Goal: Transaction & Acquisition: Purchase product/service

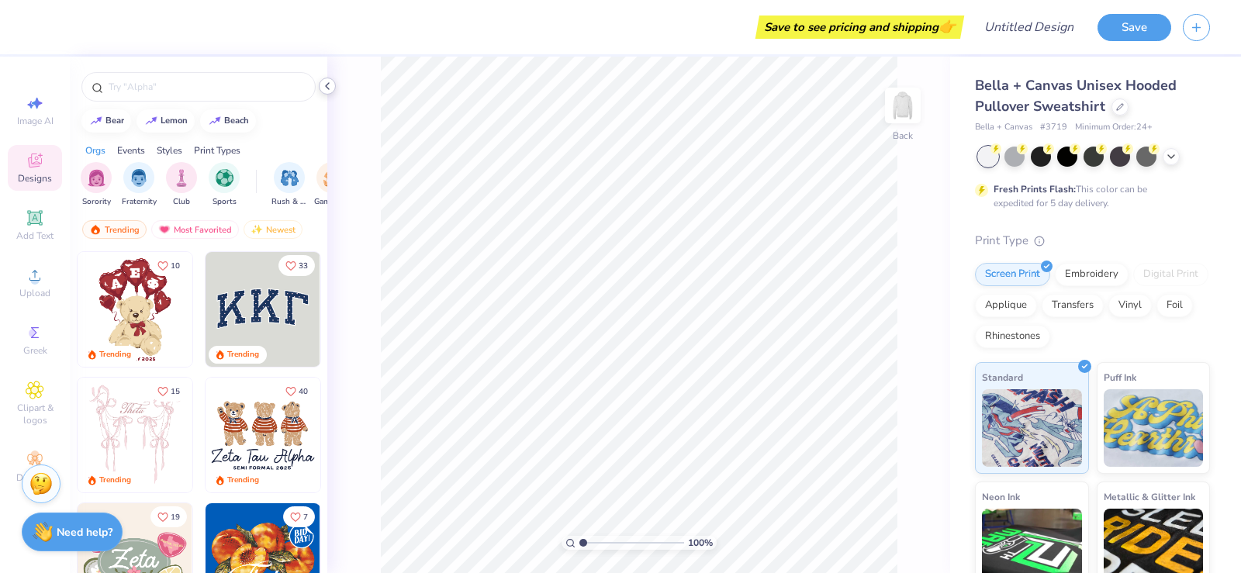
click at [330, 82] on icon at bounding box center [327, 86] width 12 height 12
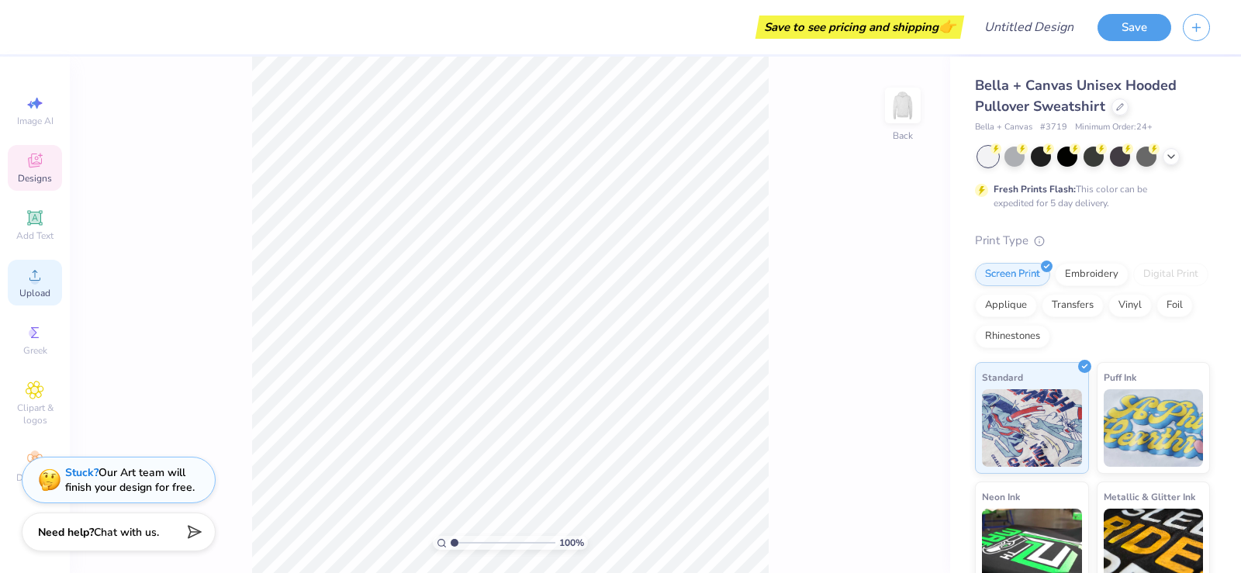
click at [36, 281] on icon at bounding box center [34, 275] width 11 height 11
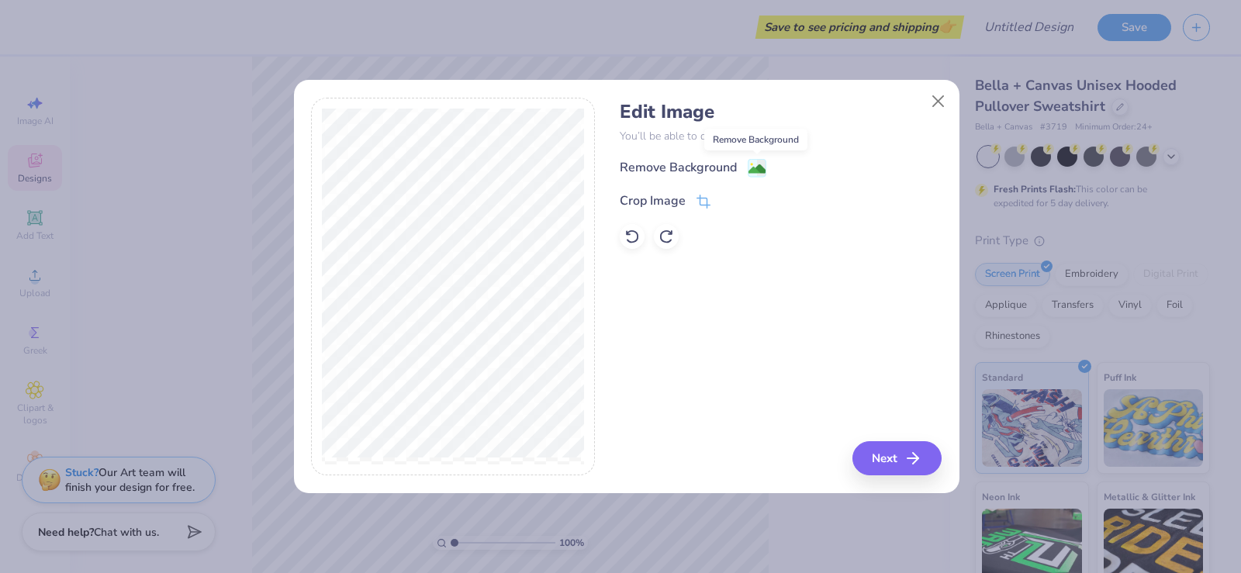
click at [758, 169] on image at bounding box center [756, 169] width 17 height 17
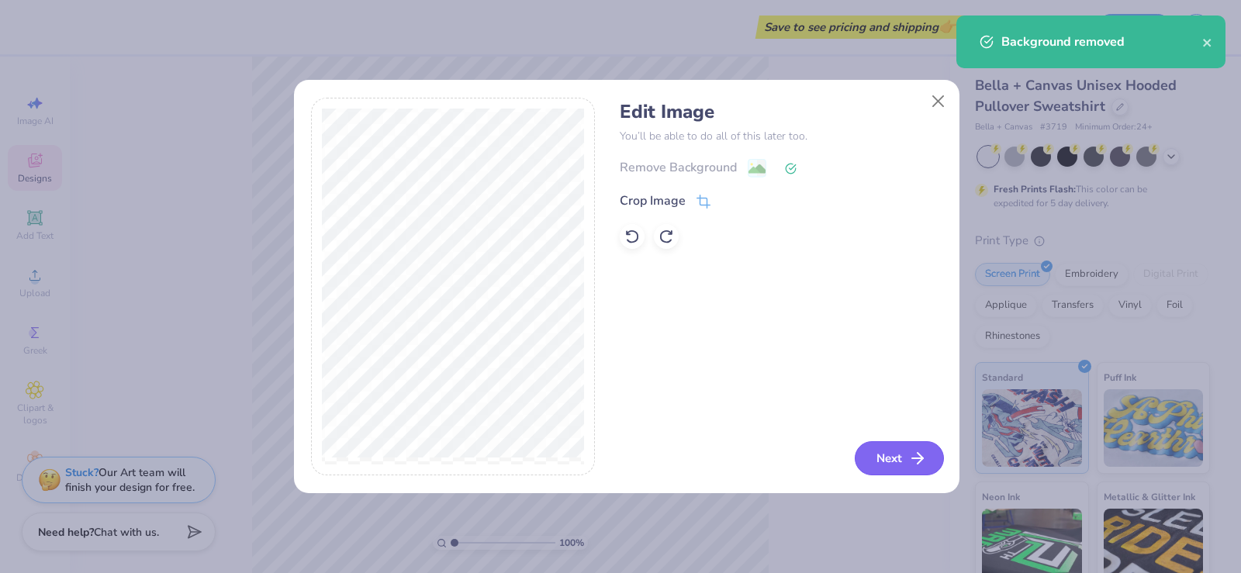
click at [917, 453] on polyline "button" at bounding box center [919, 458] width 5 height 11
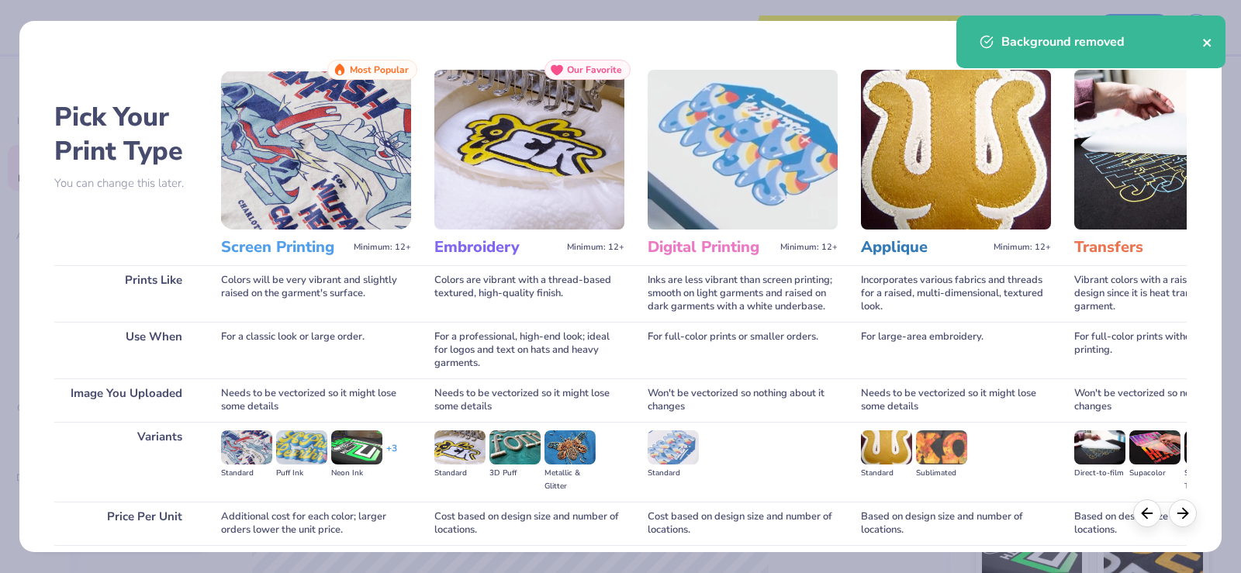
click at [1210, 43] on icon "close" at bounding box center [1207, 42] width 11 height 12
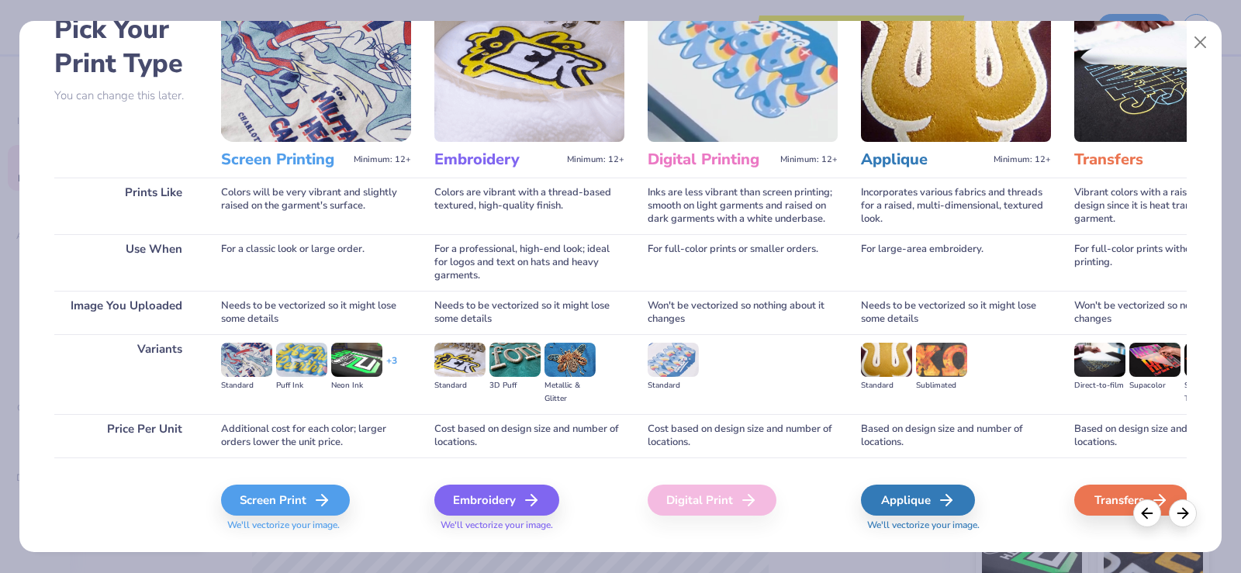
scroll to position [123, 0]
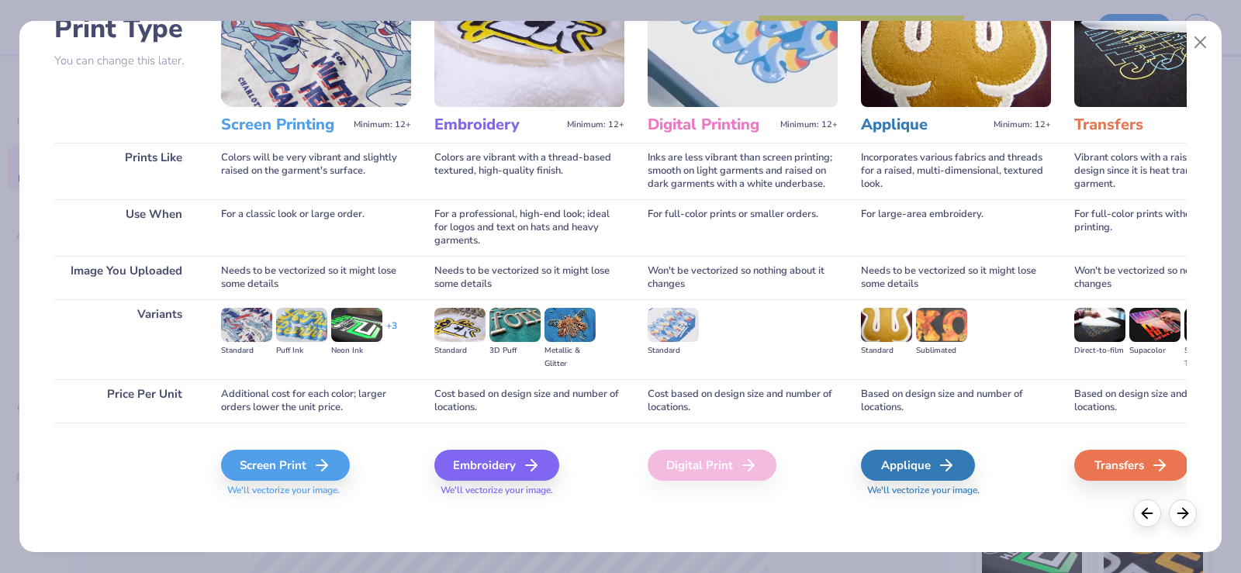
click at [475, 65] on img at bounding box center [529, 27] width 190 height 160
click at [513, 468] on div "Embroidery" at bounding box center [499, 465] width 125 height 31
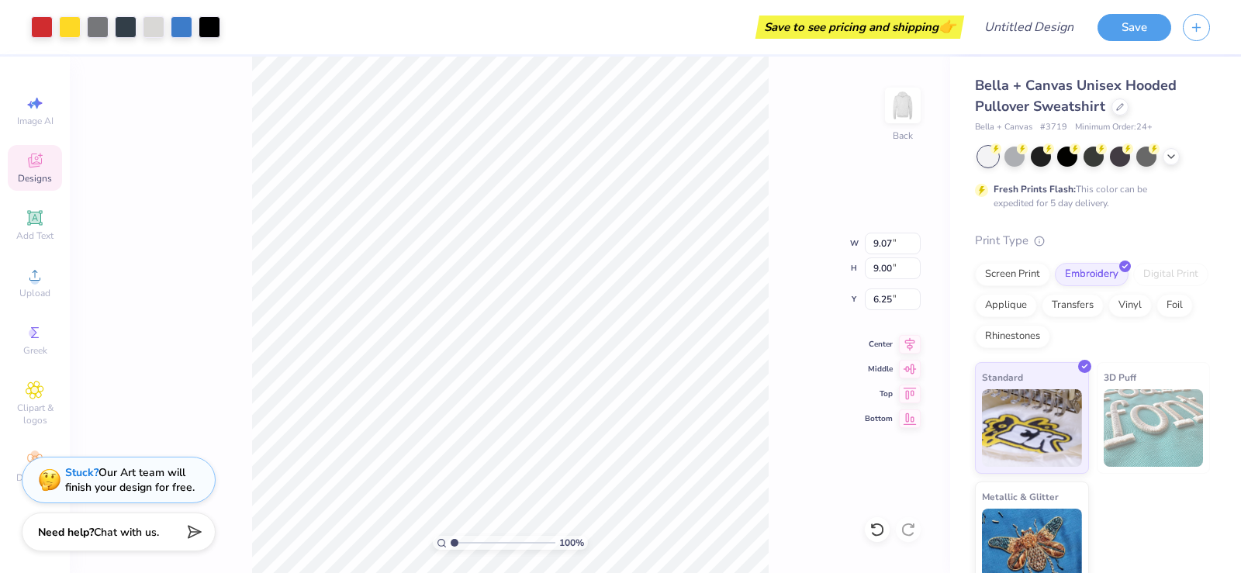
type input "4.57"
type input "4.54"
type input "1.95"
click at [787, 215] on div "100 % Back W 4.57 4.57 " H 4.54 4.54 " Y 1.95 1.95 " Center Middle Top Bottom" at bounding box center [510, 315] width 880 height 516
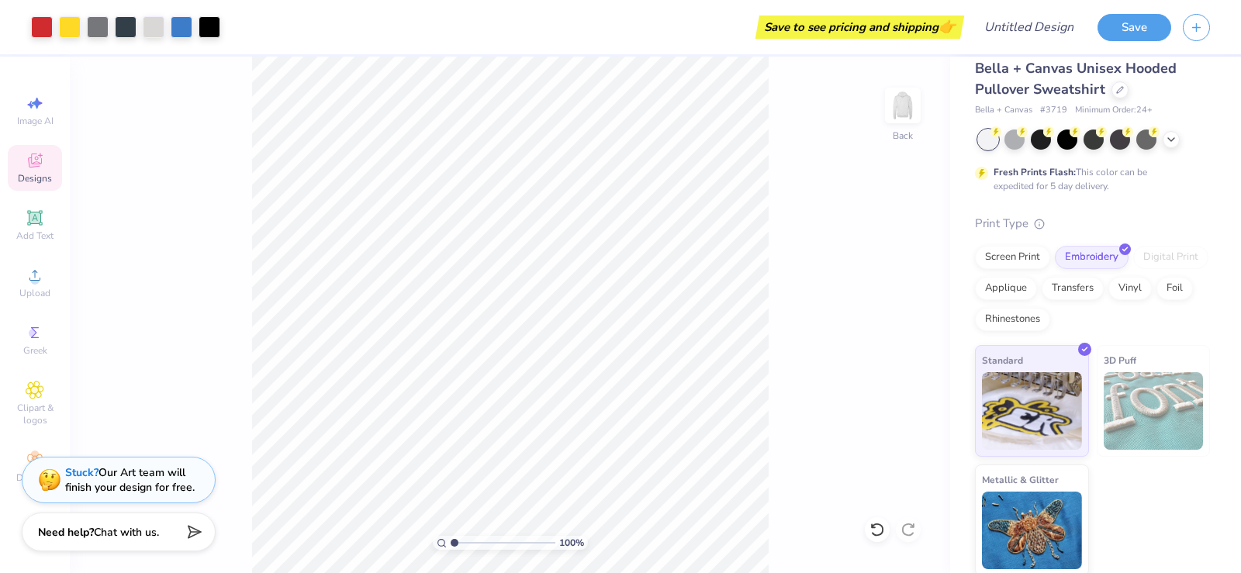
scroll to position [20, 0]
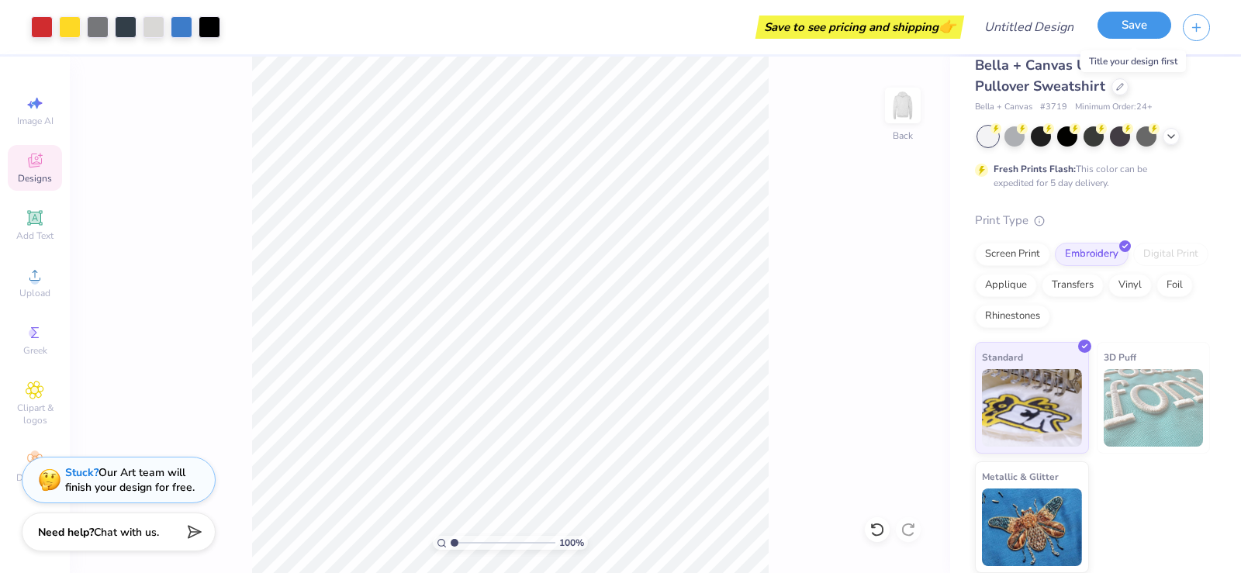
click at [1113, 24] on button "Save" at bounding box center [1134, 25] width 74 height 27
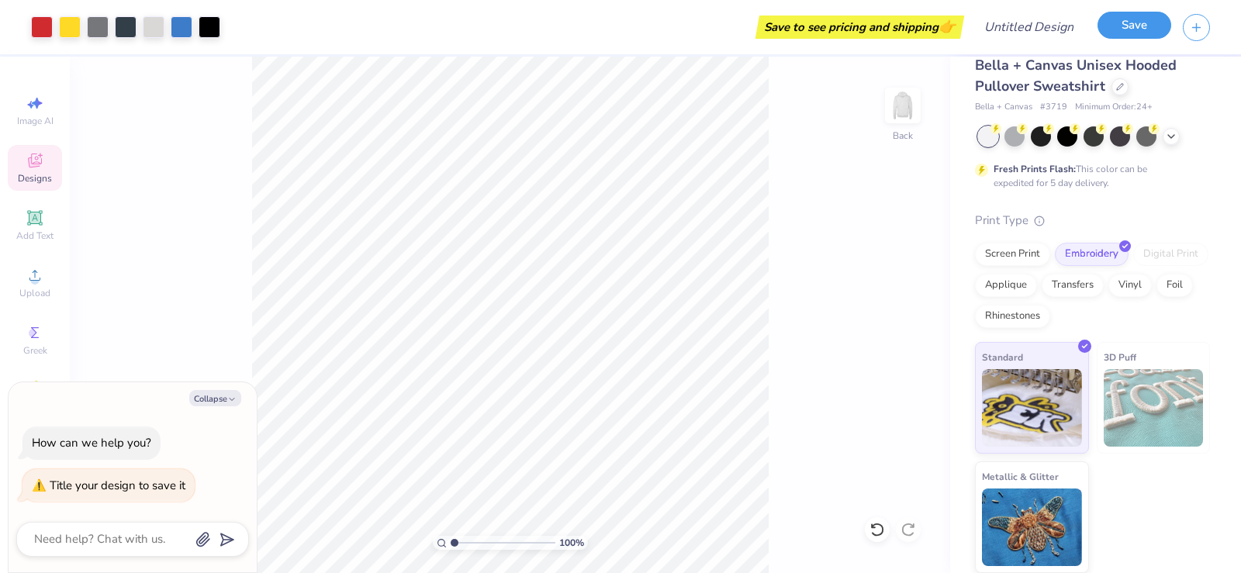
click at [1134, 21] on button "Save" at bounding box center [1134, 25] width 74 height 27
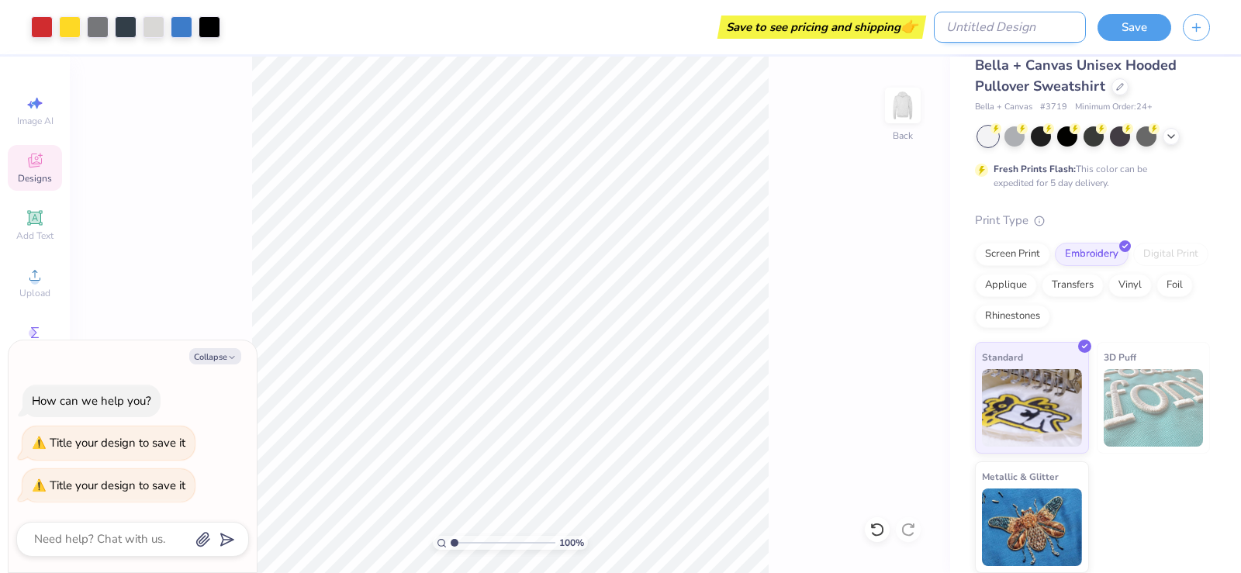
type textarea "x"
click at [1008, 33] on input "Design Title" at bounding box center [1010, 27] width 152 height 31
type input "c"
type textarea "x"
type input "cd"
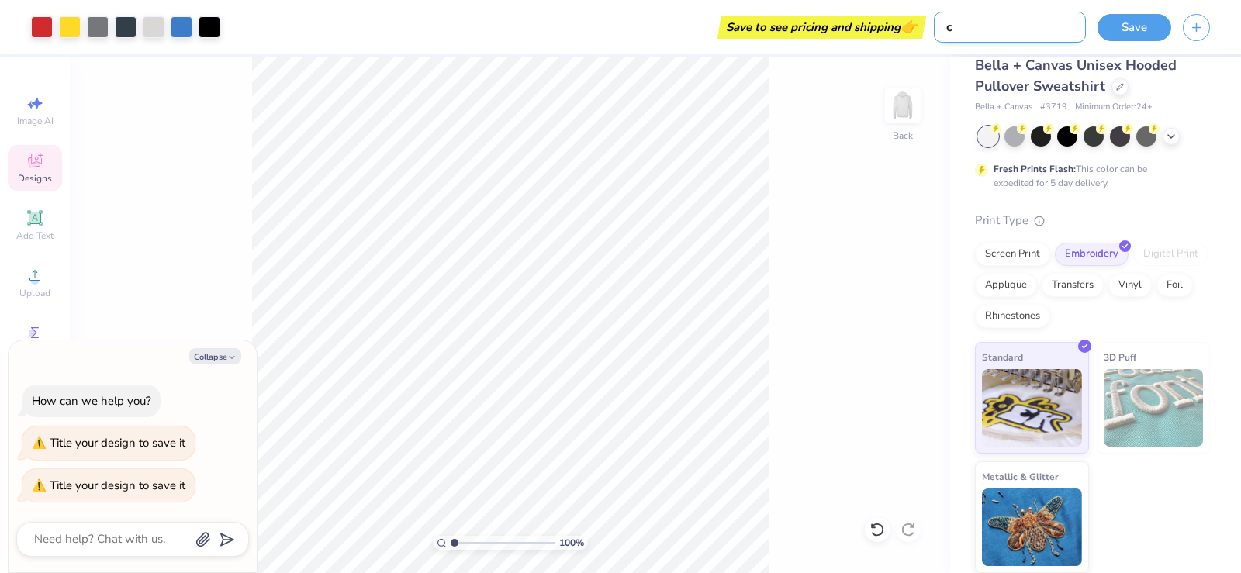
type textarea "x"
type input "cds"
type textarea "x"
type input "cdss"
type textarea "x"
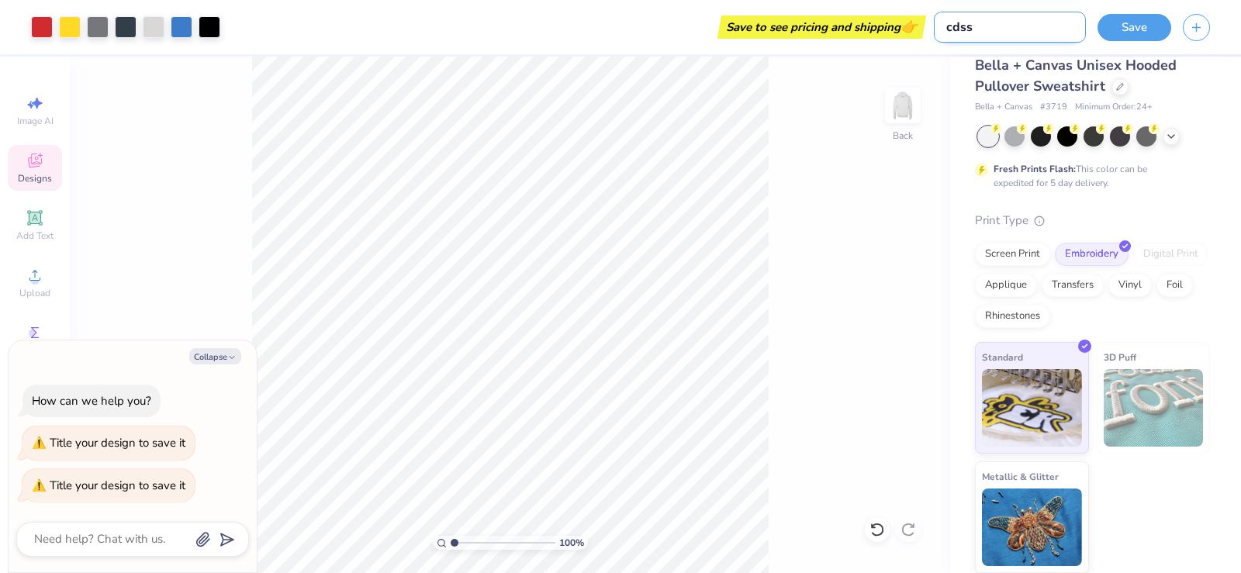
type input "cdss!"
type textarea "x"
type input "cdss!"
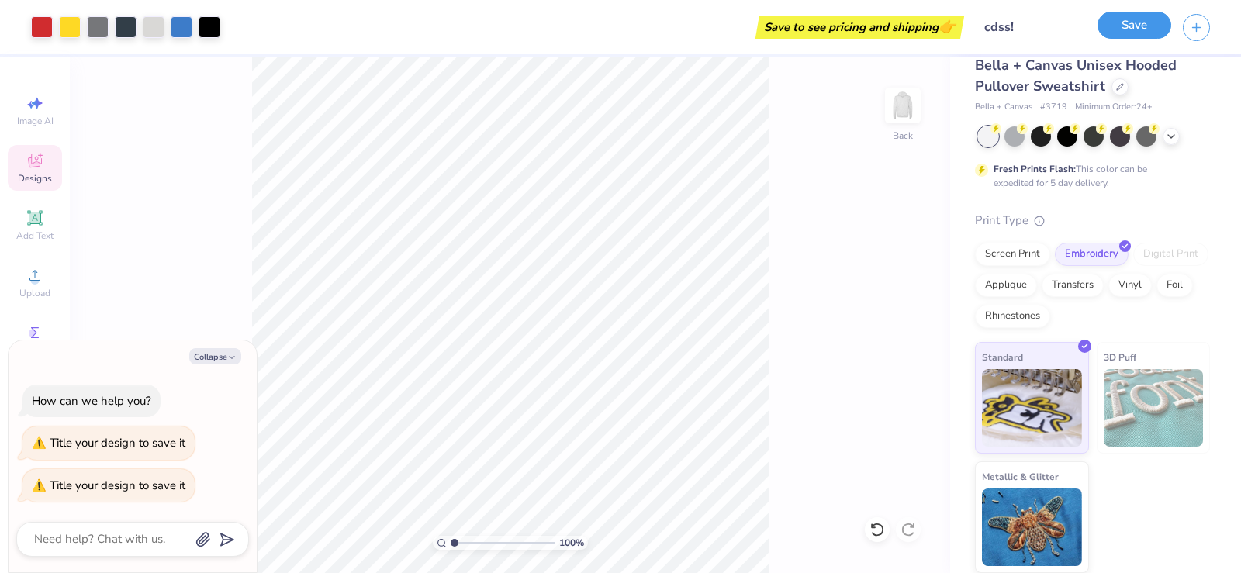
click at [1152, 29] on button "Save" at bounding box center [1134, 25] width 74 height 27
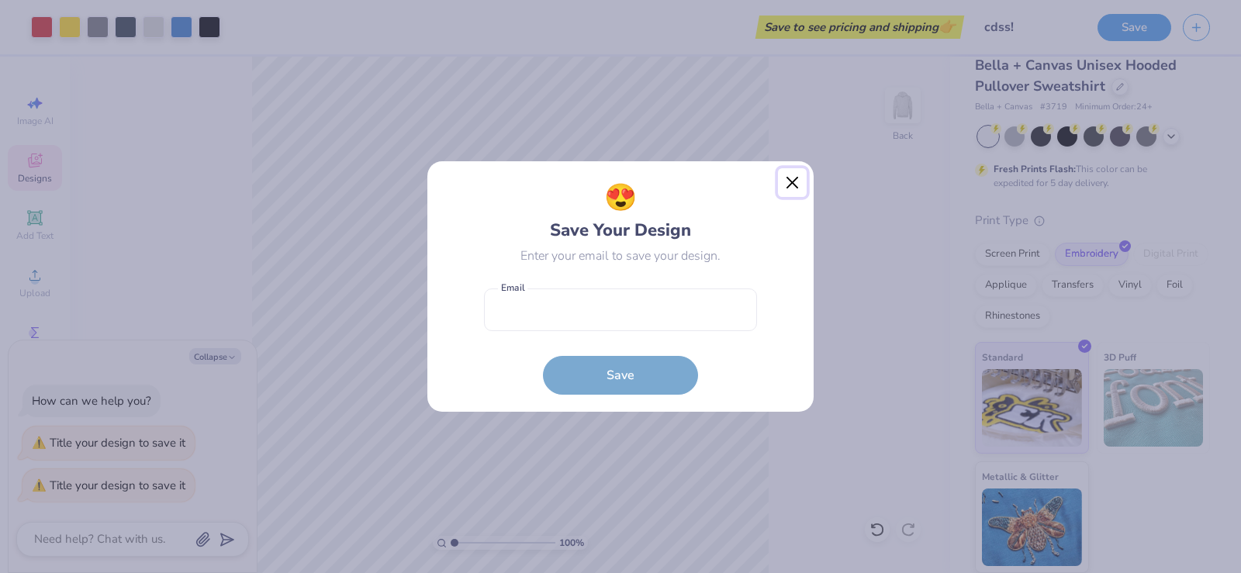
click at [791, 190] on button "Close" at bounding box center [792, 182] width 29 height 29
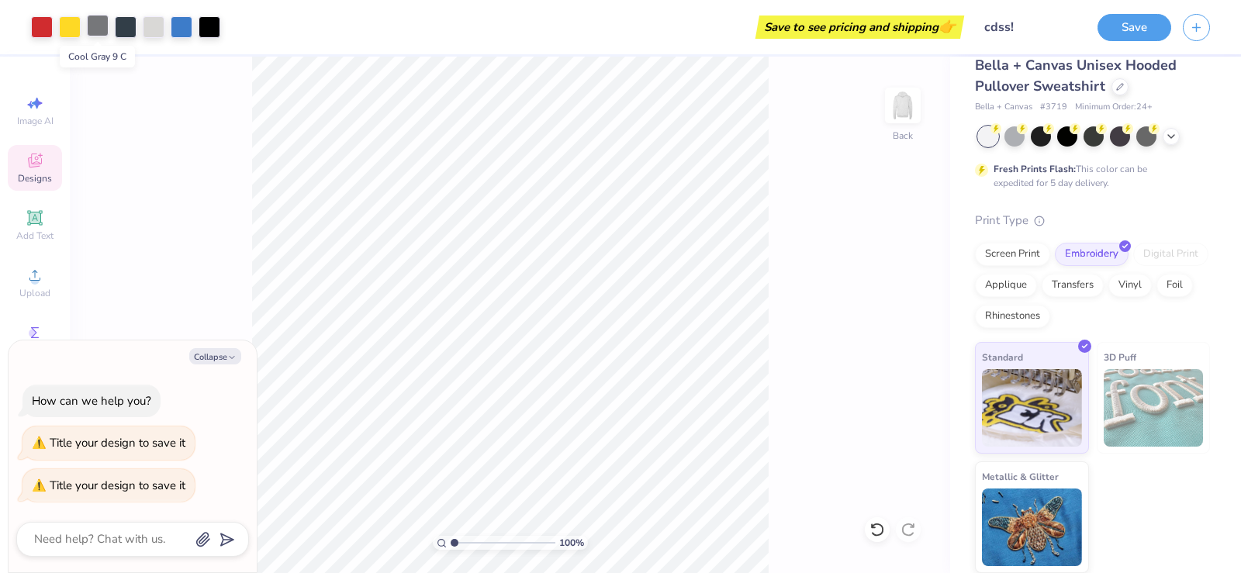
click at [96, 24] on div at bounding box center [98, 26] width 22 height 22
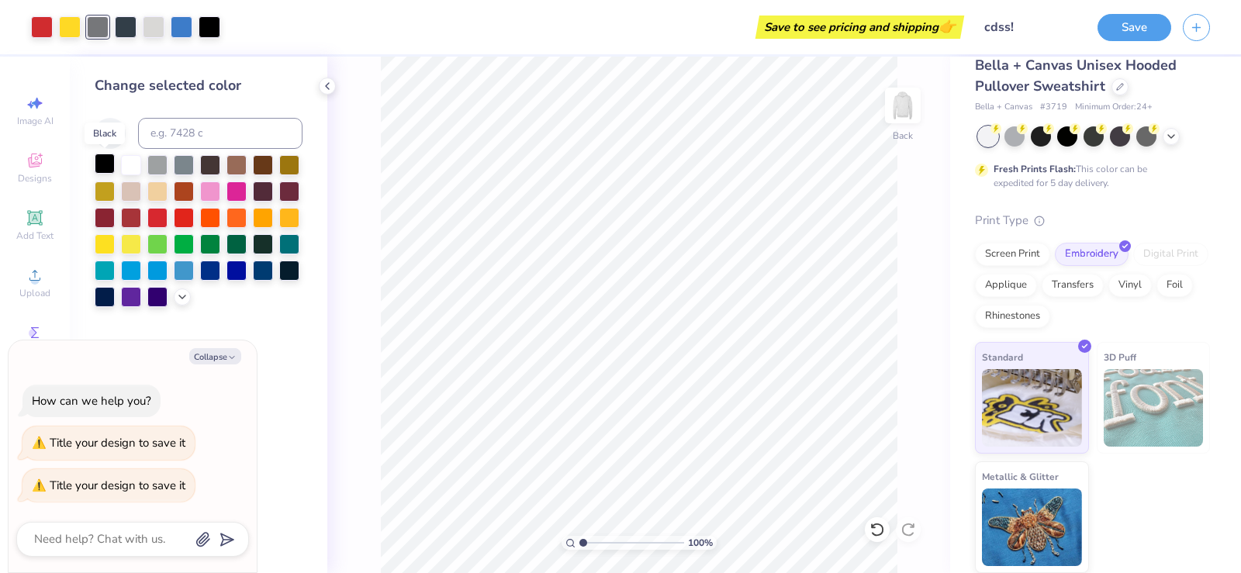
click at [104, 161] on div at bounding box center [105, 164] width 20 height 20
click at [126, 26] on div at bounding box center [126, 26] width 22 height 22
click at [147, 30] on div at bounding box center [154, 26] width 22 height 22
click at [130, 30] on div at bounding box center [126, 26] width 22 height 22
click at [180, 299] on icon at bounding box center [182, 295] width 12 height 12
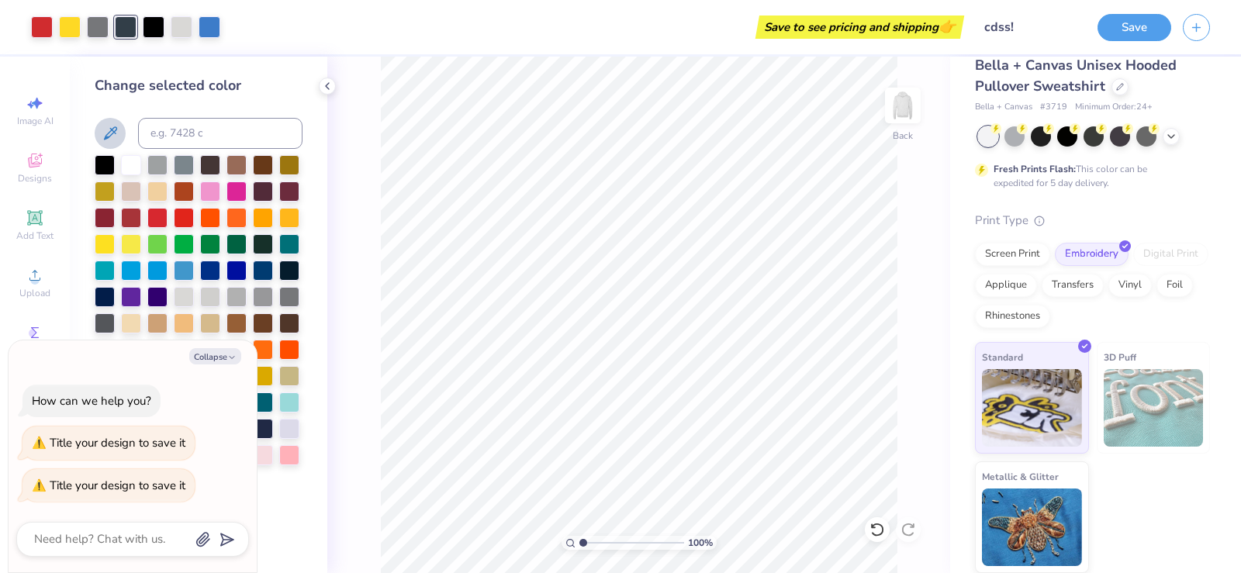
click at [115, 133] on icon at bounding box center [110, 132] width 13 height 13
click at [221, 359] on button "Collapse" at bounding box center [215, 356] width 52 height 16
type textarea "x"
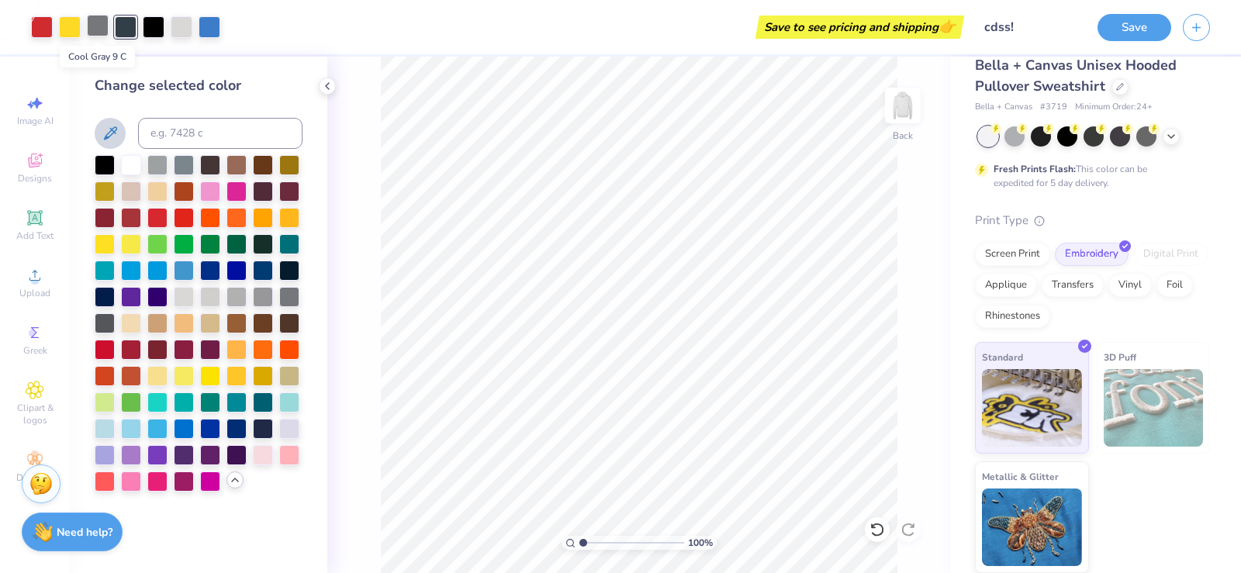
click at [97, 33] on div at bounding box center [98, 26] width 22 height 22
click at [107, 163] on div at bounding box center [105, 164] width 20 height 20
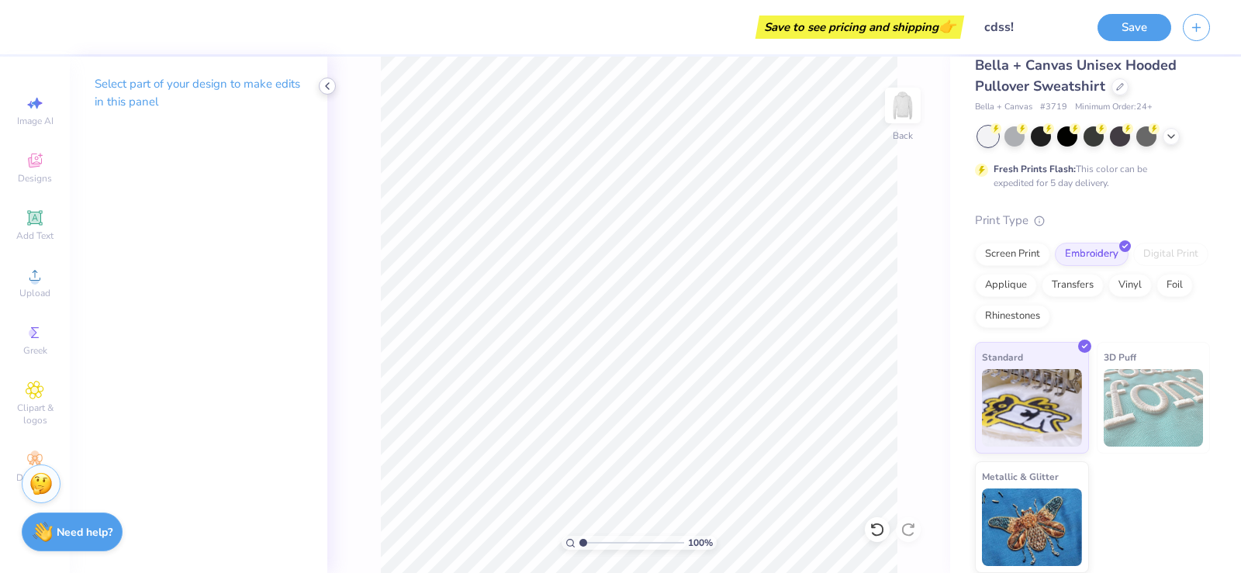
click at [330, 81] on icon at bounding box center [327, 86] width 12 height 12
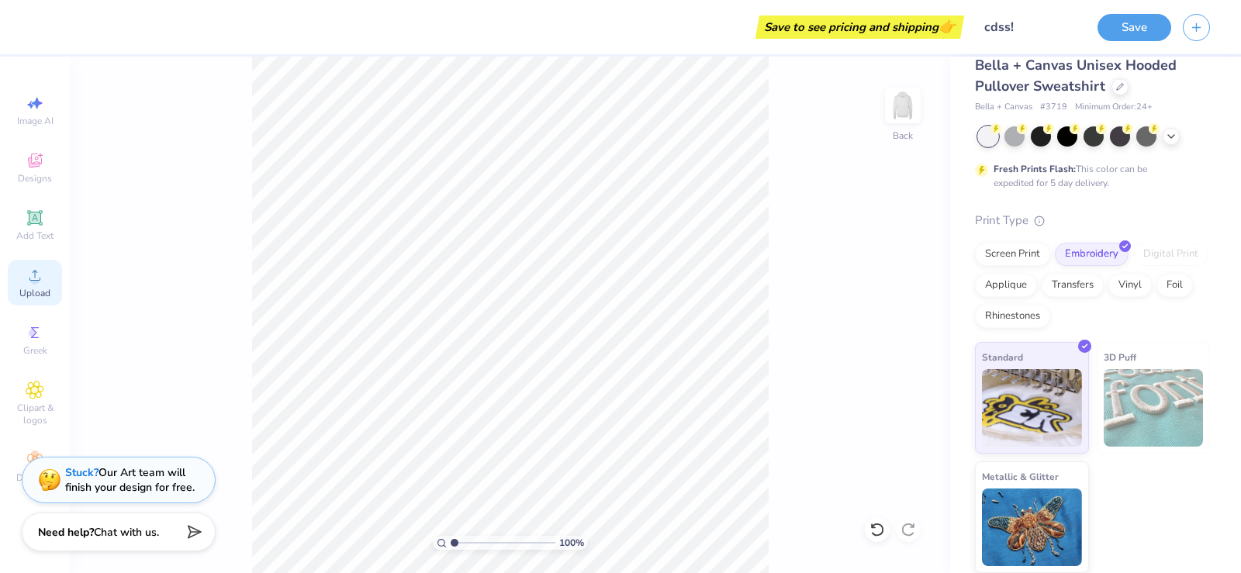
click at [43, 281] on icon at bounding box center [35, 275] width 19 height 19
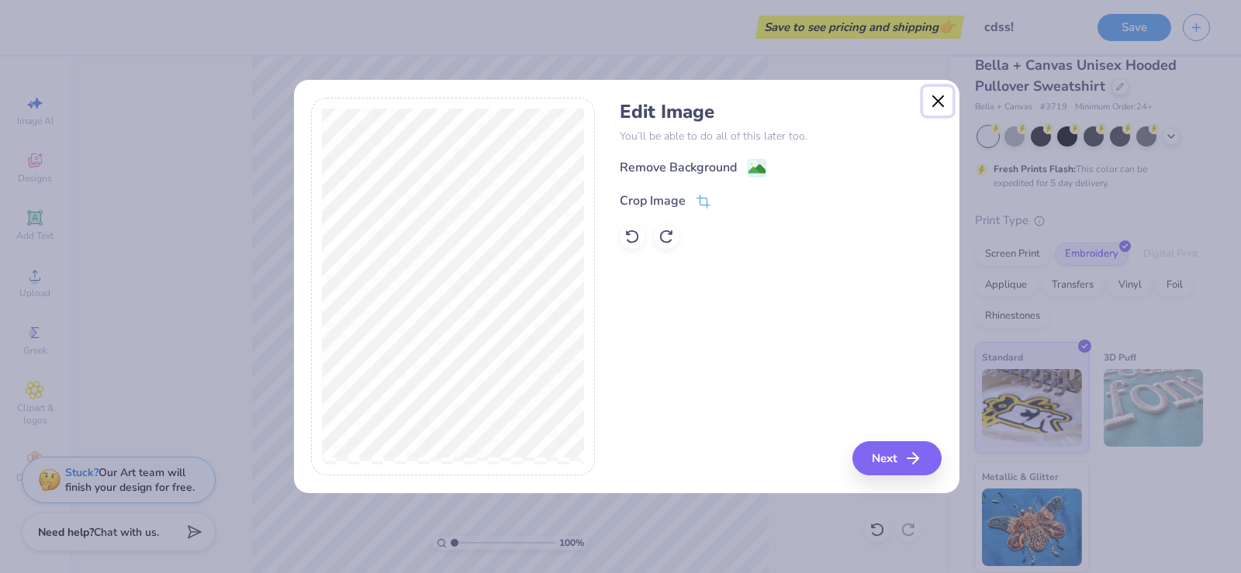
click at [931, 105] on button "Close" at bounding box center [937, 101] width 29 height 29
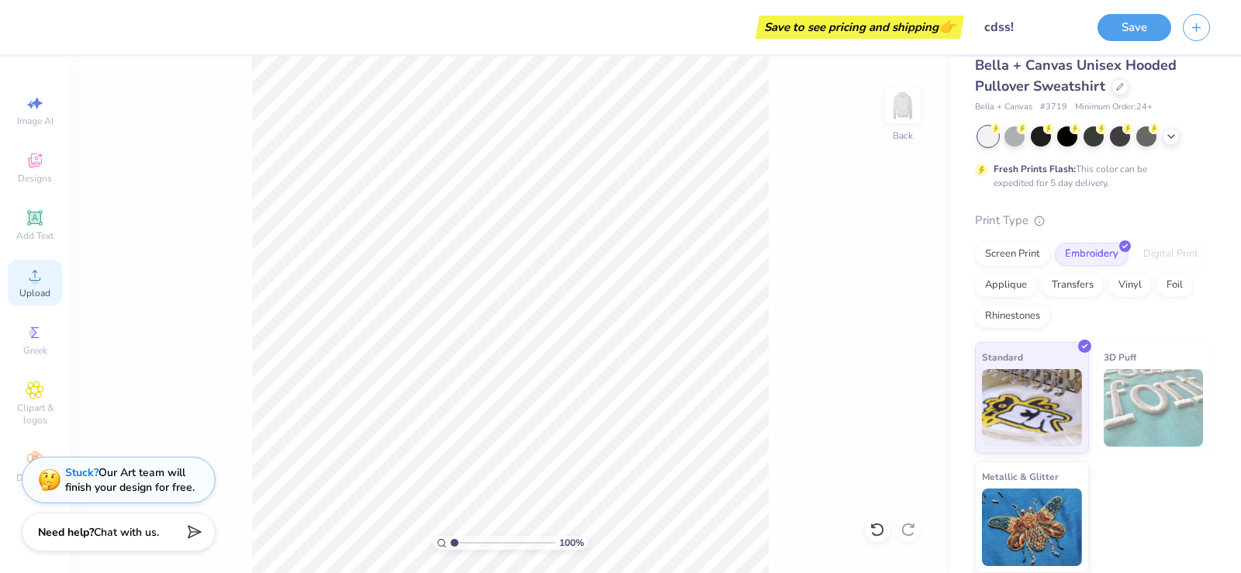
click at [50, 285] on div "Upload" at bounding box center [35, 283] width 54 height 46
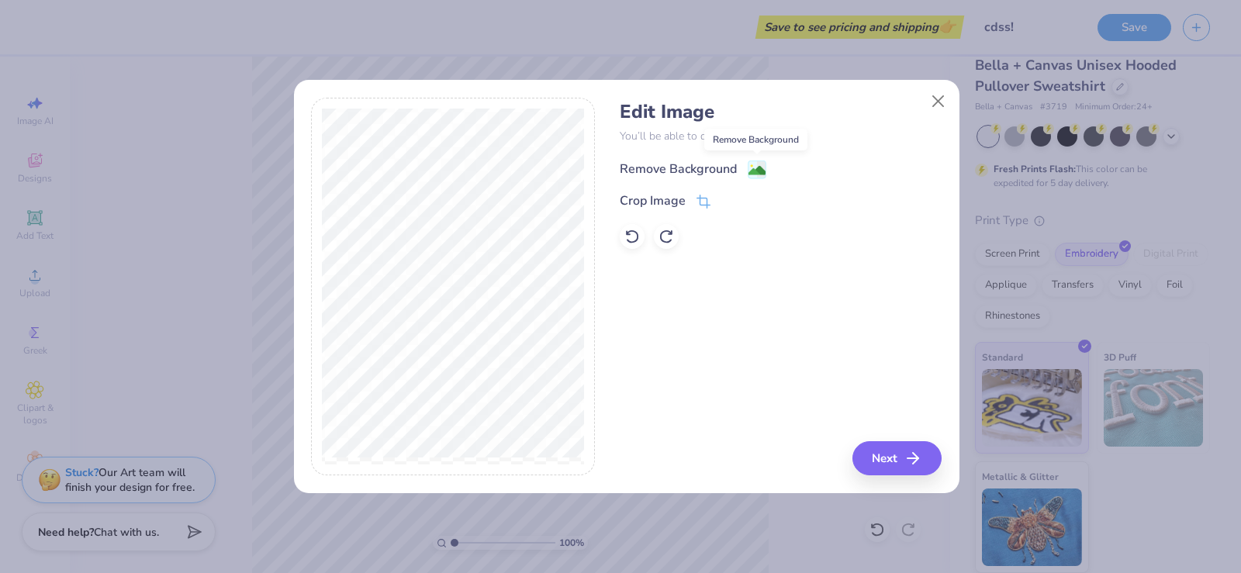
click at [755, 171] on image at bounding box center [756, 170] width 17 height 17
click at [937, 109] on button "Close" at bounding box center [937, 101] width 29 height 29
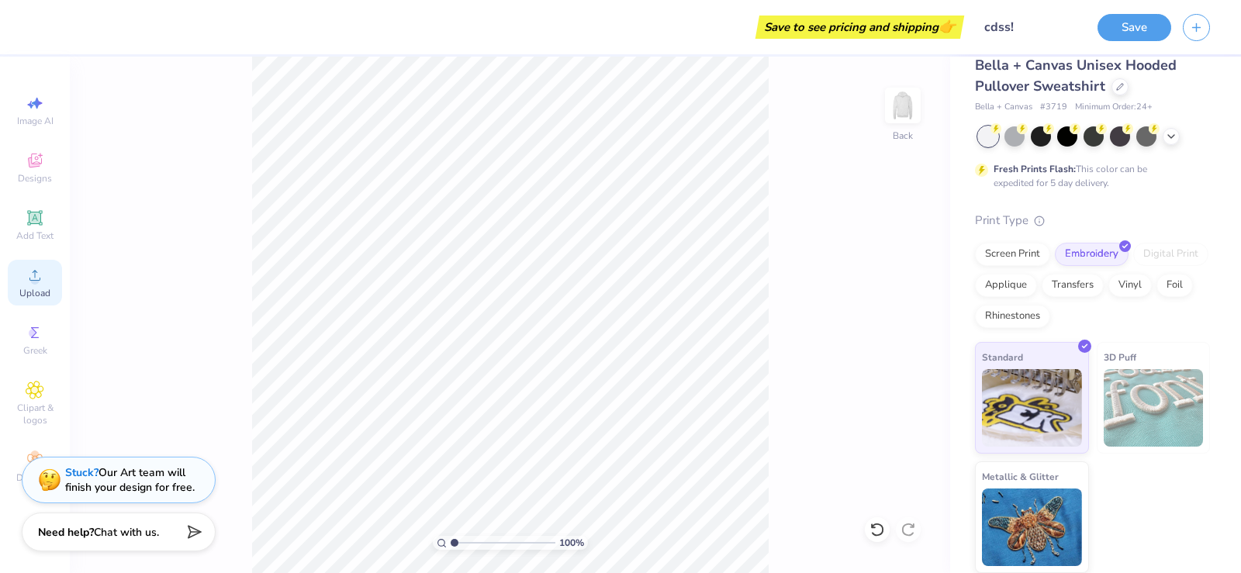
click at [40, 281] on icon at bounding box center [35, 275] width 19 height 19
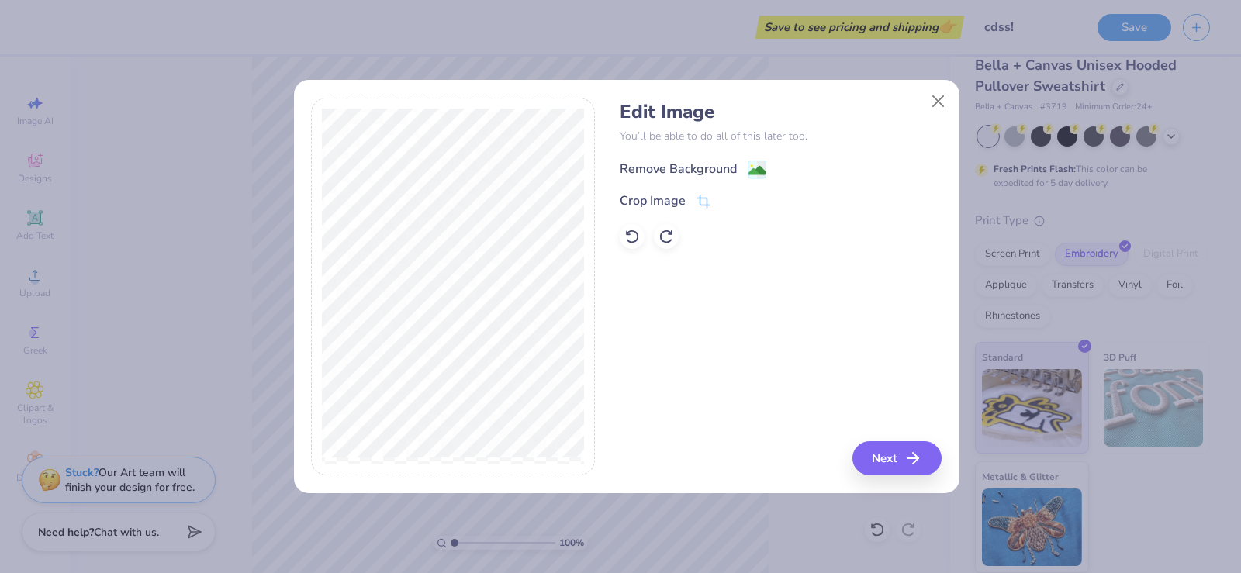
click at [755, 171] on image at bounding box center [756, 170] width 17 height 17
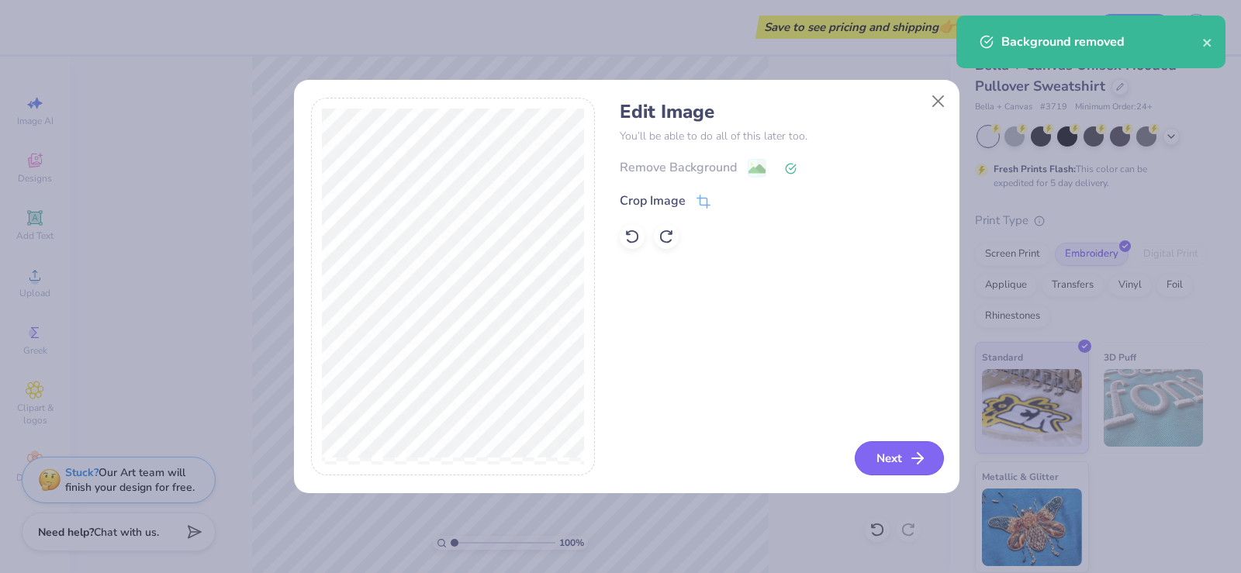
click at [885, 461] on button "Next" at bounding box center [898, 458] width 89 height 34
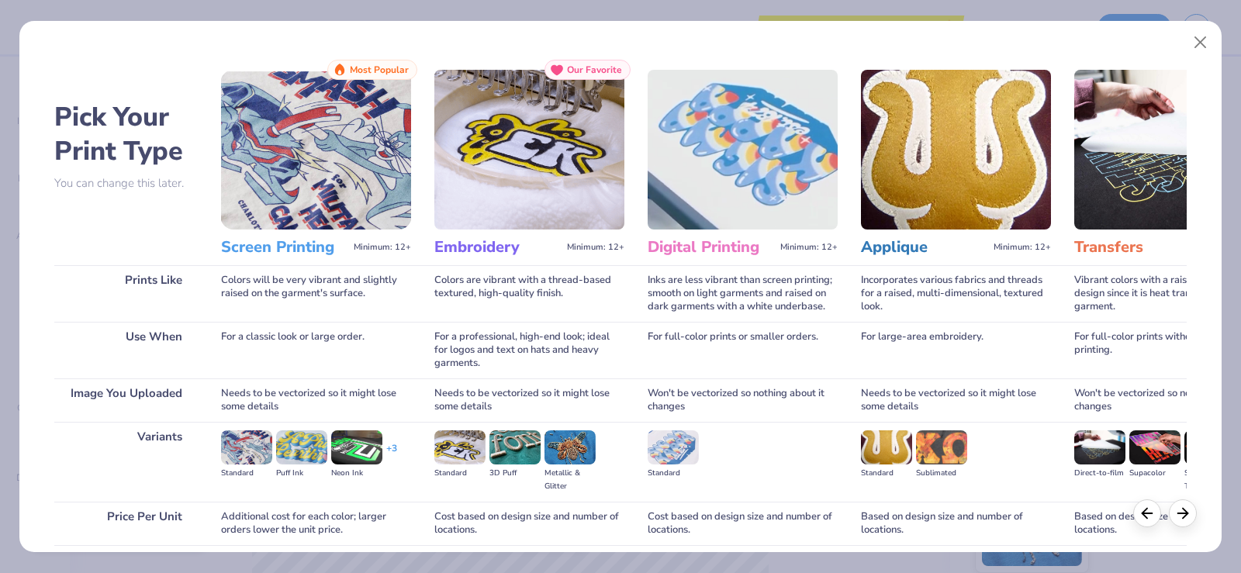
scroll to position [123, 0]
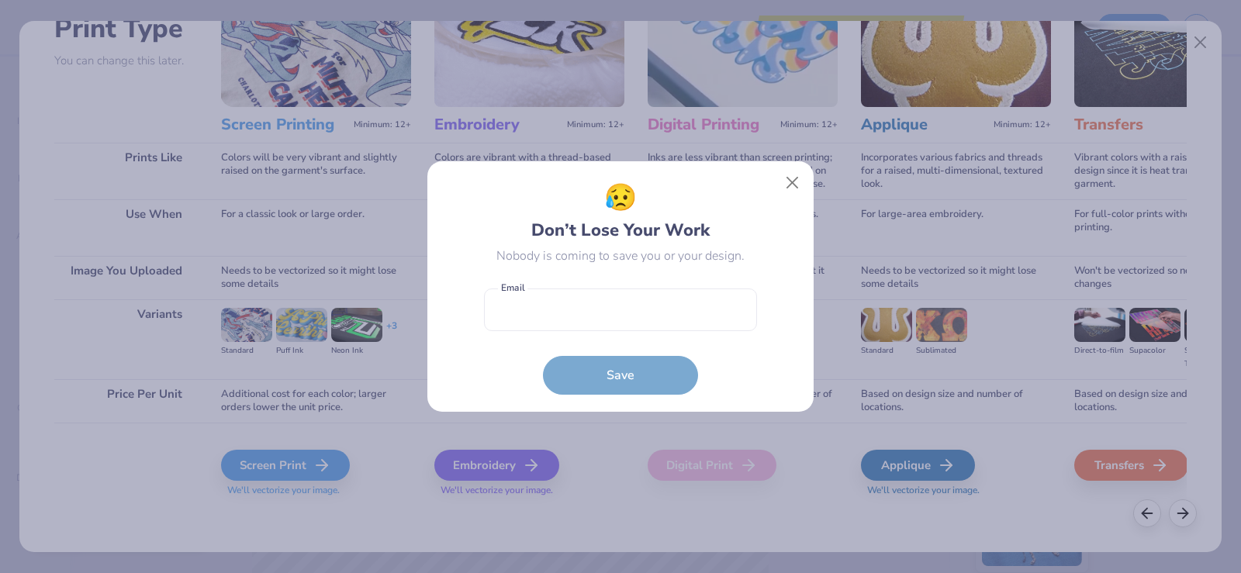
click at [285, 464] on div "😥 Don’t Lose Your Work Nobody is coming to save you or your design. Email is a …" at bounding box center [620, 286] width 1241 height 573
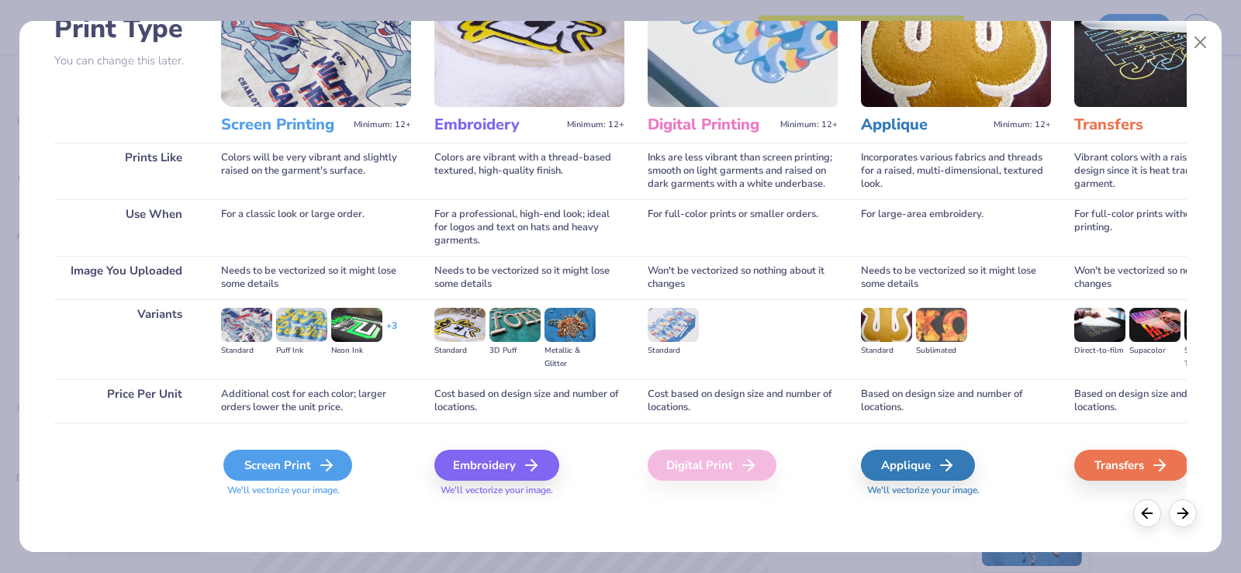
click at [302, 460] on div "Screen Print" at bounding box center [287, 465] width 129 height 31
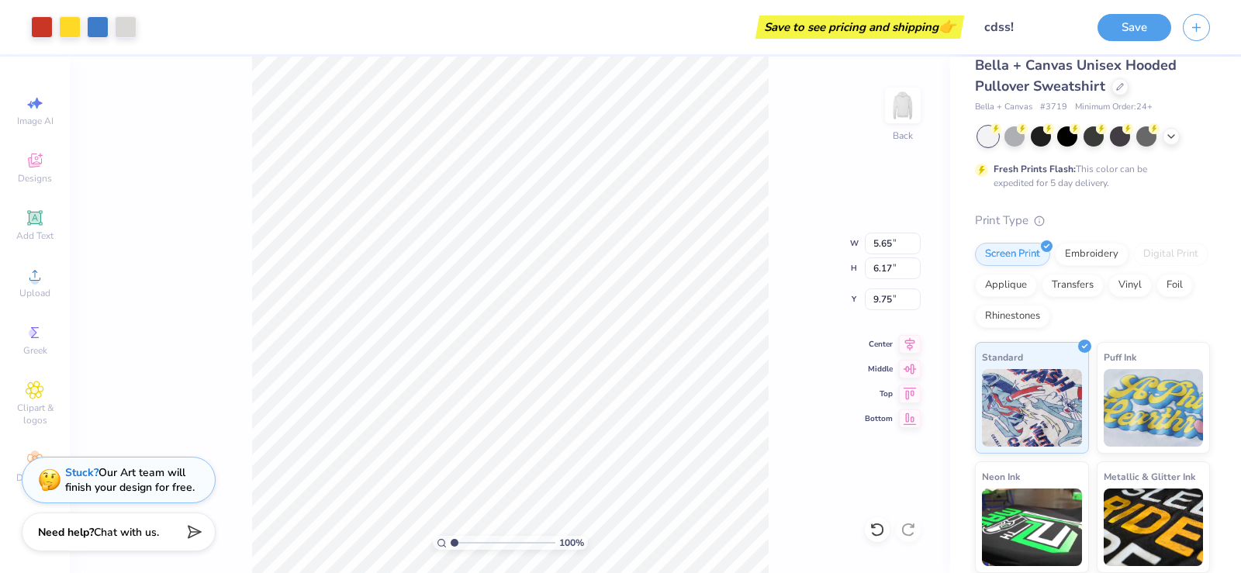
type input "5.65"
type input "6.17"
type input "1.48"
type input "5.29"
type input "5.77"
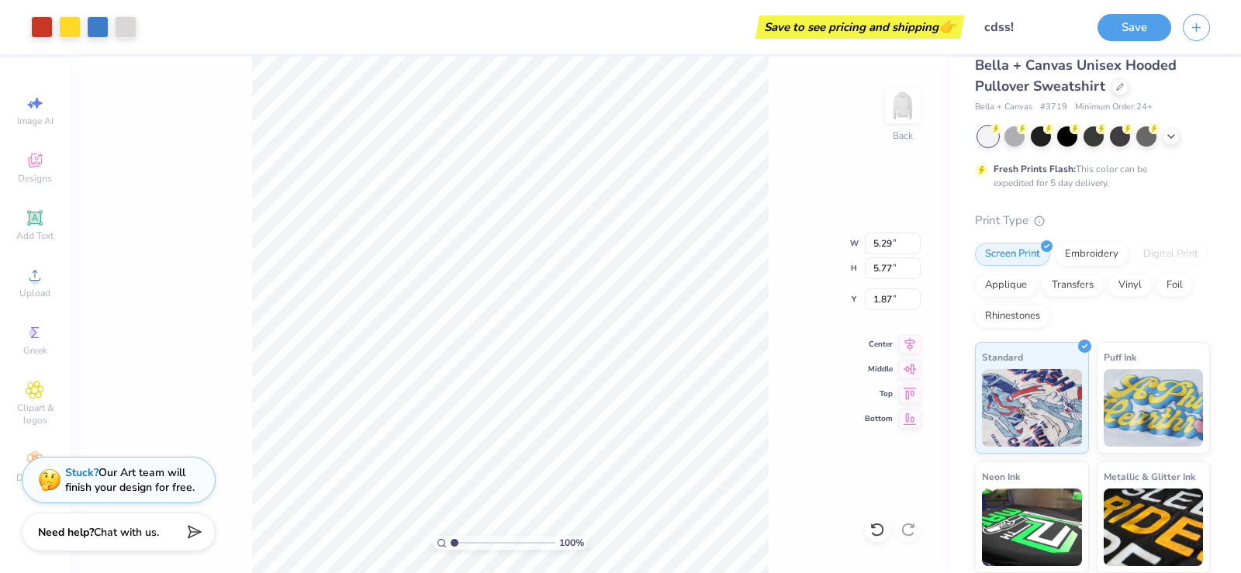
type input "1.66"
type input "1.04"
type textarea "x"
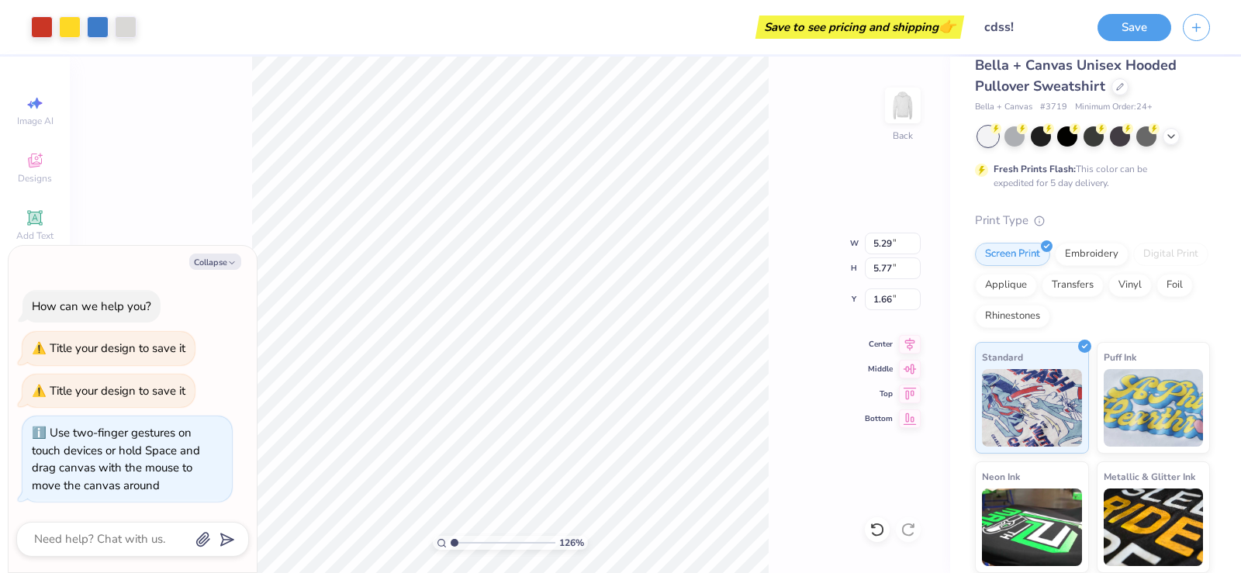
type input "1"
click at [451, 545] on input "range" at bounding box center [502, 543] width 105 height 14
click at [223, 219] on div "100 % Back" at bounding box center [510, 315] width 880 height 516
click at [225, 266] on button "Collapse" at bounding box center [215, 262] width 52 height 16
type textarea "x"
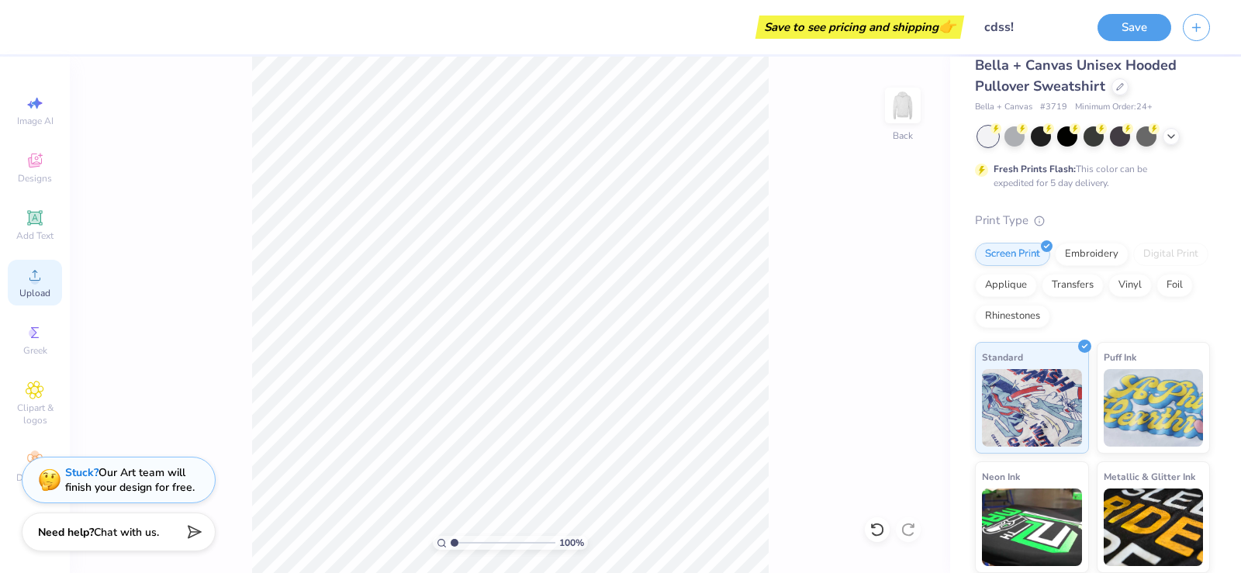
click at [36, 285] on div "Upload" at bounding box center [35, 283] width 54 height 46
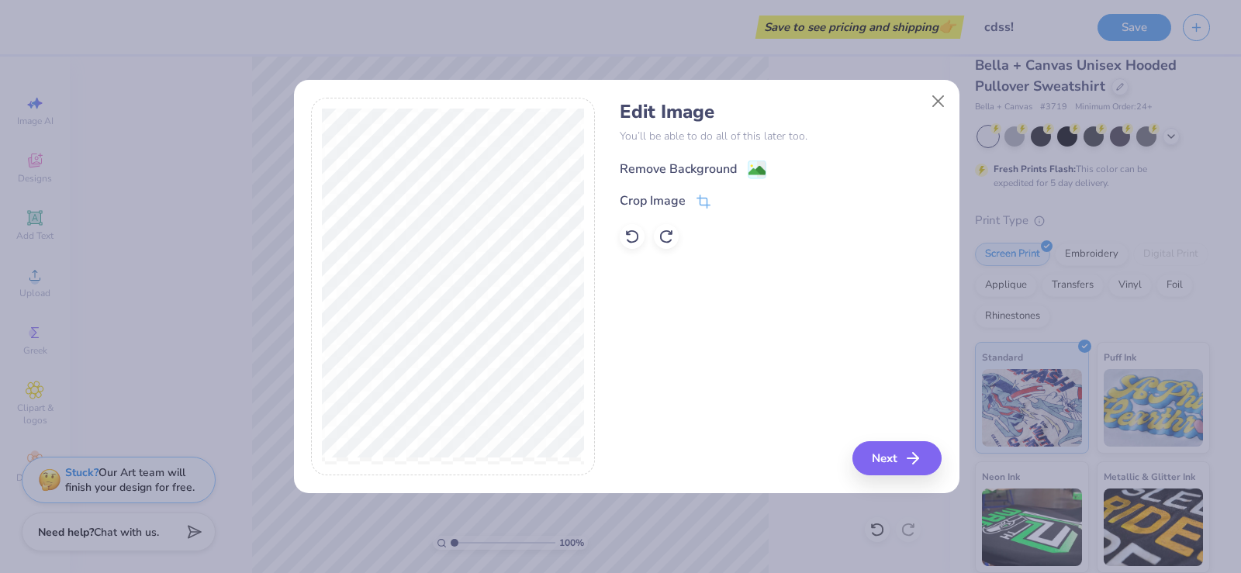
click at [720, 165] on div "Remove Background" at bounding box center [678, 169] width 117 height 19
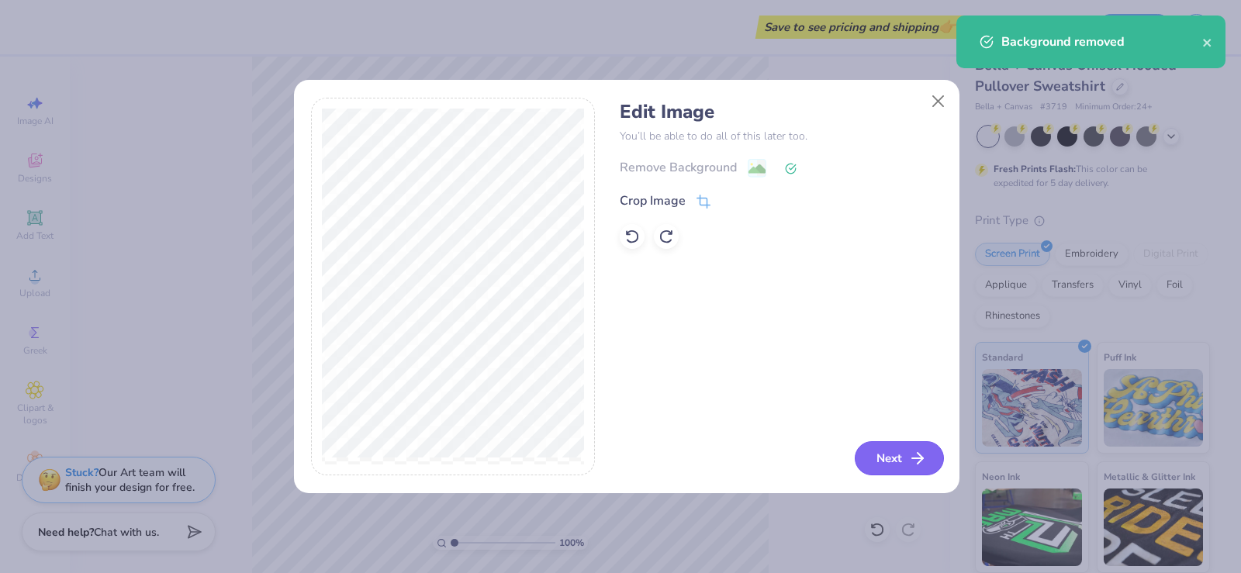
click at [896, 461] on button "Next" at bounding box center [898, 458] width 89 height 34
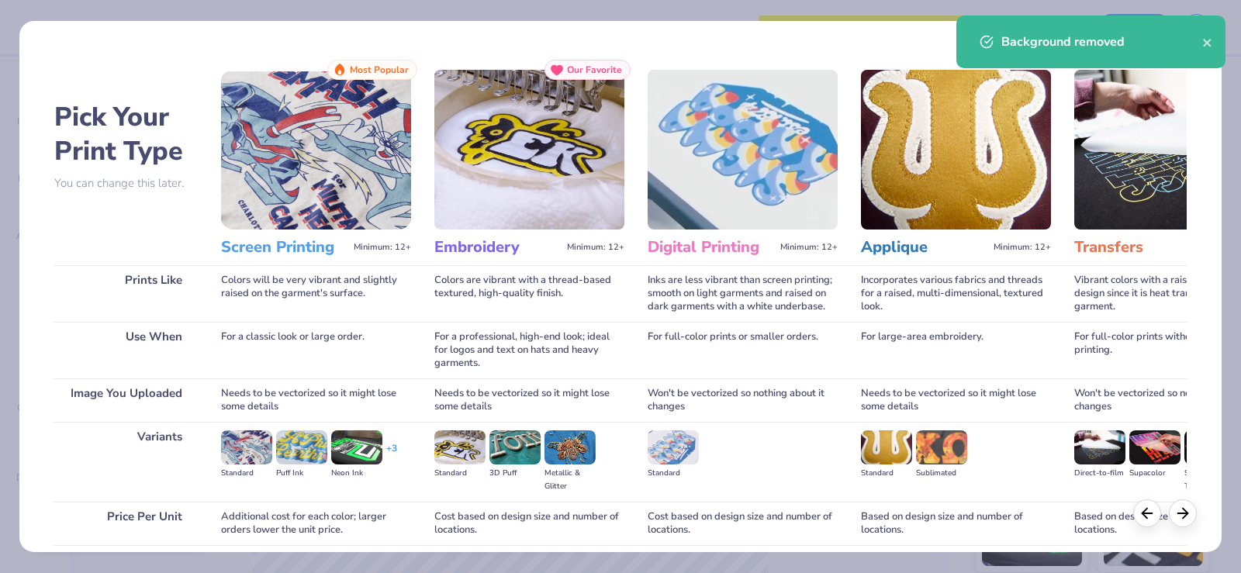
click at [299, 189] on img at bounding box center [316, 150] width 190 height 160
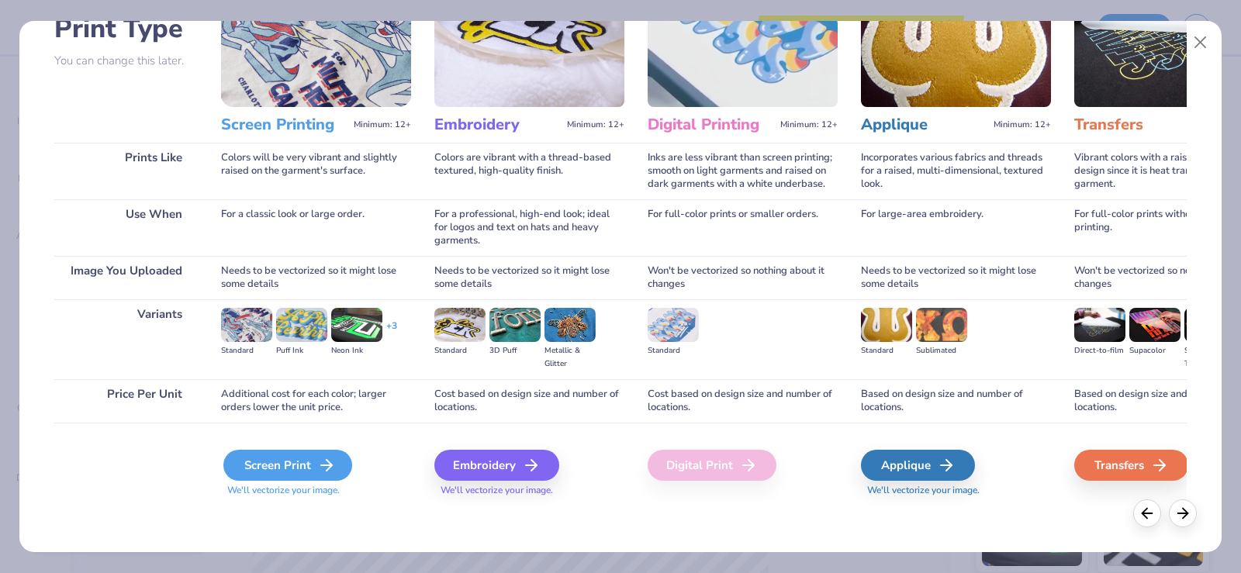
click at [323, 464] on icon at bounding box center [326, 465] width 19 height 19
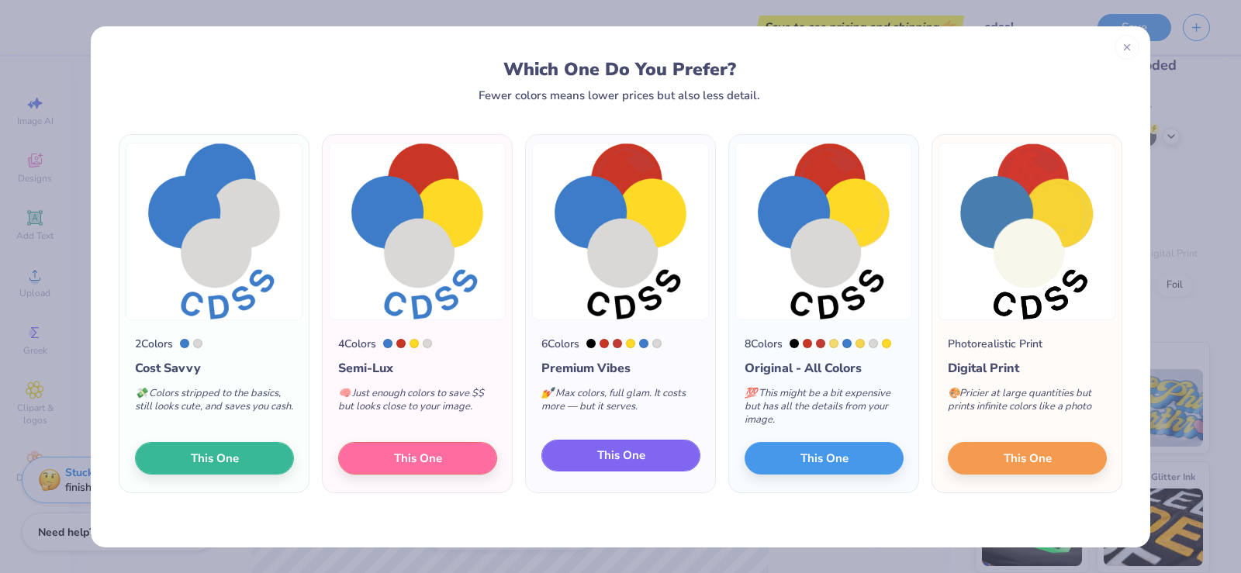
click at [636, 457] on span "This One" at bounding box center [621, 456] width 48 height 18
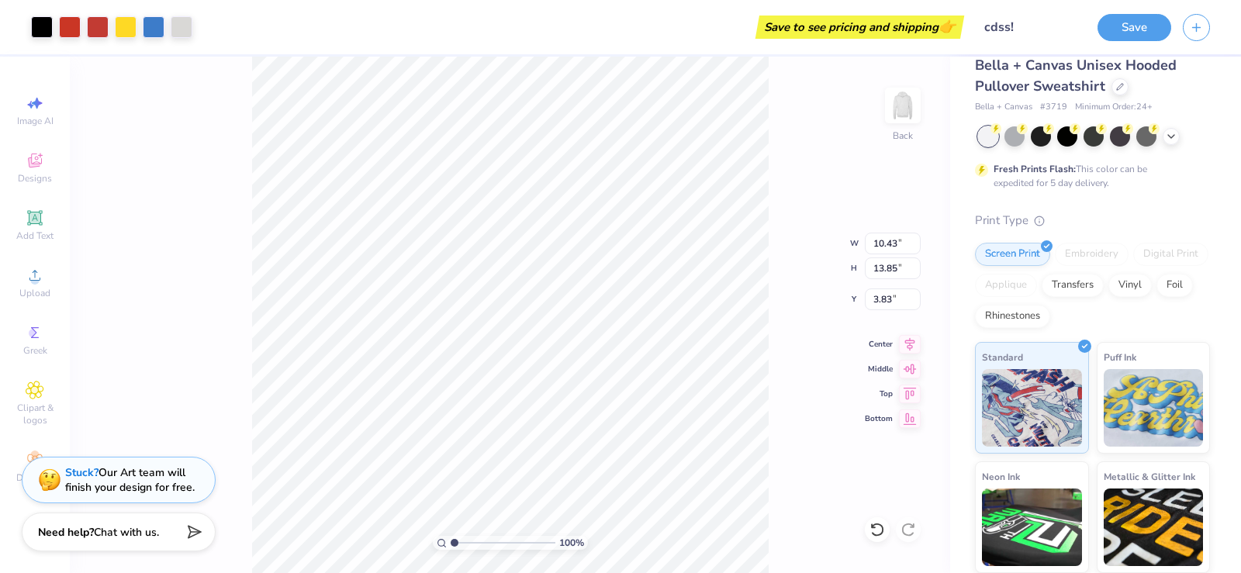
type input "9.30"
type input "12.35"
drag, startPoint x: 457, startPoint y: 540, endPoint x: 479, endPoint y: 544, distance: 22.1
click at [479, 544] on input "range" at bounding box center [502, 543] width 105 height 14
drag, startPoint x: 482, startPoint y: 541, endPoint x: 454, endPoint y: 540, distance: 28.0
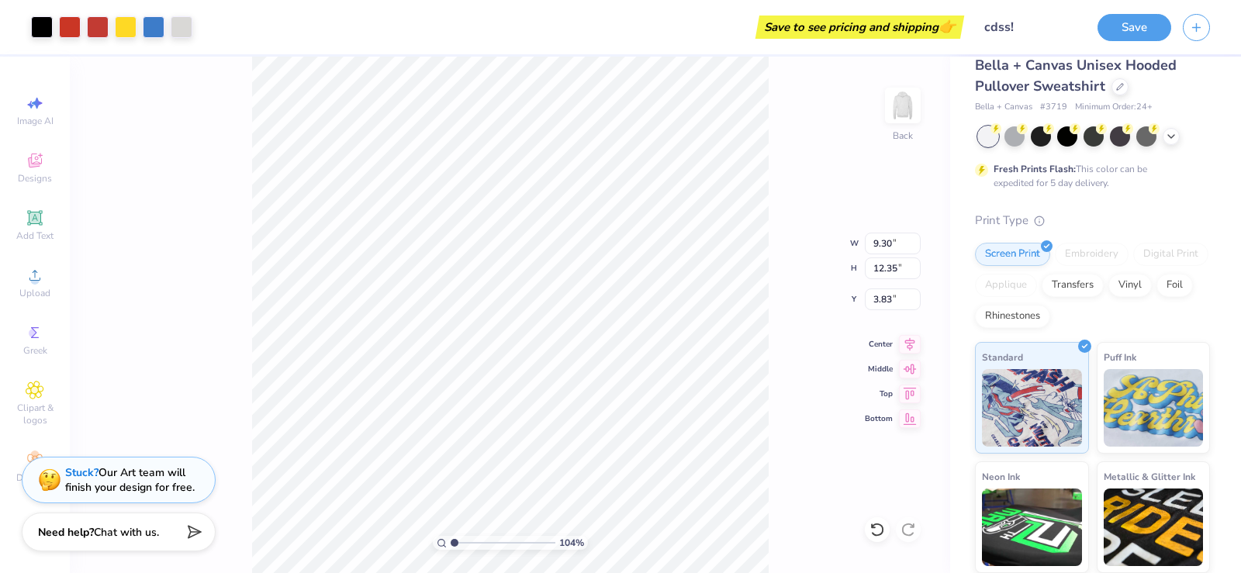
type input "1"
click at [454, 540] on input "range" at bounding box center [502, 543] width 105 height 14
type input "2.56"
type input "3.40"
type input "2.43"
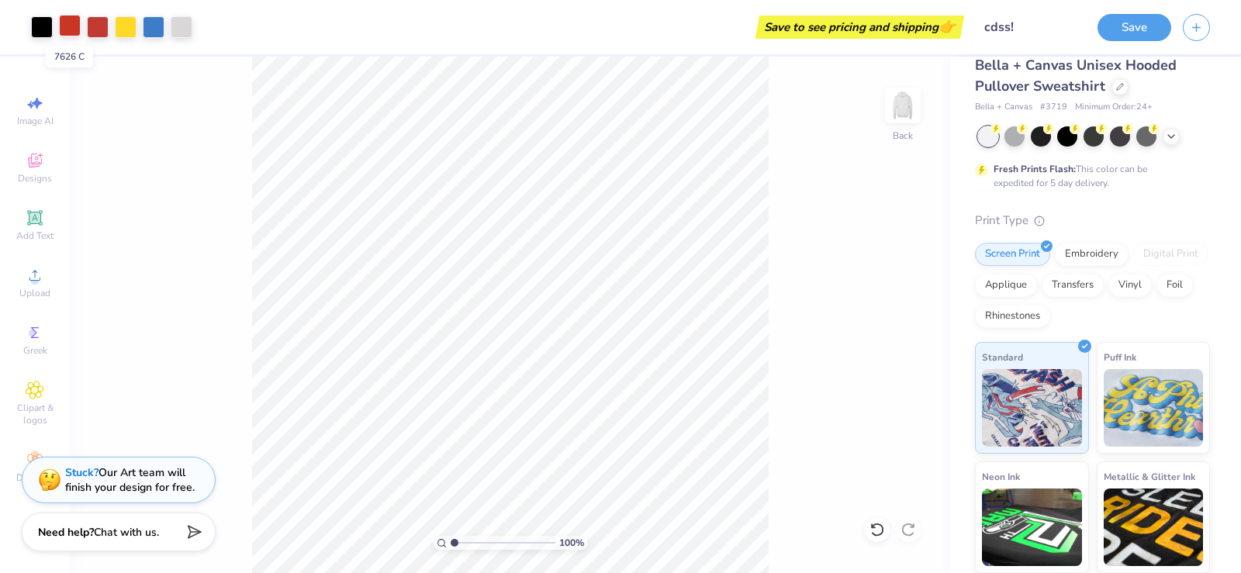
click at [69, 26] on div at bounding box center [70, 26] width 22 height 22
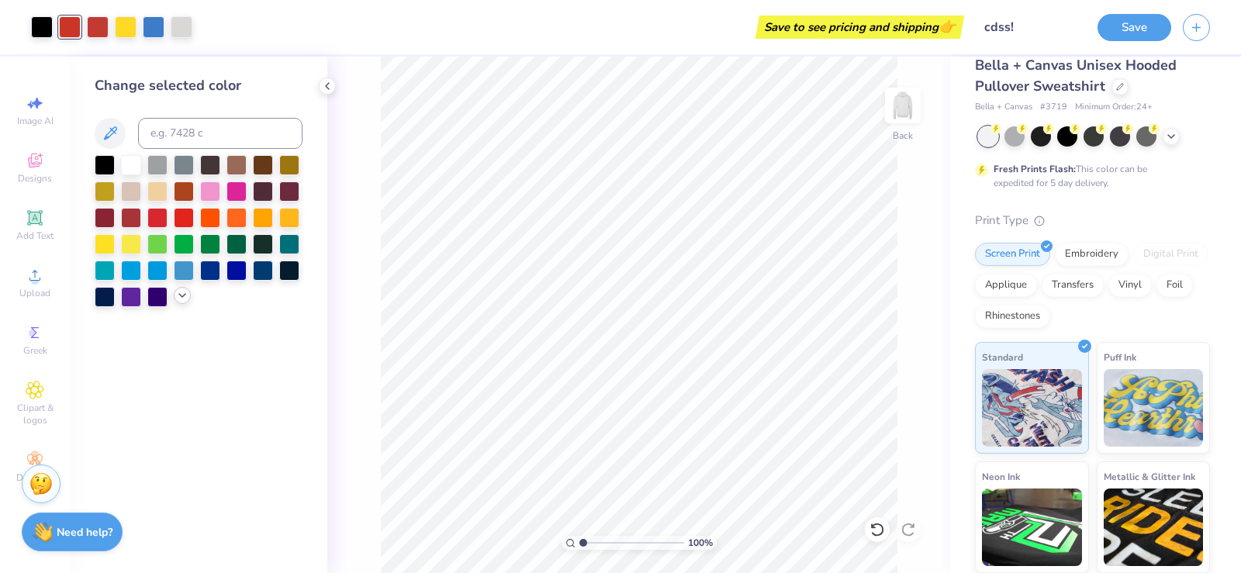
click at [180, 302] on div at bounding box center [182, 295] width 17 height 17
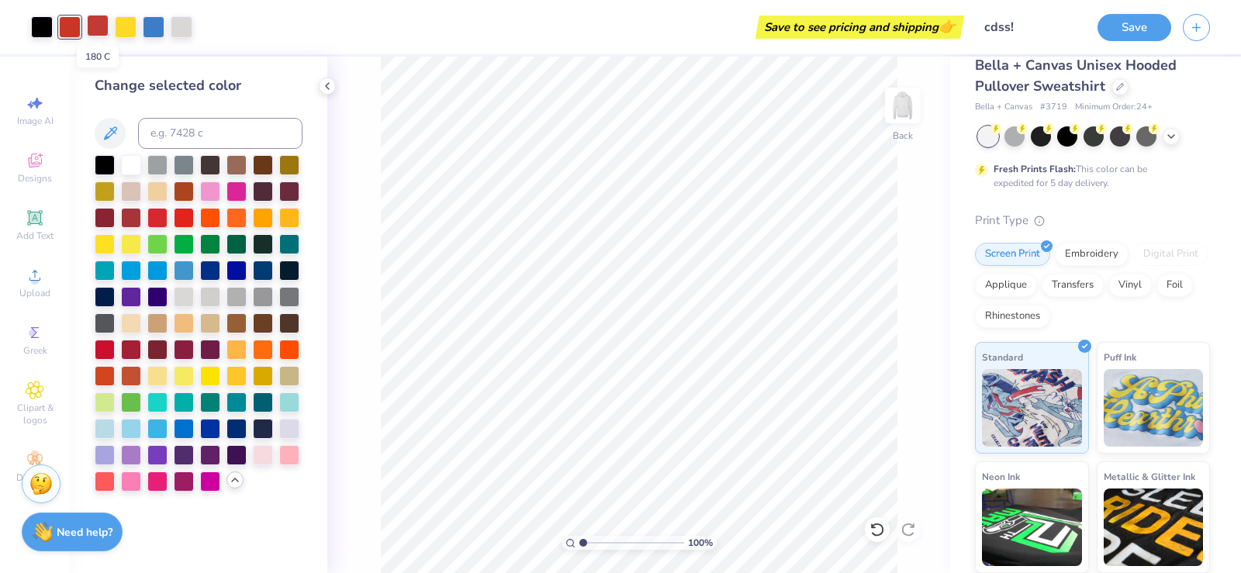
click at [103, 24] on div at bounding box center [98, 26] width 22 height 22
click at [73, 23] on div at bounding box center [70, 26] width 22 height 22
click at [187, 139] on input at bounding box center [220, 133] width 164 height 31
type input "180"
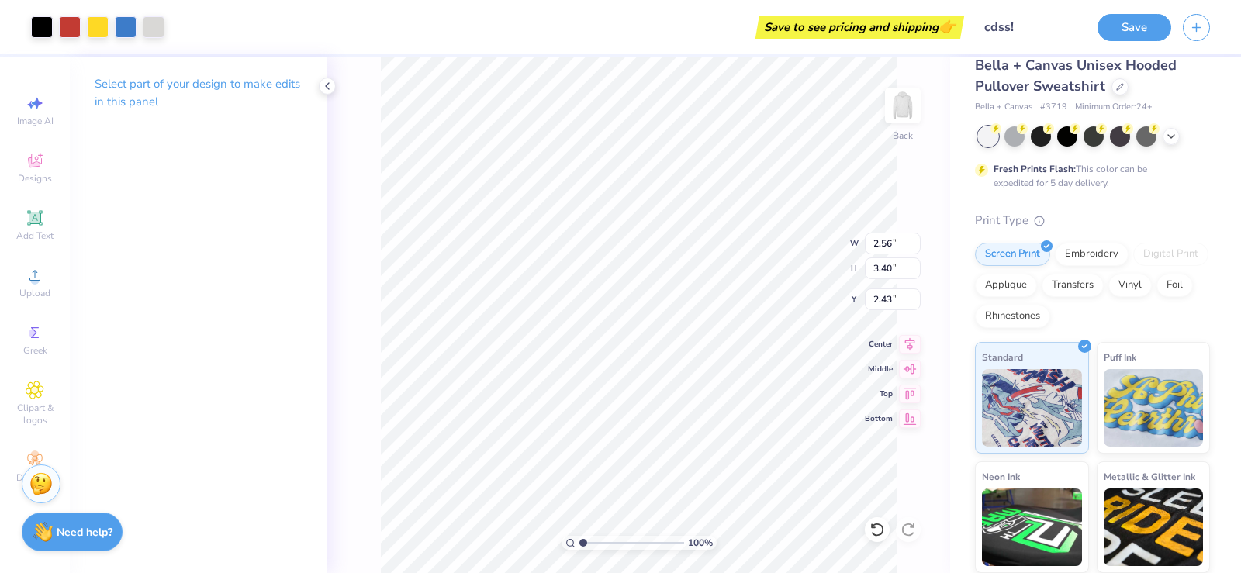
type input "12.12"
type input "16.09"
type input "2.93"
type input "3.89"
click at [889, 118] on img at bounding box center [903, 105] width 62 height 62
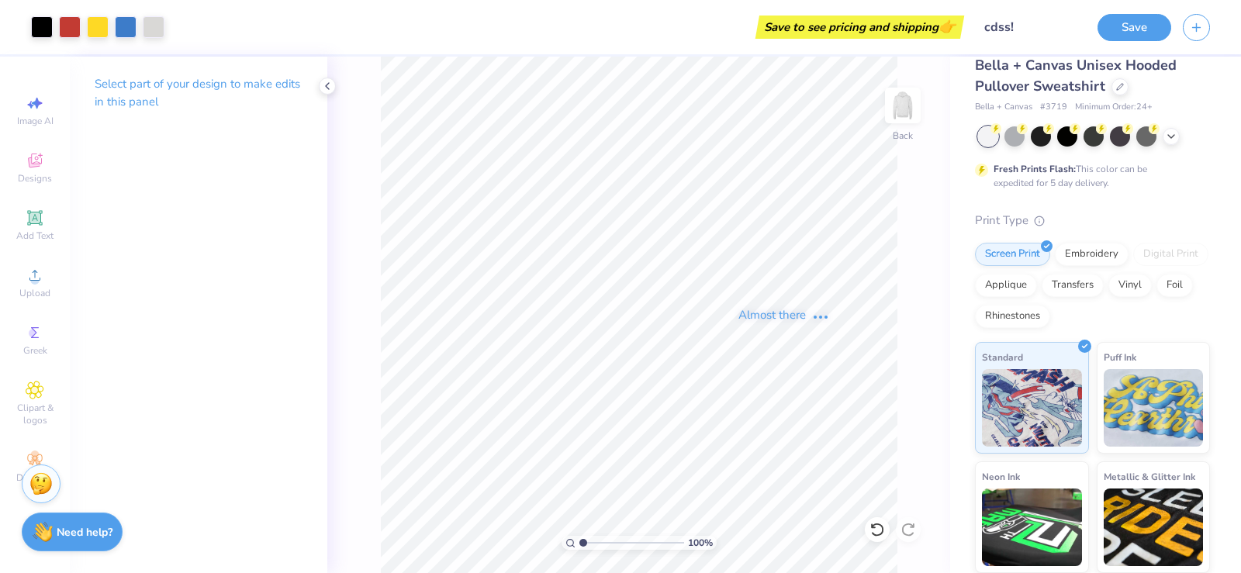
click at [912, 105] on div "Almost there" at bounding box center [783, 315] width 913 height 516
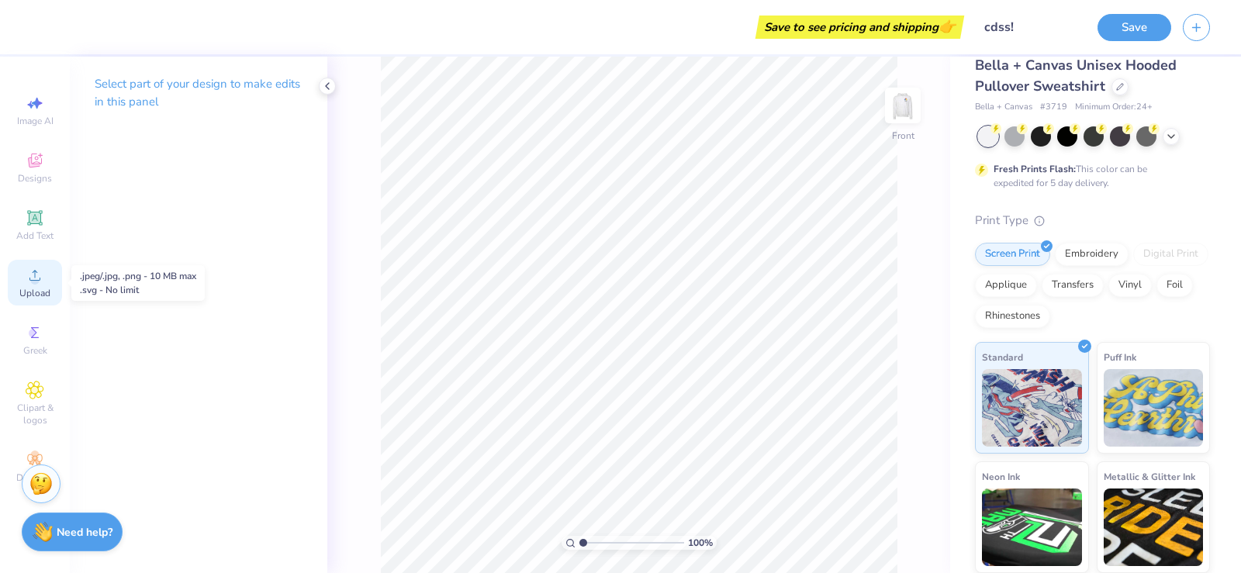
click at [30, 285] on div "Upload" at bounding box center [35, 283] width 54 height 46
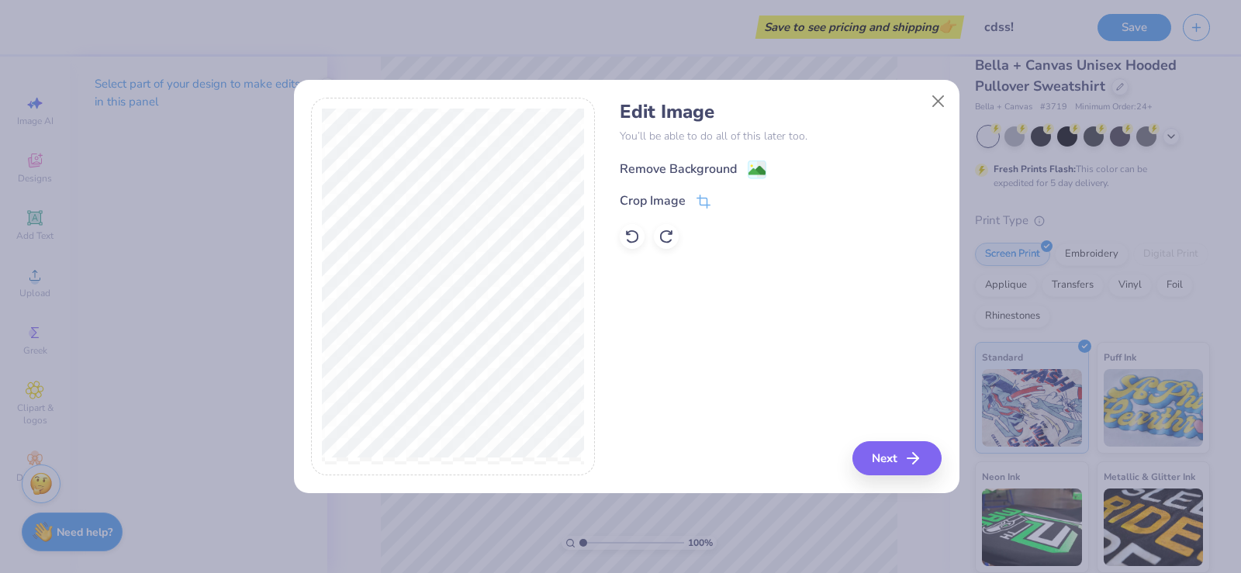
click at [729, 163] on div "Remove Background" at bounding box center [678, 169] width 117 height 19
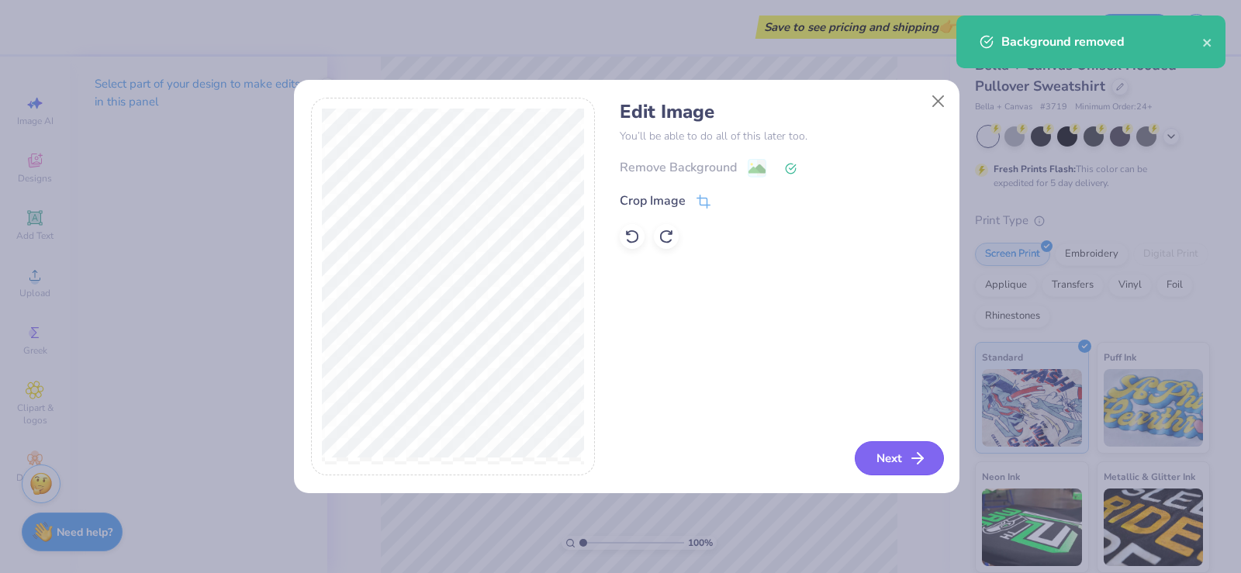
click at [923, 455] on icon "button" at bounding box center [917, 458] width 19 height 19
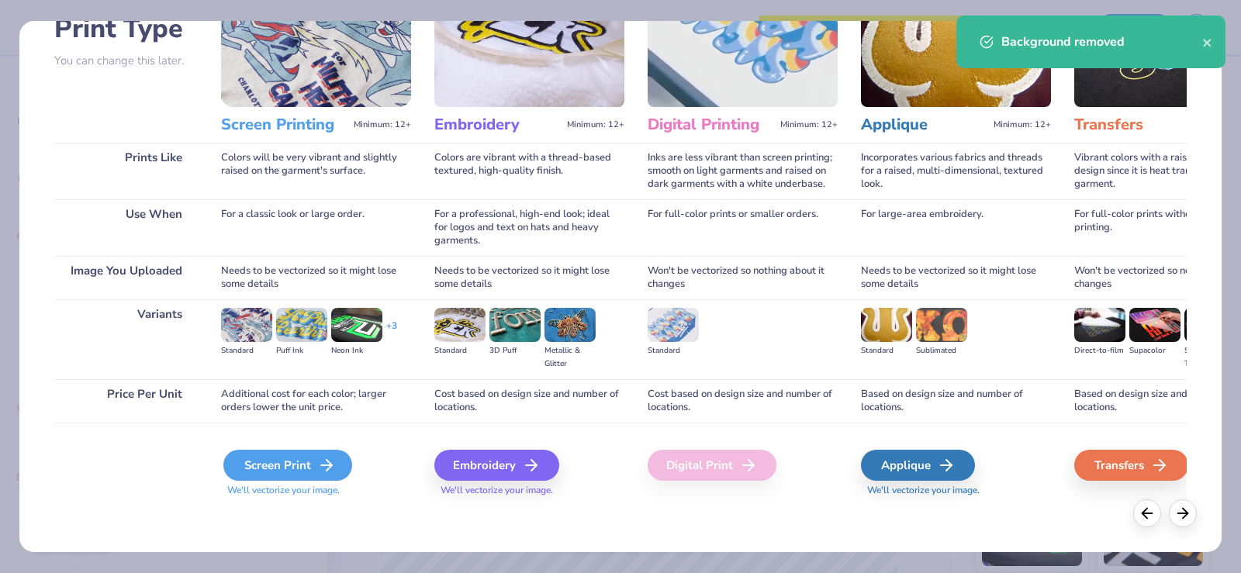
click at [319, 468] on icon at bounding box center [326, 465] width 19 height 19
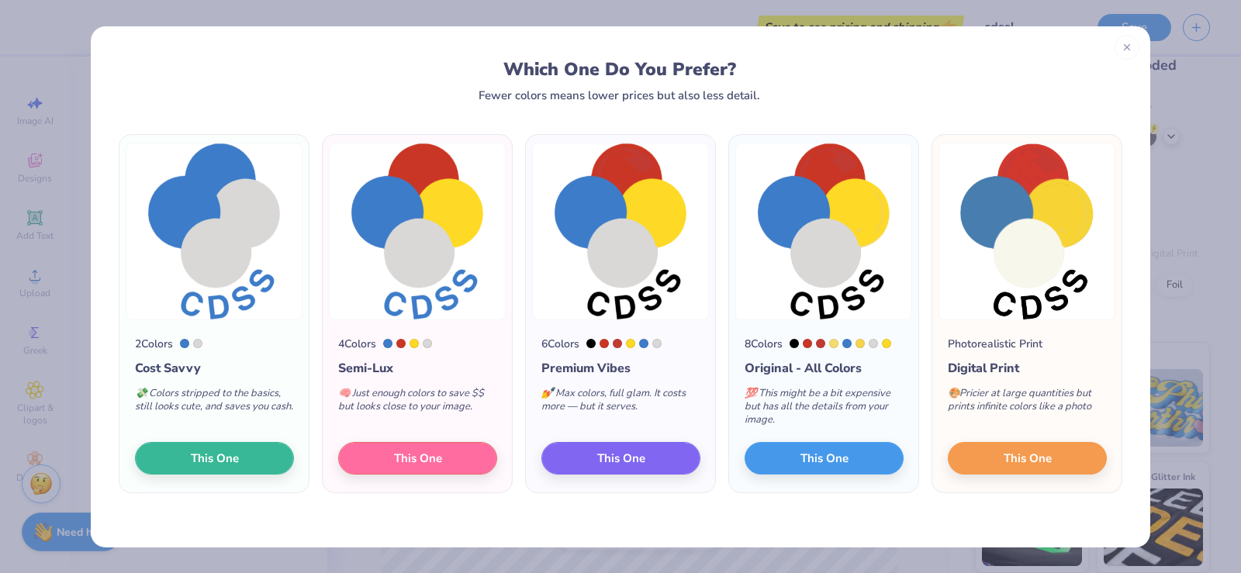
click at [651, 237] on img at bounding box center [620, 232] width 177 height 178
click at [589, 463] on button "This One" at bounding box center [620, 456] width 159 height 33
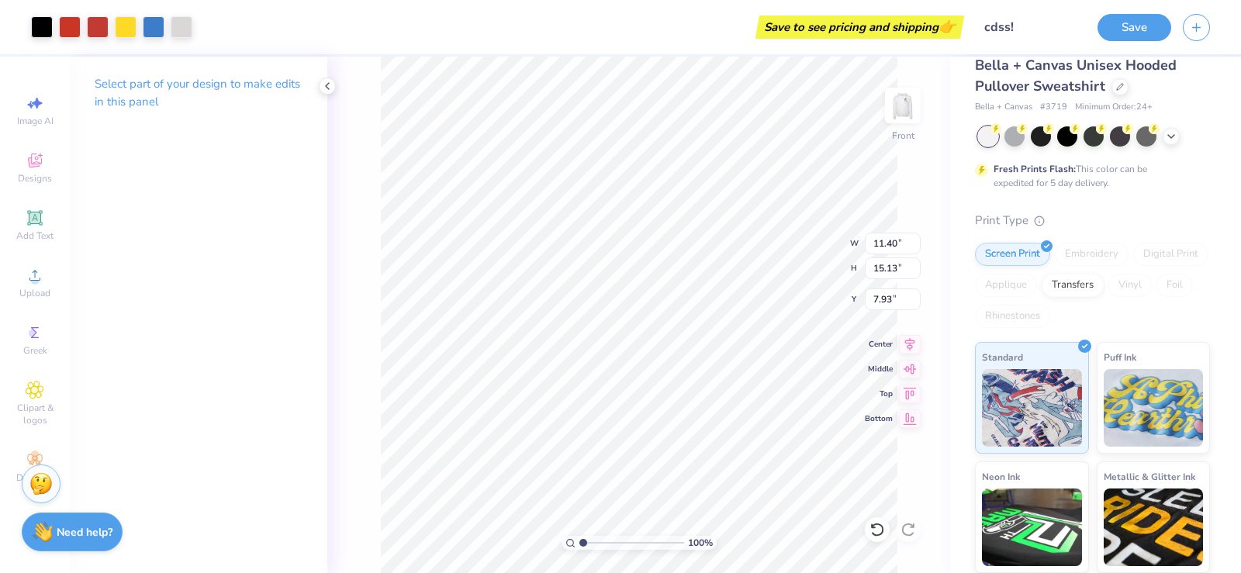
type input "8.97"
type input "11.90"
type input "6.00"
click at [191, 26] on div at bounding box center [182, 26] width 22 height 22
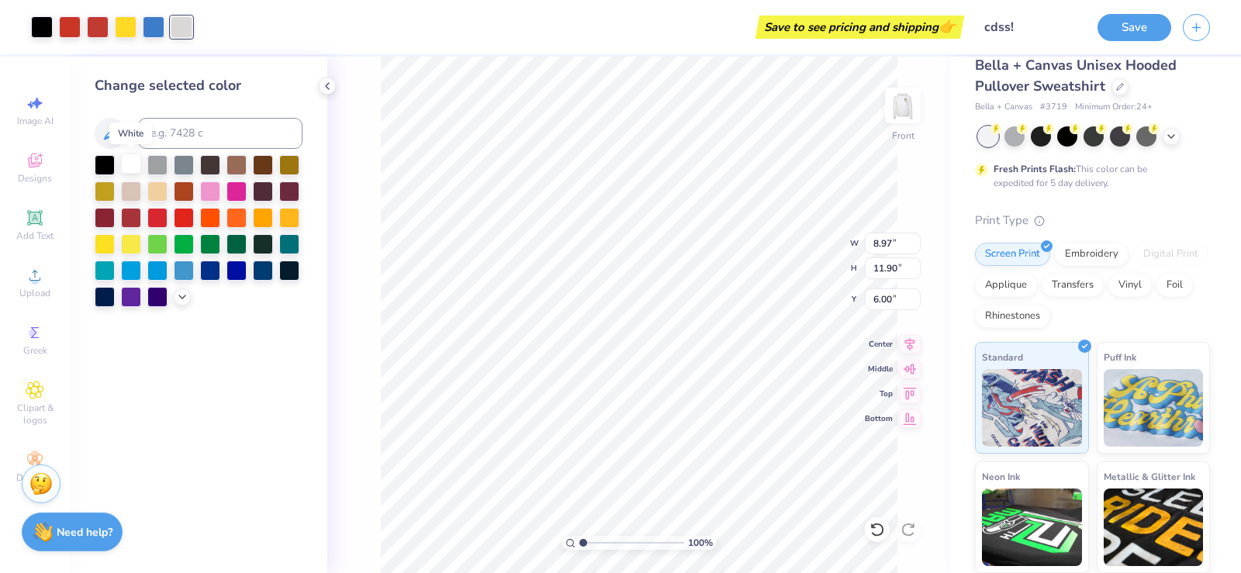
click at [134, 161] on div at bounding box center [131, 164] width 20 height 20
click at [73, 26] on div at bounding box center [70, 26] width 22 height 22
click at [180, 129] on input at bounding box center [220, 133] width 164 height 31
type input "180"
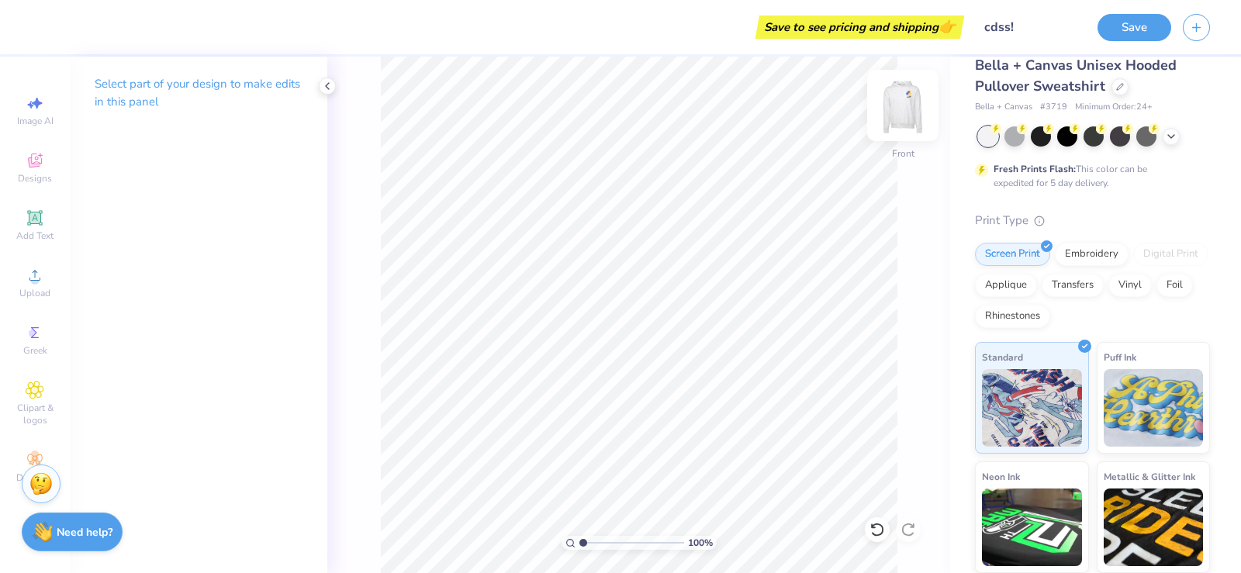
click at [912, 98] on img at bounding box center [903, 105] width 62 height 62
click at [49, 281] on div "Upload" at bounding box center [35, 283] width 54 height 46
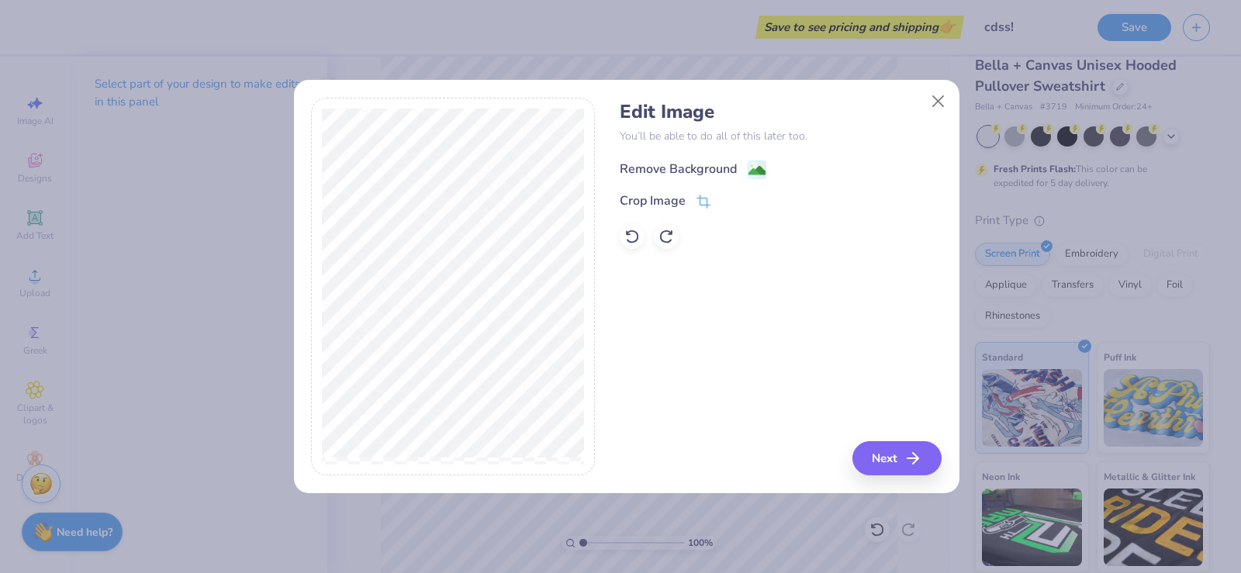
click at [705, 160] on div "Remove Background" at bounding box center [678, 169] width 117 height 19
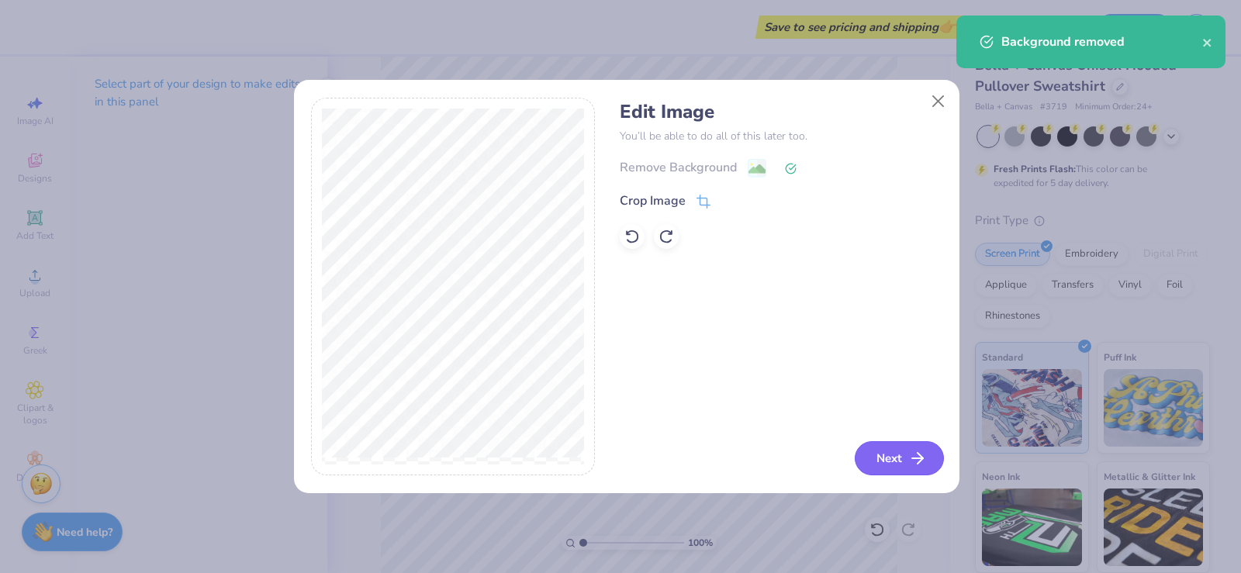
click at [912, 464] on icon "button" at bounding box center [917, 458] width 19 height 19
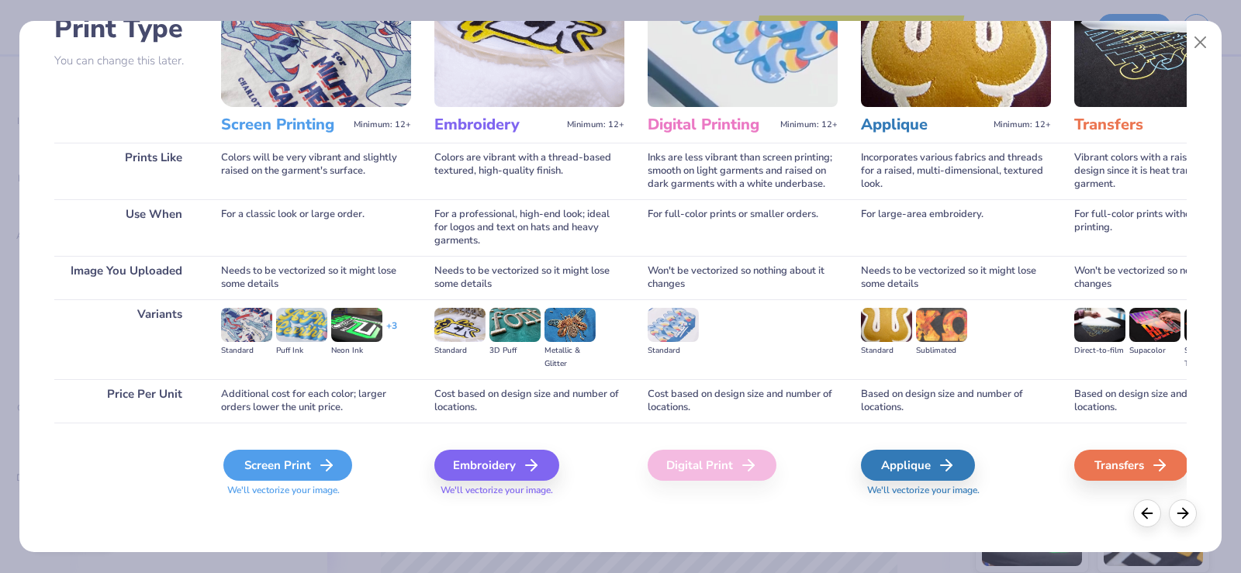
click at [301, 457] on div "Screen Print" at bounding box center [287, 465] width 129 height 31
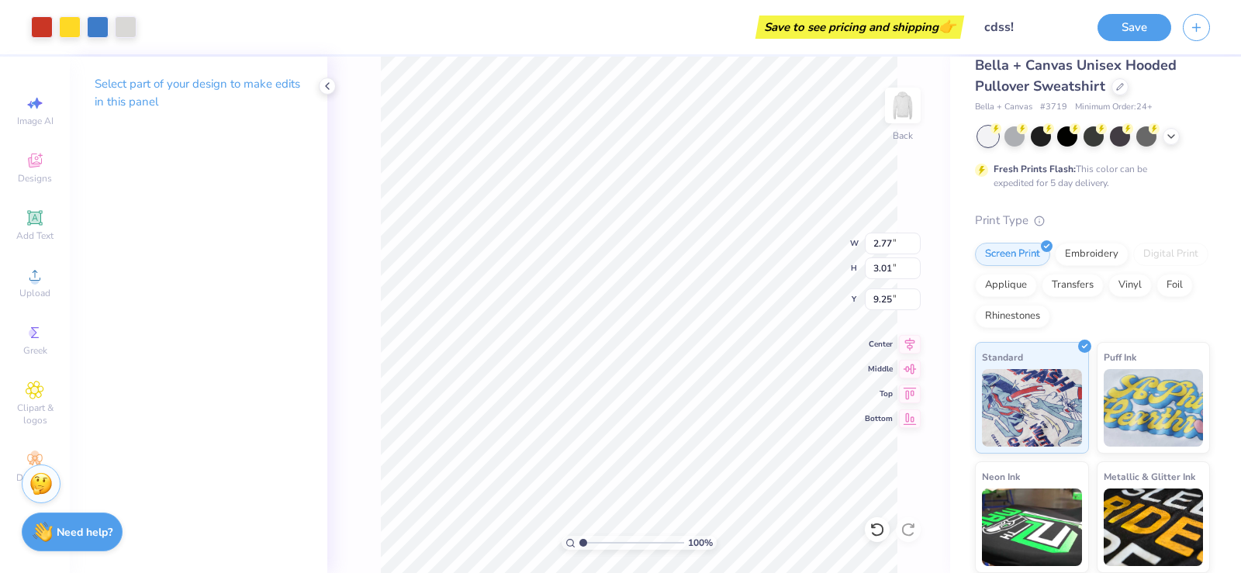
type input "7.15"
type input "8.29"
type input "9.00"
type input "3.66"
type input "11.23"
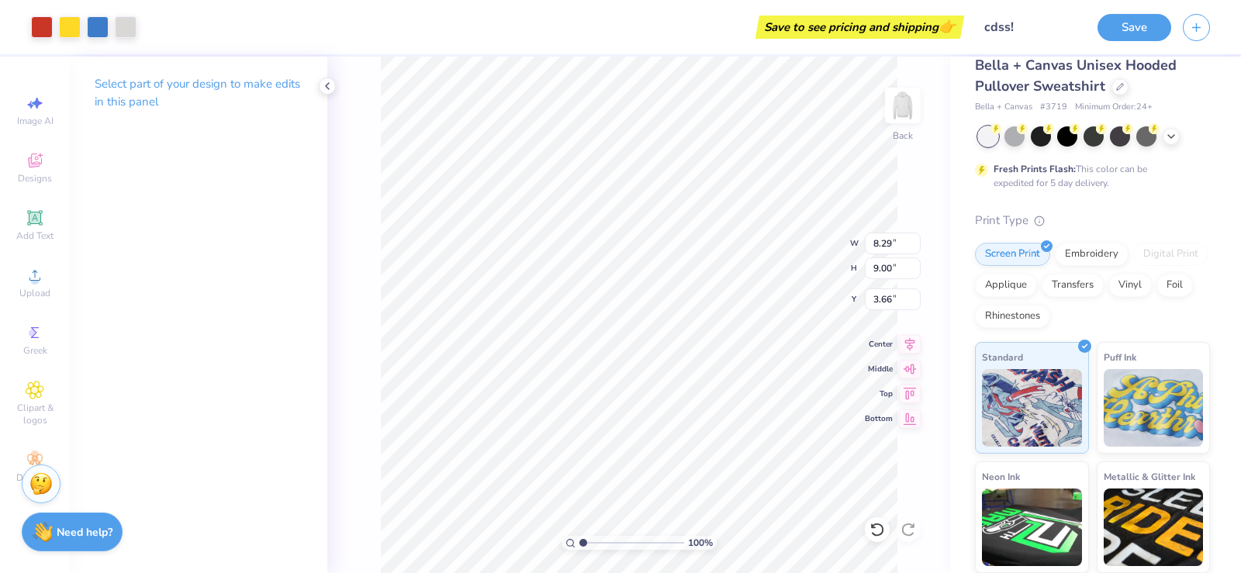
type input "12.19"
type input "4.22"
type input "4.58"
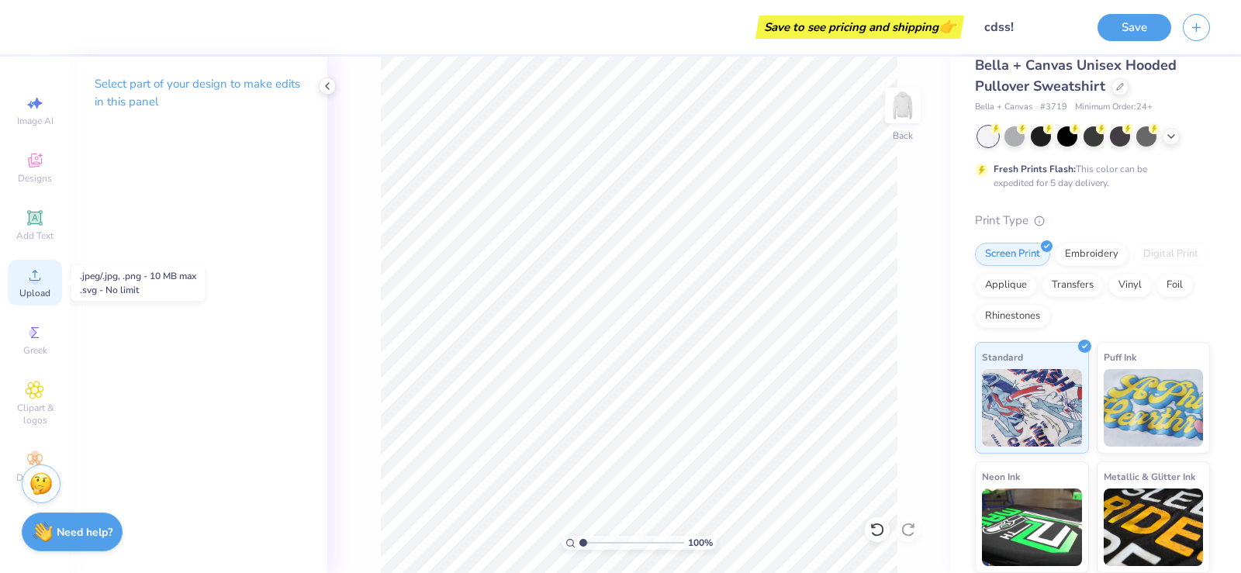
click at [34, 287] on span "Upload" at bounding box center [34, 293] width 31 height 12
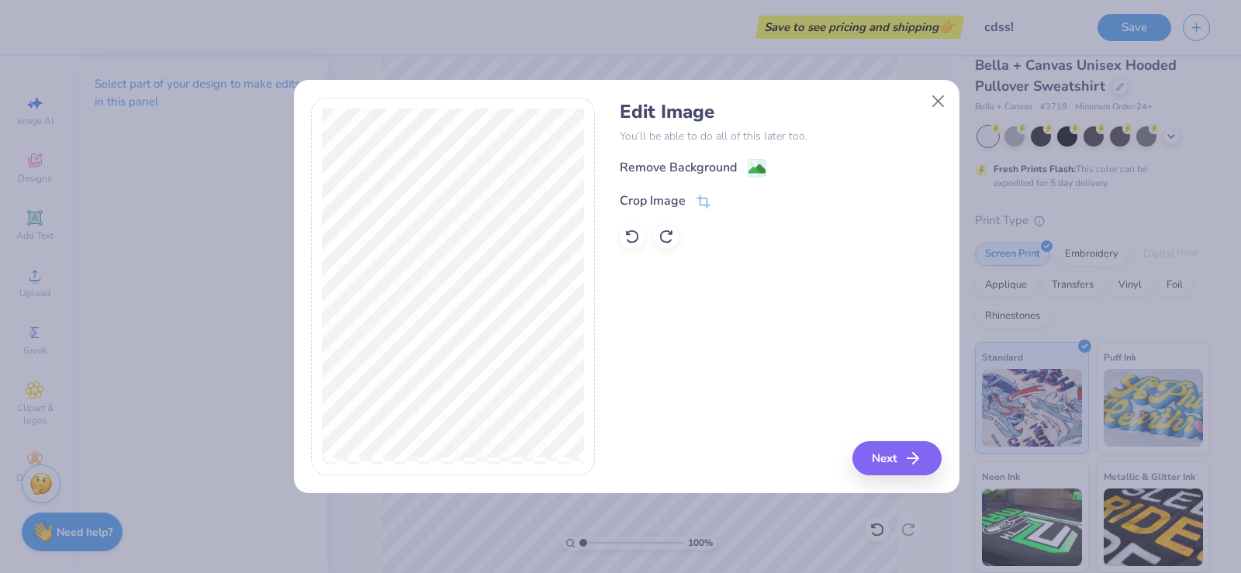
click at [695, 157] on div "Edit Image You’ll be able to do all of this later too. Remove Background Crop I…" at bounding box center [781, 175] width 322 height 148
click at [692, 164] on div "Remove Background" at bounding box center [678, 169] width 117 height 19
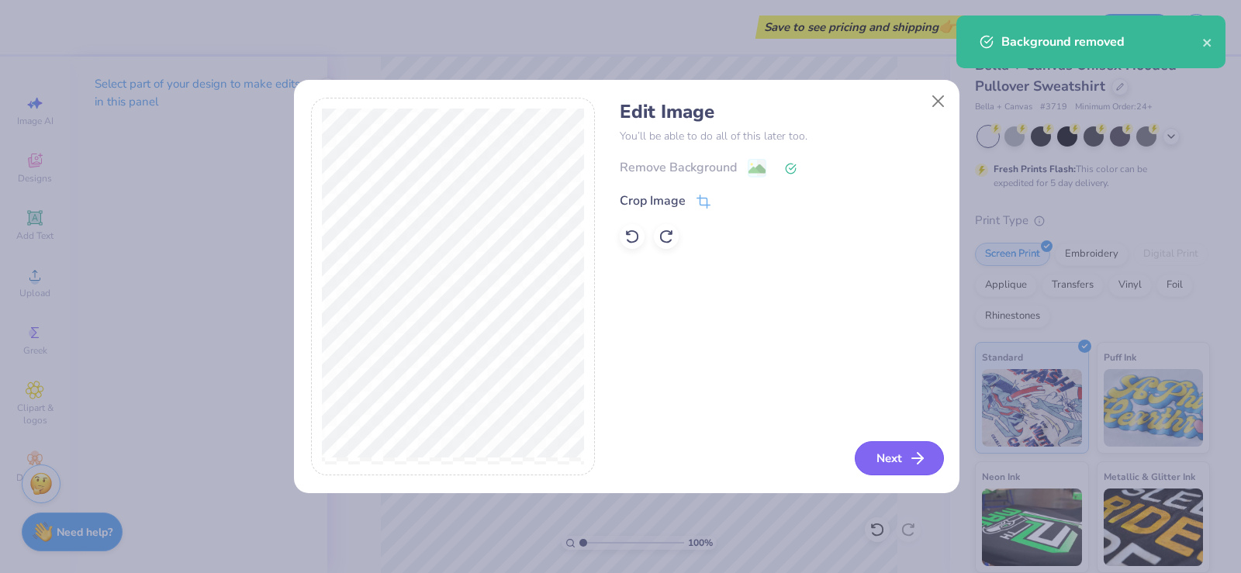
click at [883, 455] on button "Next" at bounding box center [898, 458] width 89 height 34
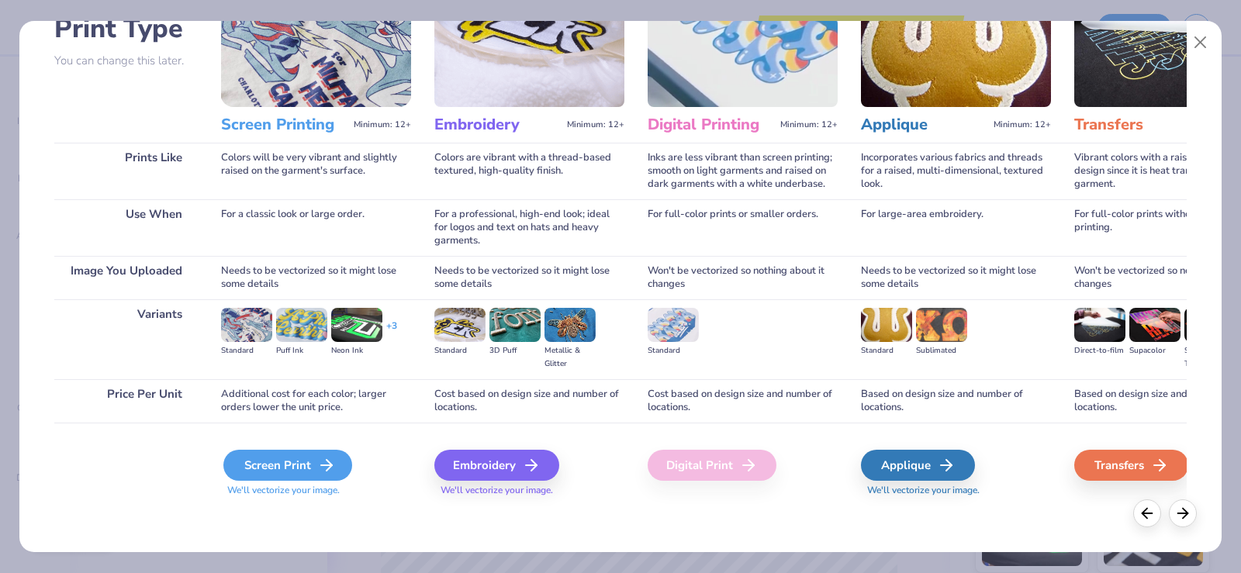
click at [287, 454] on div "Screen Print" at bounding box center [287, 465] width 129 height 31
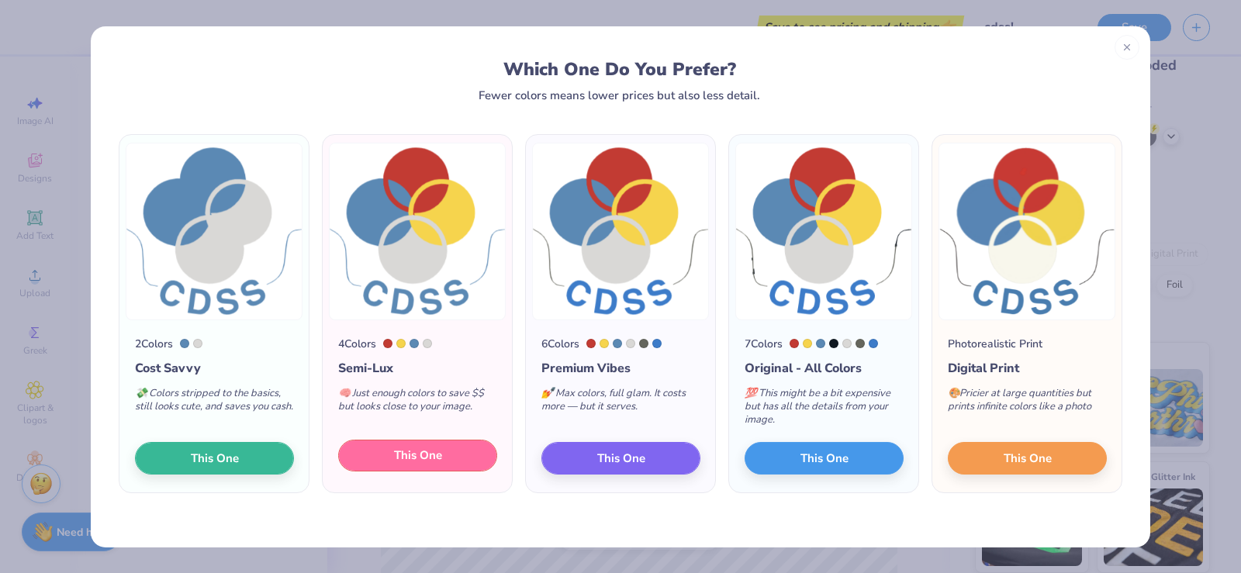
click at [427, 455] on span "This One" at bounding box center [418, 456] width 48 height 18
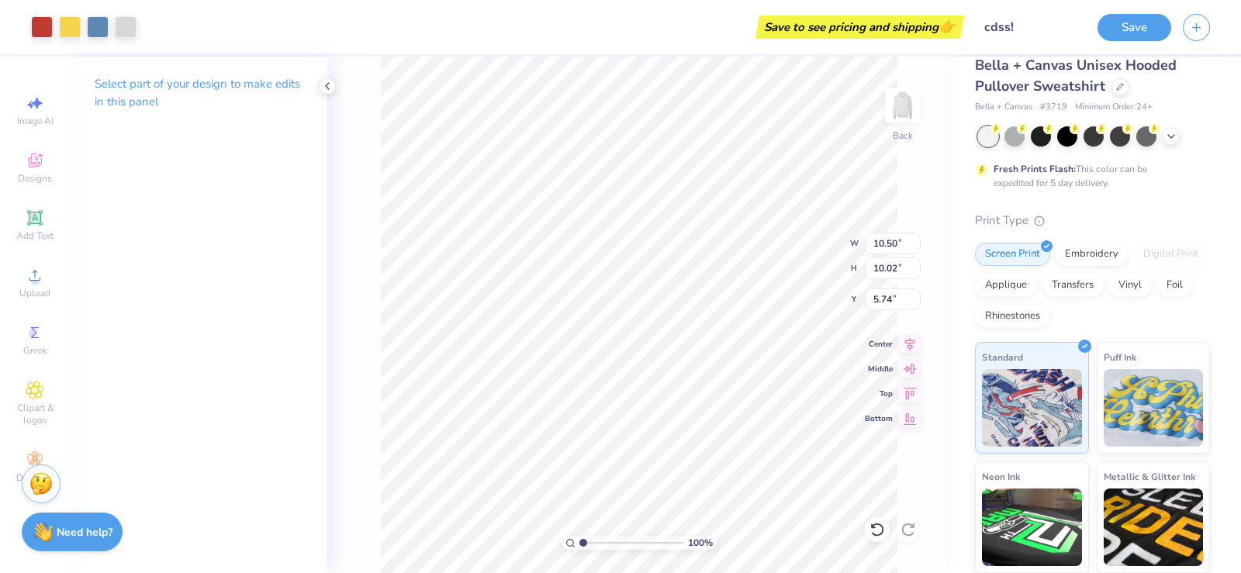
type input "8.58"
type input "8.19"
click at [123, 22] on div at bounding box center [126, 26] width 22 height 22
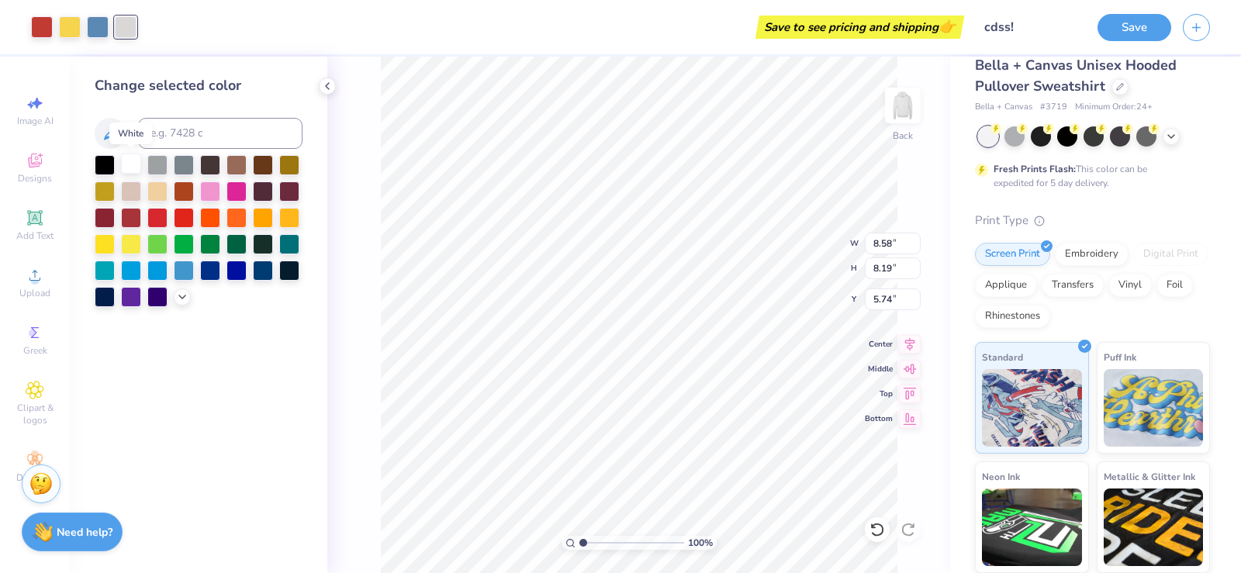
click at [132, 161] on div at bounding box center [131, 164] width 20 height 20
type input "5.39"
type input "5.15"
type input "1.39"
type input "4.84"
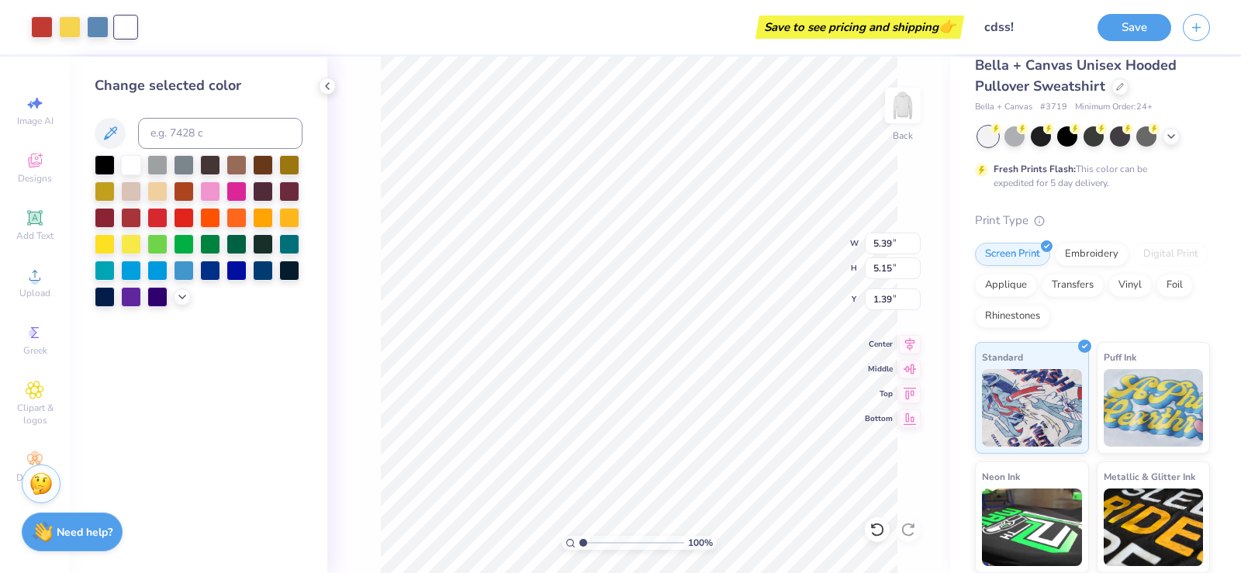
type input "4.62"
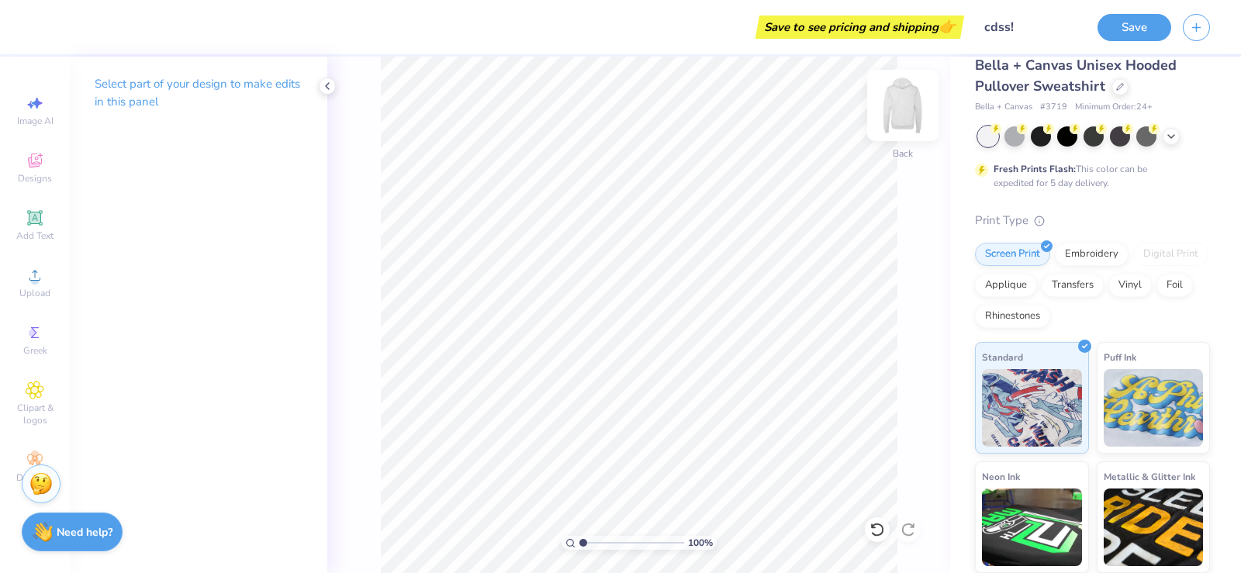
click at [904, 100] on img at bounding box center [903, 105] width 62 height 62
click at [36, 272] on icon at bounding box center [34, 275] width 11 height 11
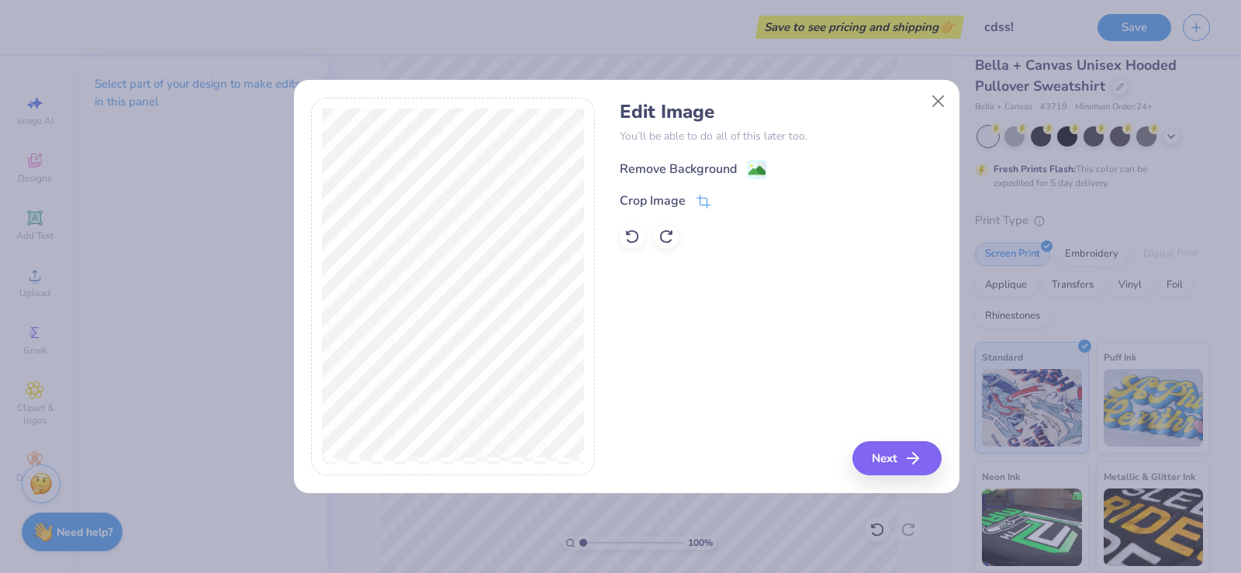
click at [711, 167] on div "Remove Background" at bounding box center [678, 169] width 117 height 19
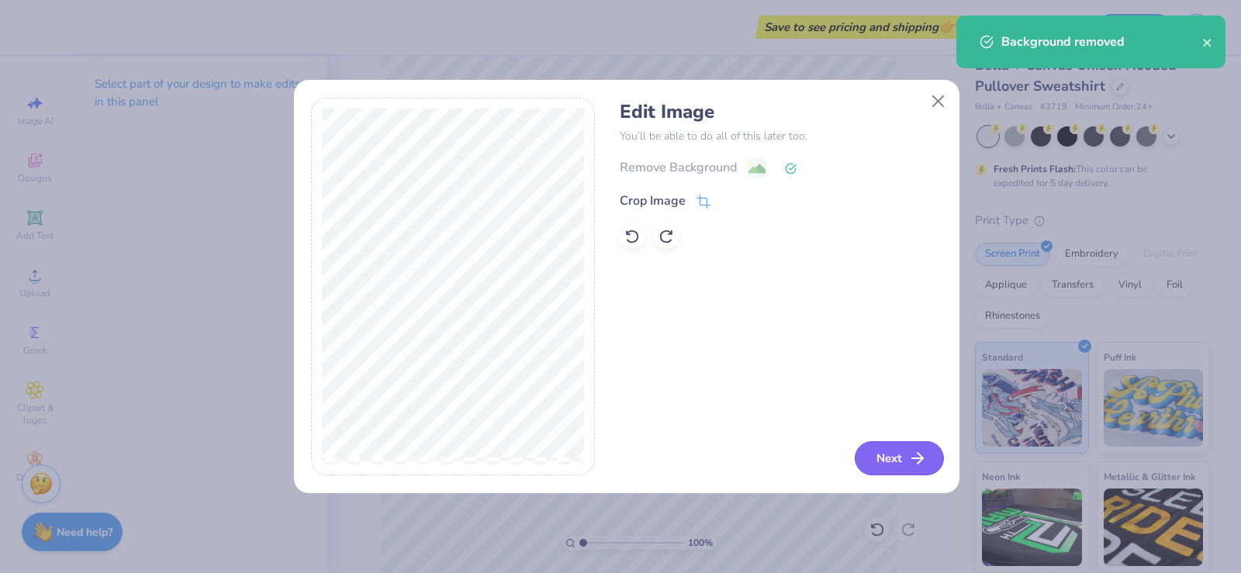
click at [892, 454] on button "Next" at bounding box center [898, 458] width 89 height 34
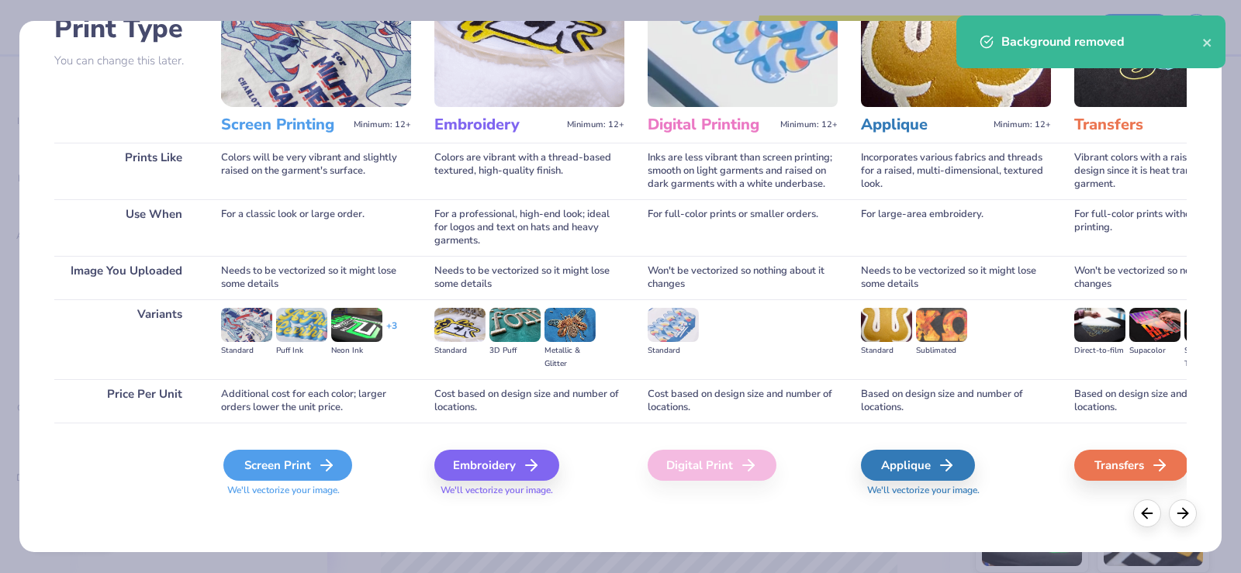
click at [317, 456] on icon at bounding box center [326, 465] width 19 height 19
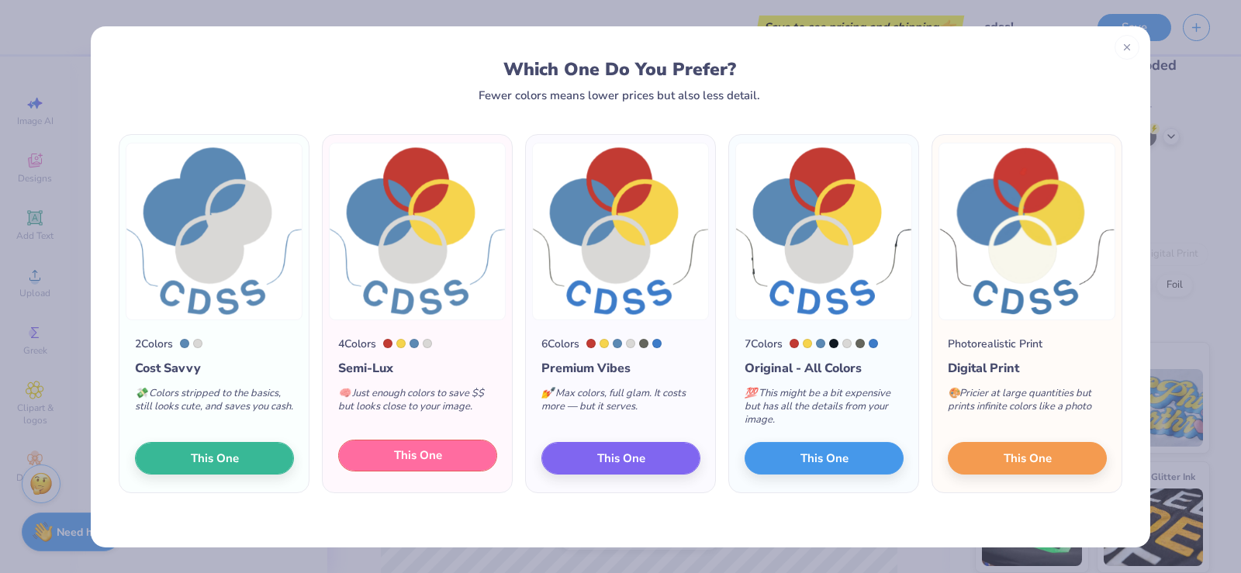
click at [378, 463] on button "This One" at bounding box center [417, 456] width 159 height 33
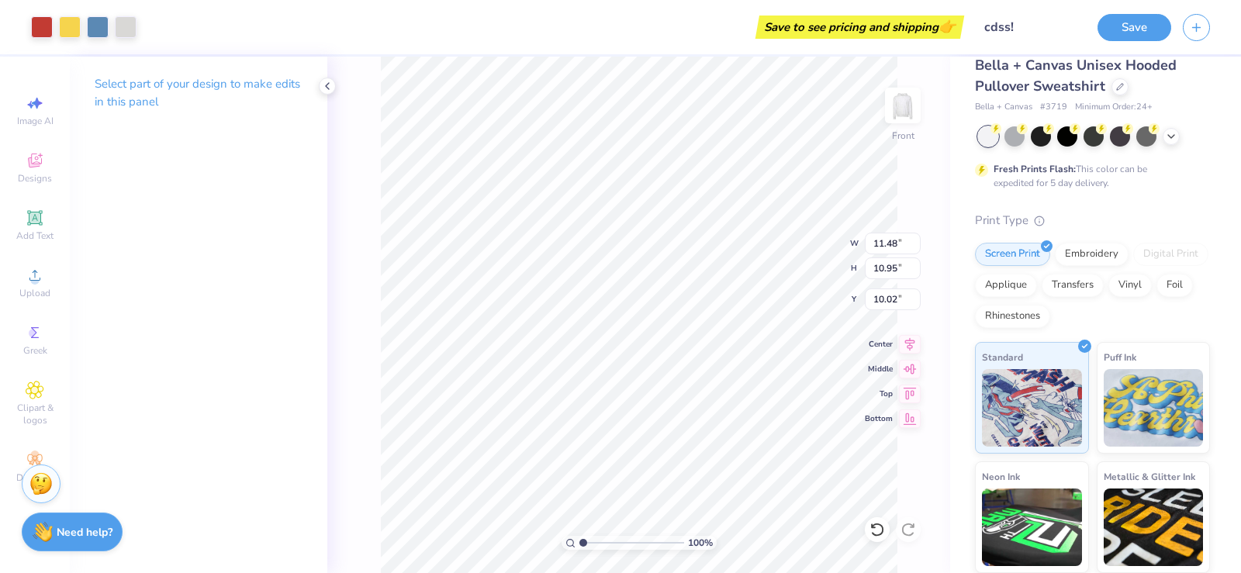
type input "9.60"
type input "9.16"
type input "6.34"
type input "10.49"
type input "10.01"
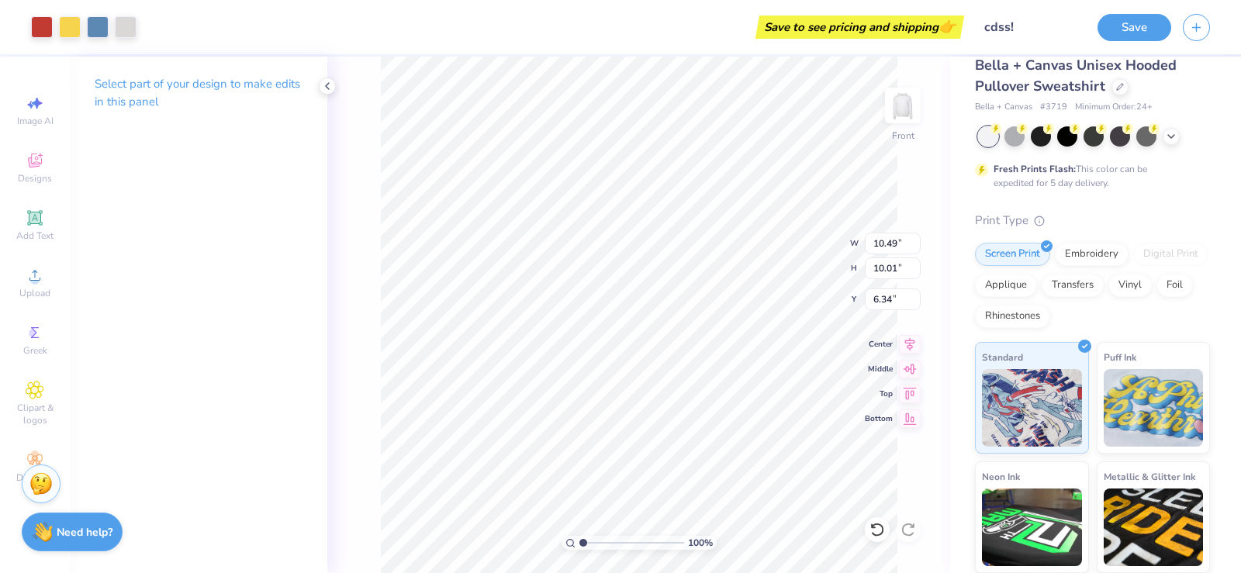
type input "6.00"
click at [1010, 142] on div at bounding box center [1014, 135] width 20 height 20
click at [982, 146] on div at bounding box center [988, 136] width 20 height 20
click at [123, 35] on div at bounding box center [126, 26] width 22 height 22
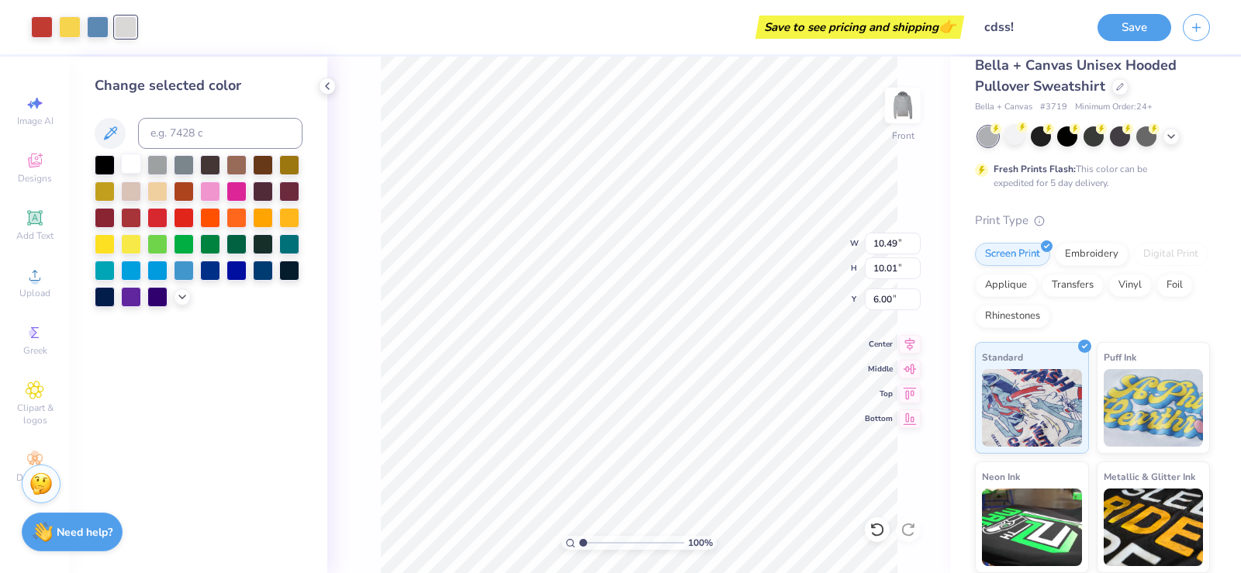
click at [129, 161] on div at bounding box center [131, 164] width 20 height 20
click at [94, 22] on div at bounding box center [98, 26] width 22 height 22
click at [181, 272] on div at bounding box center [184, 269] width 20 height 20
click at [161, 270] on div at bounding box center [157, 269] width 20 height 20
click at [180, 272] on div at bounding box center [184, 269] width 20 height 20
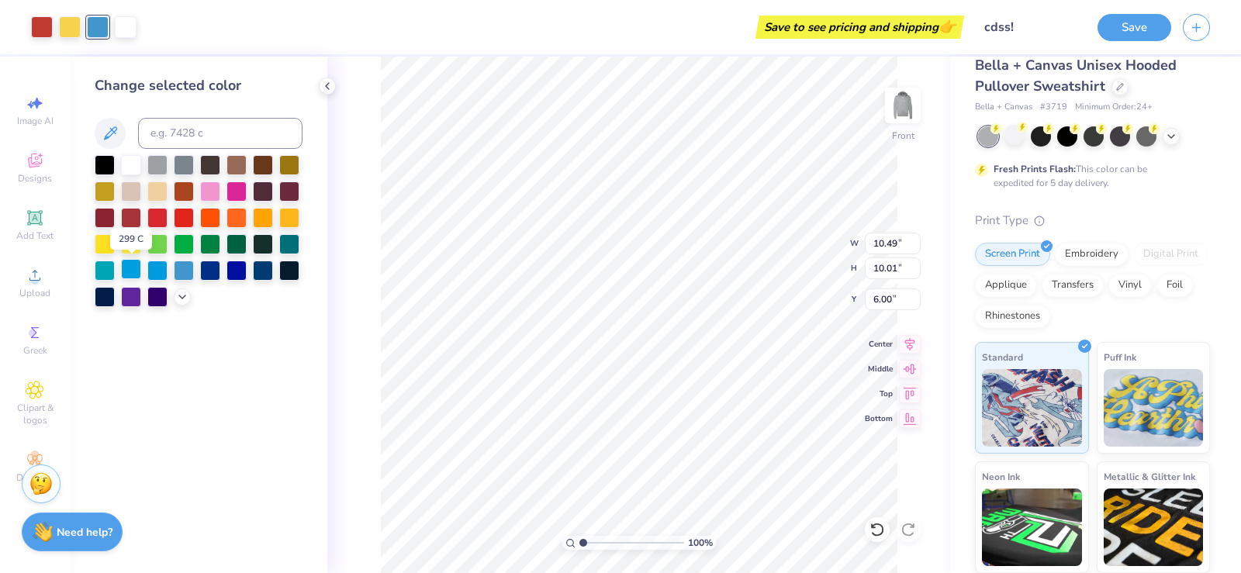
click at [136, 273] on div at bounding box center [131, 269] width 20 height 20
click at [181, 276] on div at bounding box center [184, 269] width 20 height 20
click at [1041, 138] on div at bounding box center [1040, 135] width 20 height 20
click at [1062, 138] on div at bounding box center [1067, 135] width 20 height 20
click at [1073, 134] on div at bounding box center [1067, 135] width 20 height 20
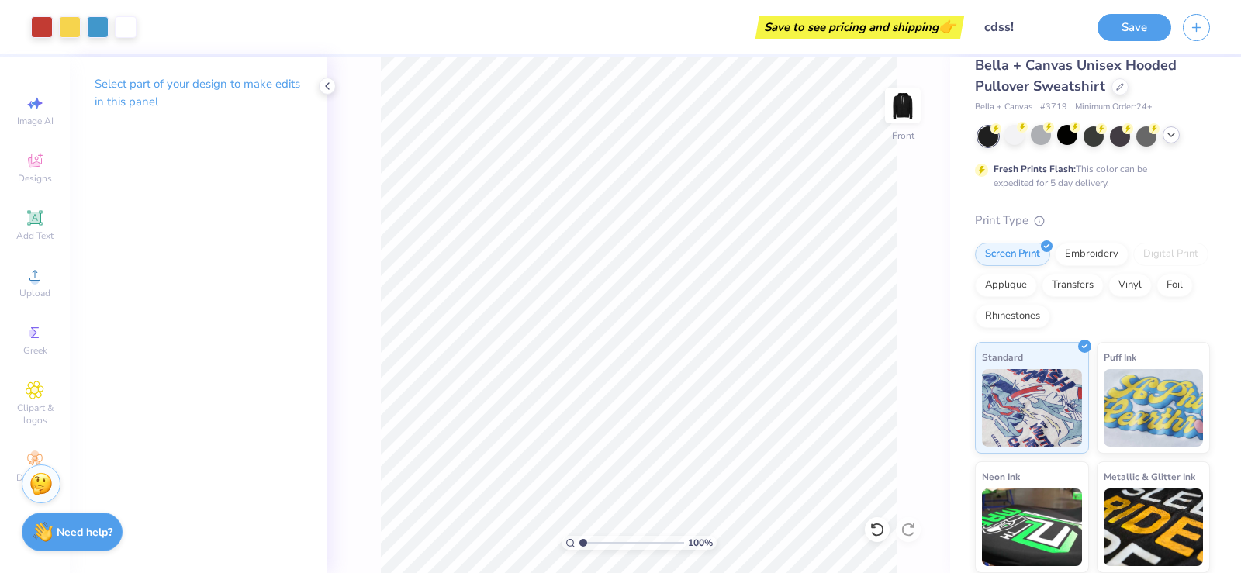
click at [1173, 133] on icon at bounding box center [1171, 135] width 12 height 12
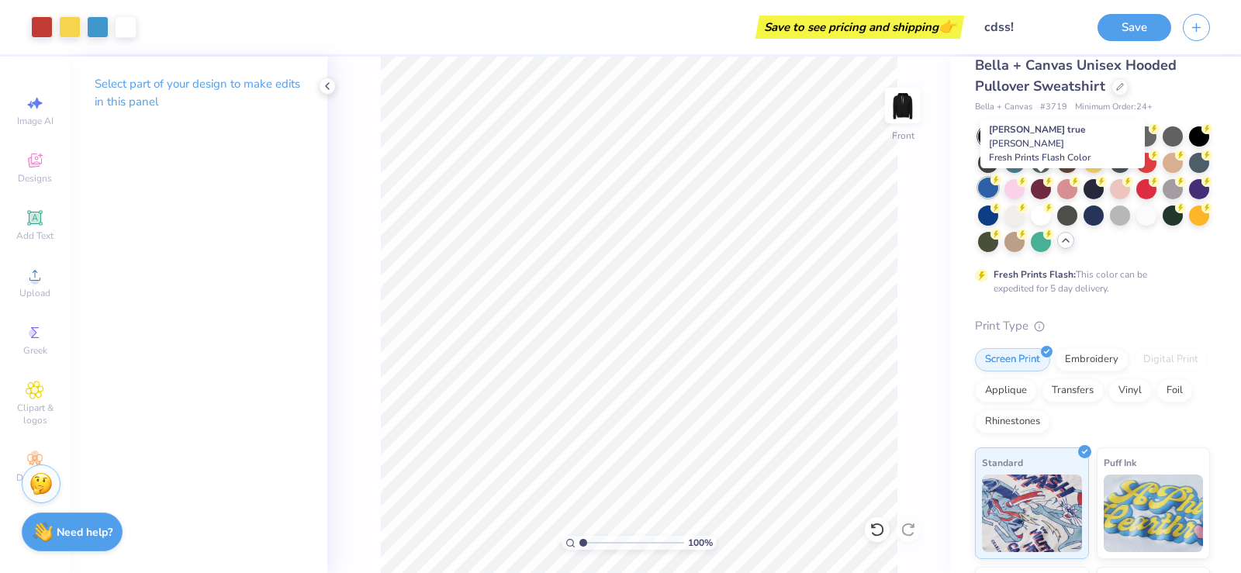
click at [998, 189] on div at bounding box center [988, 188] width 20 height 20
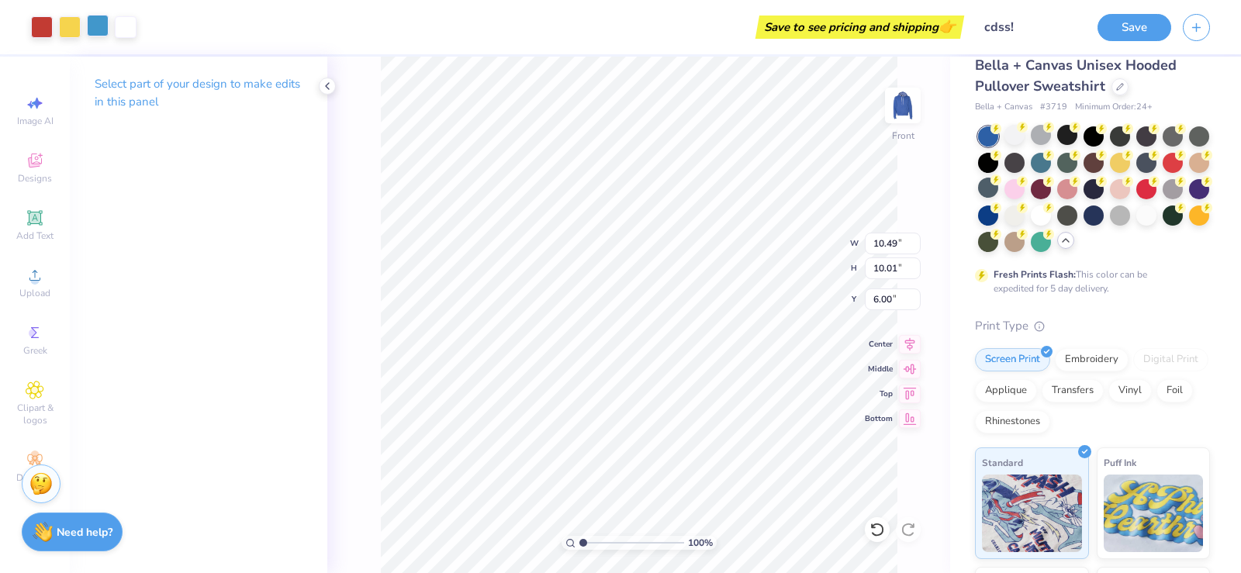
click at [98, 22] on div at bounding box center [98, 26] width 22 height 22
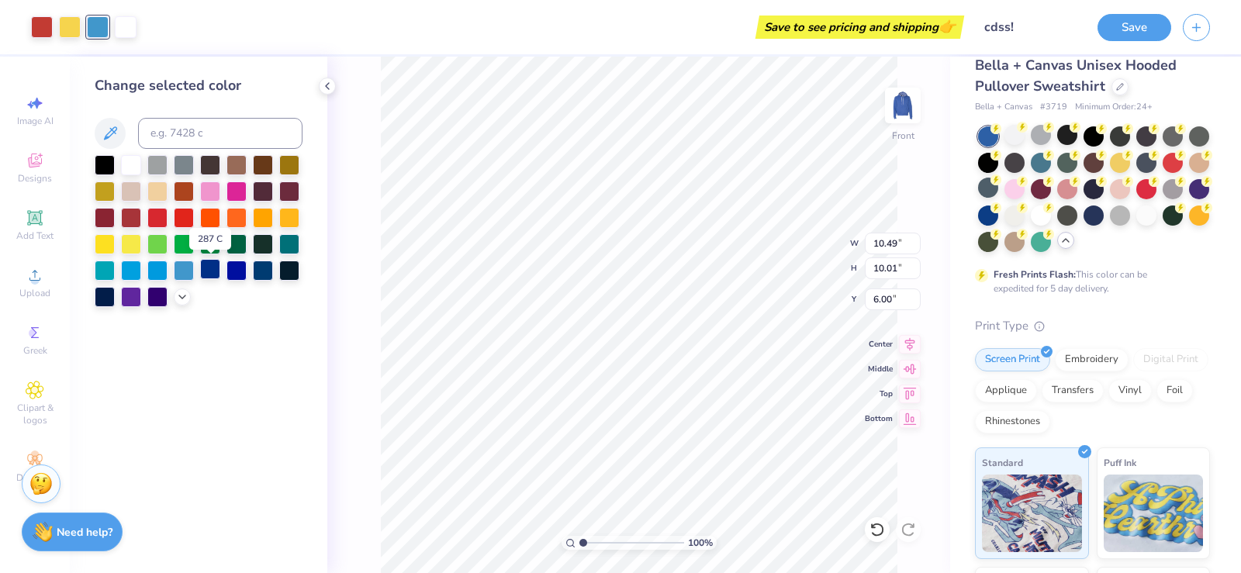
click at [212, 271] on div at bounding box center [210, 269] width 20 height 20
click at [107, 271] on div at bounding box center [105, 269] width 20 height 20
click at [134, 269] on div at bounding box center [131, 269] width 20 height 20
click at [183, 274] on div at bounding box center [184, 269] width 20 height 20
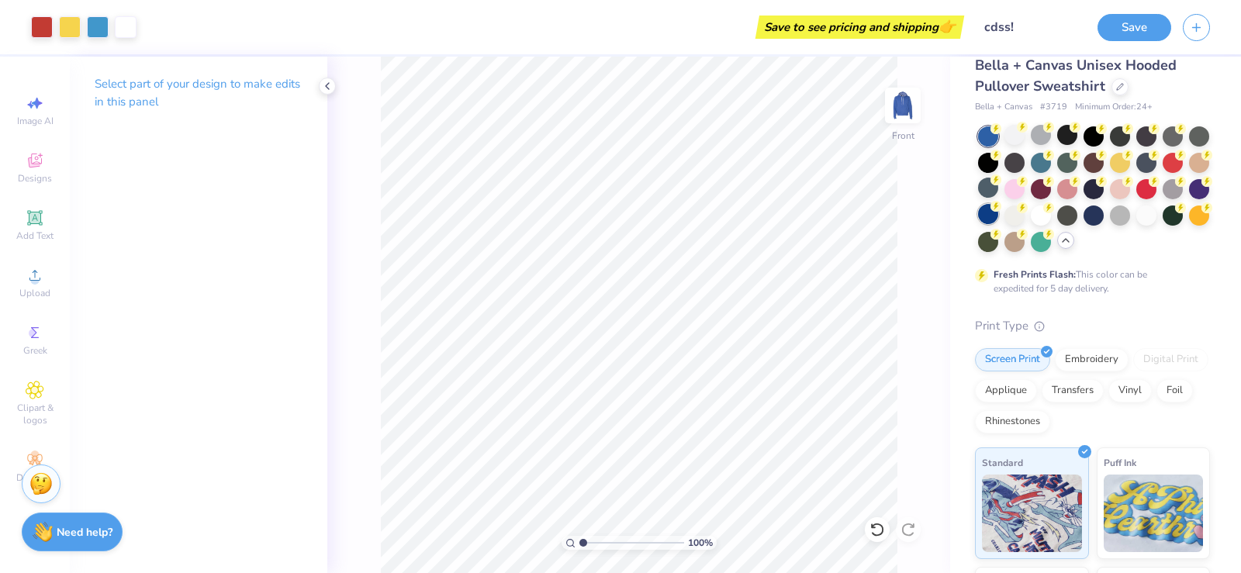
click at [998, 221] on div at bounding box center [988, 214] width 20 height 20
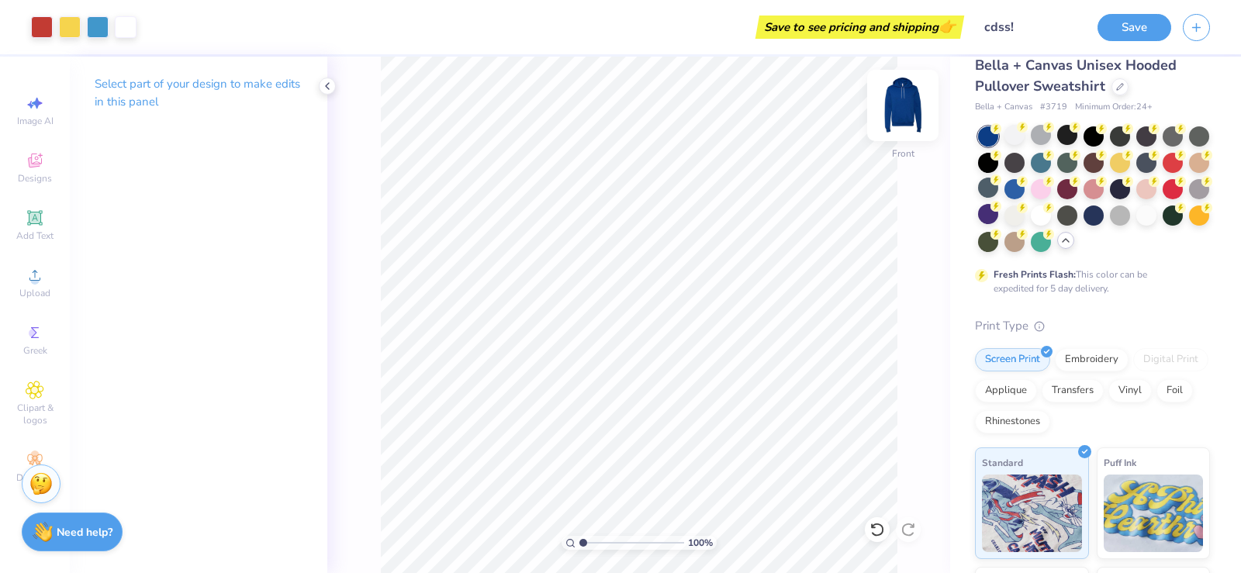
click at [903, 112] on img at bounding box center [903, 105] width 62 height 62
click at [1020, 134] on div at bounding box center [1014, 135] width 20 height 20
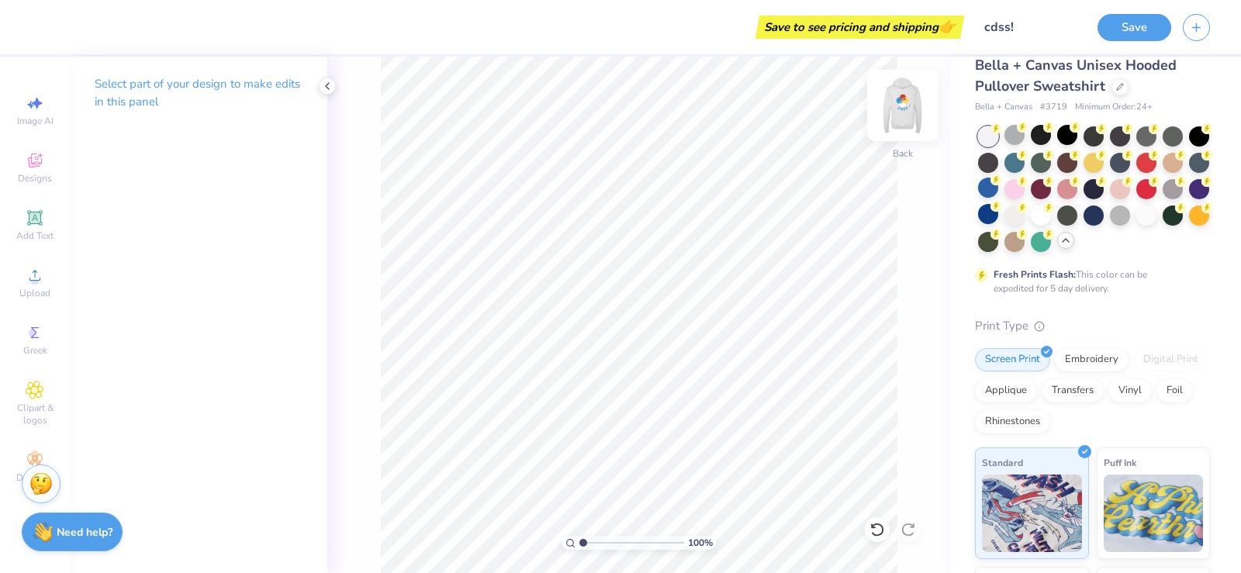
click at [900, 116] on img at bounding box center [903, 105] width 62 height 62
click at [32, 285] on div "Upload" at bounding box center [35, 283] width 54 height 46
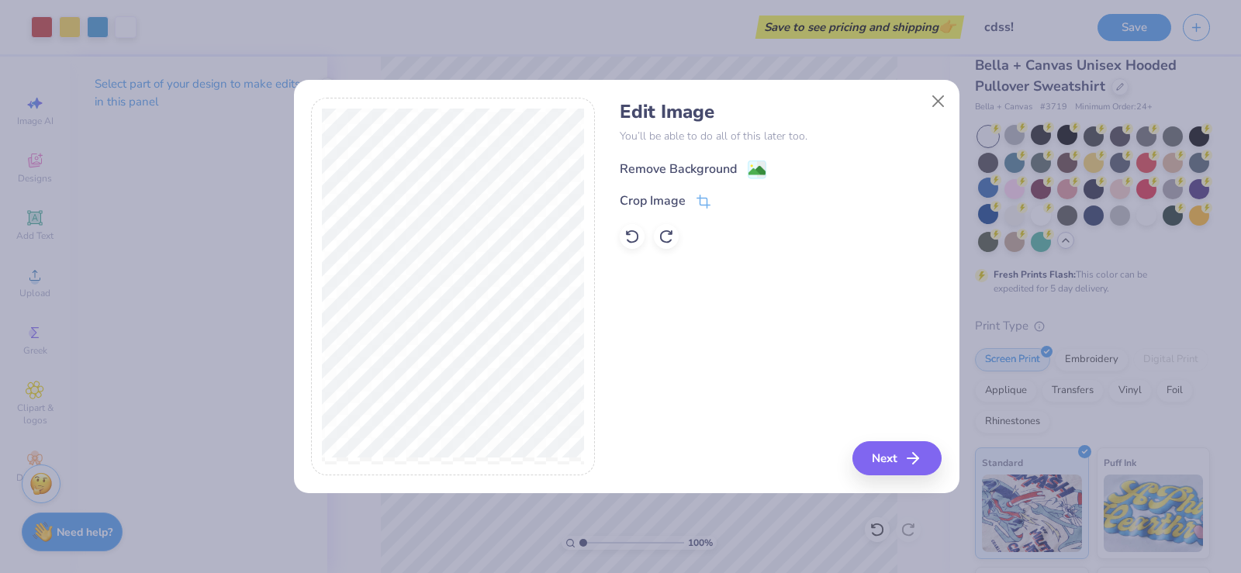
click at [682, 170] on div "Remove Background" at bounding box center [678, 169] width 117 height 19
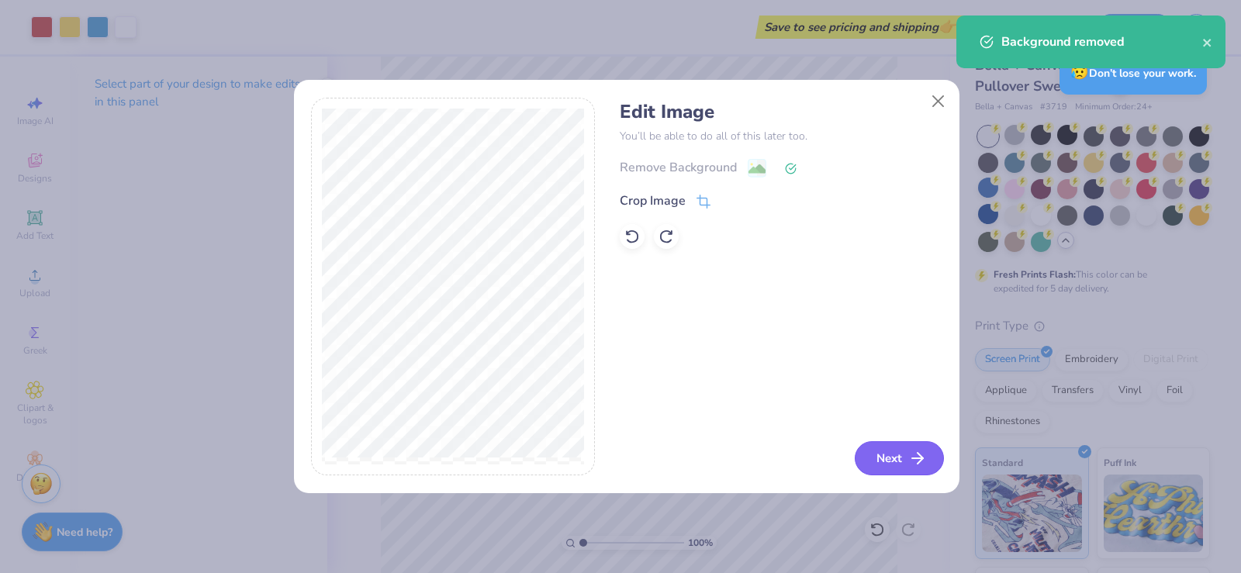
click at [888, 464] on button "Next" at bounding box center [898, 458] width 89 height 34
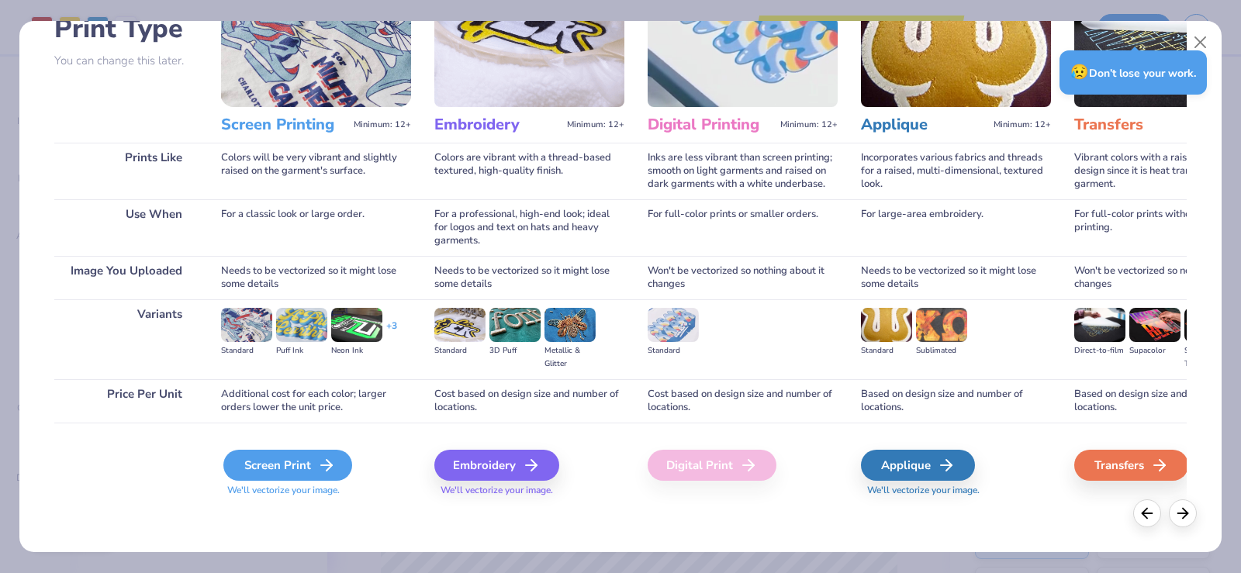
click at [278, 471] on div "Screen Print" at bounding box center [287, 465] width 129 height 31
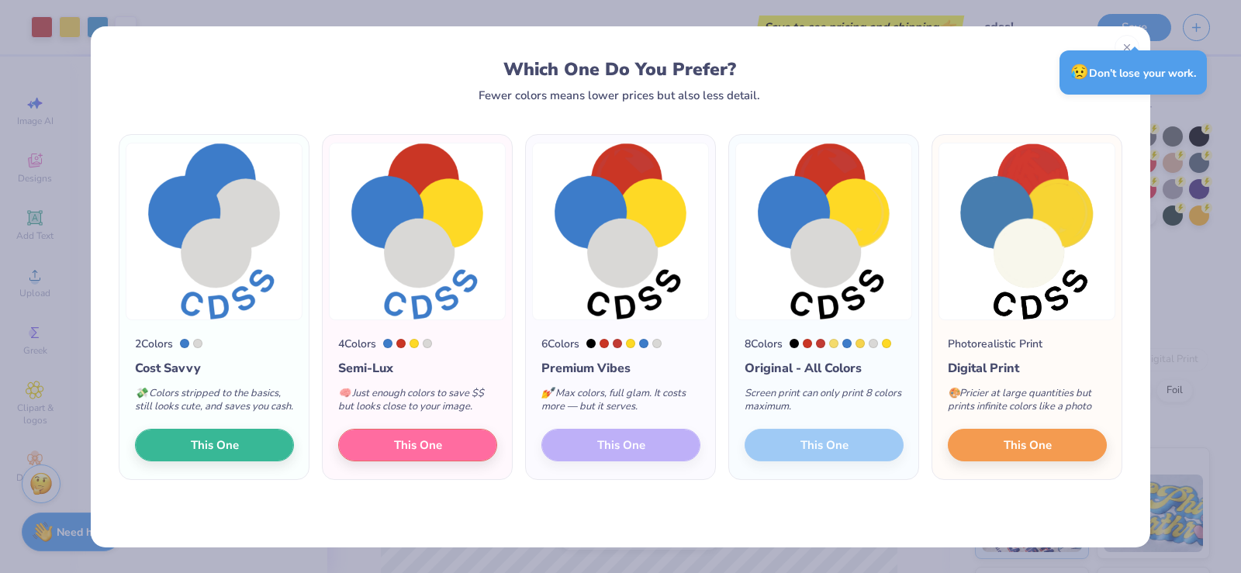
click at [571, 469] on div "6 Colors Premium Vibes 💅 Max colors, full glam. It costs more — but it serves. …" at bounding box center [620, 400] width 189 height 160
click at [578, 456] on div "6 Colors Premium Vibes 💅 Max colors, full glam. It costs more — but it serves. …" at bounding box center [620, 400] width 189 height 160
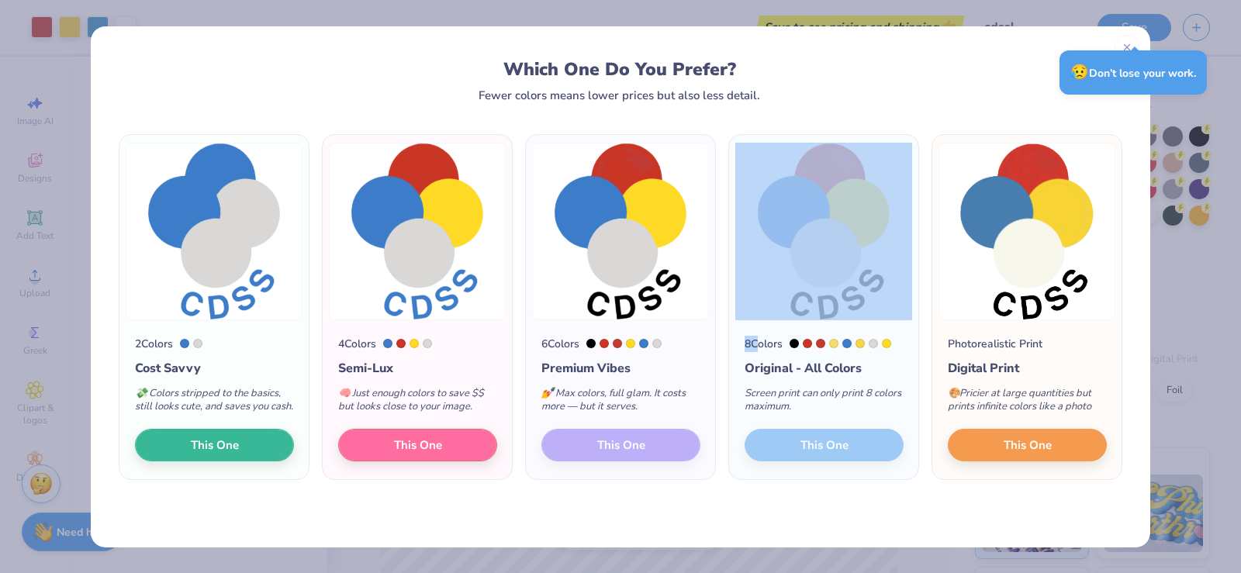
click at [578, 456] on div "6 Colors Premium Vibes 💅 Max colors, full glam. It costs more — but it serves. …" at bounding box center [620, 400] width 189 height 160
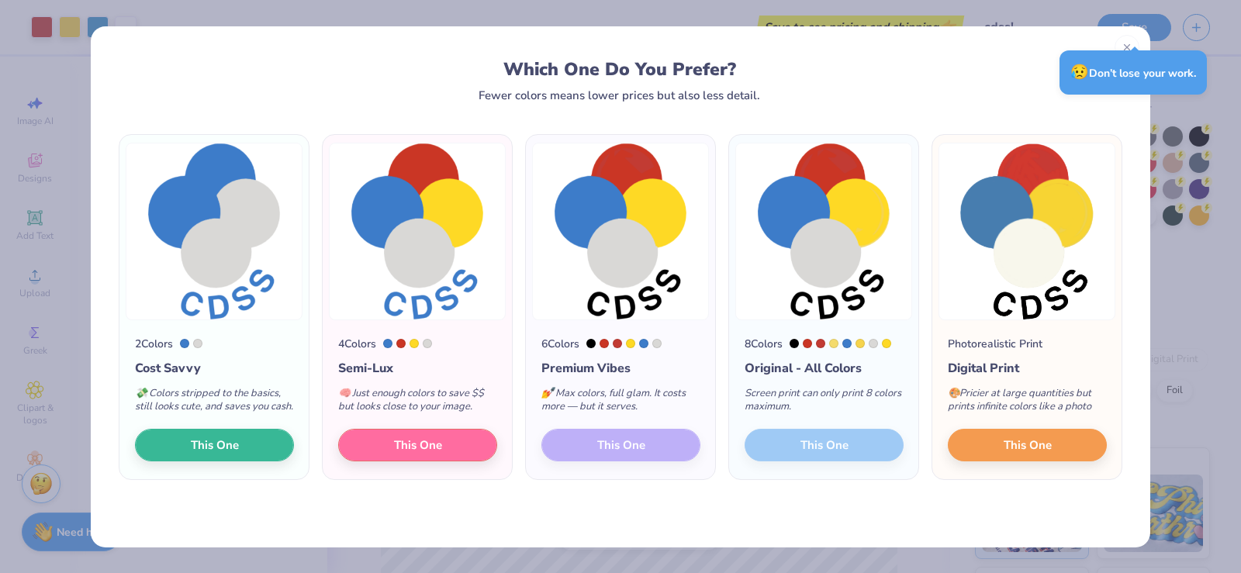
click at [578, 456] on div "6 Colors Premium Vibes 💅 Max colors, full glam. It costs more — but it serves. …" at bounding box center [620, 400] width 189 height 160
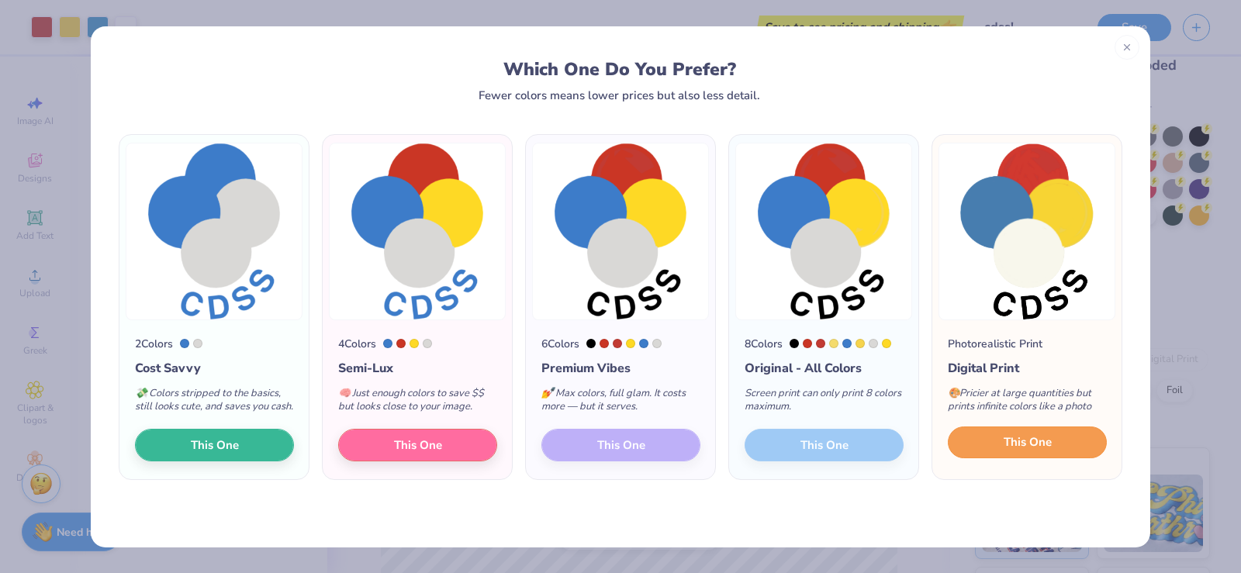
click at [1023, 451] on span "This One" at bounding box center [1027, 442] width 48 height 18
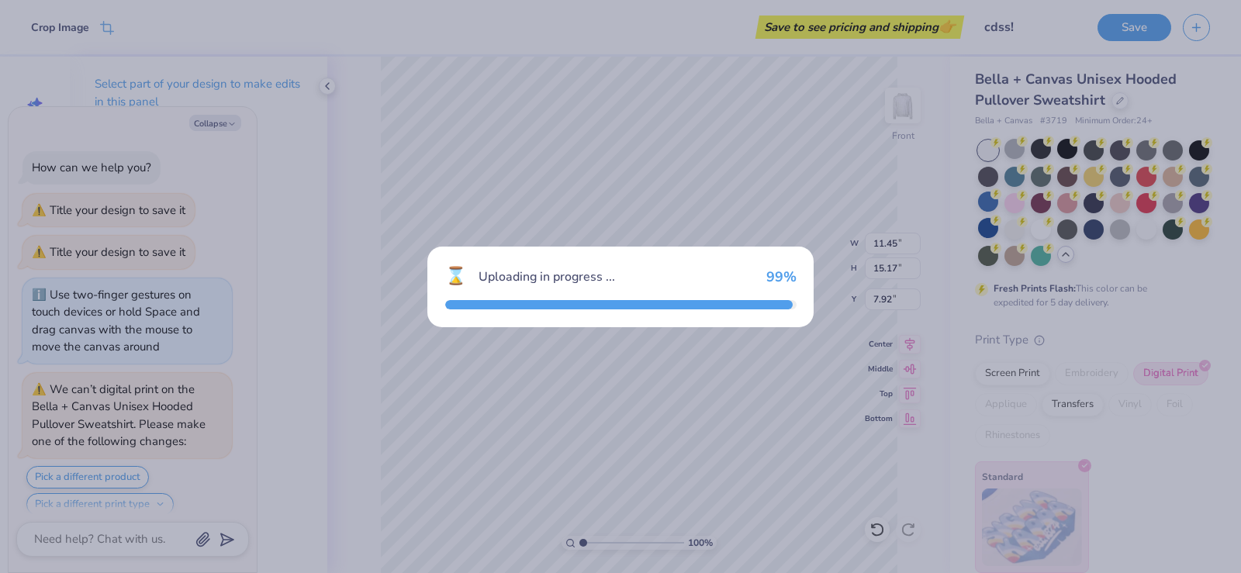
scroll to position [318, 0]
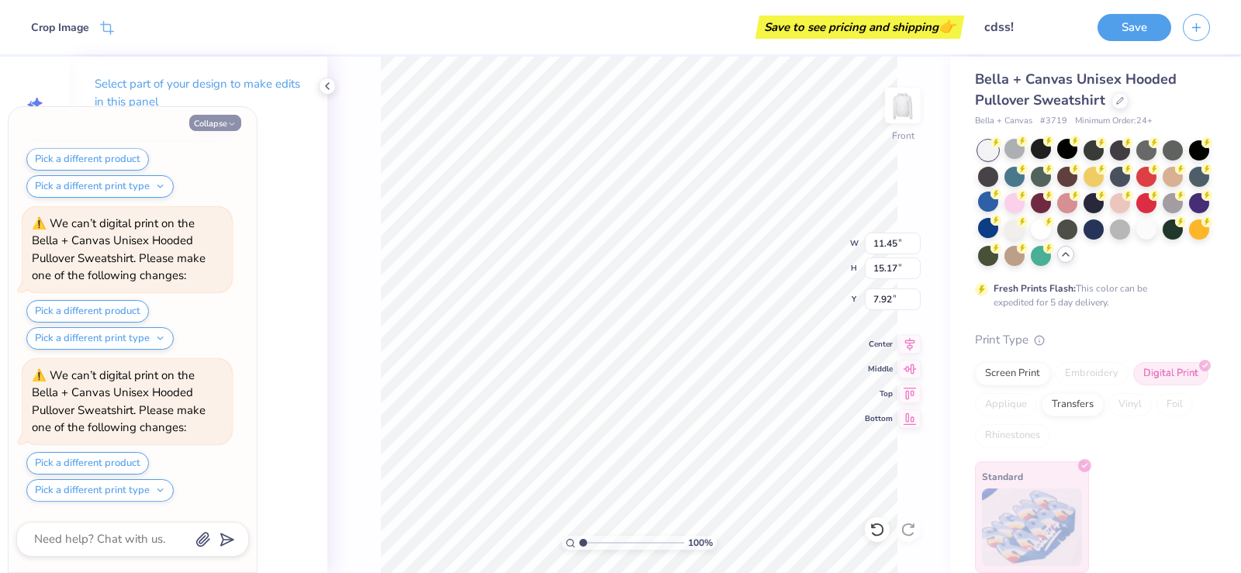
click at [211, 127] on button "Collapse" at bounding box center [215, 123] width 52 height 16
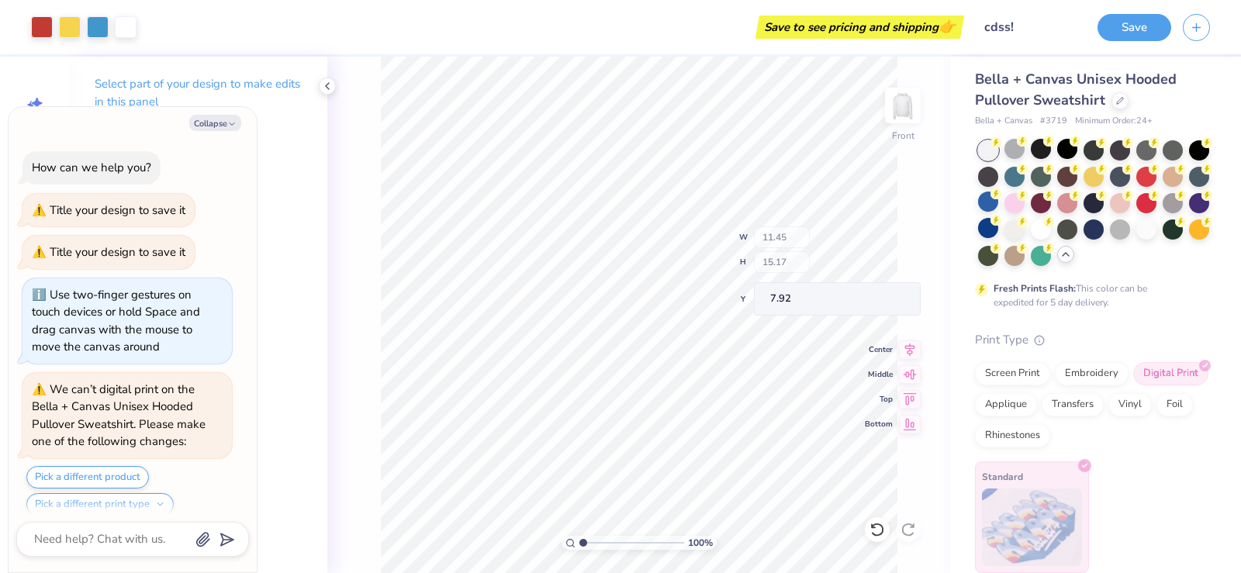
scroll to position [470, 0]
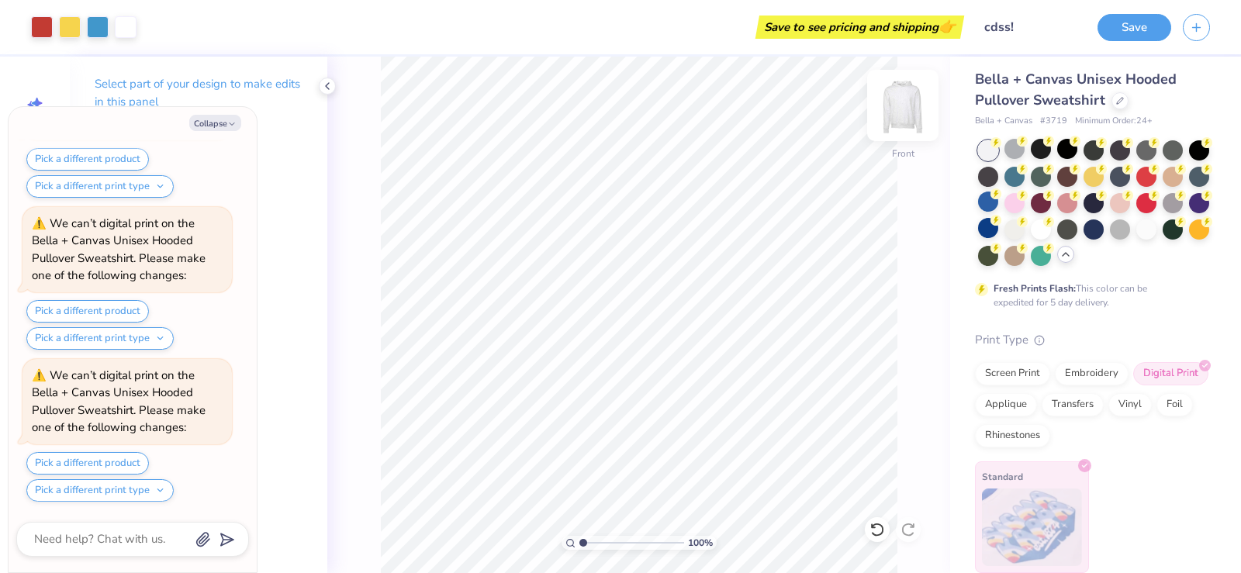
click at [905, 109] on img at bounding box center [903, 105] width 62 height 62
click at [212, 119] on button "Collapse" at bounding box center [215, 123] width 52 height 16
type textarea "x"
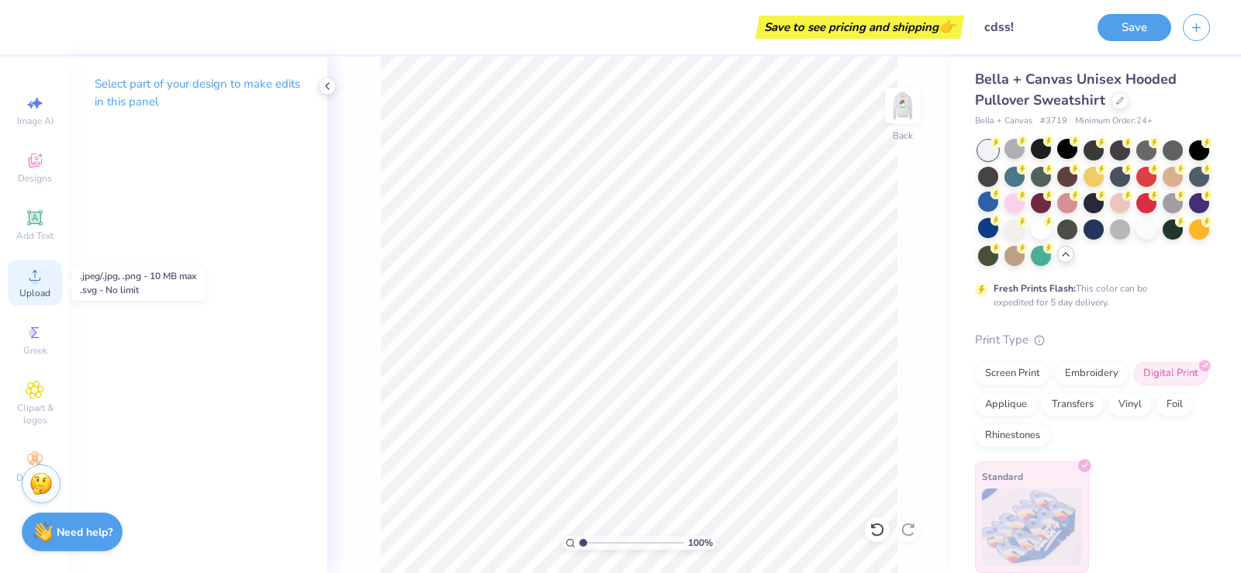
click at [34, 277] on circle at bounding box center [34, 280] width 9 height 9
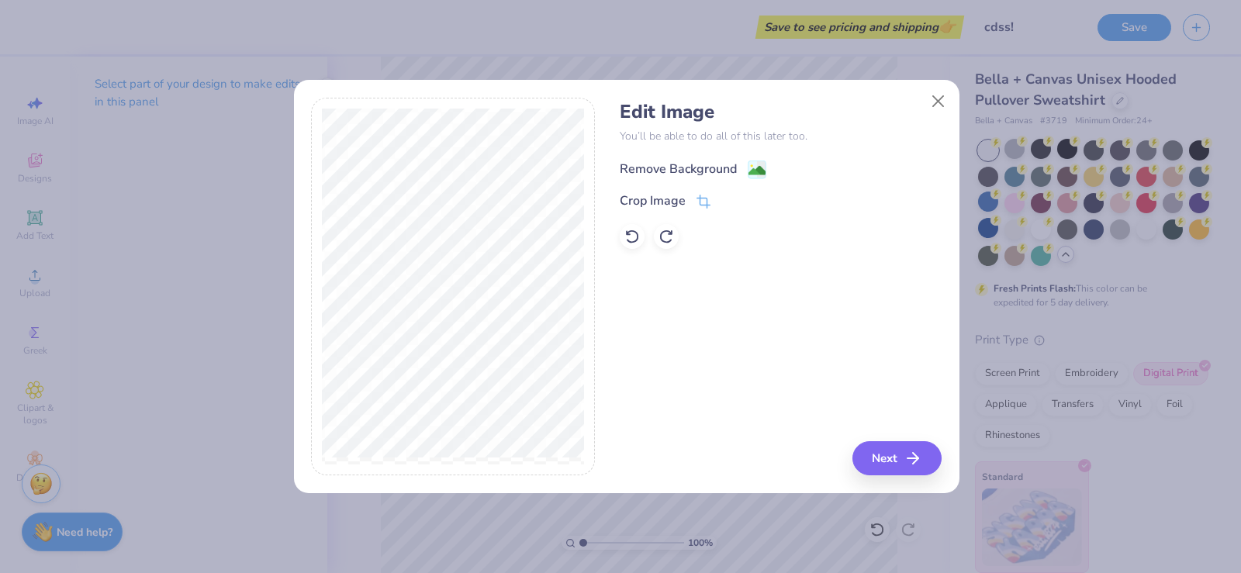
click at [640, 166] on div "Remove Background" at bounding box center [678, 169] width 117 height 19
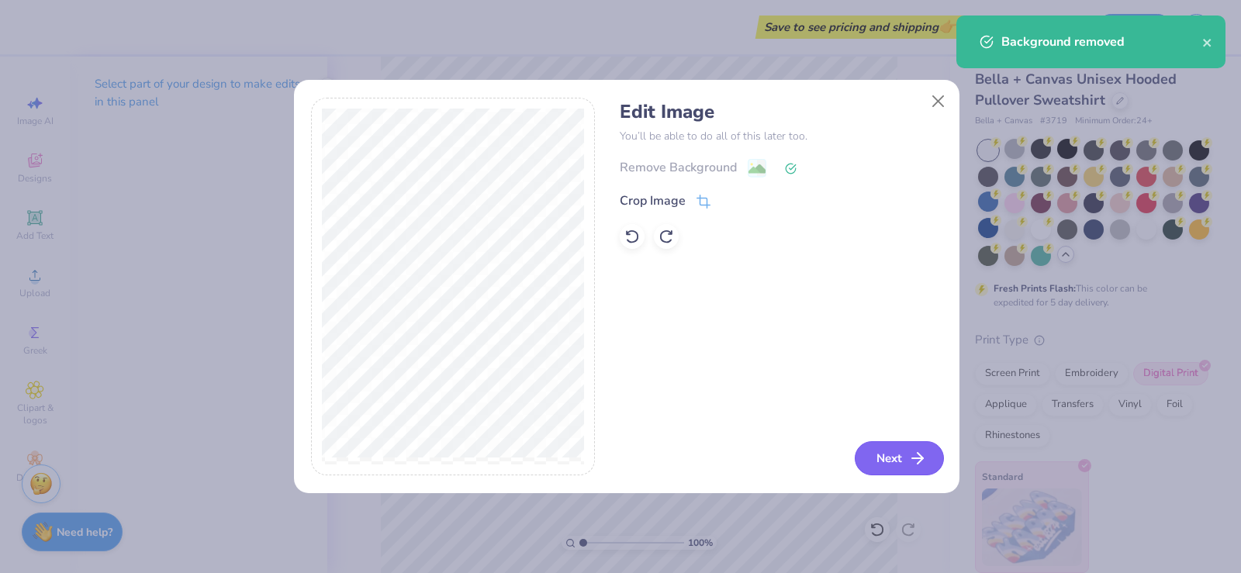
click at [898, 451] on button "Next" at bounding box center [898, 458] width 89 height 34
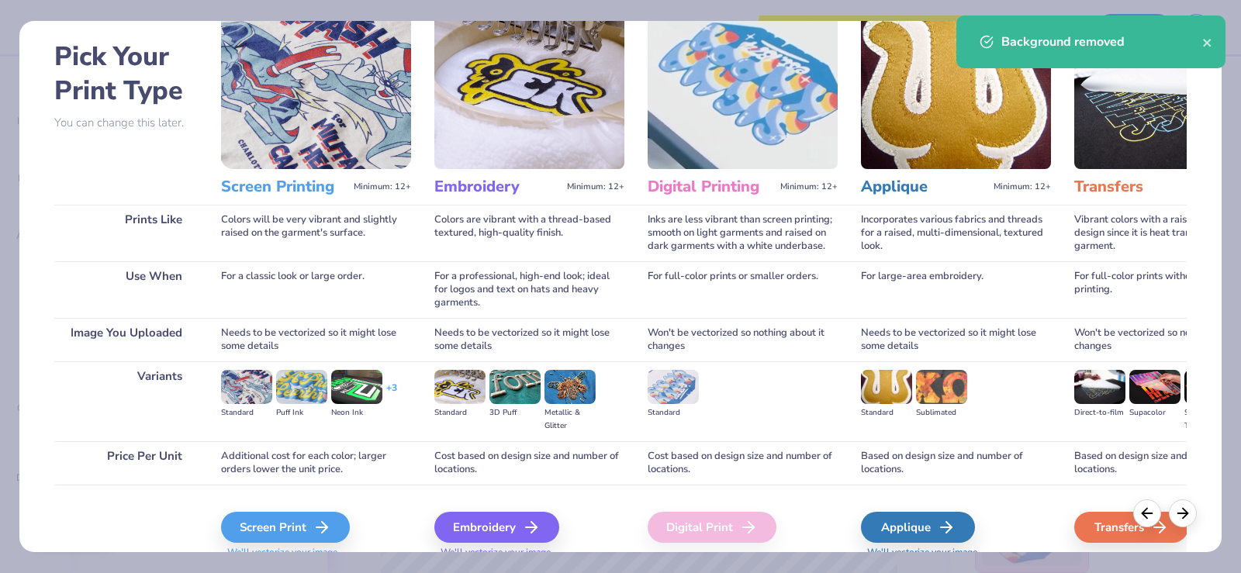
scroll to position [123, 0]
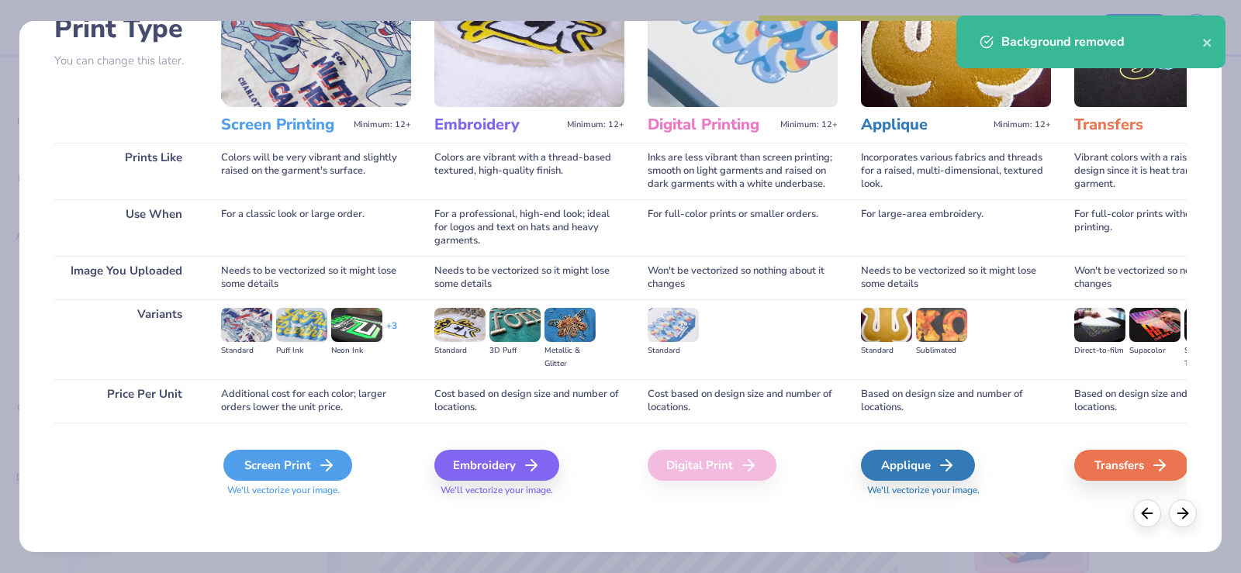
click at [289, 460] on div "Screen Print" at bounding box center [287, 465] width 129 height 31
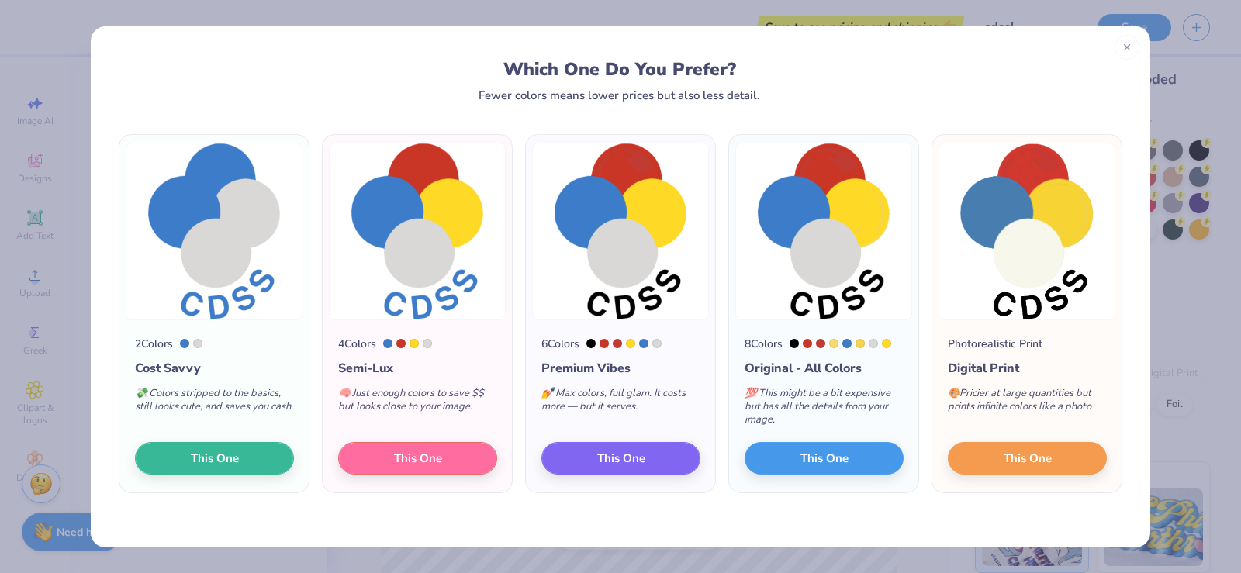
scroll to position [20, 0]
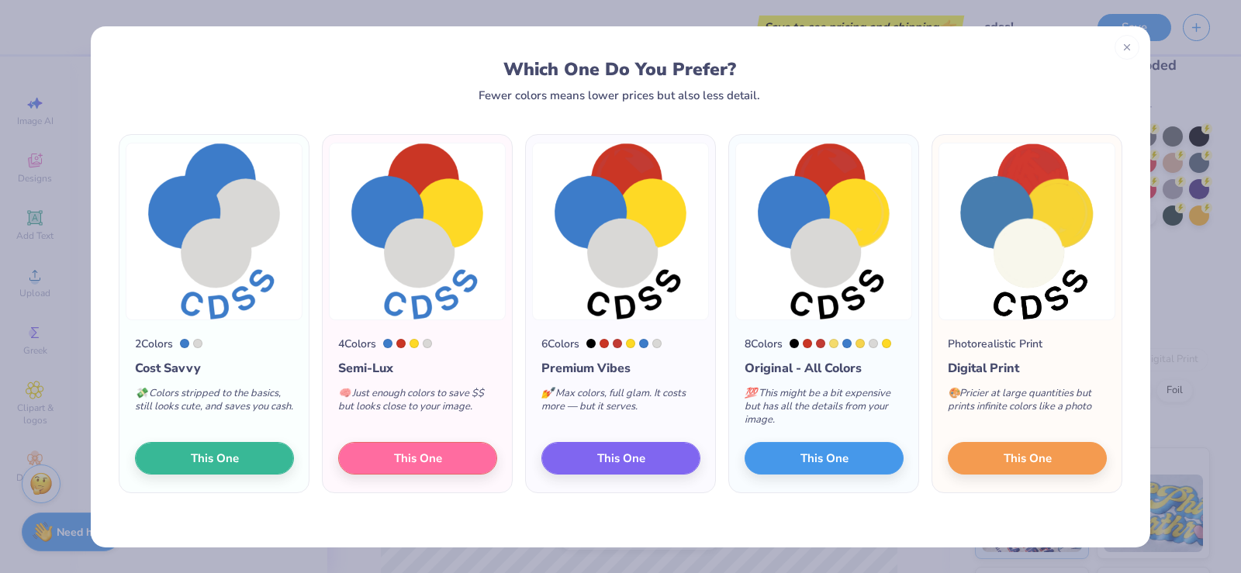
click at [592, 243] on img at bounding box center [620, 232] width 177 height 178
click at [590, 452] on button "This One" at bounding box center [620, 456] width 159 height 33
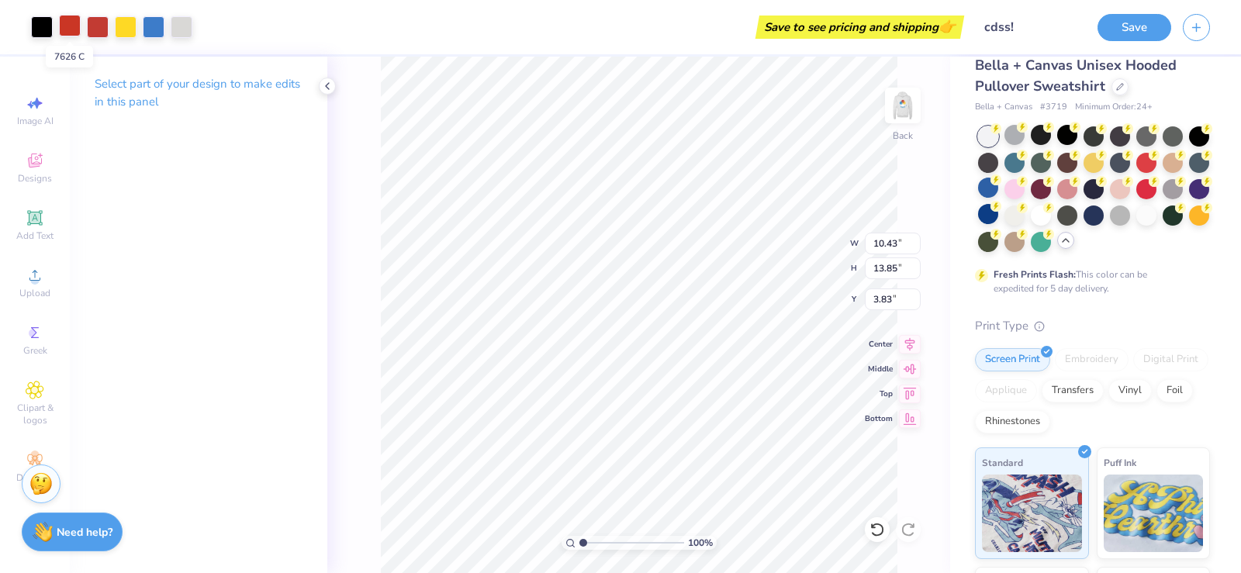
click at [66, 26] on div at bounding box center [70, 26] width 22 height 22
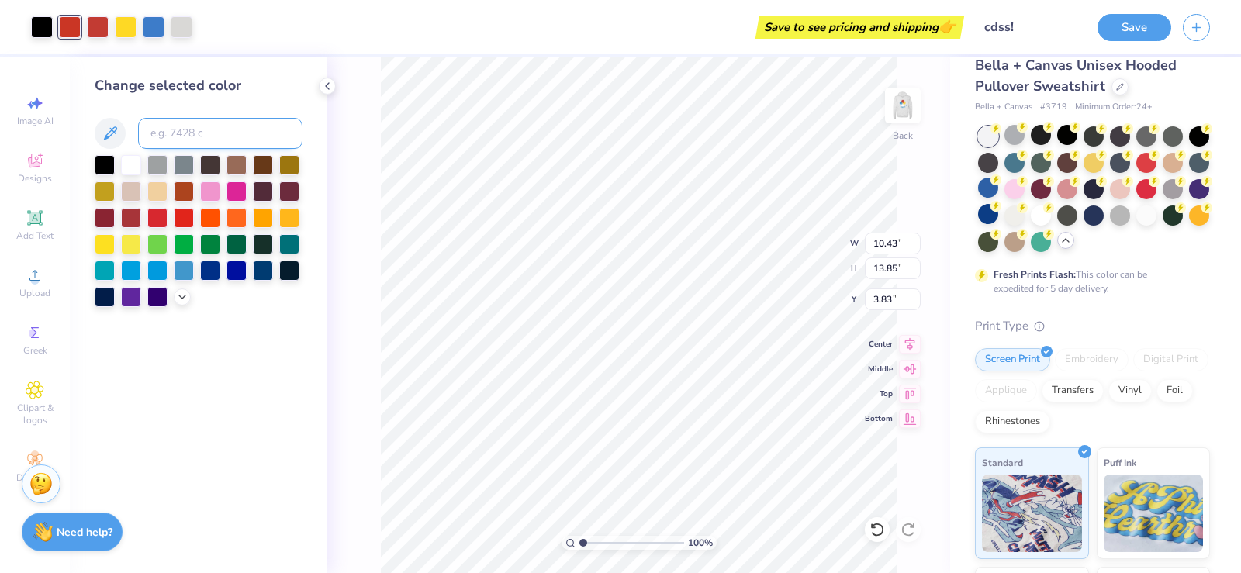
click at [181, 138] on input at bounding box center [220, 133] width 164 height 31
type input "180"
click at [159, 34] on div at bounding box center [154, 26] width 22 height 22
click at [129, 169] on div at bounding box center [131, 164] width 20 height 20
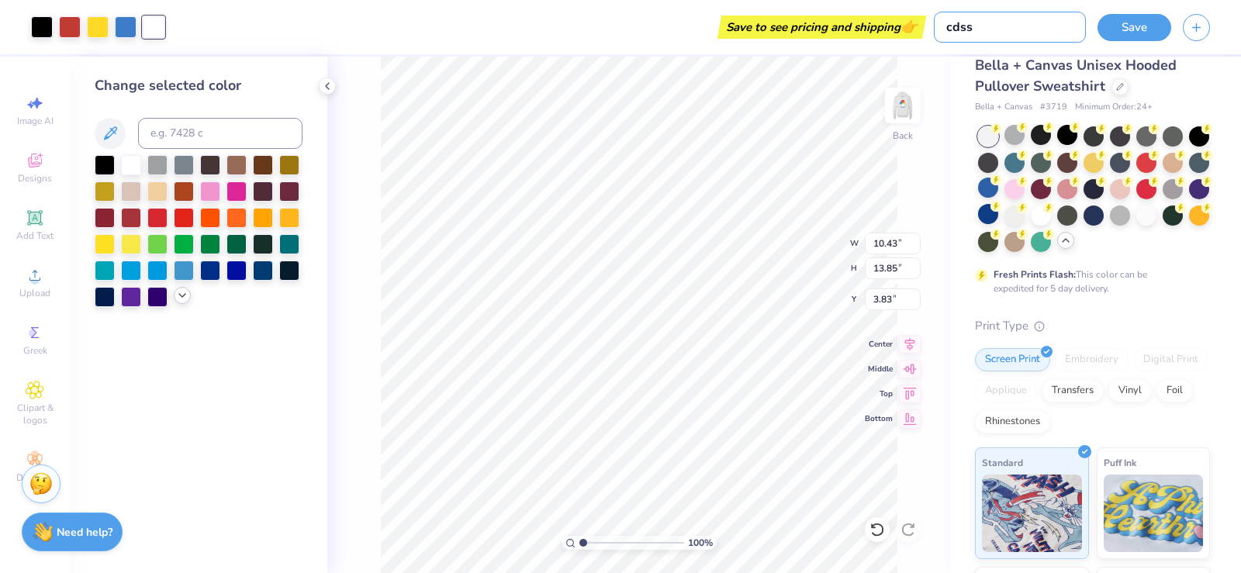
type input "cdss"
click at [179, 304] on div at bounding box center [199, 231] width 208 height 152
click at [179, 300] on icon at bounding box center [182, 295] width 12 height 12
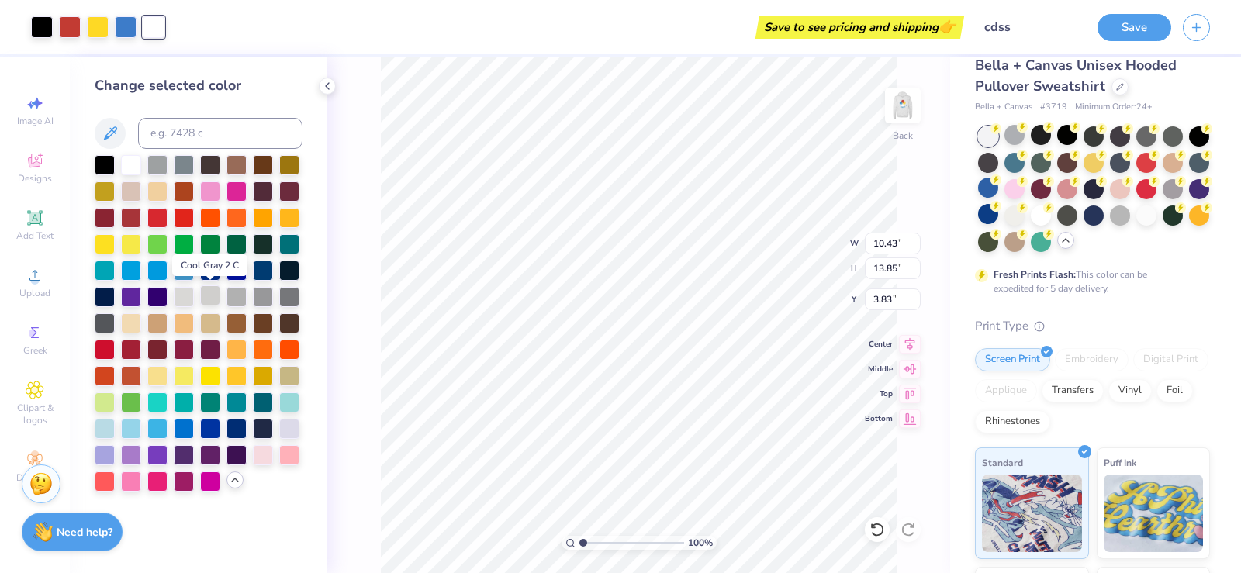
click at [217, 291] on div at bounding box center [210, 295] width 20 height 20
click at [188, 295] on div at bounding box center [184, 295] width 20 height 20
click at [241, 292] on div at bounding box center [236, 295] width 20 height 20
click at [123, 162] on div at bounding box center [131, 164] width 20 height 20
type input "5.93"
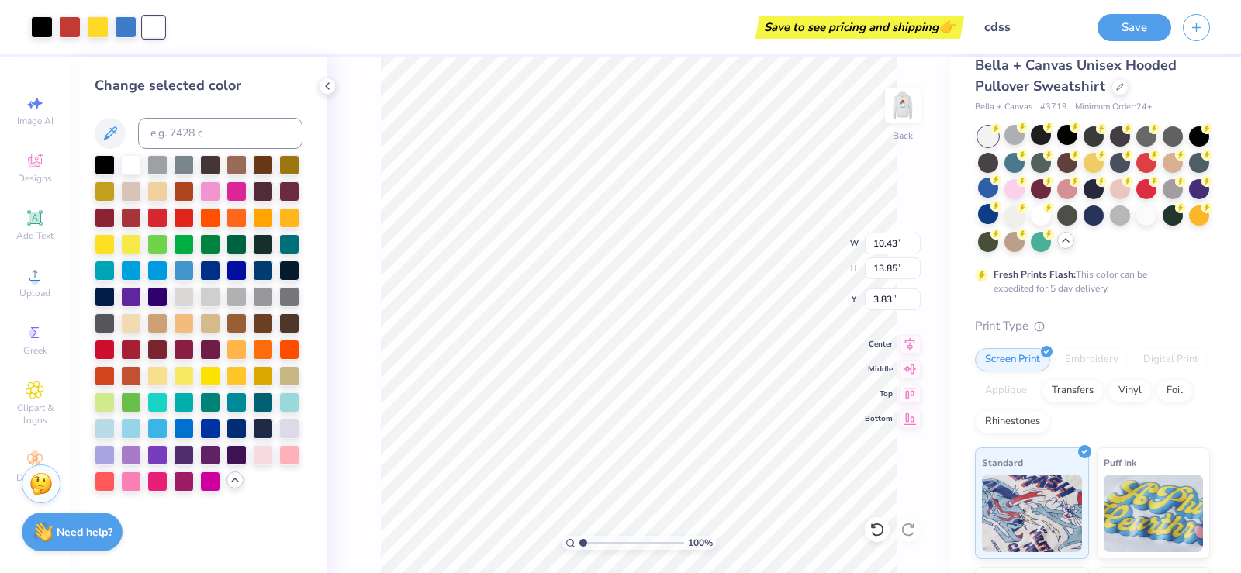
type input "7.88"
type input "1.57"
type input "5.00"
type input "6.65"
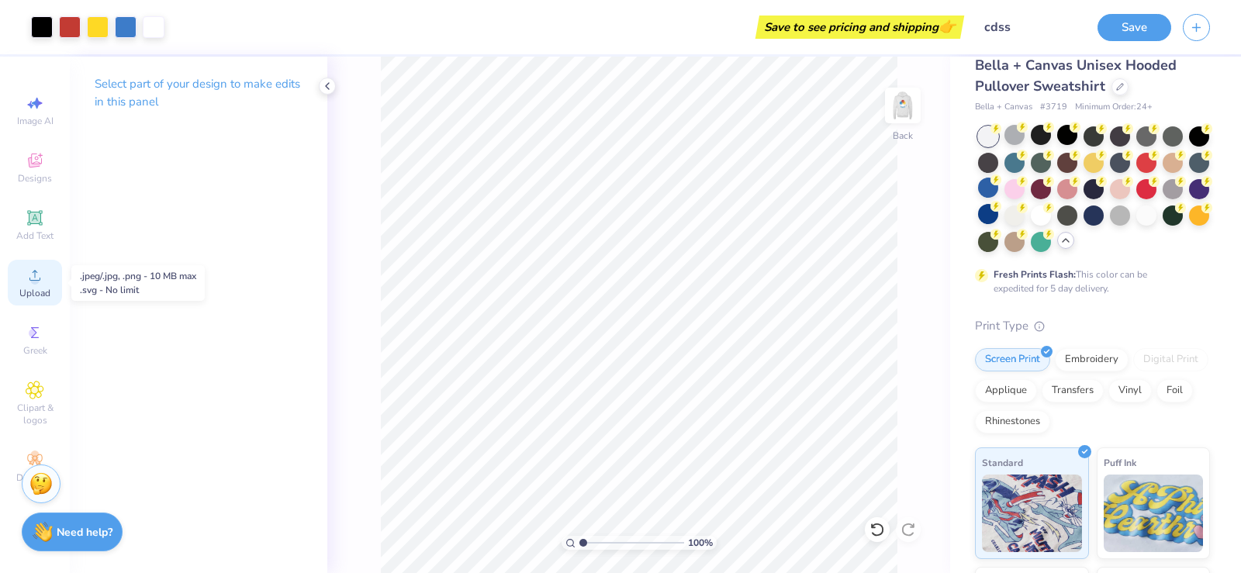
click at [46, 288] on span "Upload" at bounding box center [34, 293] width 31 height 12
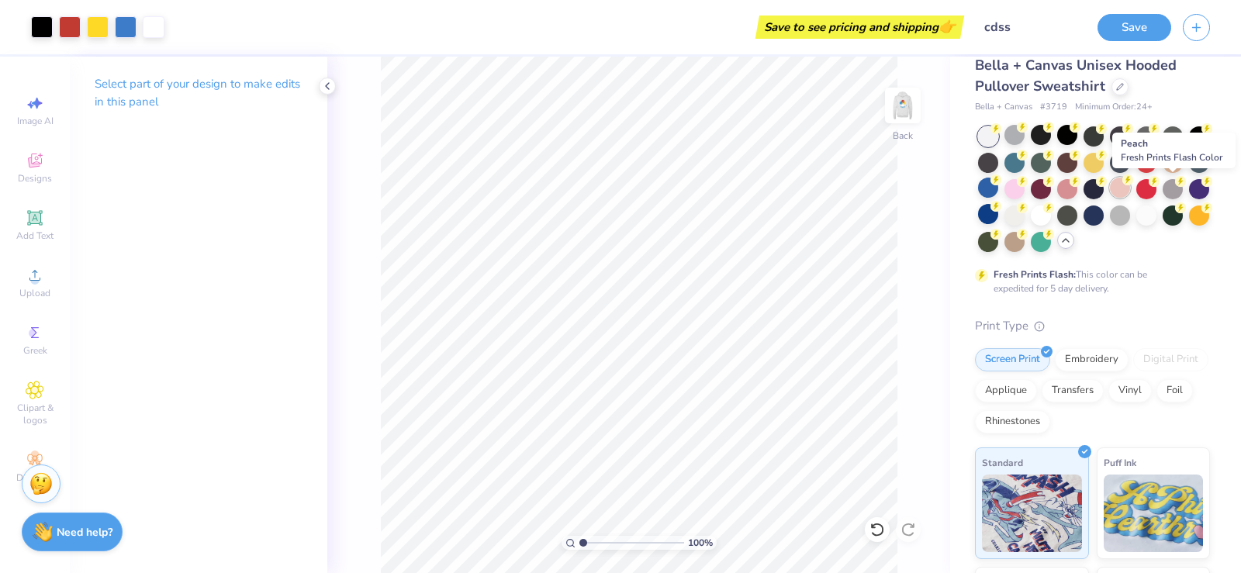
click at [1133, 184] on icon at bounding box center [1127, 179] width 11 height 11
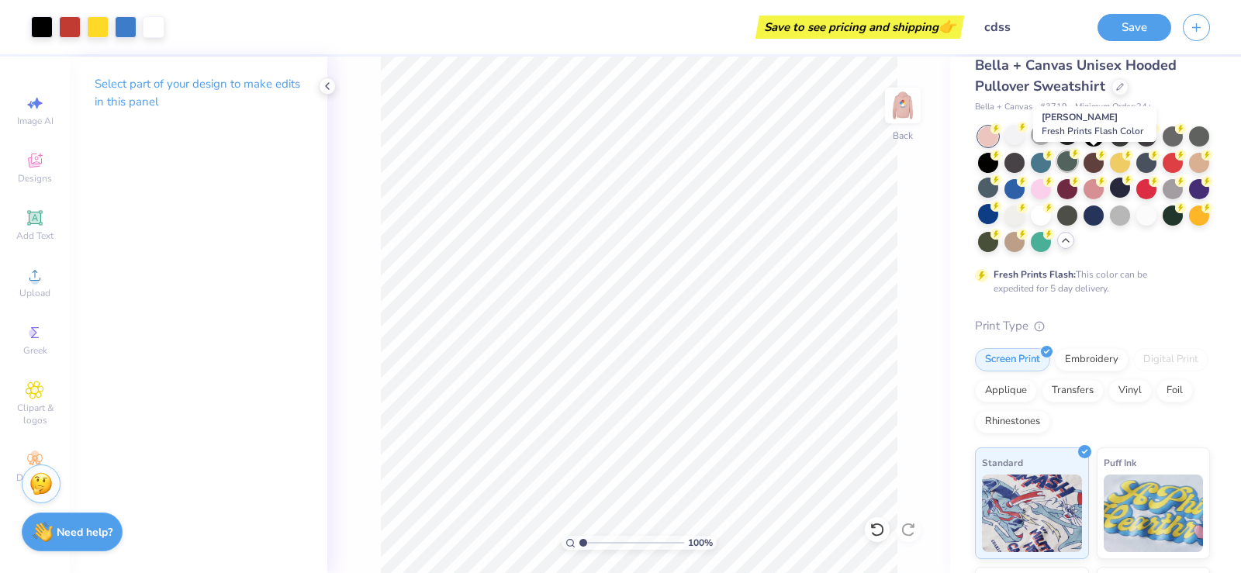
click at [1077, 162] on div at bounding box center [1067, 161] width 20 height 20
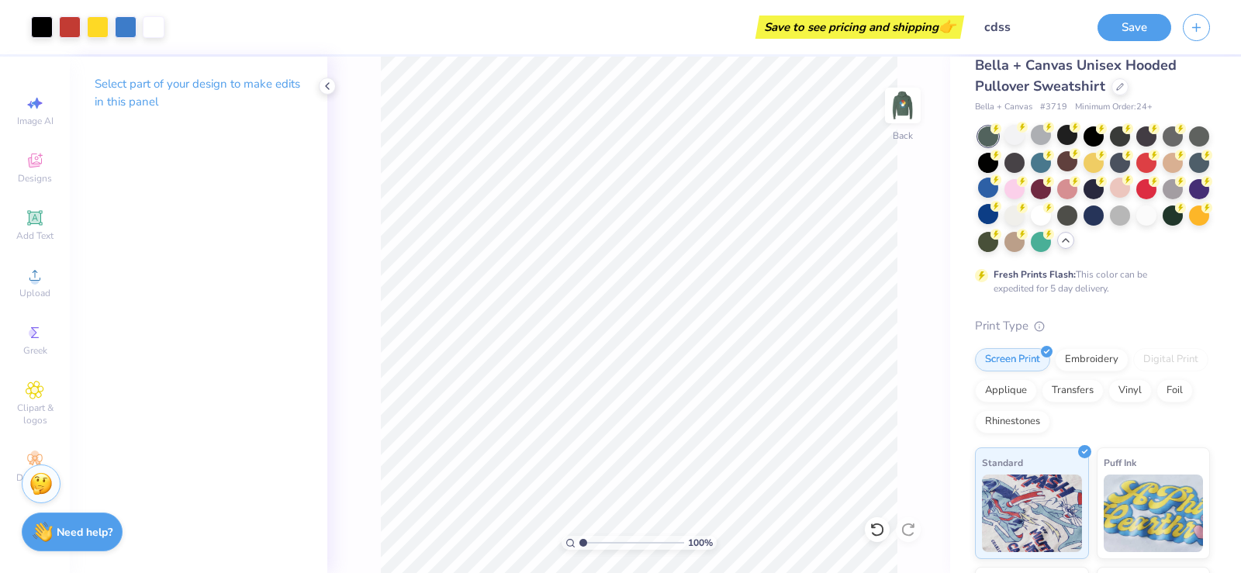
click at [975, 190] on div at bounding box center [1092, 189] width 235 height 126
click at [1162, 171] on div at bounding box center [1172, 161] width 20 height 20
click at [1024, 247] on div at bounding box center [1014, 240] width 20 height 20
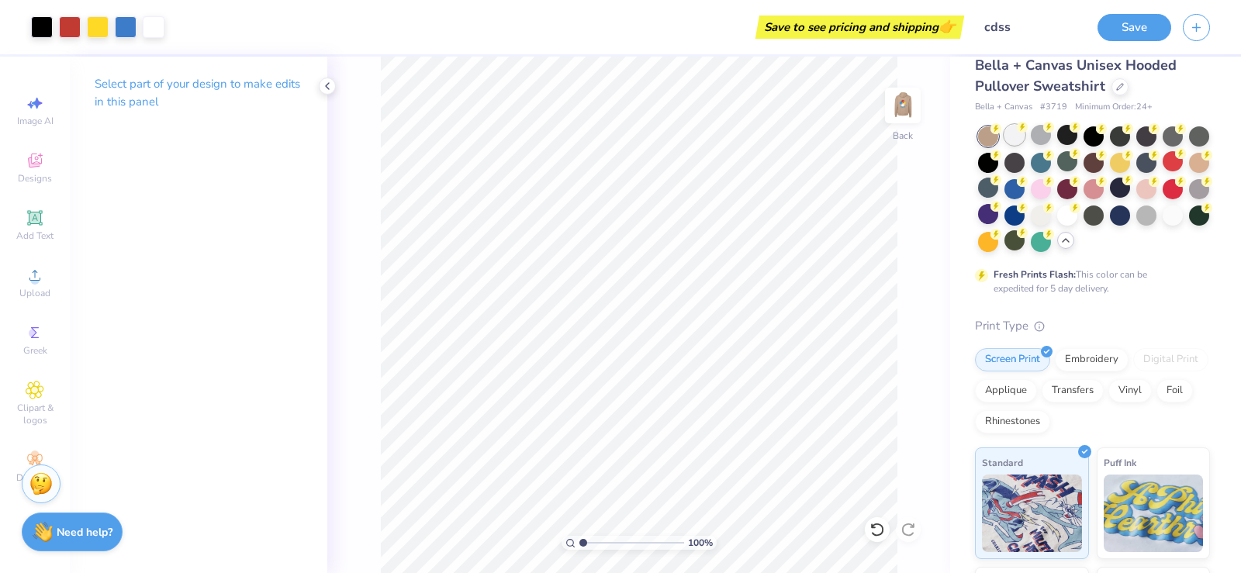
click at [1013, 139] on div at bounding box center [1014, 135] width 20 height 20
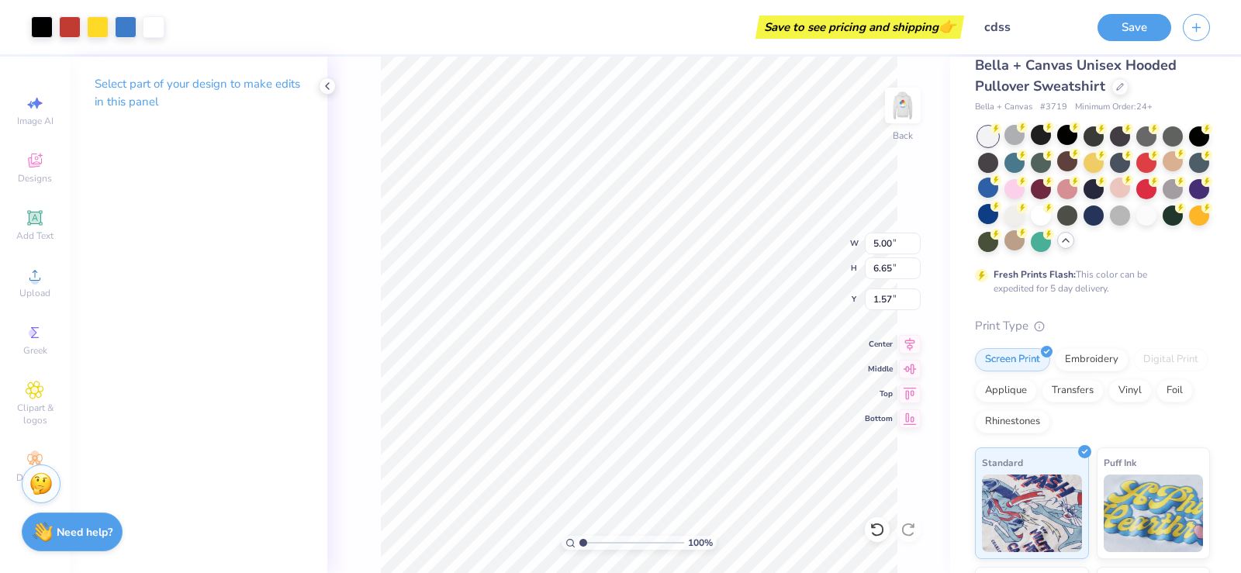
type input "4.55"
type input "6.04"
type input "1.59"
type input "3.91"
type input "5.19"
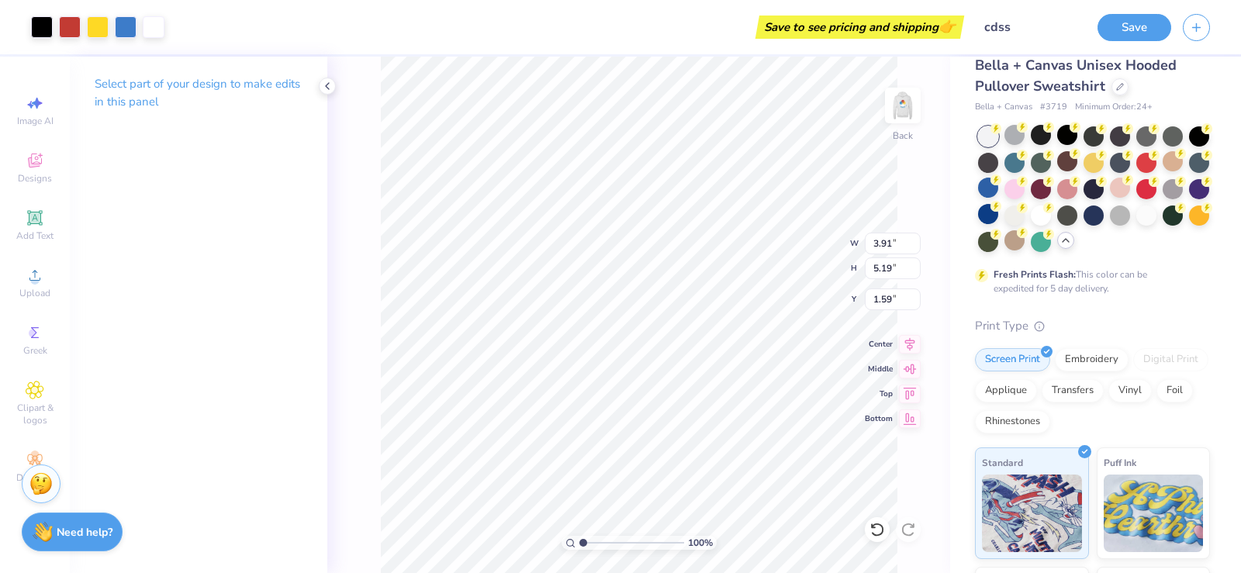
type input "1.27"
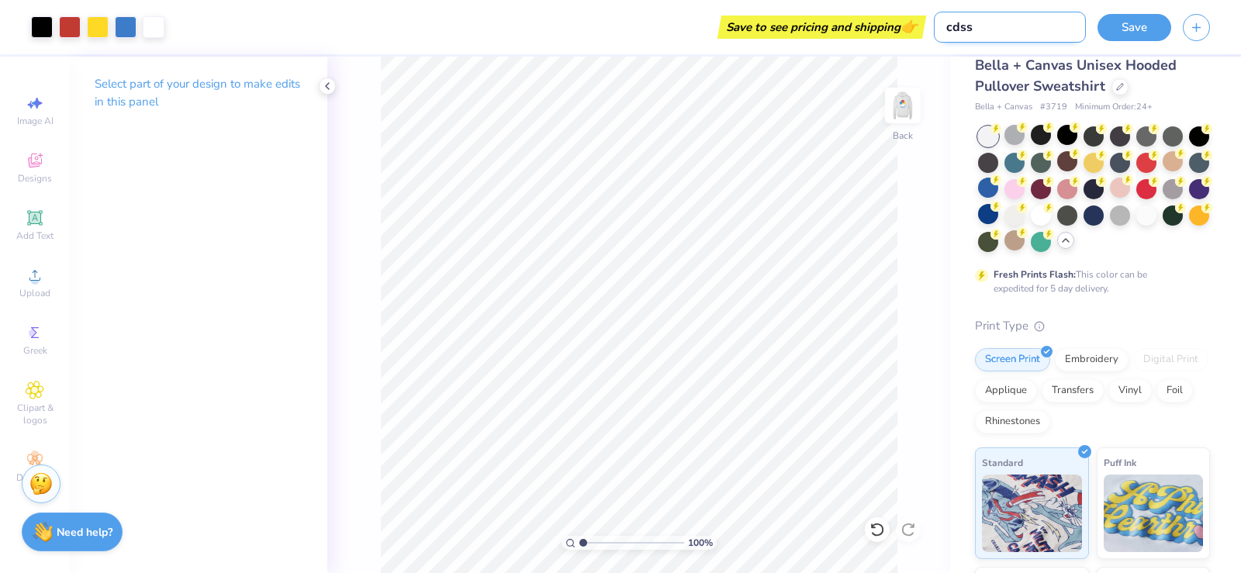
click at [1019, 28] on input "cdss" at bounding box center [1010, 27] width 152 height 31
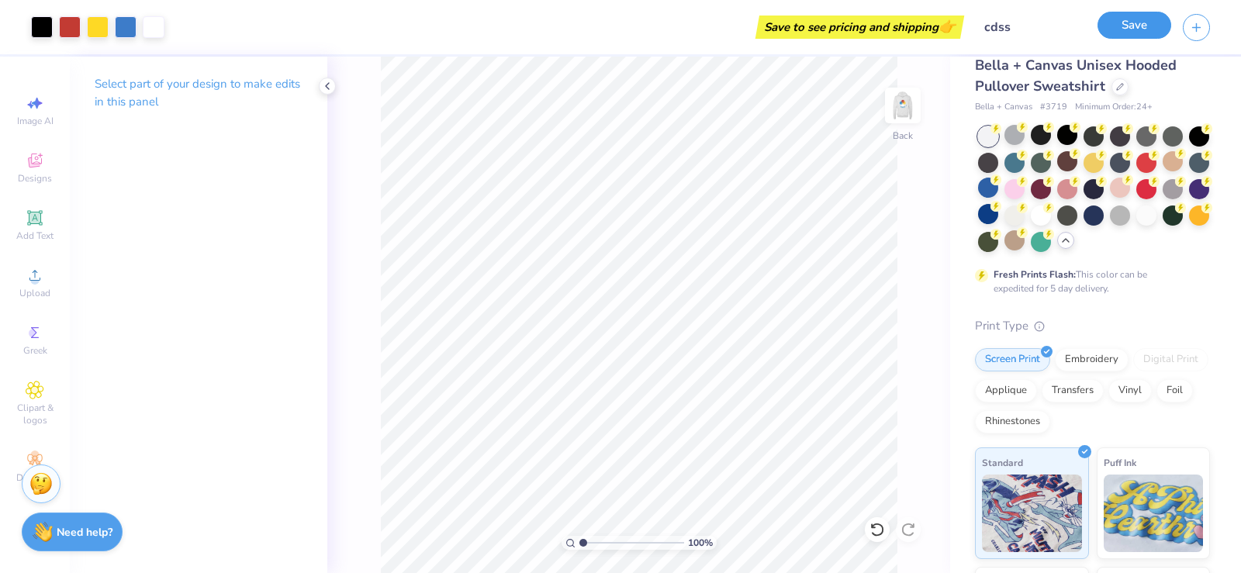
click at [1124, 22] on button "Save" at bounding box center [1134, 25] width 74 height 27
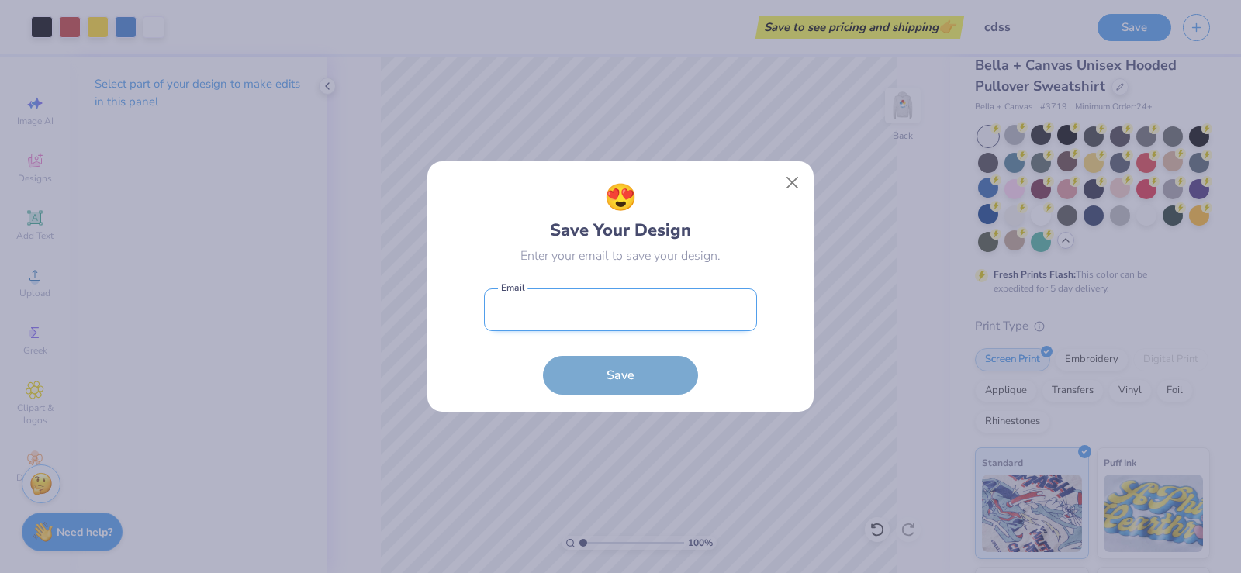
click at [592, 324] on input "email" at bounding box center [620, 309] width 273 height 43
type input "ou.cdss@gmail.com"
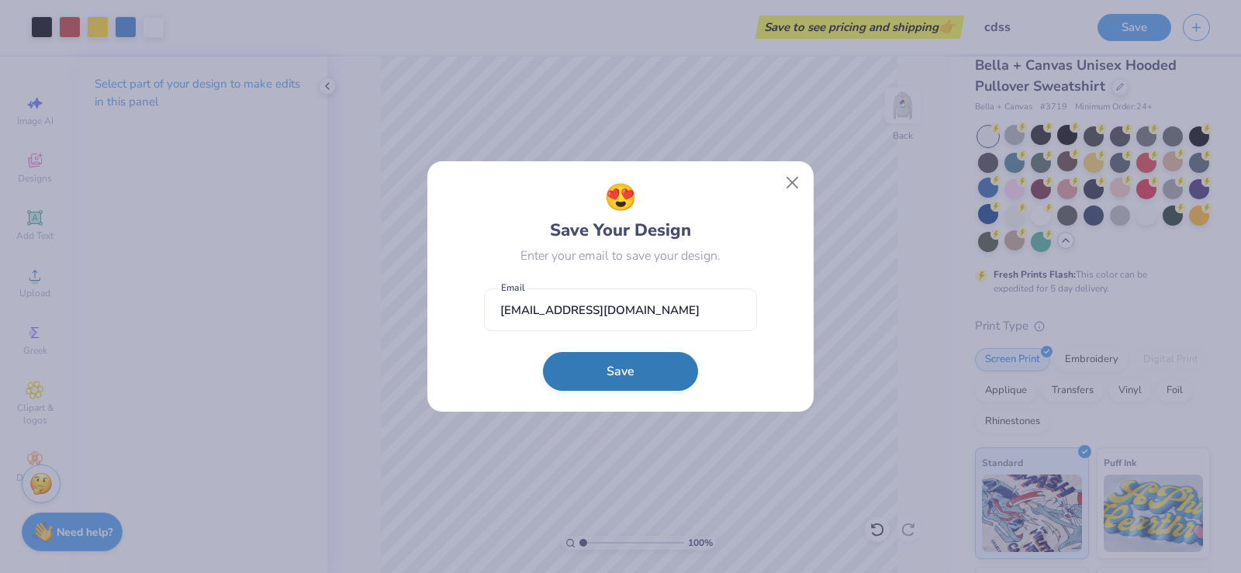
click at [633, 382] on button "Save" at bounding box center [620, 371] width 155 height 39
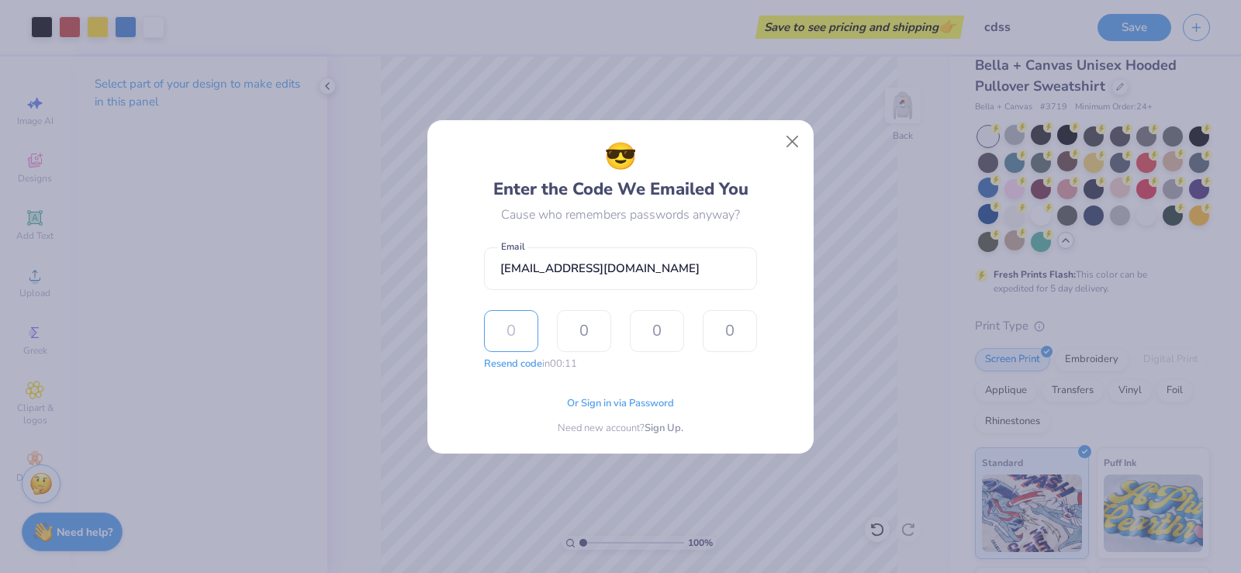
type input "3"
type input "7"
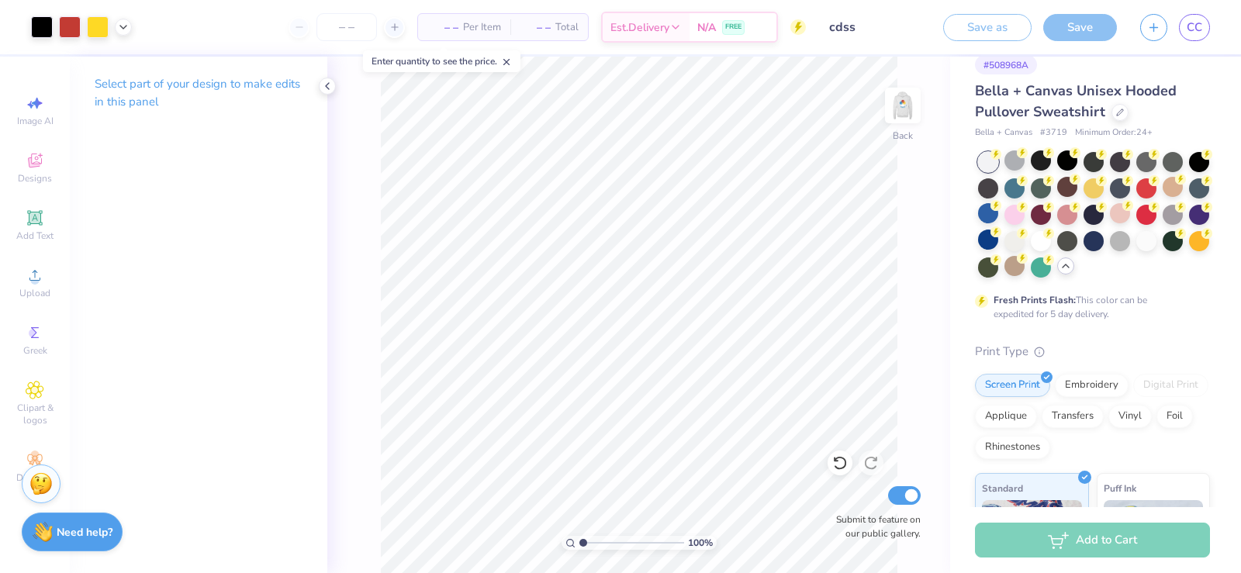
scroll to position [46, 0]
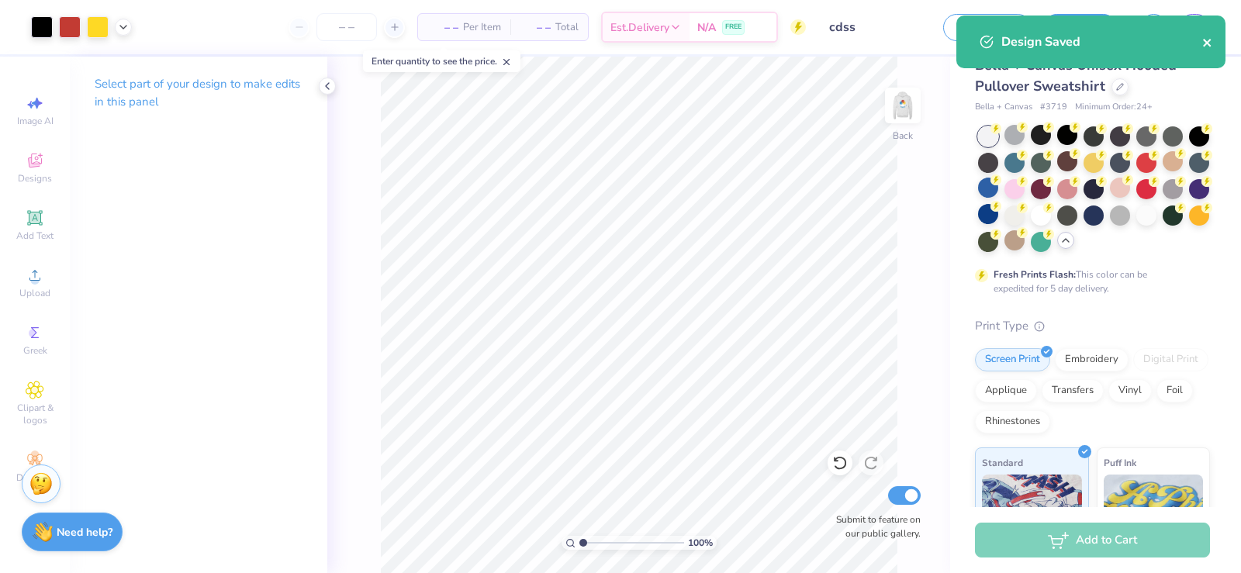
click at [1206, 45] on icon "close" at bounding box center [1207, 43] width 8 height 8
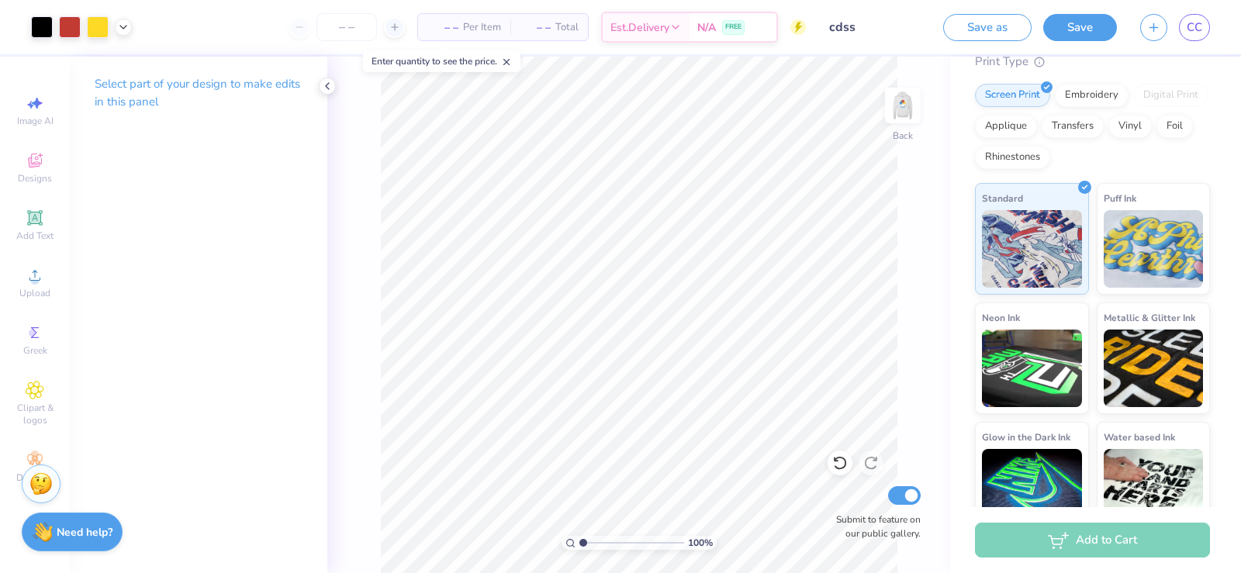
scroll to position [337, 0]
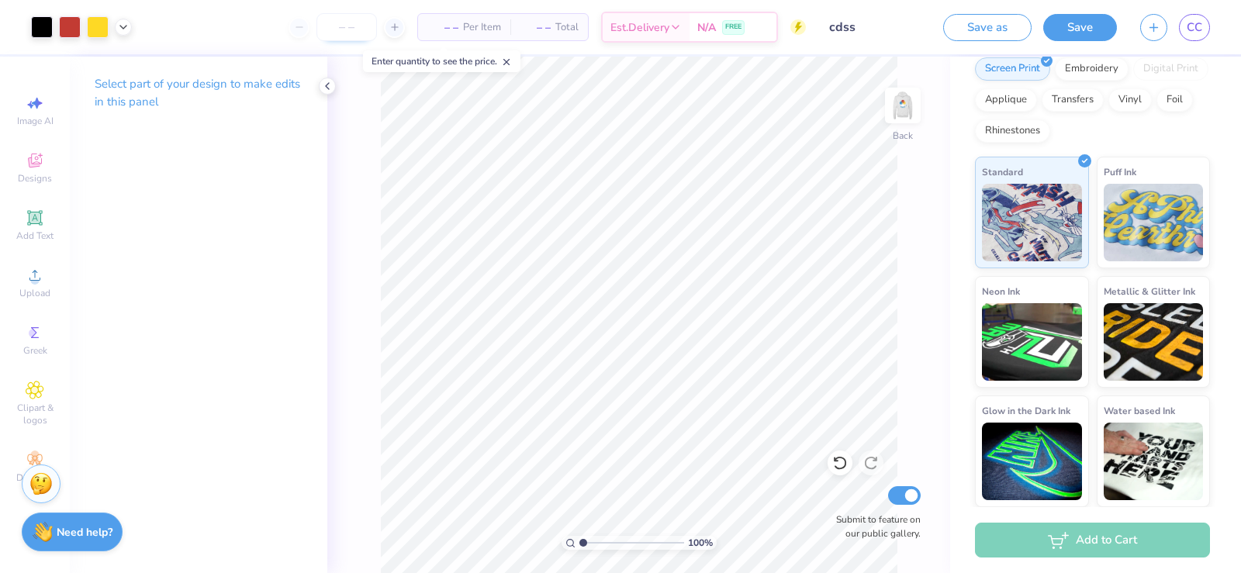
click at [350, 28] on input "number" at bounding box center [346, 27] width 60 height 28
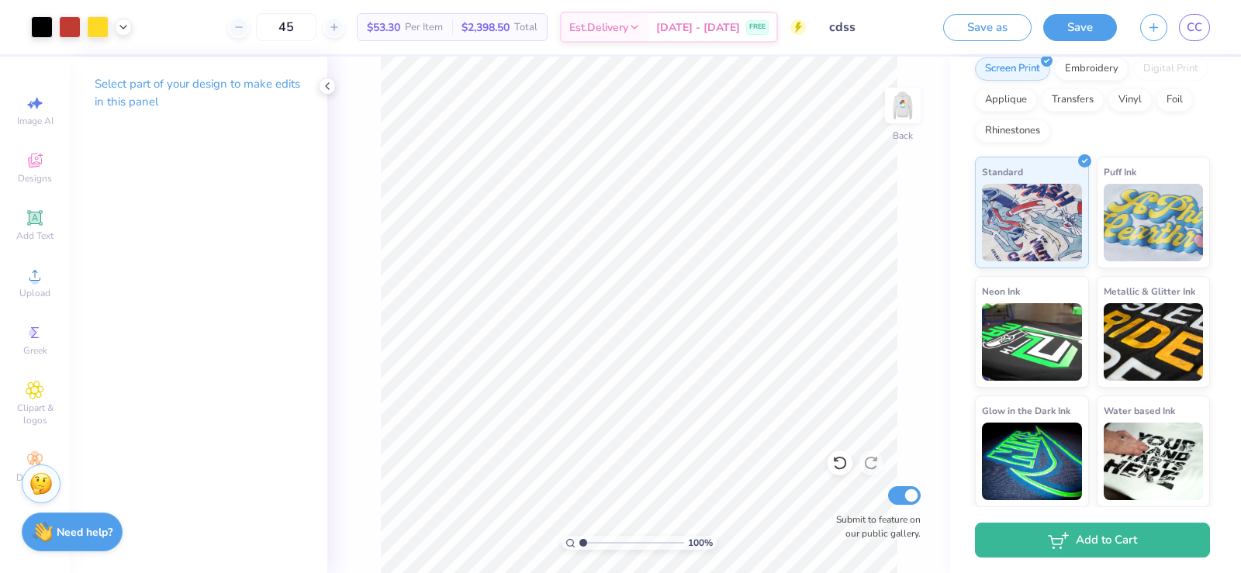
type input "45"
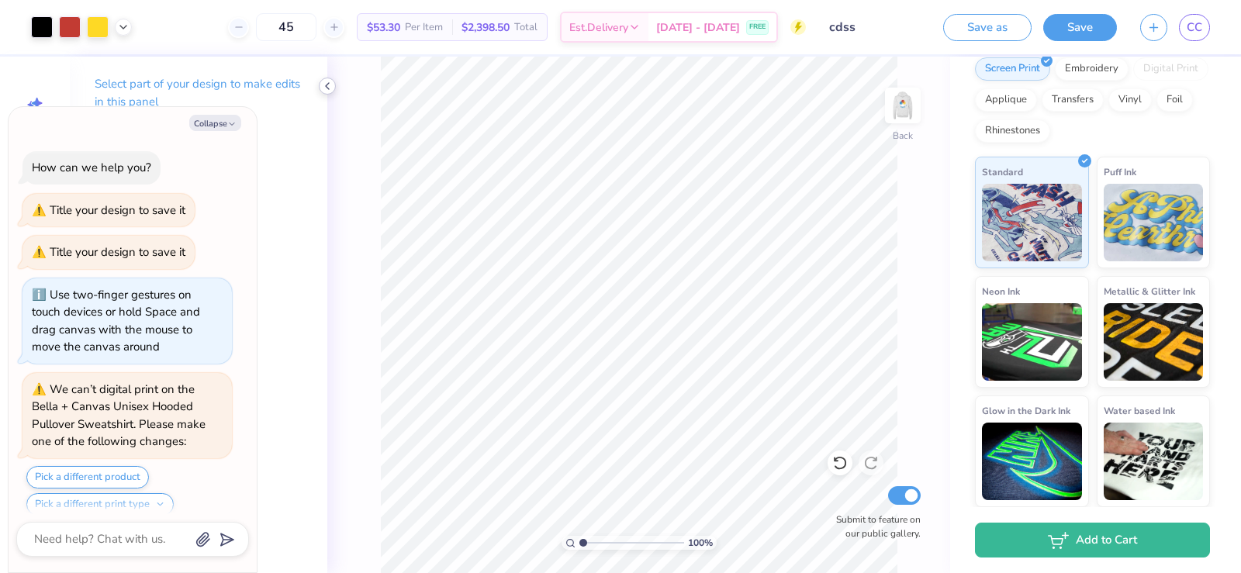
scroll to position [857, 0]
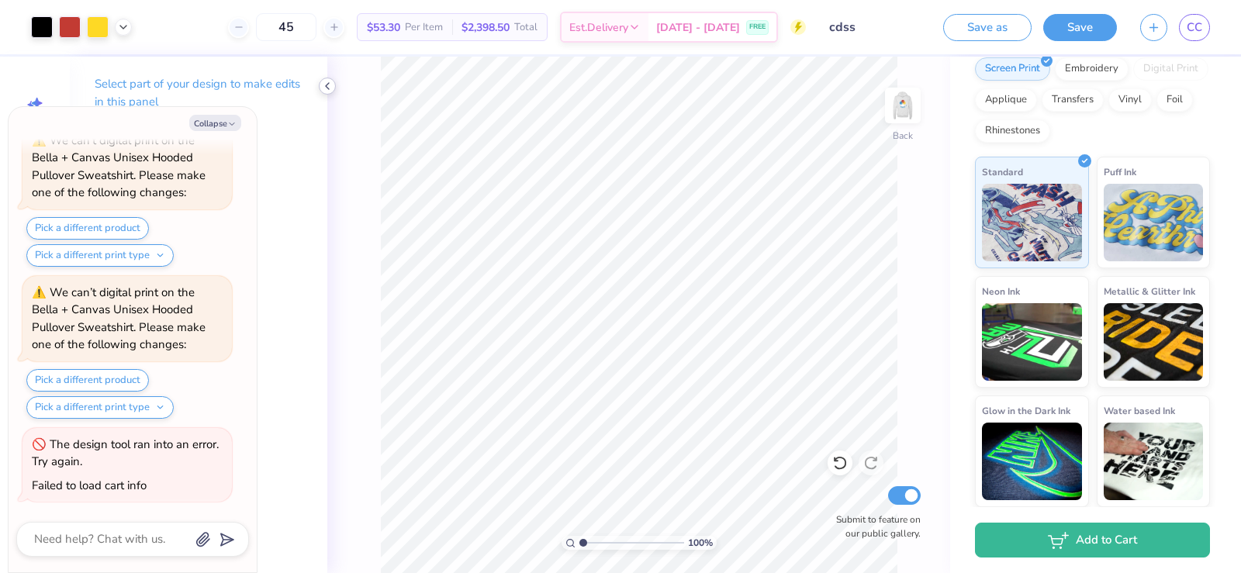
click at [328, 88] on polyline at bounding box center [327, 86] width 3 height 6
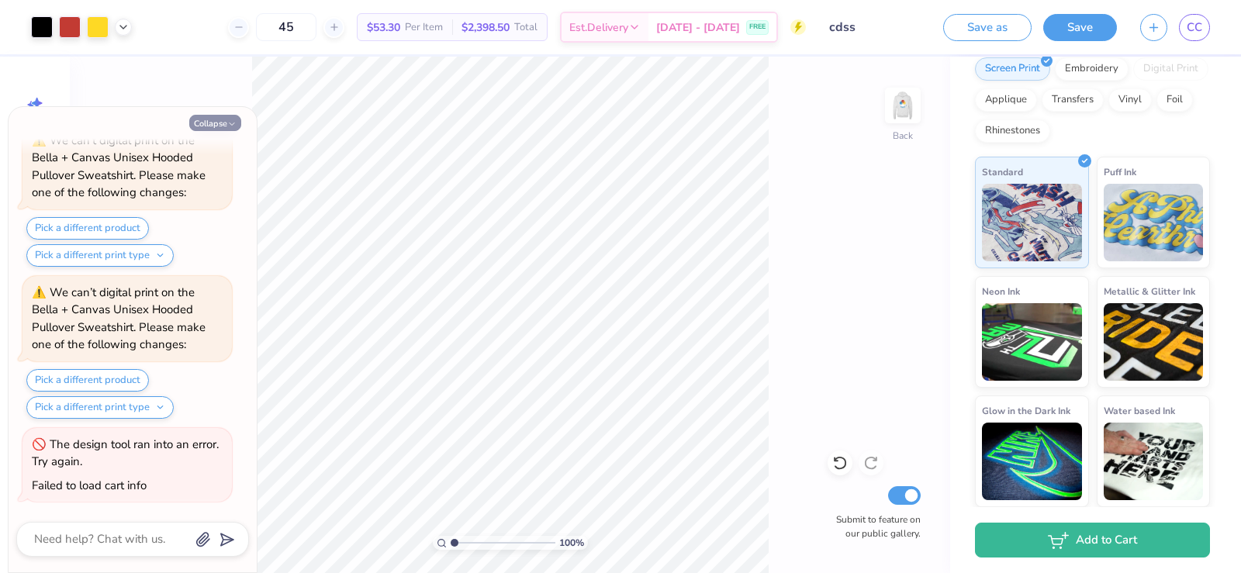
click at [233, 125] on icon "button" at bounding box center [231, 123] width 9 height 9
type textarea "x"
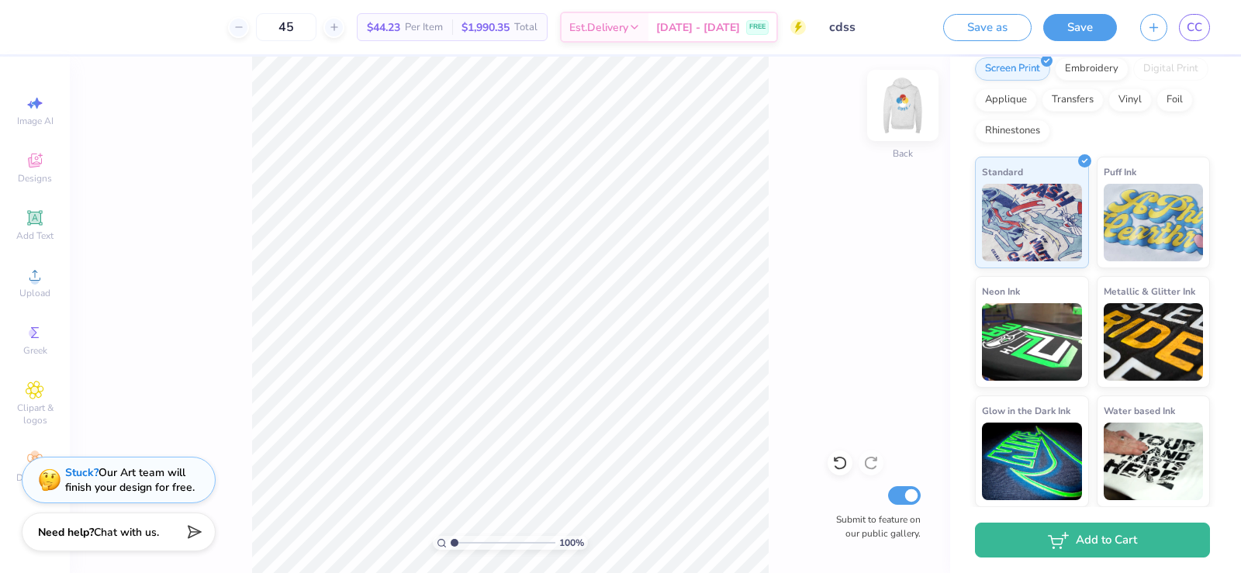
click at [890, 110] on img at bounding box center [903, 105] width 62 height 62
click at [905, 109] on img at bounding box center [903, 105] width 62 height 62
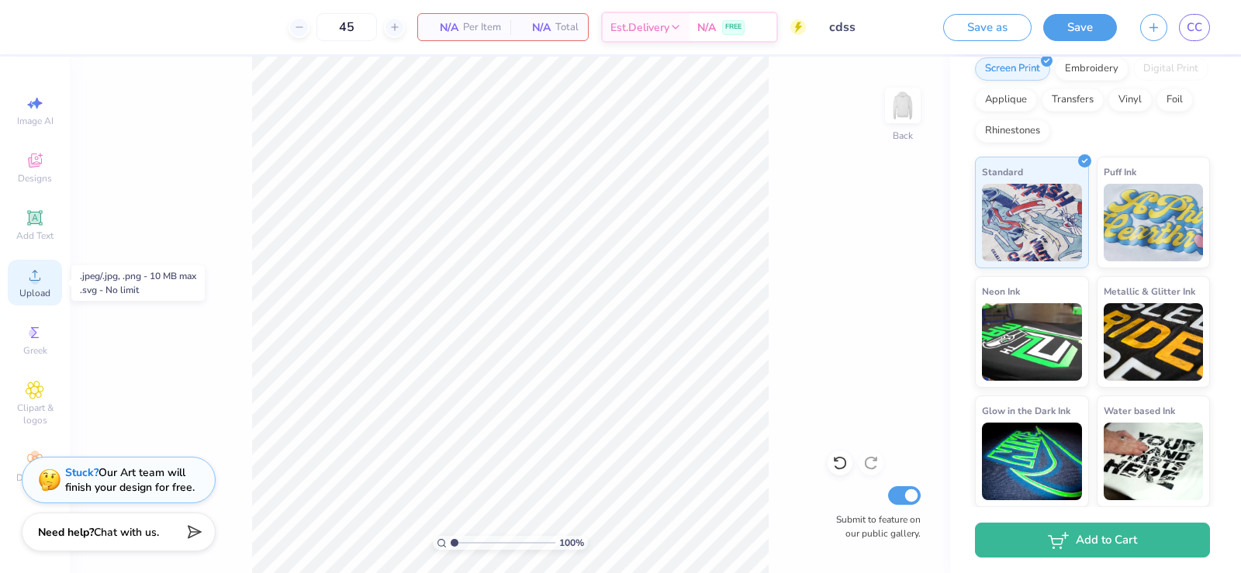
click at [34, 278] on circle at bounding box center [34, 280] width 9 height 9
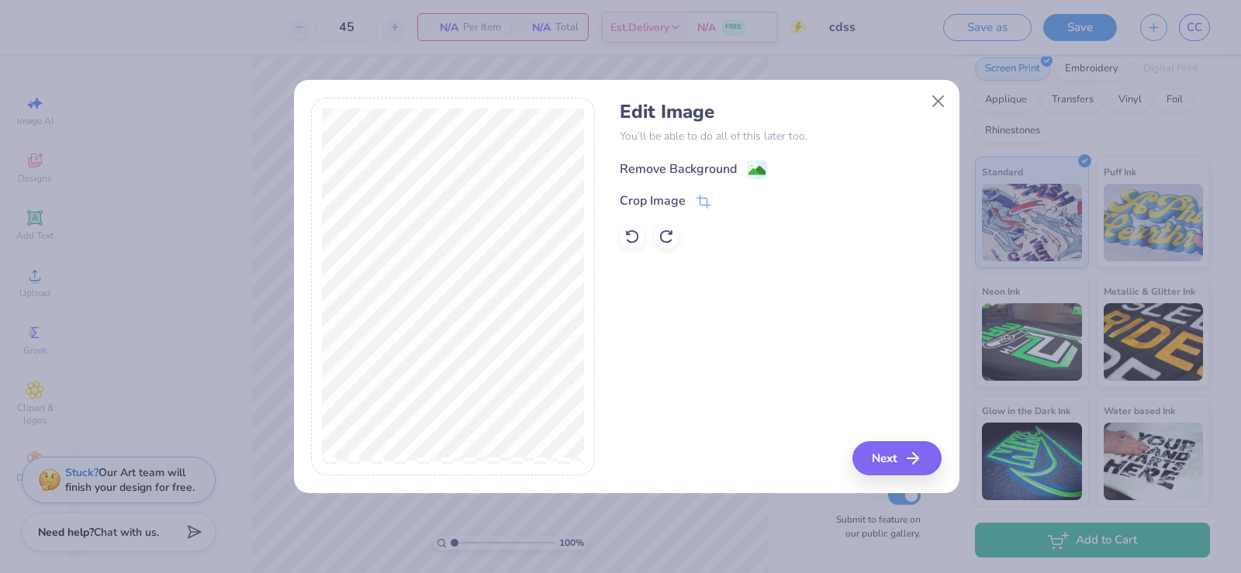
click at [713, 173] on div "Remove Background" at bounding box center [678, 169] width 117 height 19
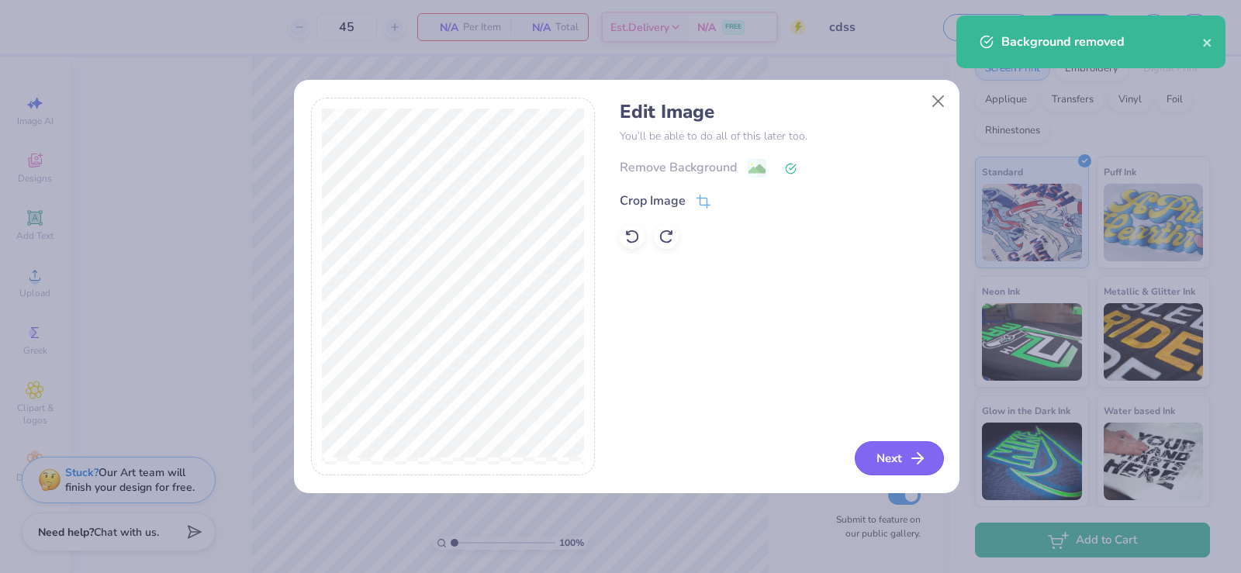
click at [891, 462] on button "Next" at bounding box center [898, 458] width 89 height 34
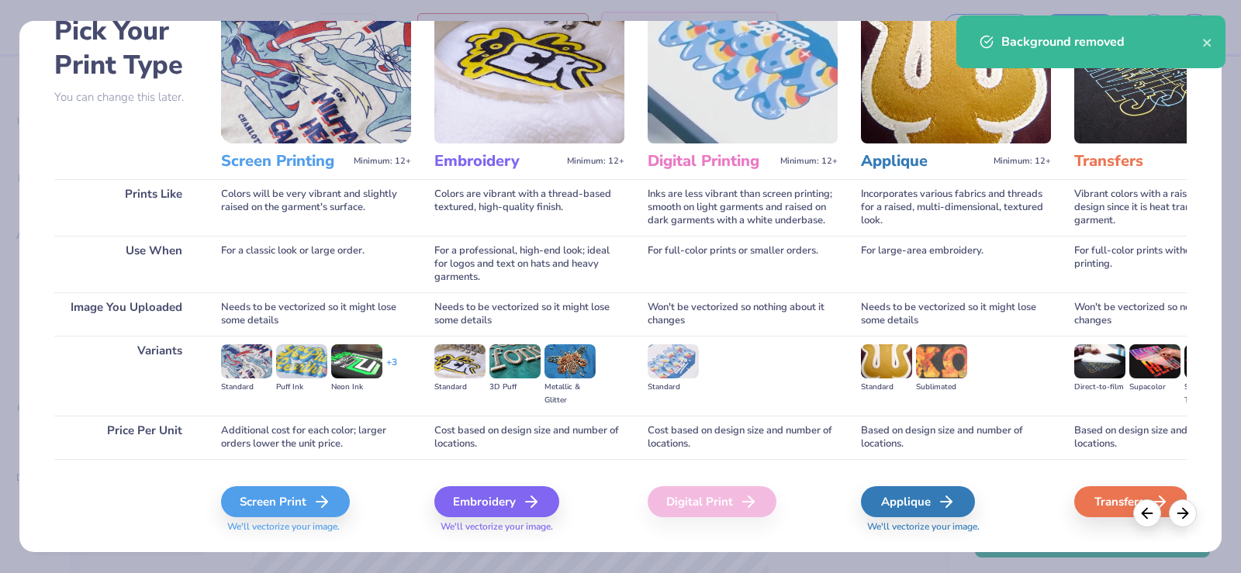
scroll to position [123, 0]
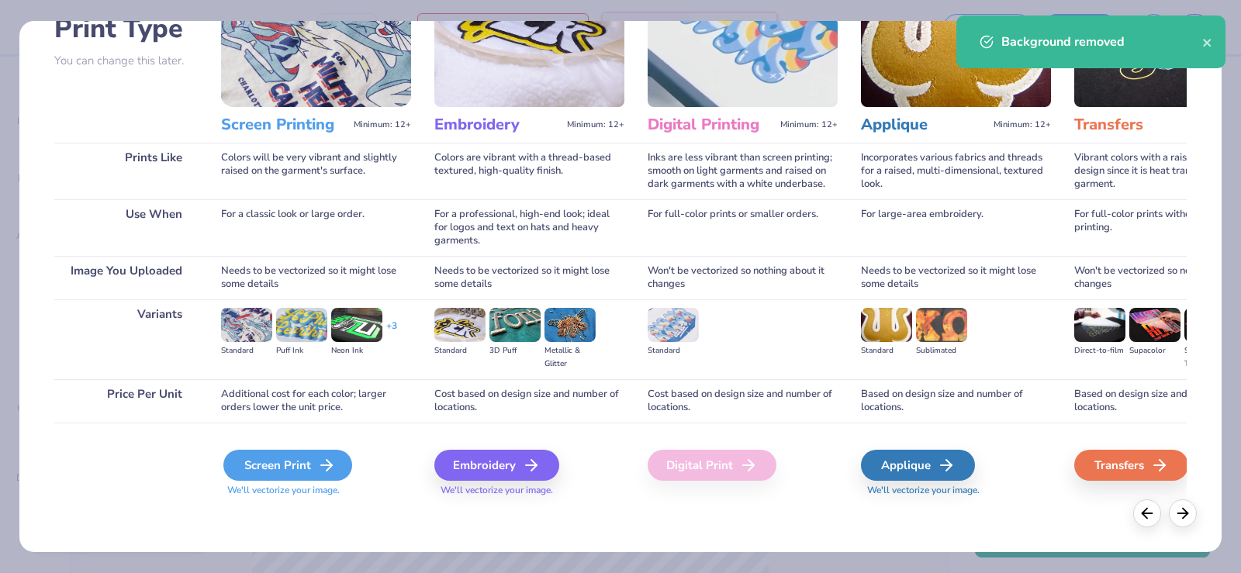
click at [324, 457] on icon at bounding box center [326, 465] width 19 height 19
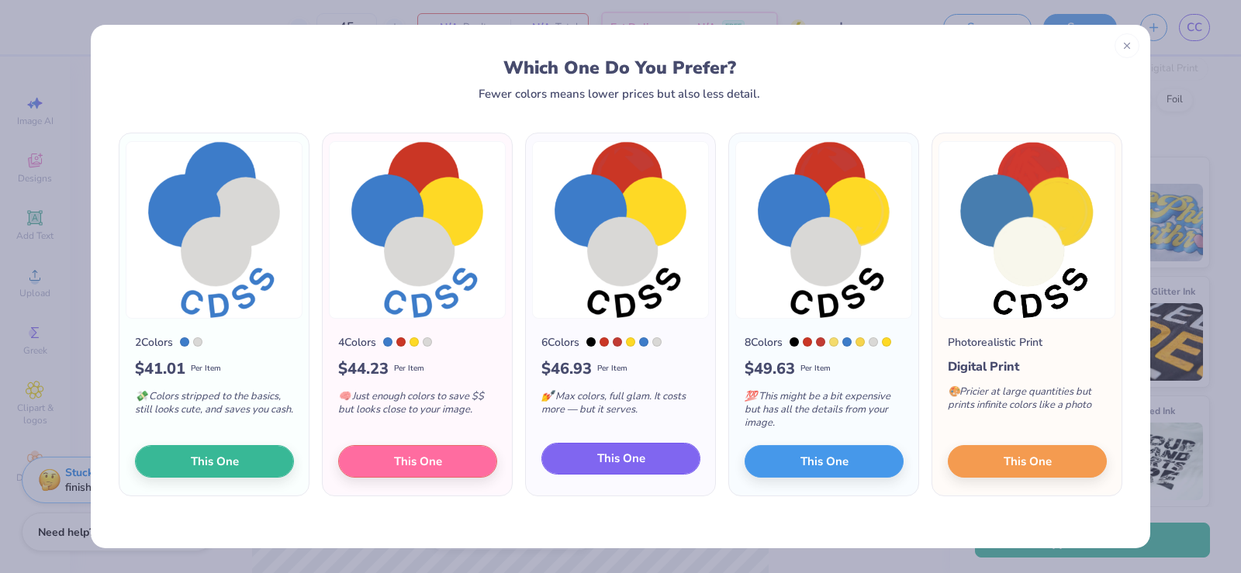
click at [568, 465] on button "This One" at bounding box center [620, 459] width 159 height 33
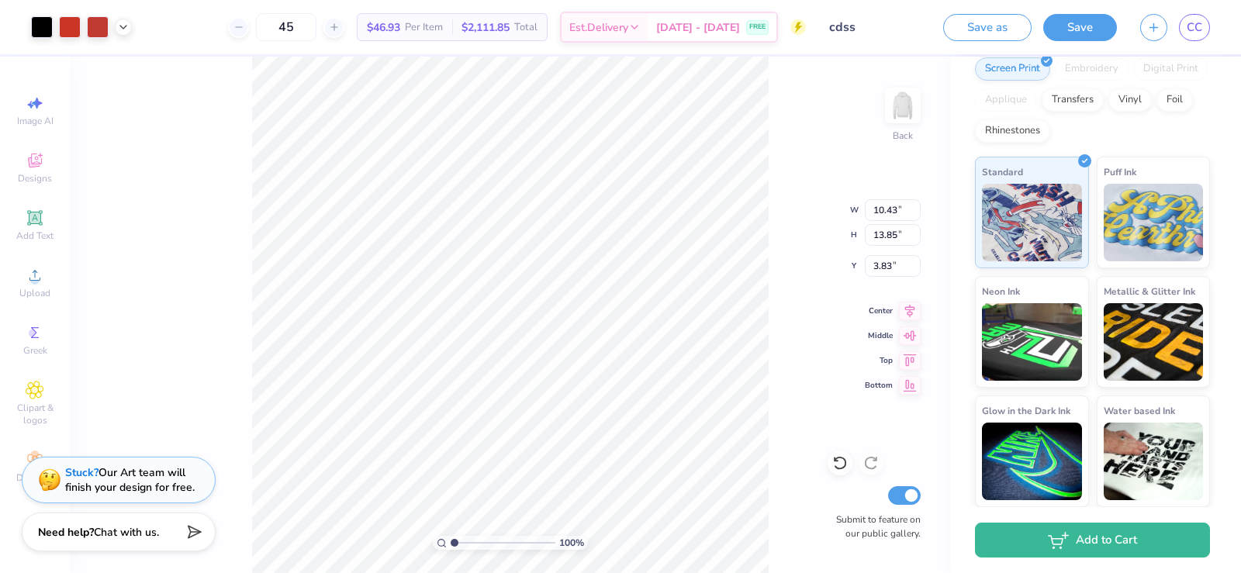
click at [120, 36] on div at bounding box center [81, 27] width 101 height 22
click at [121, 27] on icon at bounding box center [123, 25] width 12 height 12
click at [71, 22] on div at bounding box center [70, 26] width 22 height 22
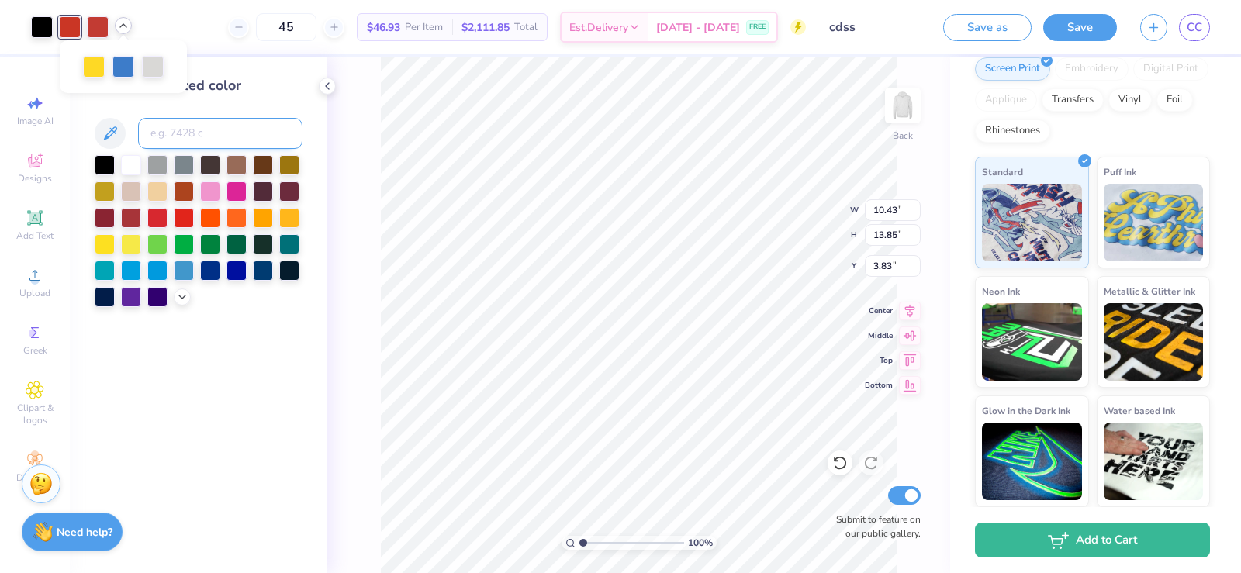
click at [174, 138] on input at bounding box center [220, 133] width 164 height 31
type input "180"
click at [328, 83] on icon at bounding box center [327, 86] width 12 height 12
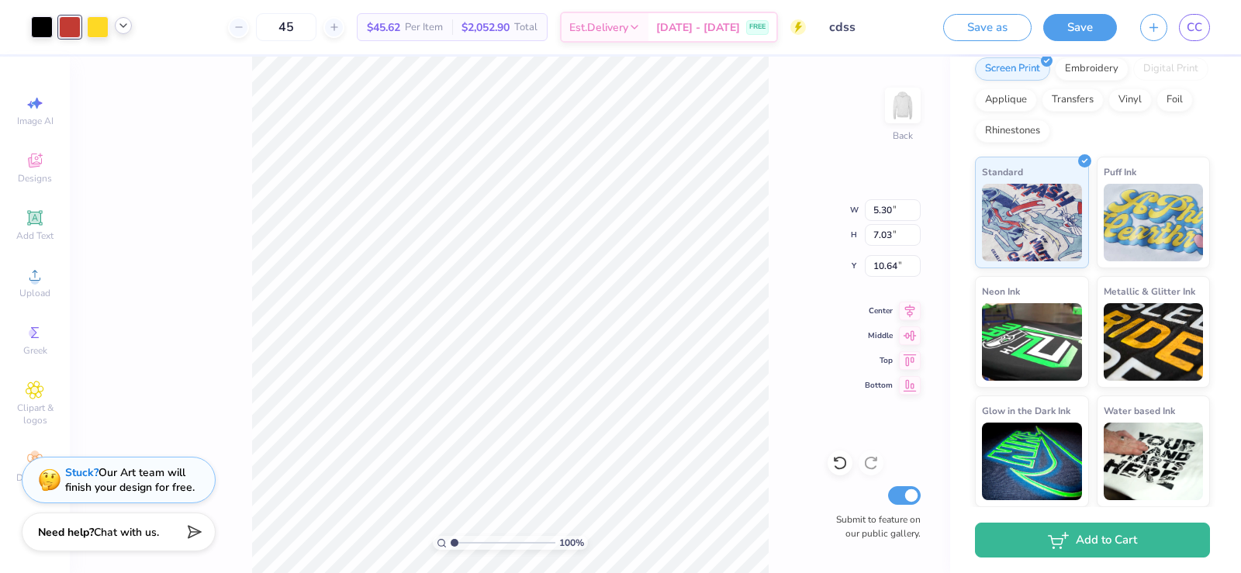
type input "5.30"
type input "7.03"
type input "1.13"
type input "4.68"
type input "6.22"
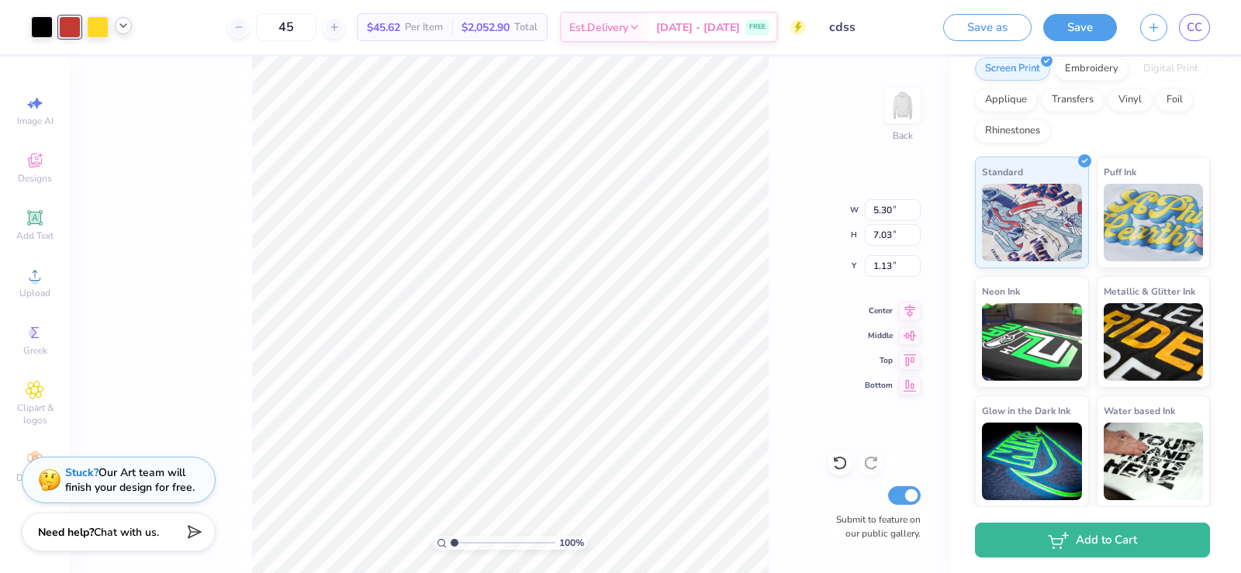
type input "1.14"
type input "4.50"
type input "5.97"
type input "1.19"
click at [119, 26] on icon at bounding box center [123, 25] width 12 height 12
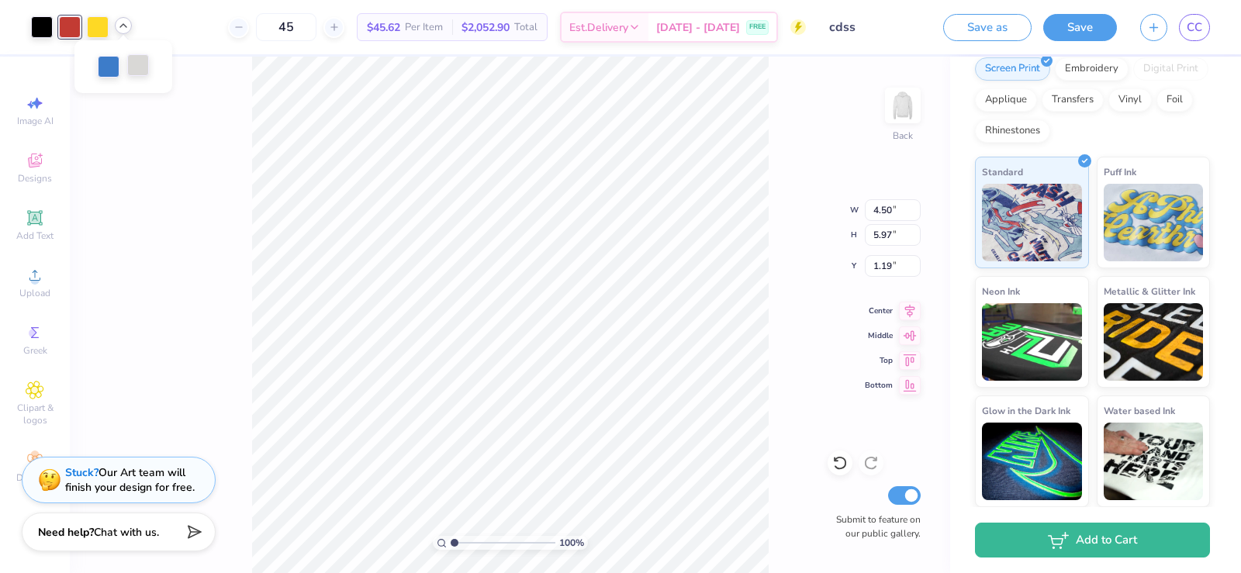
click at [129, 67] on div at bounding box center [138, 65] width 22 height 22
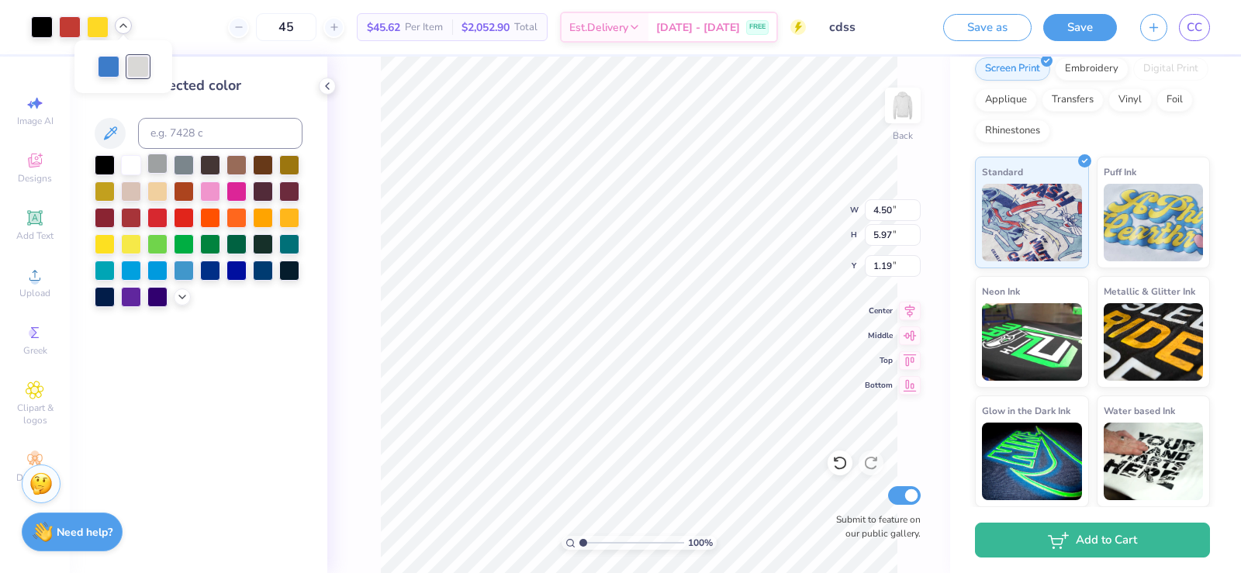
drag, startPoint x: 135, startPoint y: 164, endPoint x: 150, endPoint y: 161, distance: 14.9
click at [134, 164] on div at bounding box center [131, 165] width 20 height 20
click at [354, 159] on div "100 % Back W 4.50 4.50 " H 5.97 5.97 " Y 1.19 1.19 " Center Middle Top Bottom S…" at bounding box center [638, 315] width 623 height 516
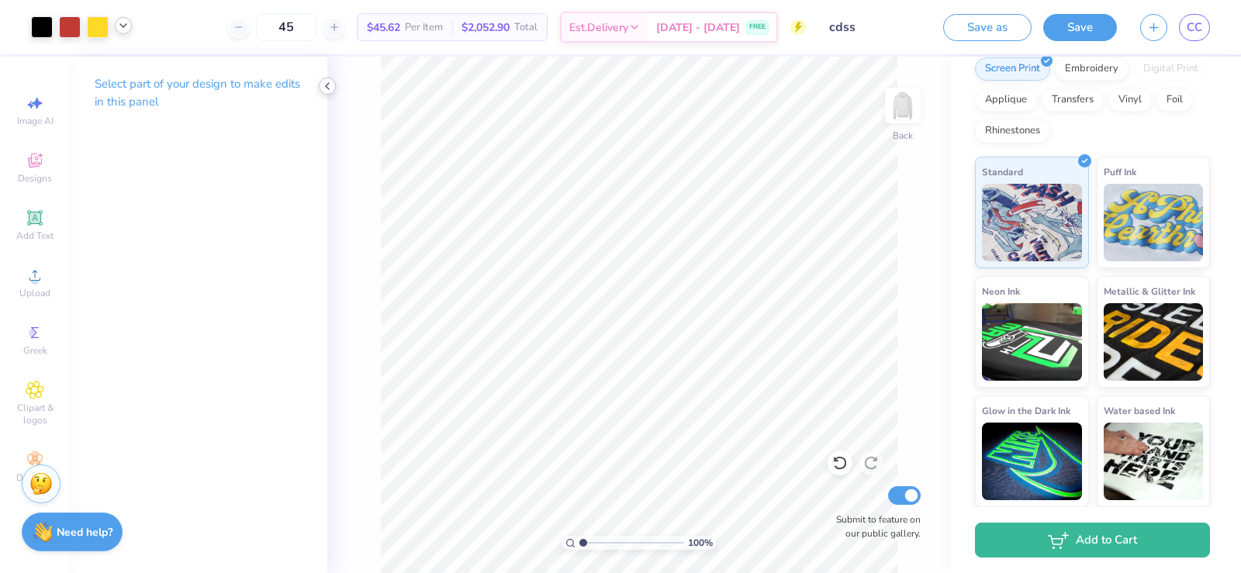
click at [323, 86] on icon at bounding box center [327, 86] width 12 height 12
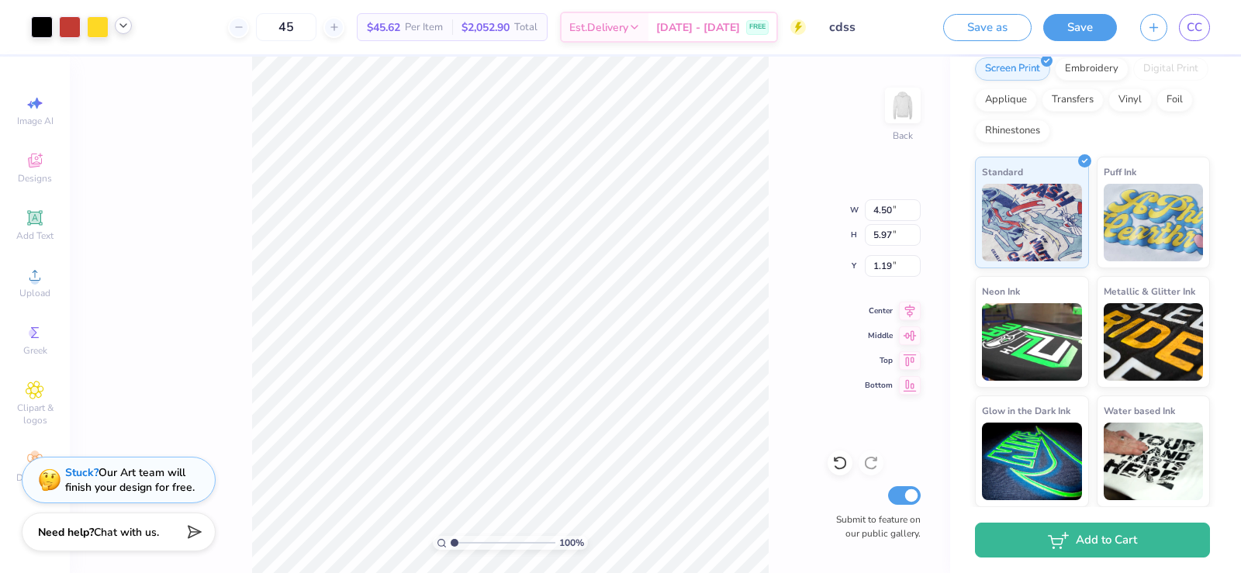
type input "3.92"
type input "5.20"
drag, startPoint x: 778, startPoint y: 241, endPoint x: 772, endPoint y: 237, distance: 8.0
click at [778, 241] on div "100 % Back W 3.92 3.92 " H 5.20 5.20 " Y 1.19 1.19 " Center Middle Top Bottom S…" at bounding box center [510, 315] width 880 height 516
click at [301, 23] on input "45" at bounding box center [286, 27] width 60 height 28
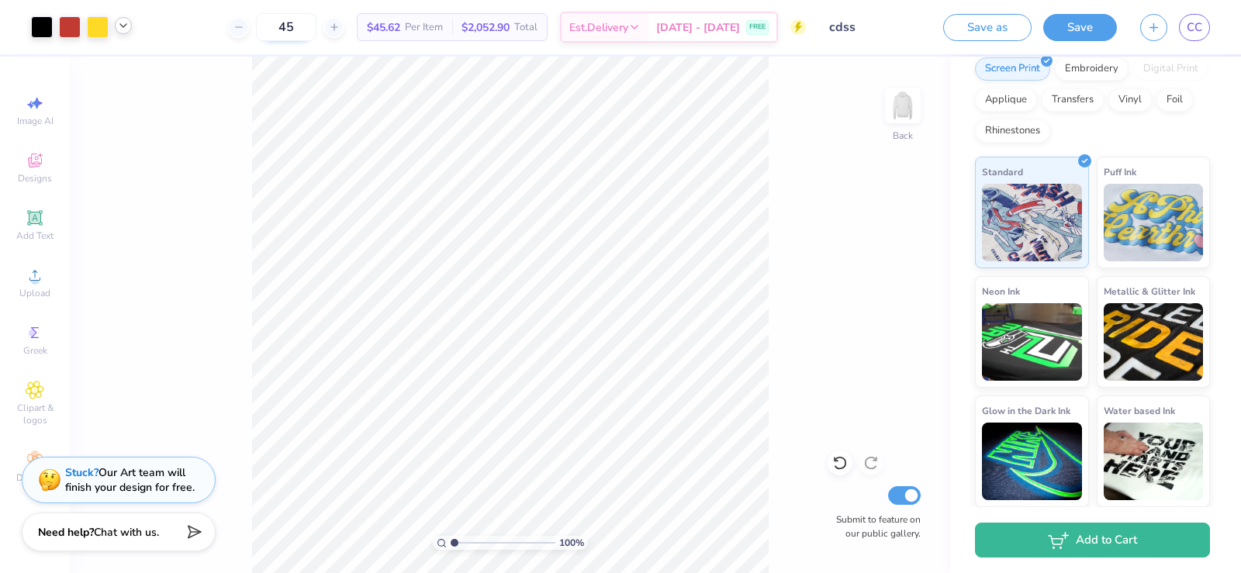
type input "4"
type input "3"
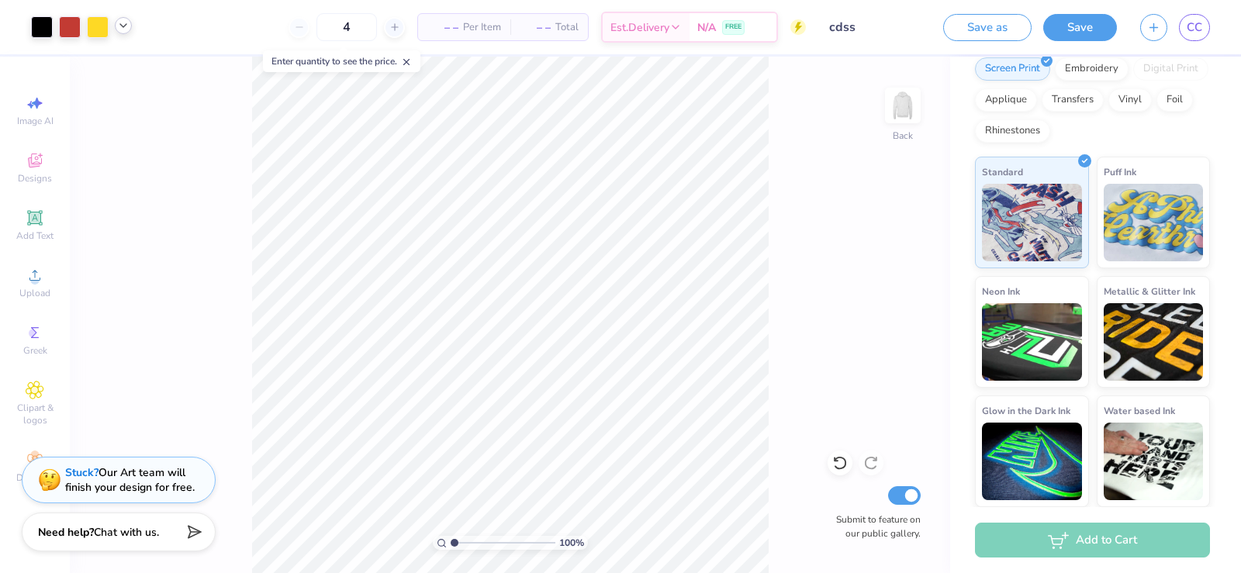
type input "45"
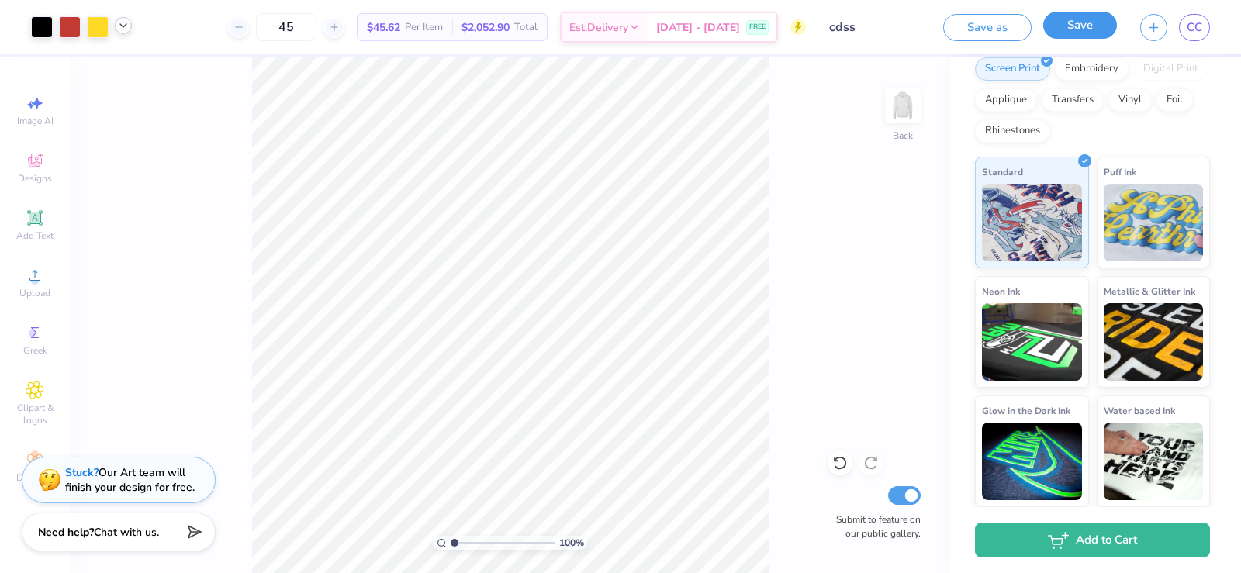
click at [1086, 22] on button "Save" at bounding box center [1080, 25] width 74 height 27
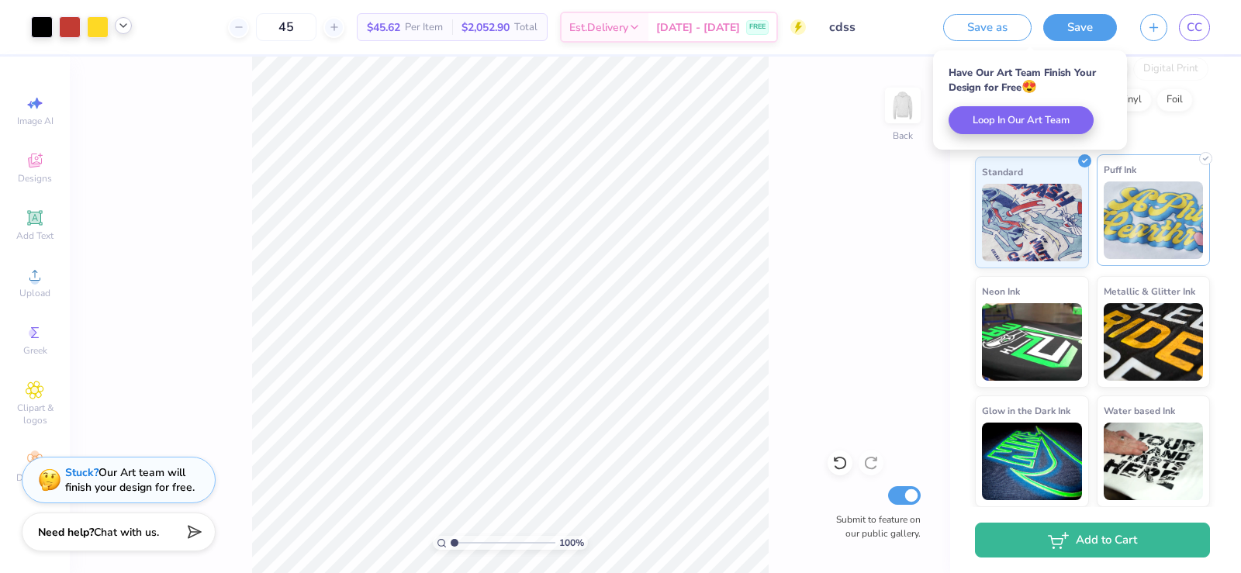
click at [1147, 180] on div "Puff Ink" at bounding box center [1153, 210] width 114 height 112
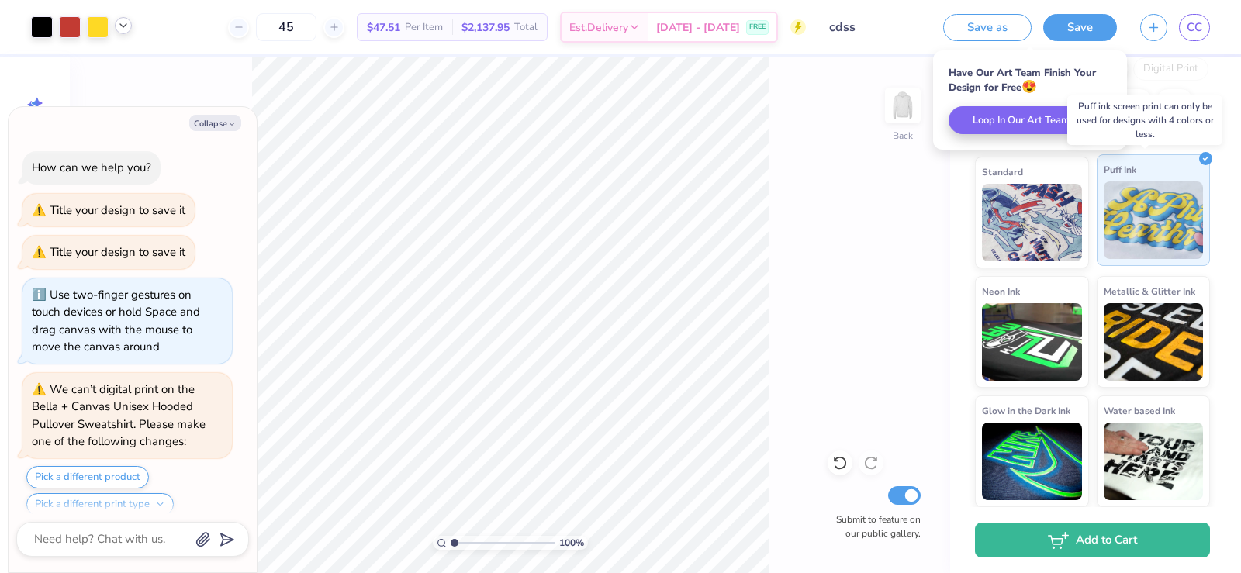
scroll to position [1011, 0]
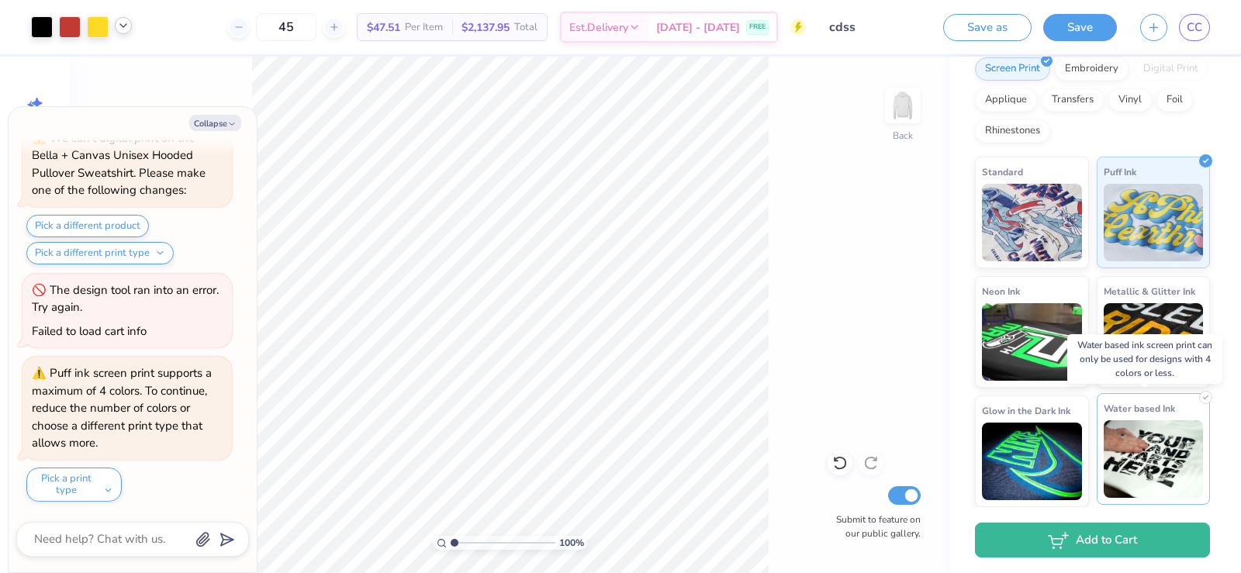
click at [1130, 433] on img at bounding box center [1153, 459] width 100 height 78
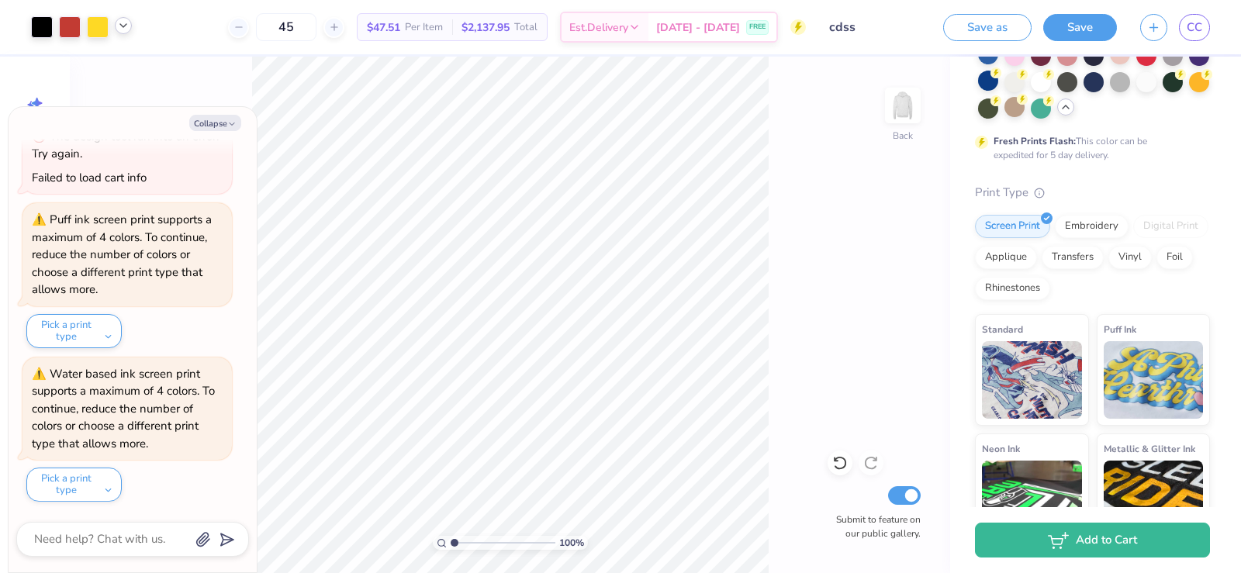
scroll to position [178, 0]
click at [1027, 362] on img at bounding box center [1032, 379] width 100 height 78
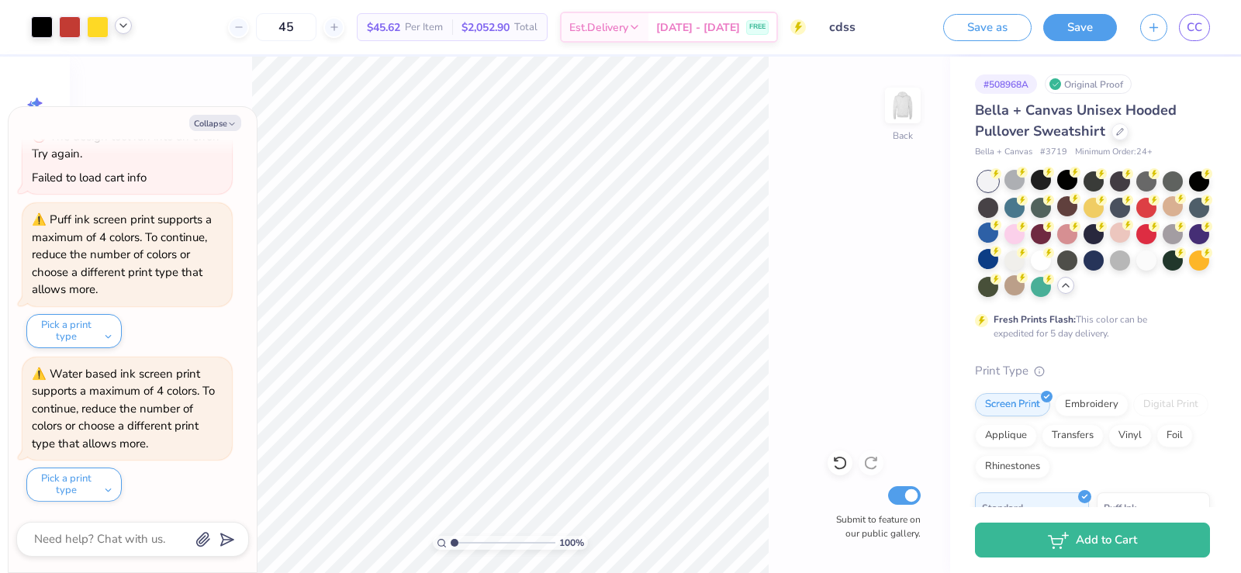
scroll to position [0, 0]
click at [1085, 406] on div "Embroidery" at bounding box center [1092, 403] width 74 height 23
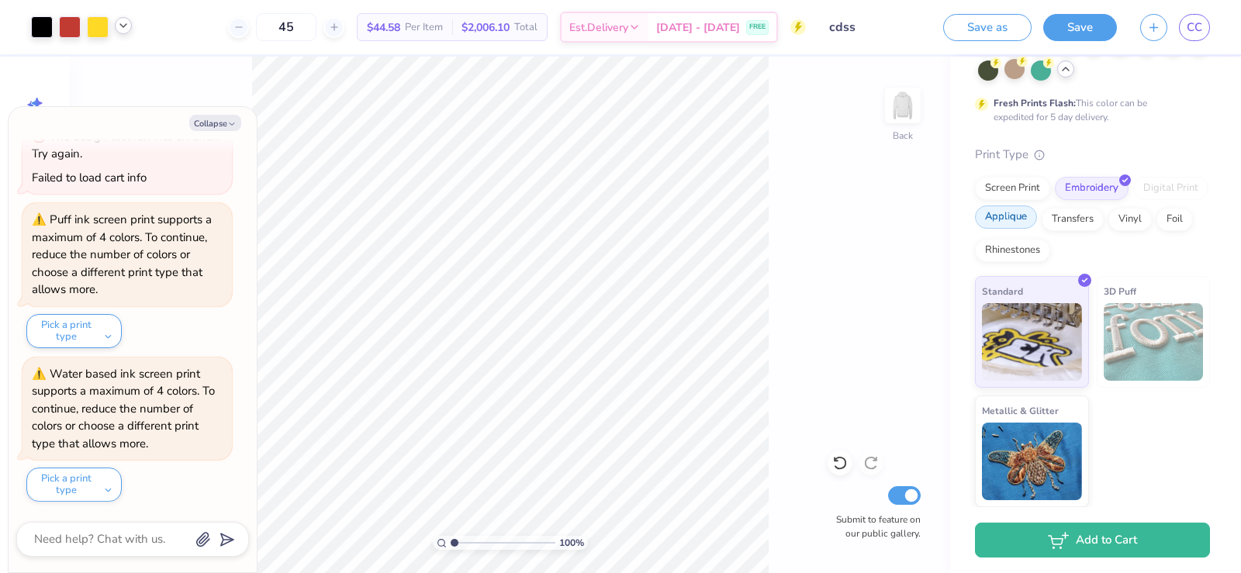
click at [1037, 227] on div "Applique" at bounding box center [1006, 216] width 62 height 23
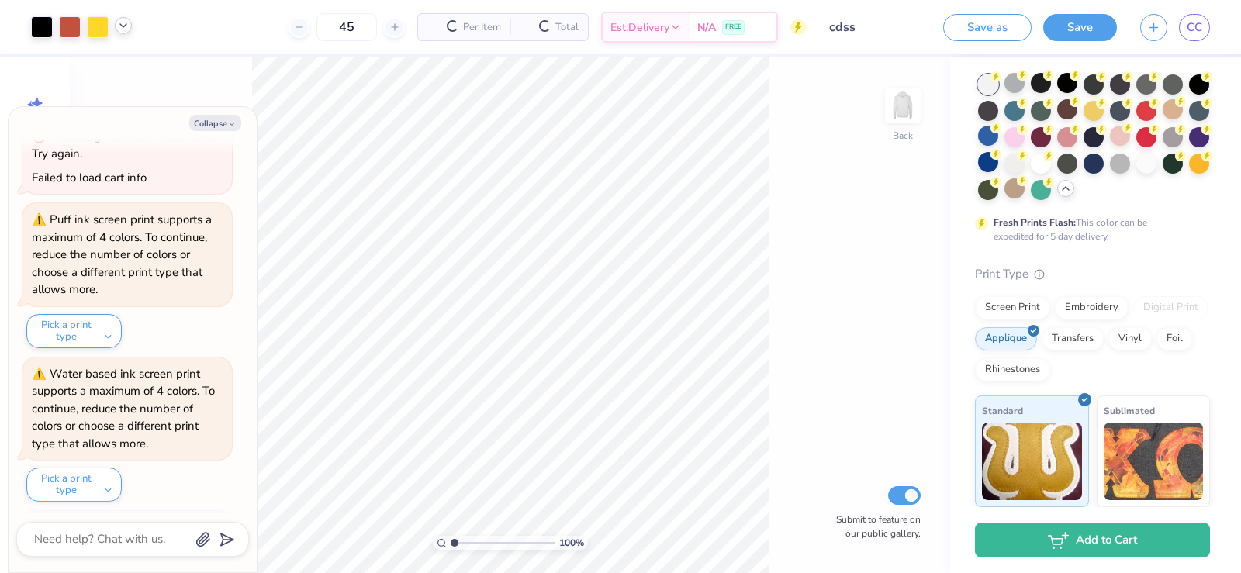
scroll to position [98, 0]
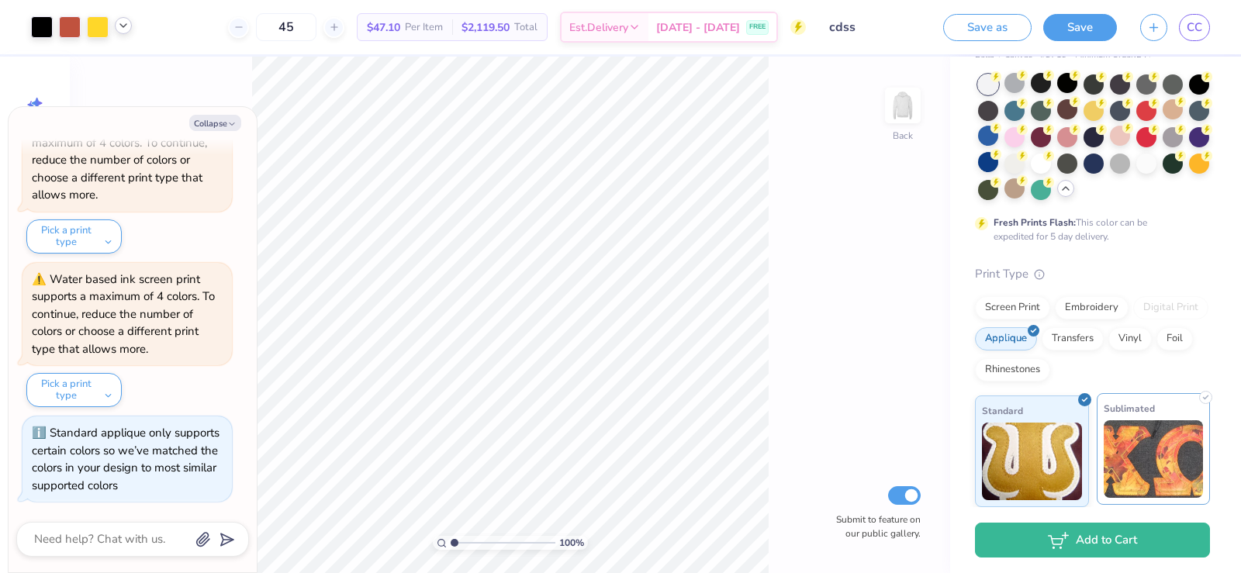
click at [1132, 412] on span "Sublimated" at bounding box center [1128, 408] width 51 height 16
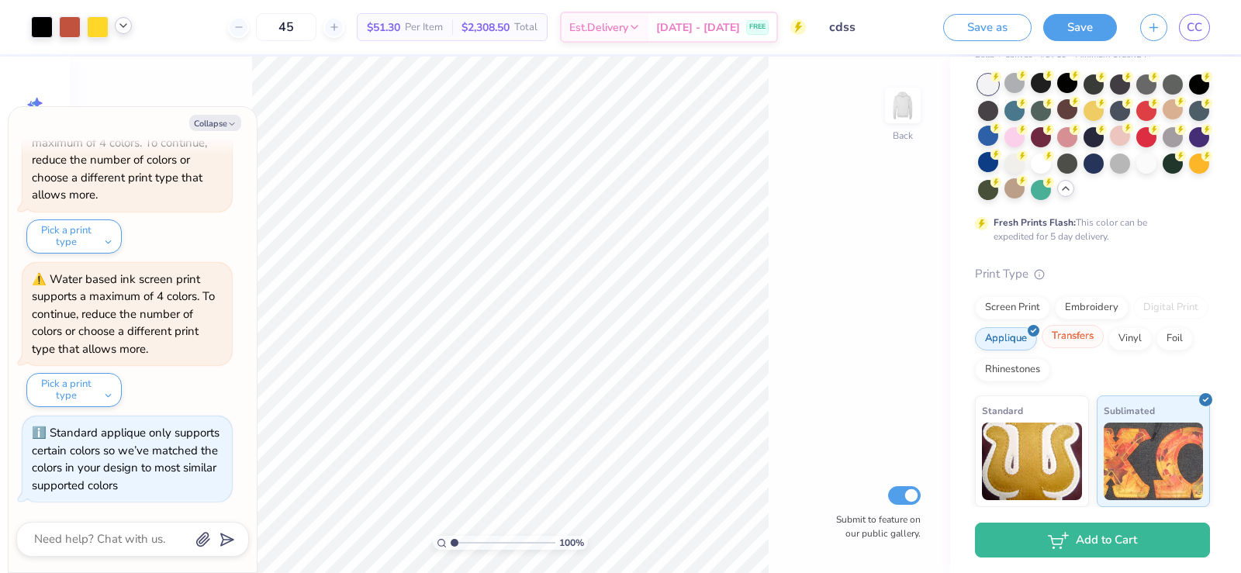
click at [1103, 335] on div "Transfers" at bounding box center [1072, 336] width 62 height 23
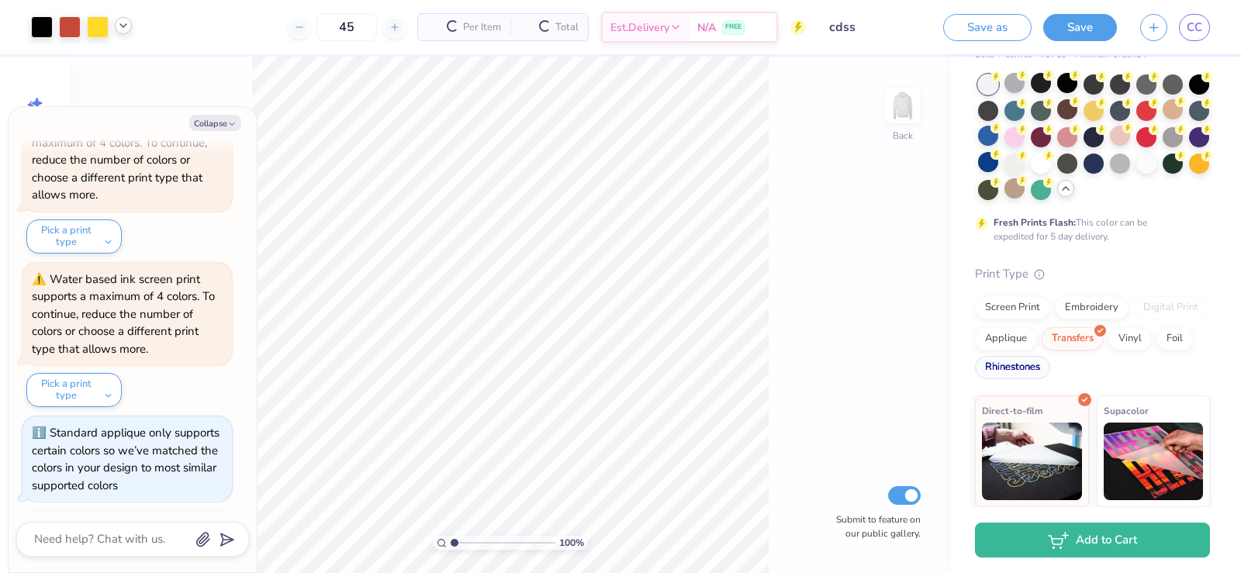
scroll to position [1354, 0]
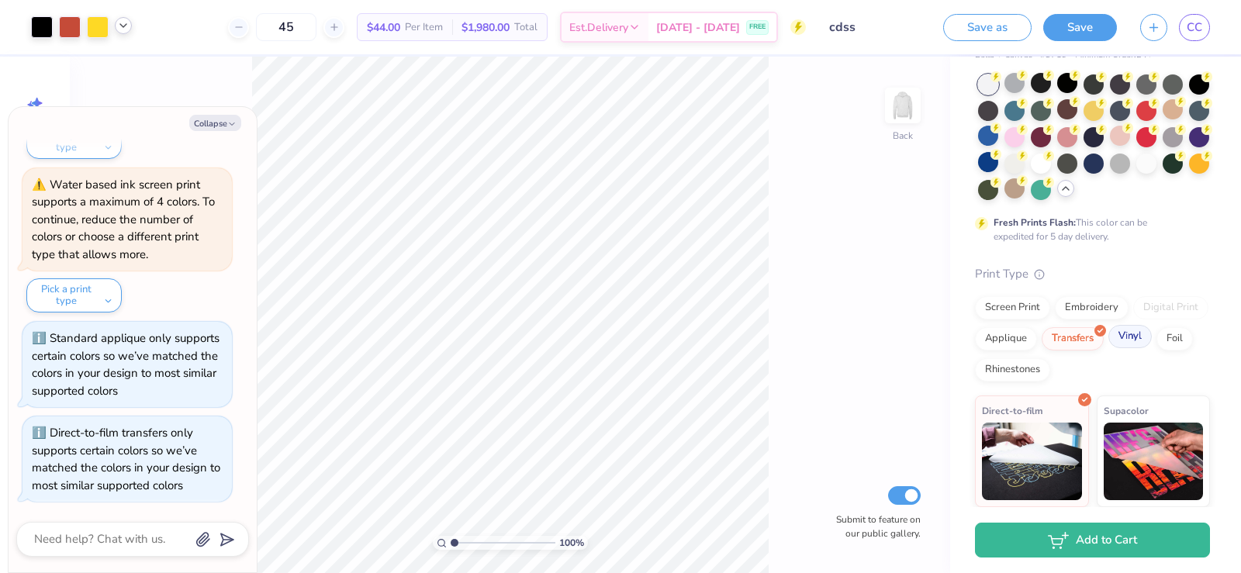
click at [1108, 348] on div "Vinyl" at bounding box center [1129, 336] width 43 height 23
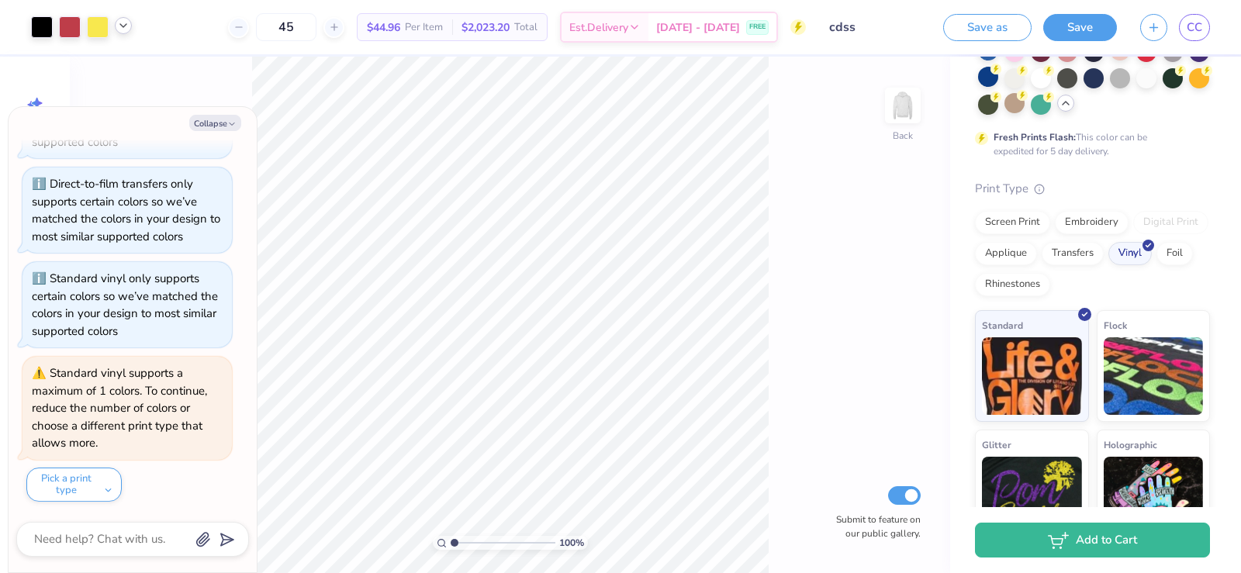
scroll to position [217, 0]
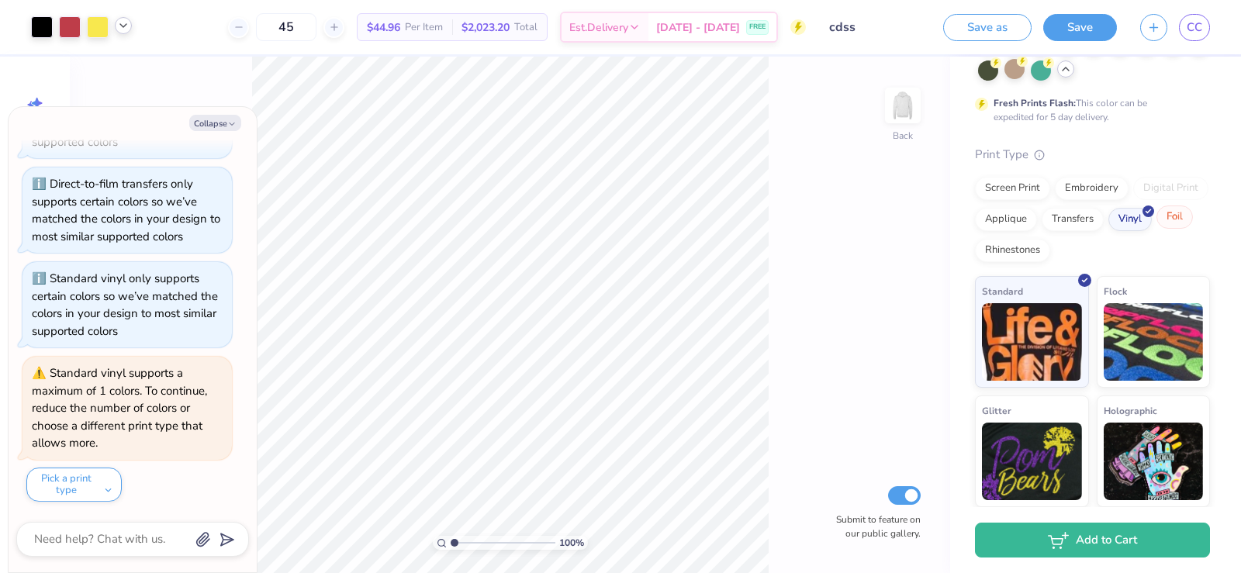
click at [1156, 229] on div "Foil" at bounding box center [1174, 216] width 36 height 23
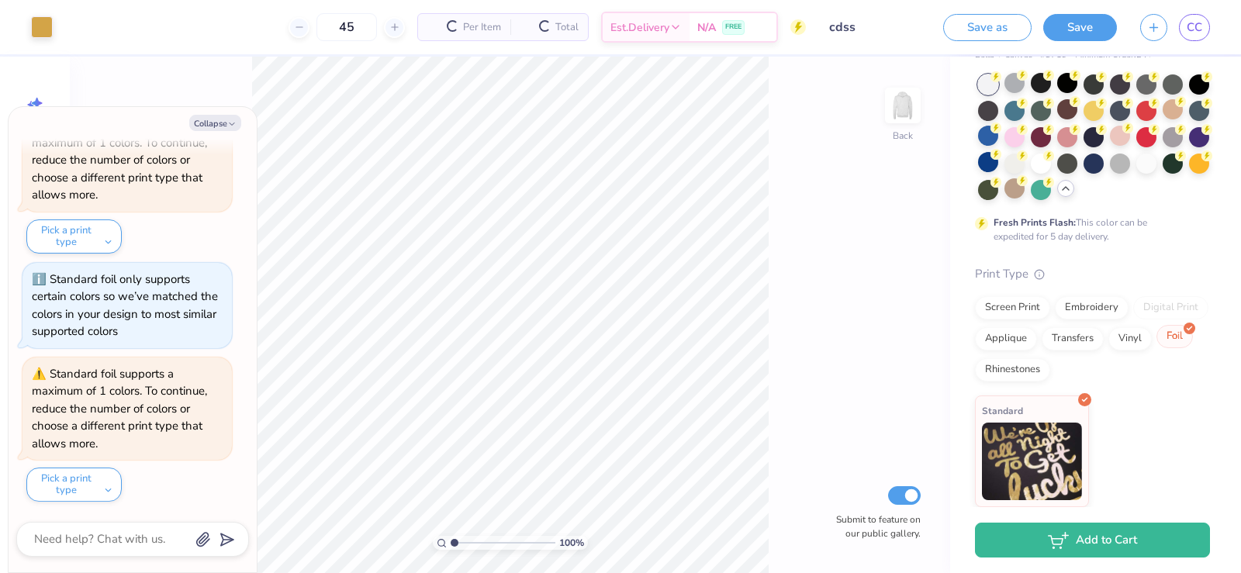
scroll to position [98, 0]
click at [1050, 369] on div "Rhinestones" at bounding box center [1012, 367] width 75 height 23
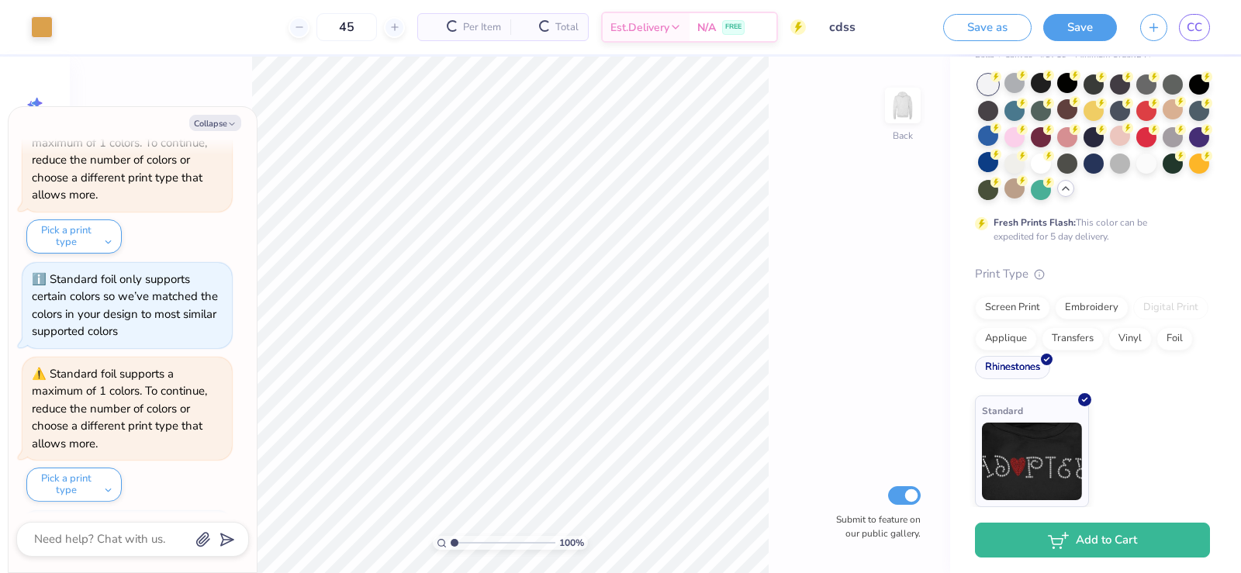
scroll to position [1945, 0]
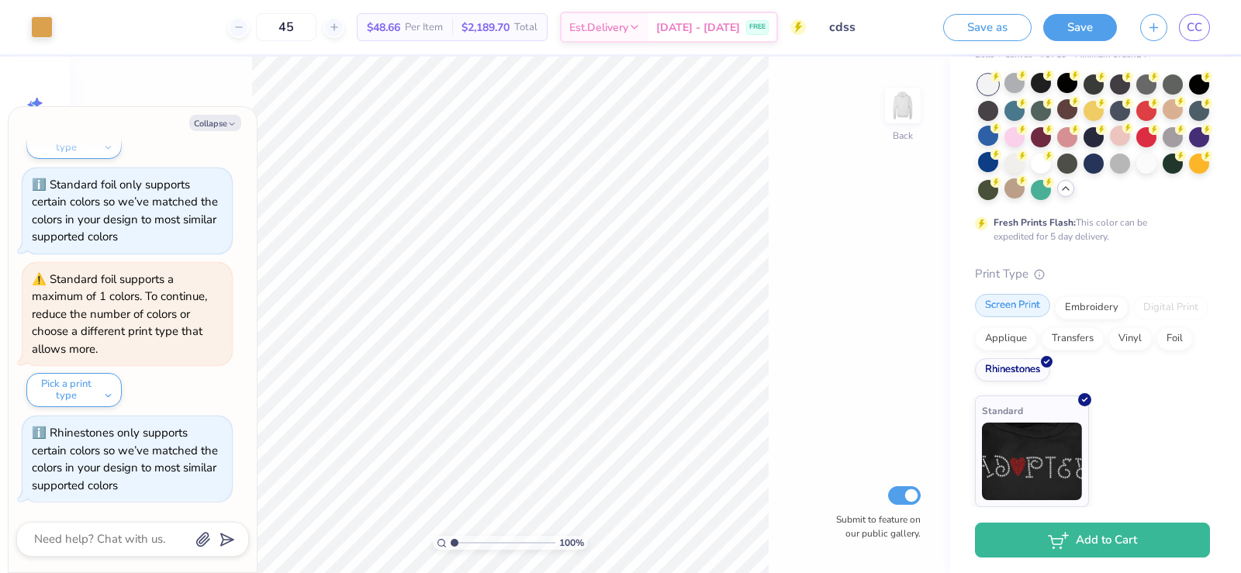
click at [1020, 303] on div "Screen Print" at bounding box center [1012, 305] width 75 height 23
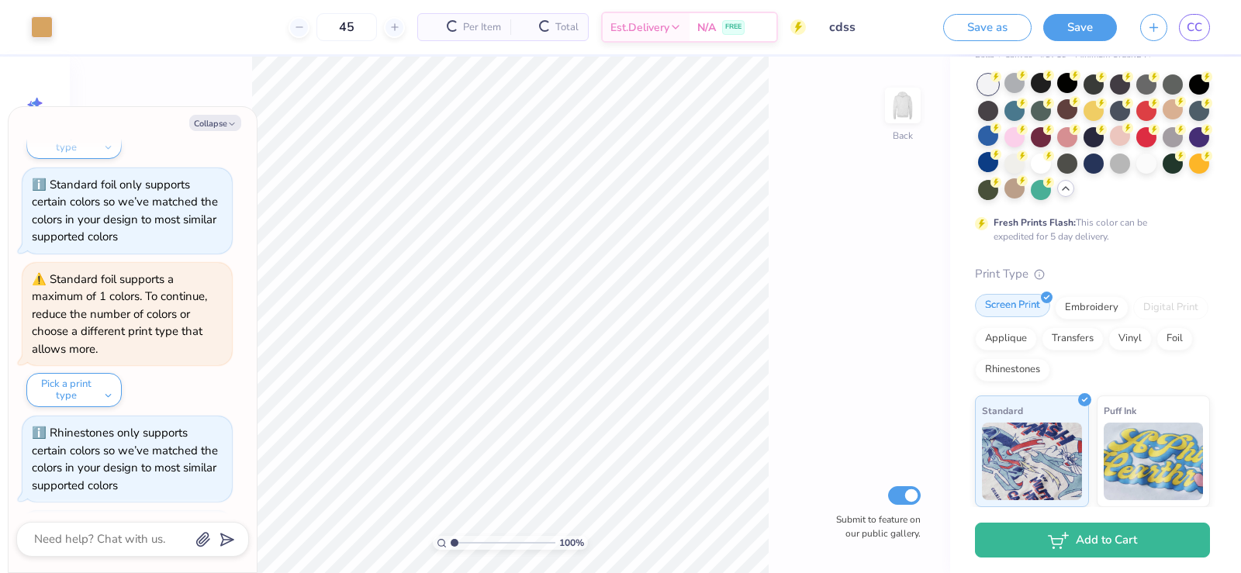
scroll to position [2040, 0]
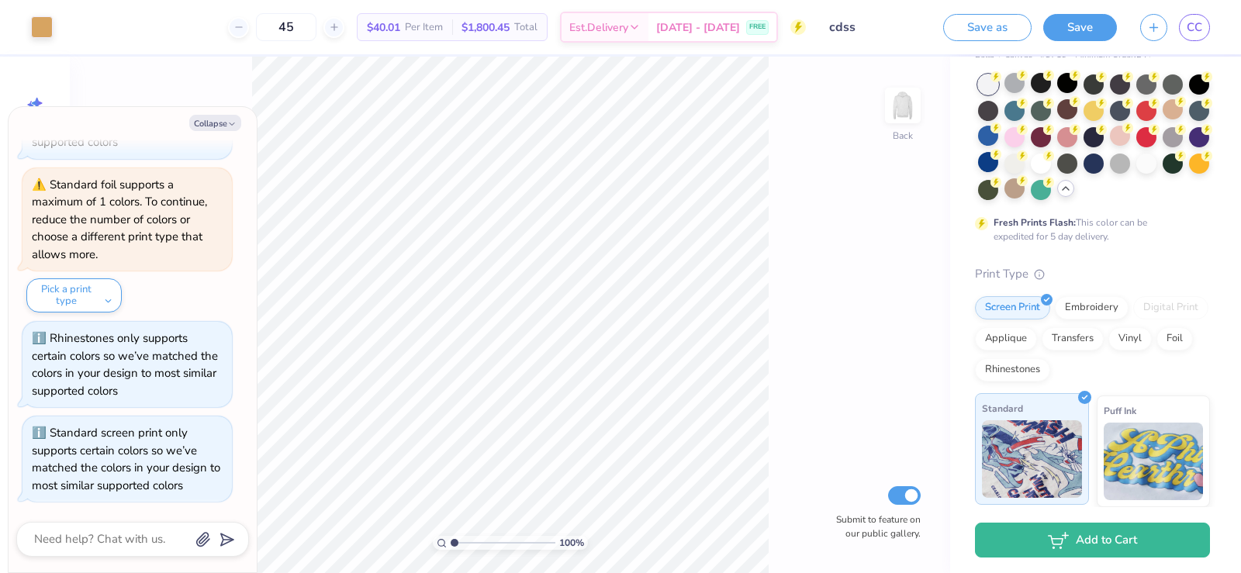
click at [1034, 423] on img at bounding box center [1032, 459] width 100 height 78
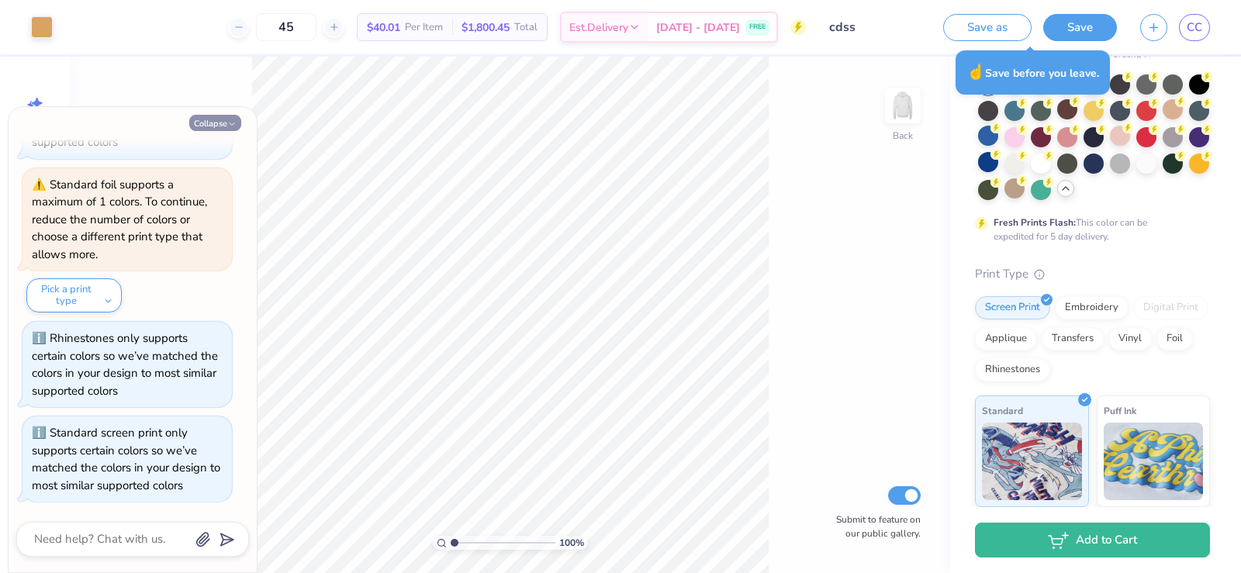
click at [221, 122] on button "Collapse" at bounding box center [215, 123] width 52 height 16
type textarea "x"
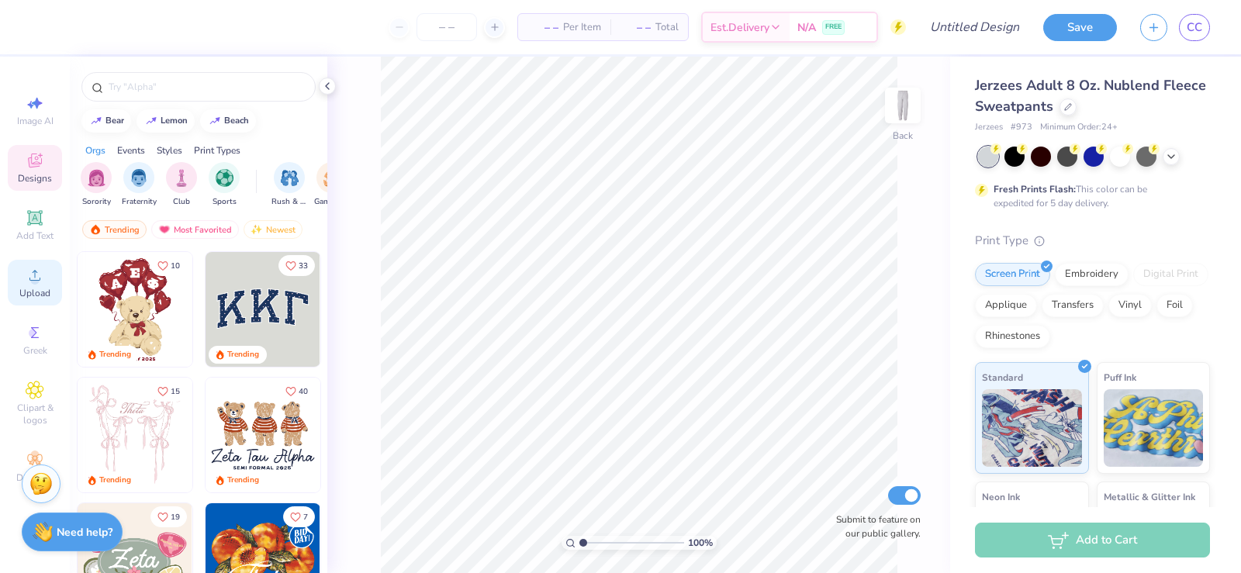
click at [41, 284] on icon at bounding box center [35, 275] width 19 height 19
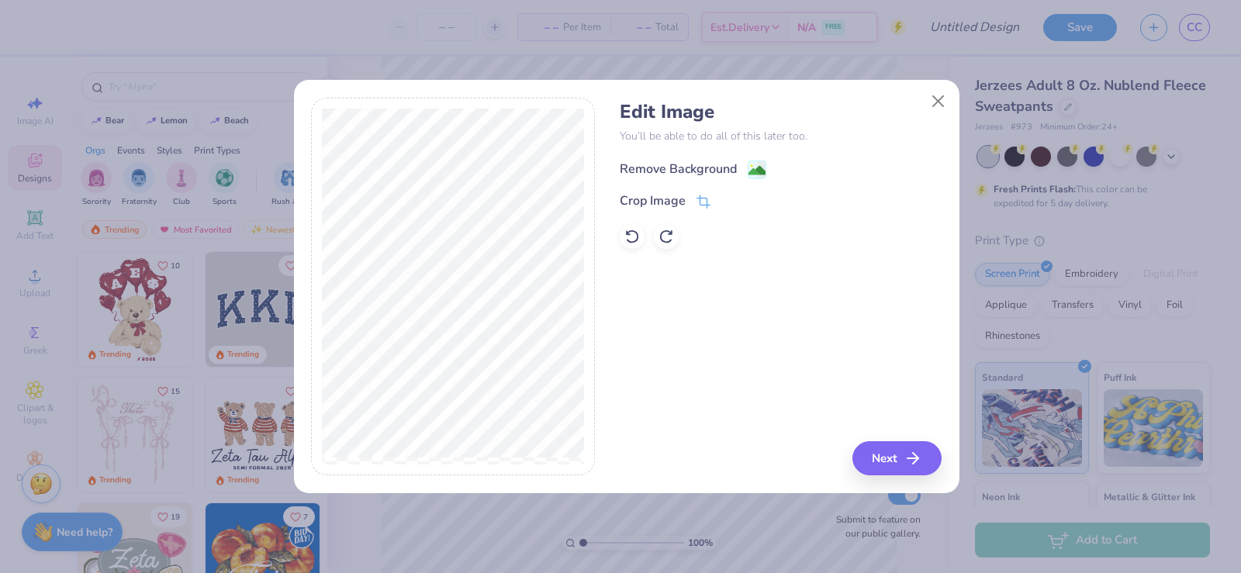
click at [635, 168] on div "Remove Background" at bounding box center [678, 169] width 117 height 19
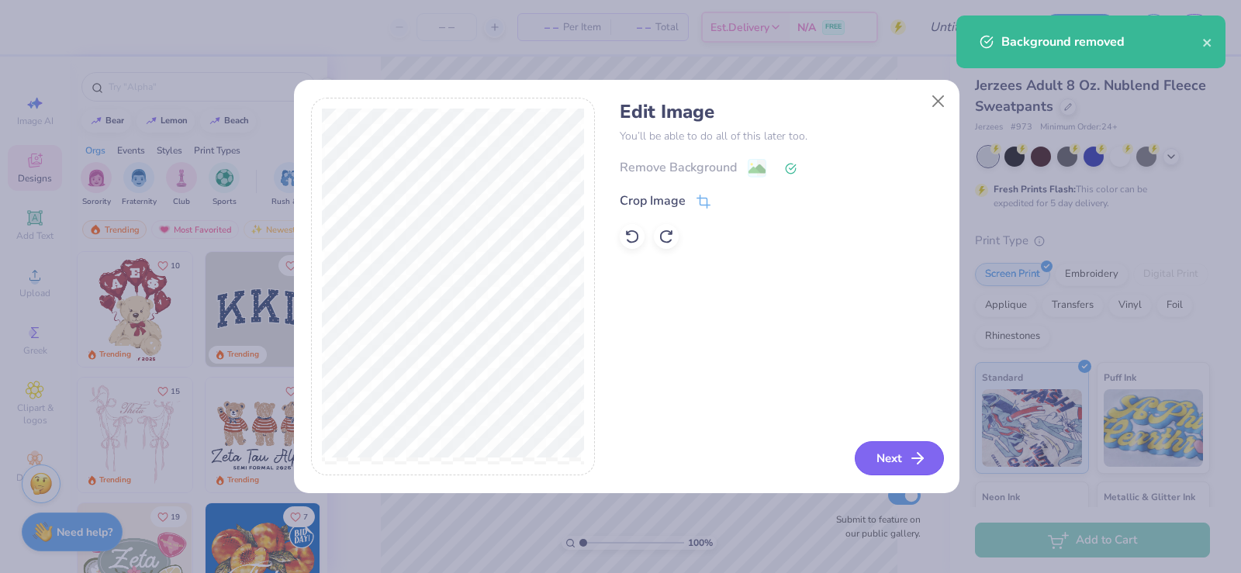
click at [882, 451] on button "Next" at bounding box center [898, 458] width 89 height 34
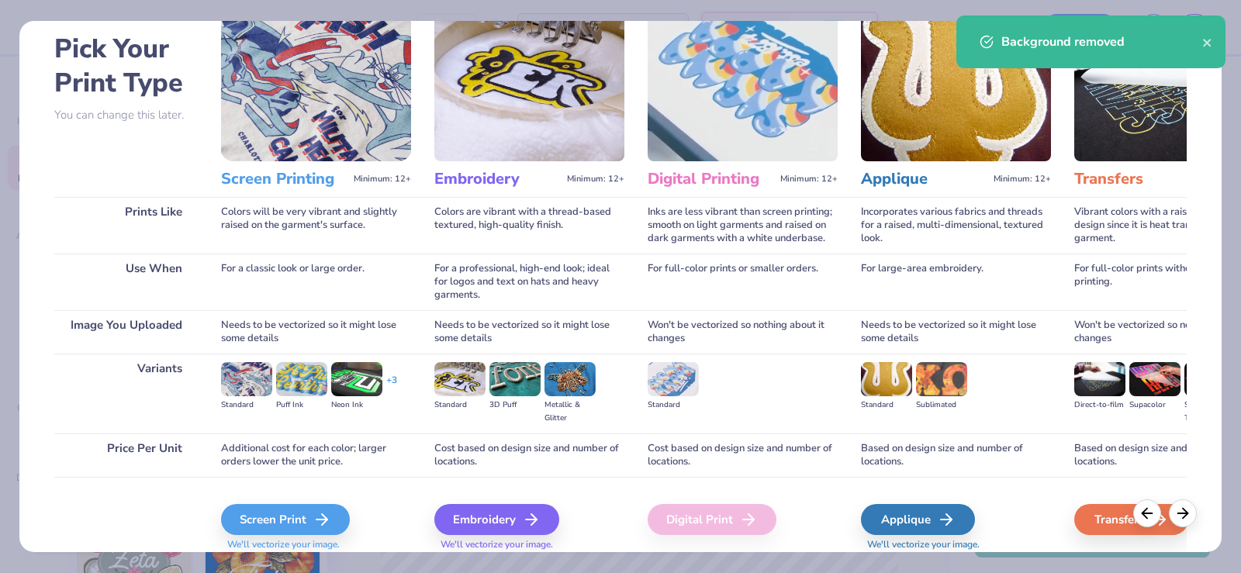
scroll to position [123, 0]
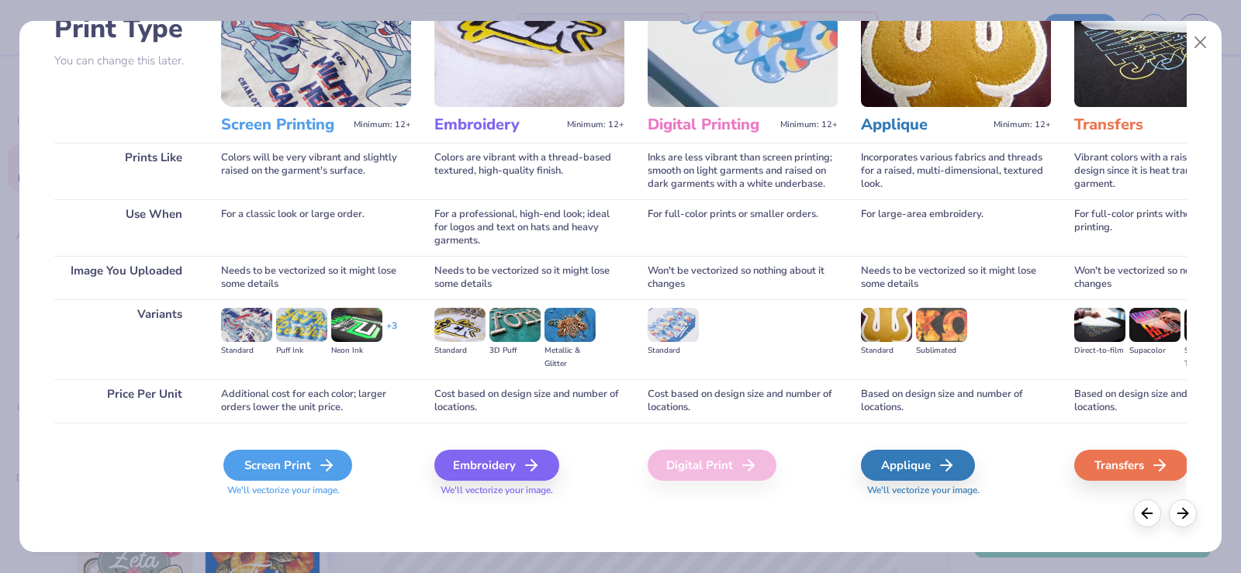
click at [306, 471] on div "Screen Print" at bounding box center [287, 465] width 129 height 31
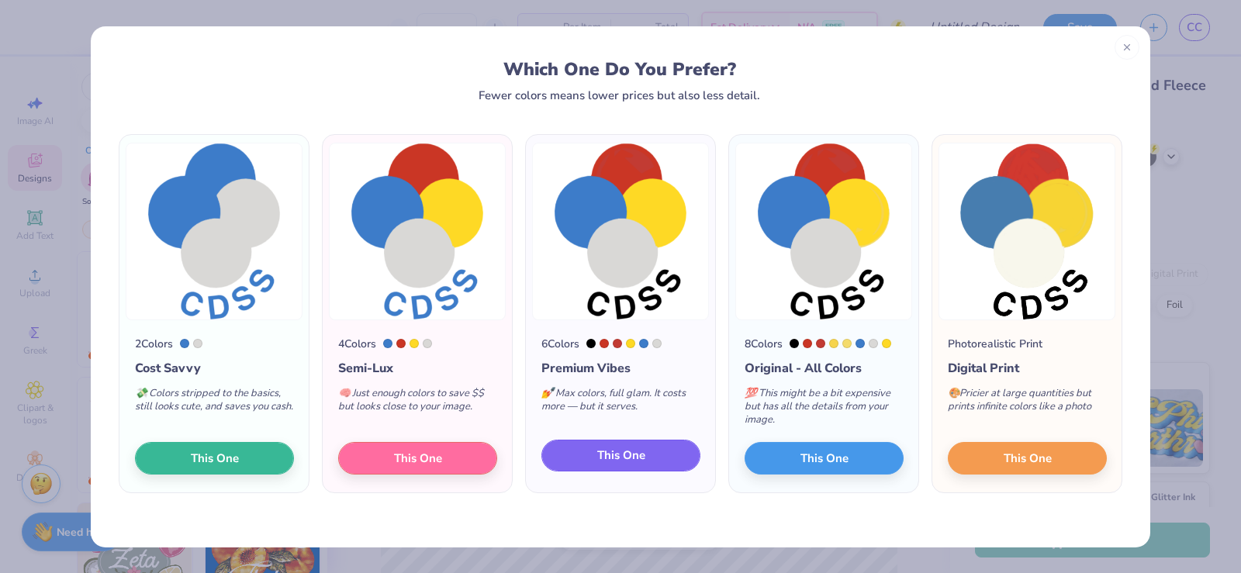
click at [630, 453] on span "This One" at bounding box center [621, 456] width 48 height 18
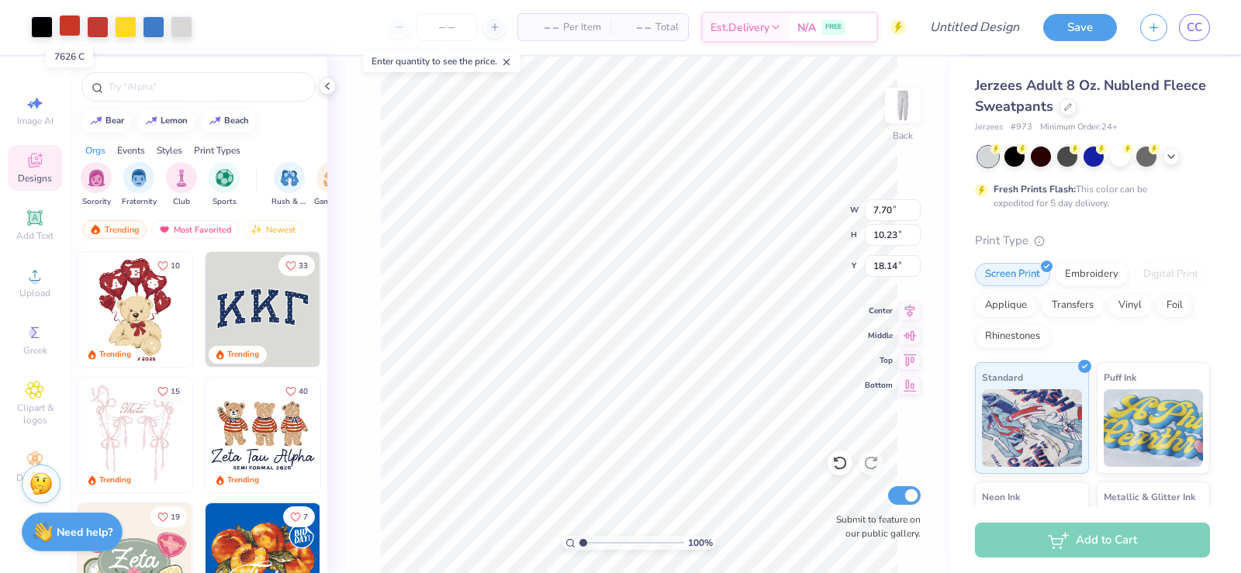
click at [80, 28] on div at bounding box center [70, 26] width 22 height 22
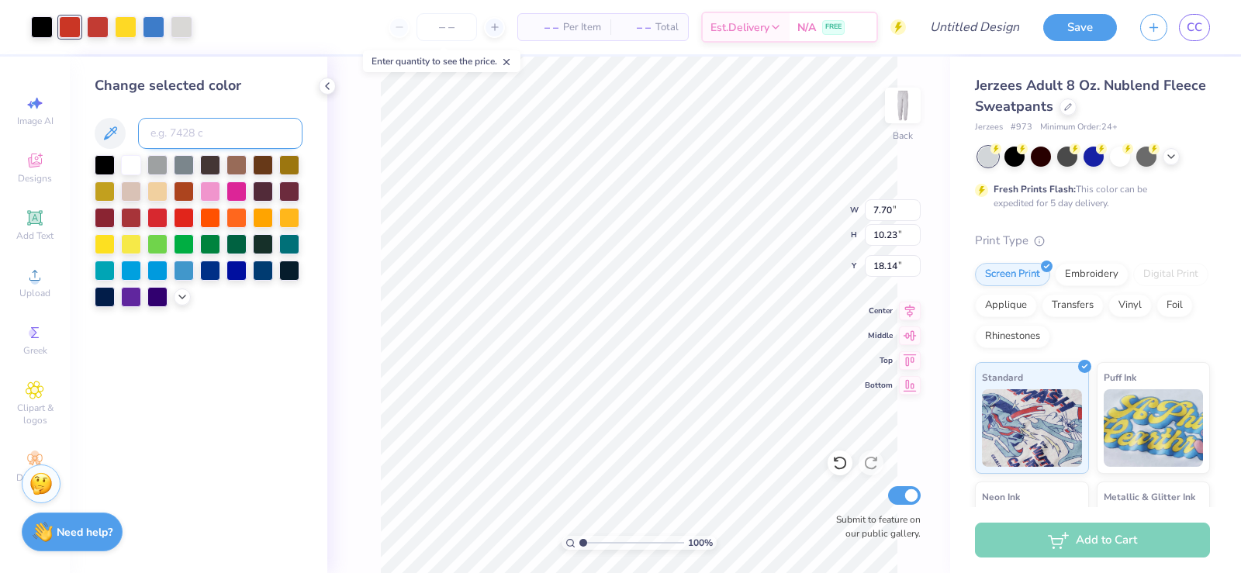
click at [164, 127] on input at bounding box center [220, 133] width 164 height 31
type input "180"
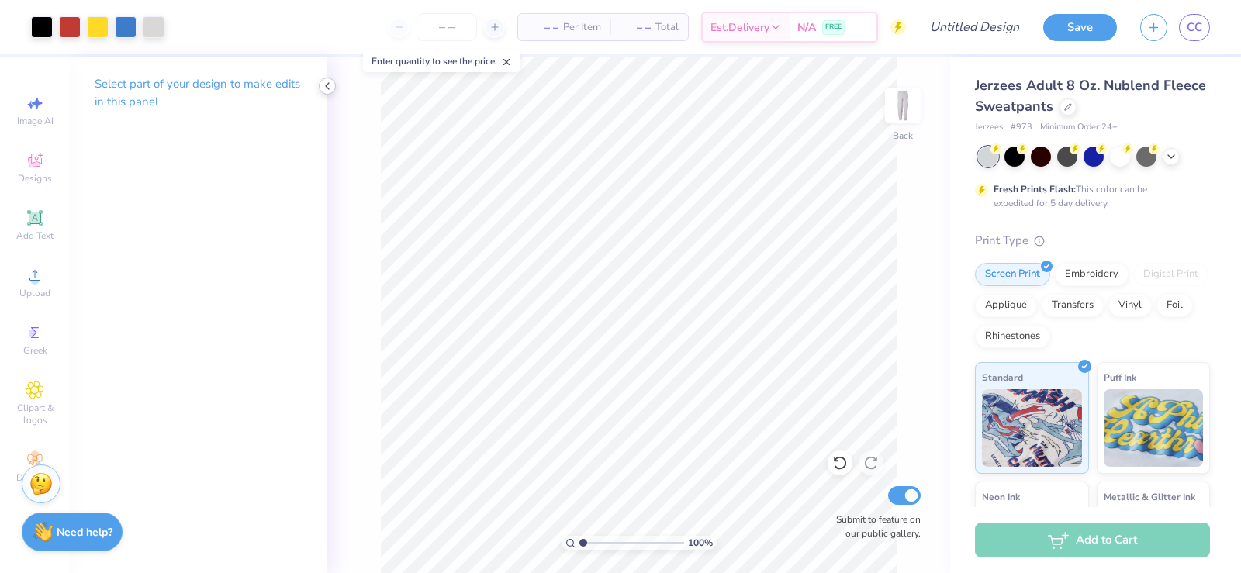
click at [331, 84] on icon at bounding box center [327, 86] width 12 height 12
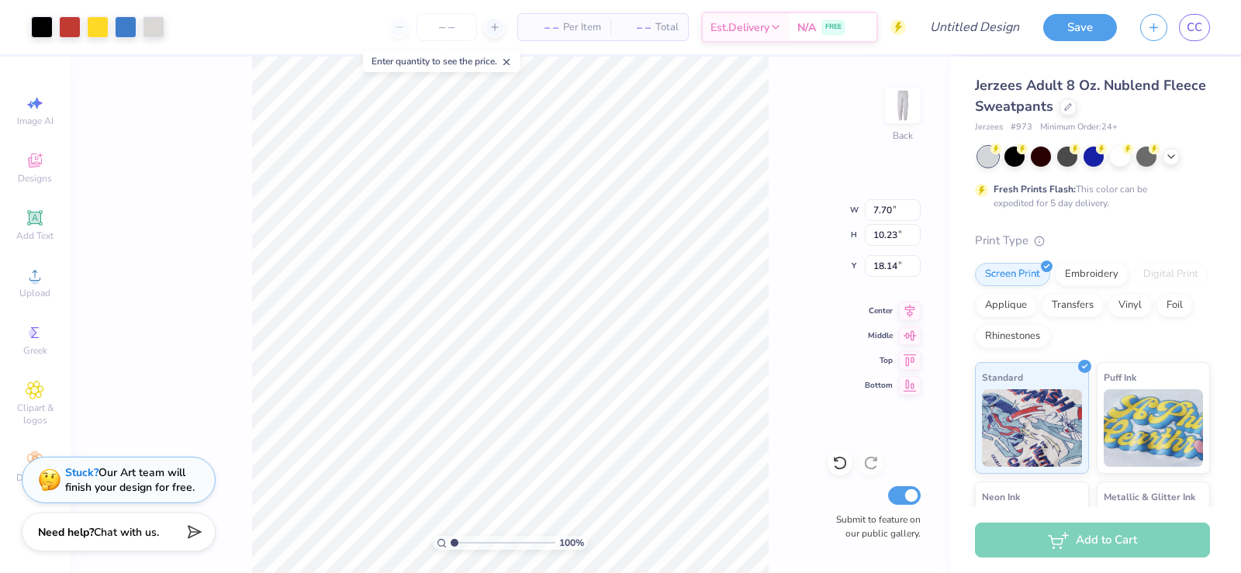
type input "5.68"
type input "7.54"
type input "1.28"
click at [900, 105] on img at bounding box center [903, 105] width 62 height 62
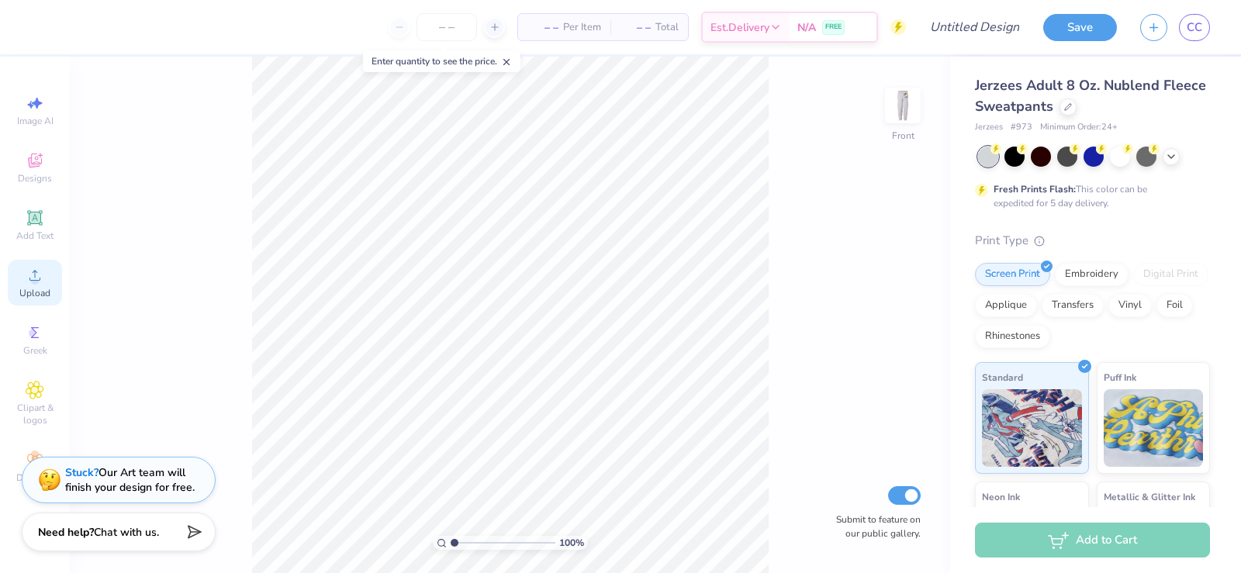
click at [35, 291] on span "Upload" at bounding box center [34, 293] width 31 height 12
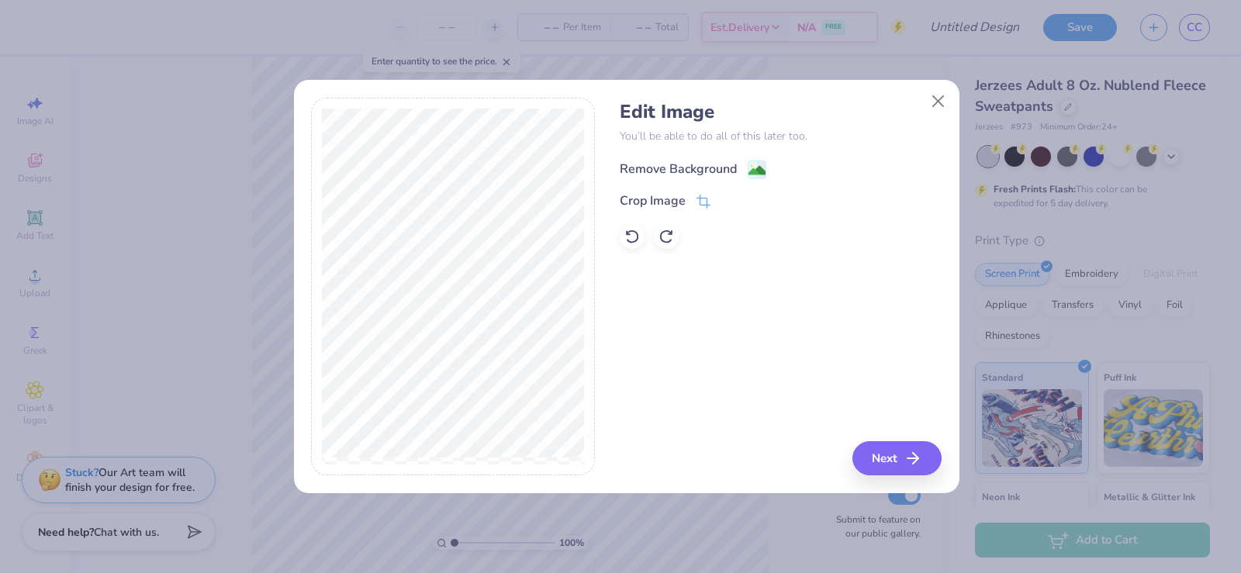
click at [664, 169] on div "Remove Background" at bounding box center [678, 169] width 117 height 19
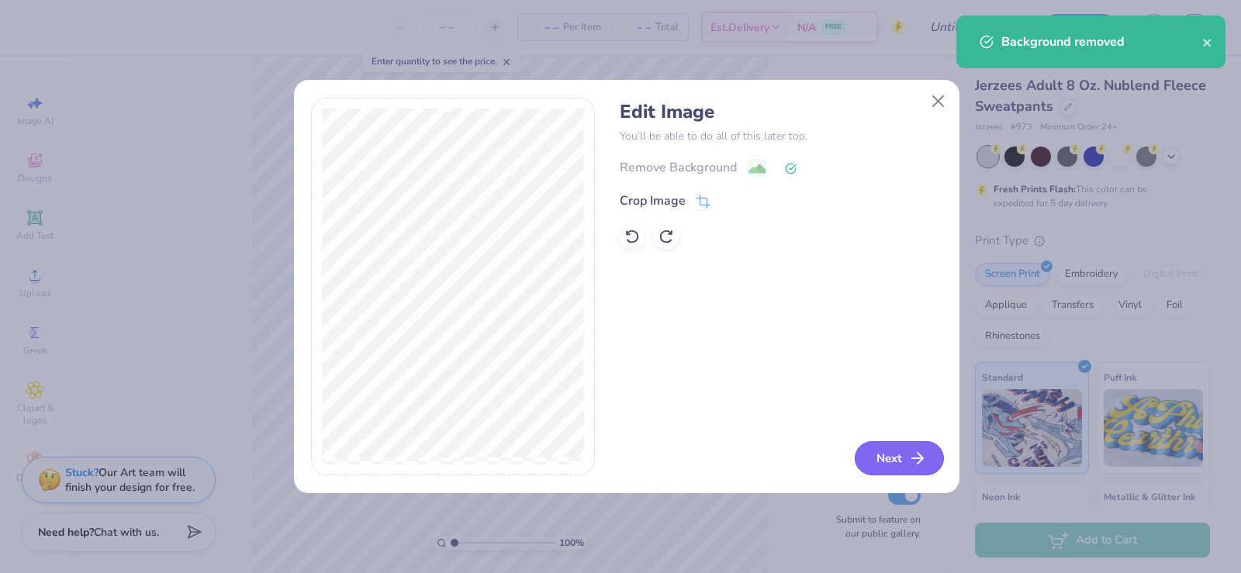
click at [882, 444] on button "Next" at bounding box center [898, 458] width 89 height 34
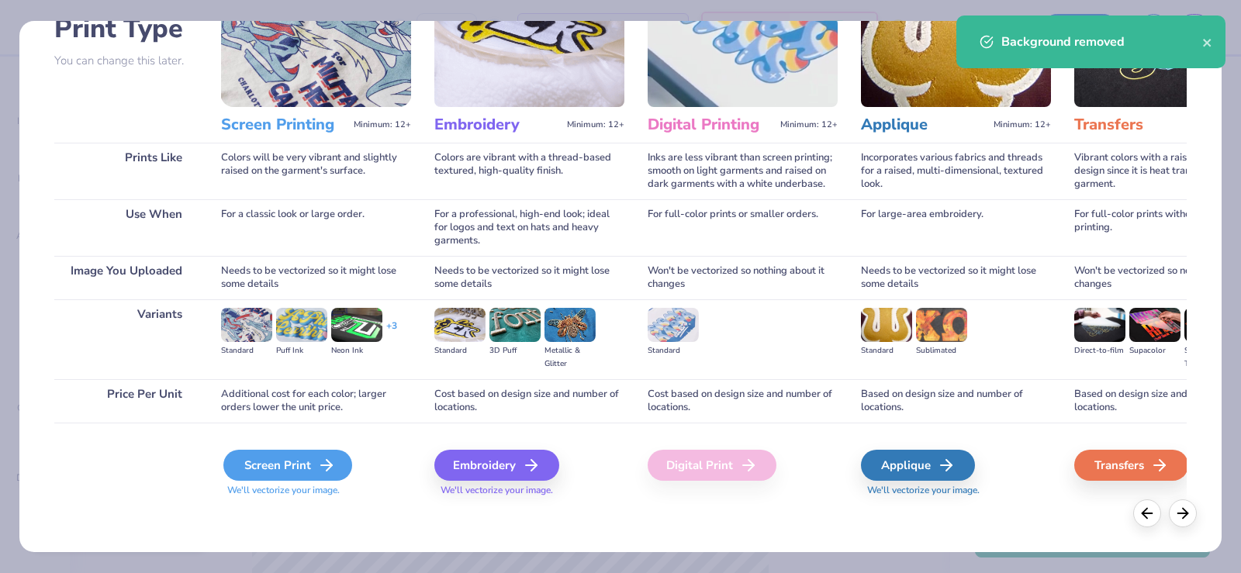
click at [266, 465] on div "Screen Print" at bounding box center [287, 465] width 129 height 31
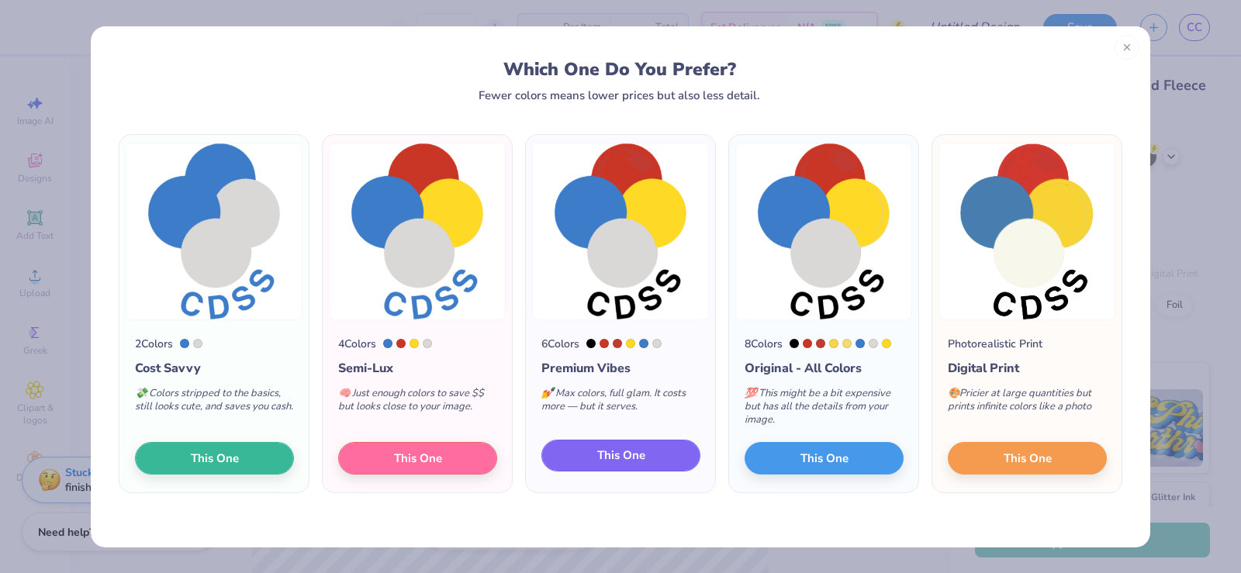
click at [619, 449] on span "This One" at bounding box center [621, 456] width 48 height 18
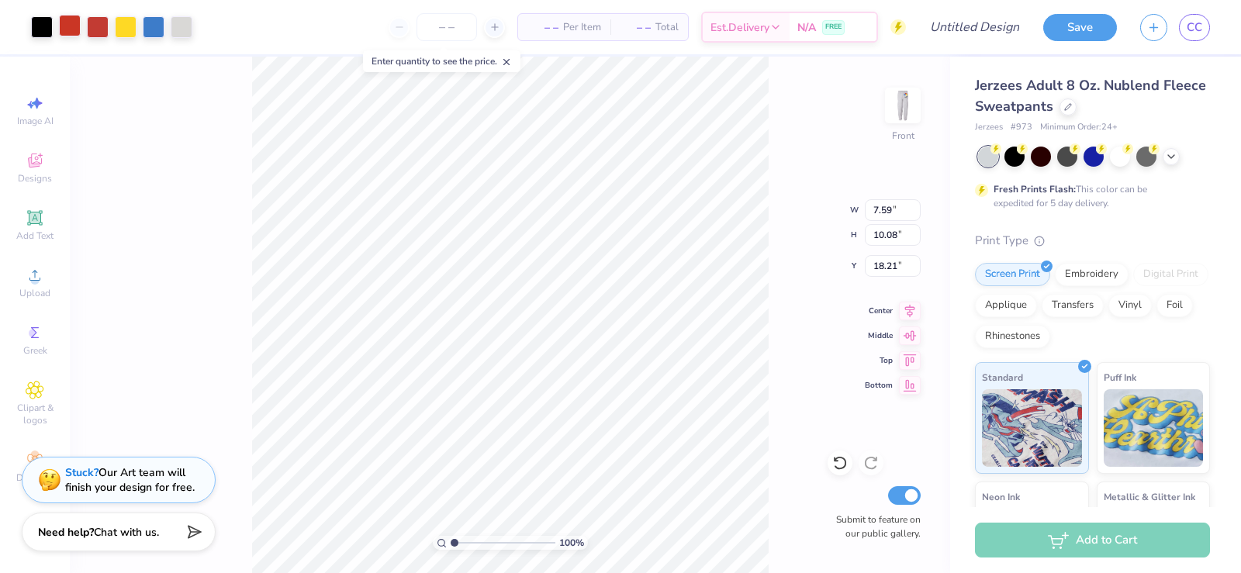
click at [78, 26] on div at bounding box center [70, 26] width 22 height 22
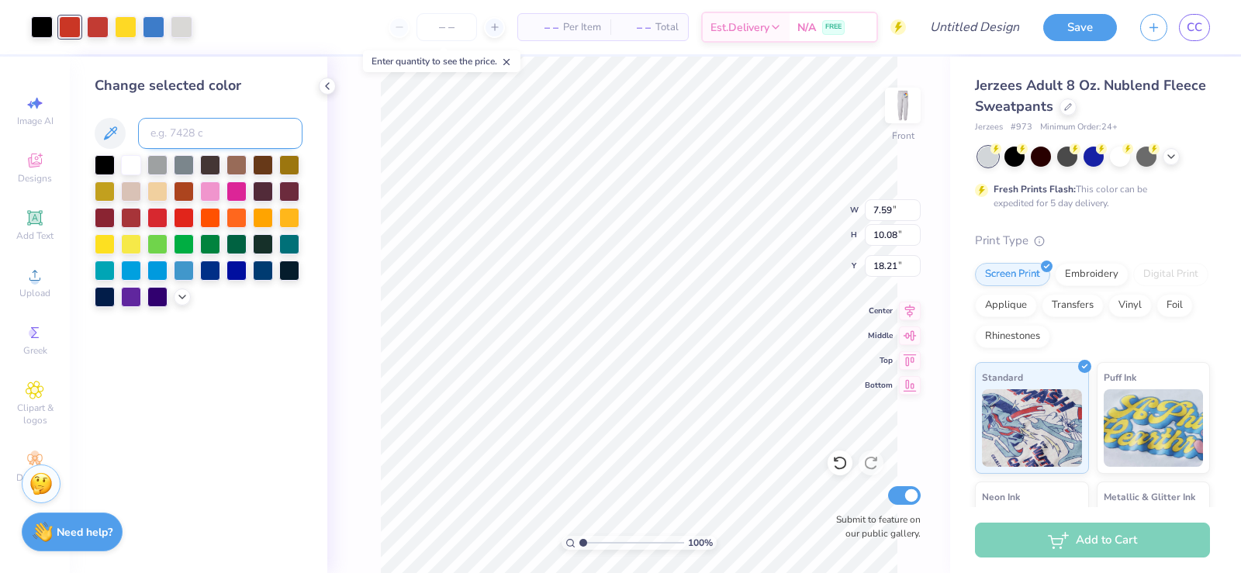
click at [217, 143] on input at bounding box center [220, 133] width 164 height 31
type input "180"
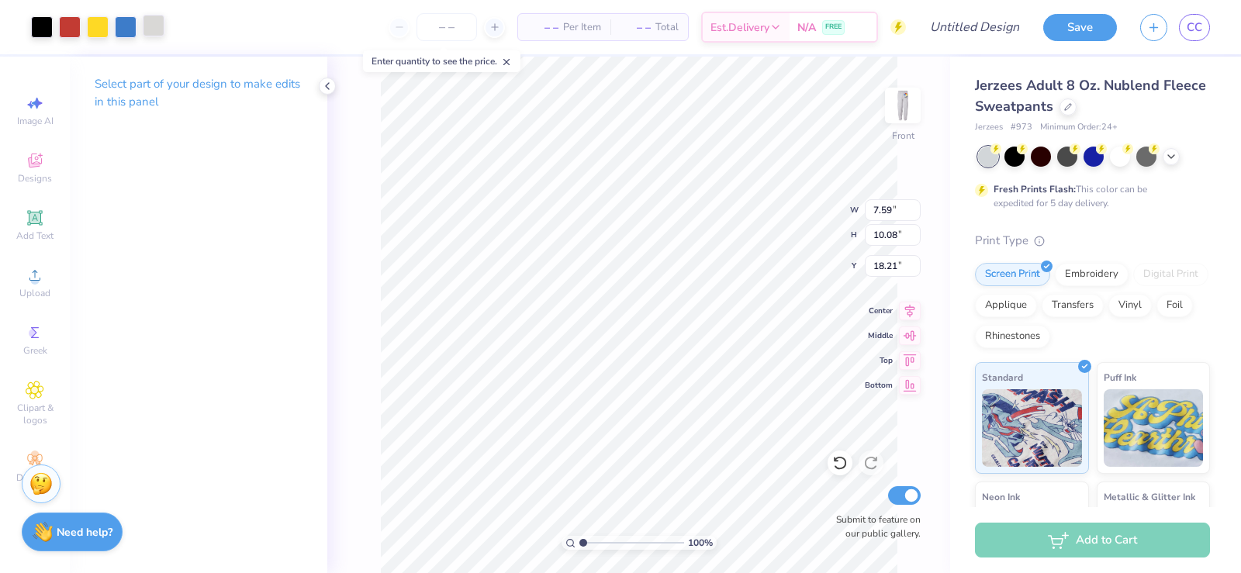
click at [148, 28] on div at bounding box center [154, 26] width 22 height 22
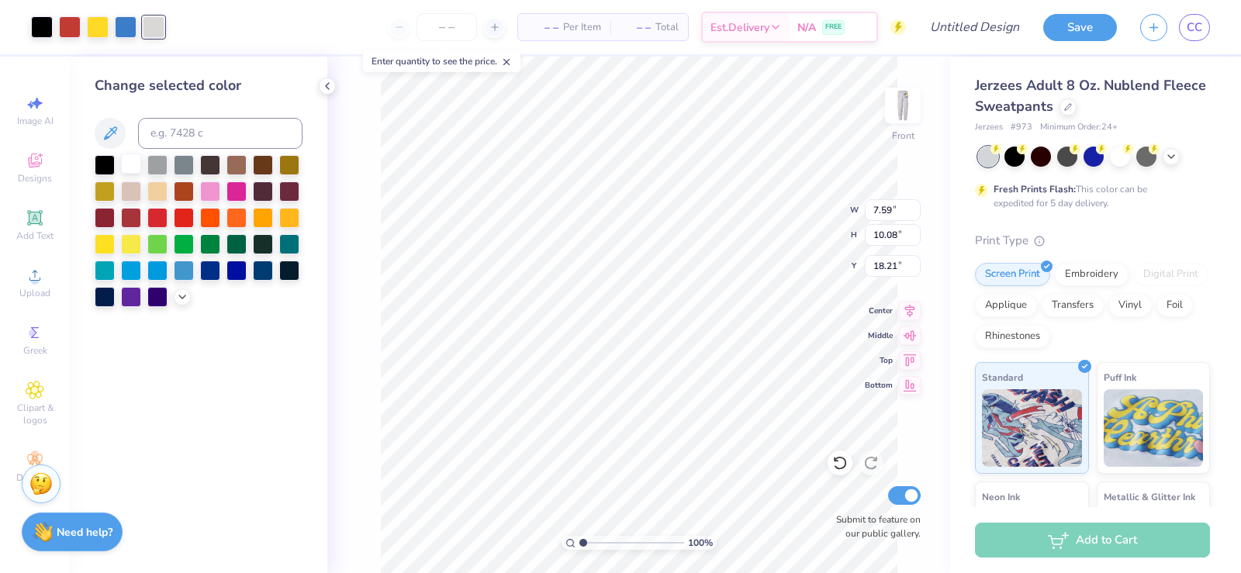
click at [126, 165] on div at bounding box center [131, 164] width 20 height 20
type input "5.79"
type input "7.69"
type input "1.73"
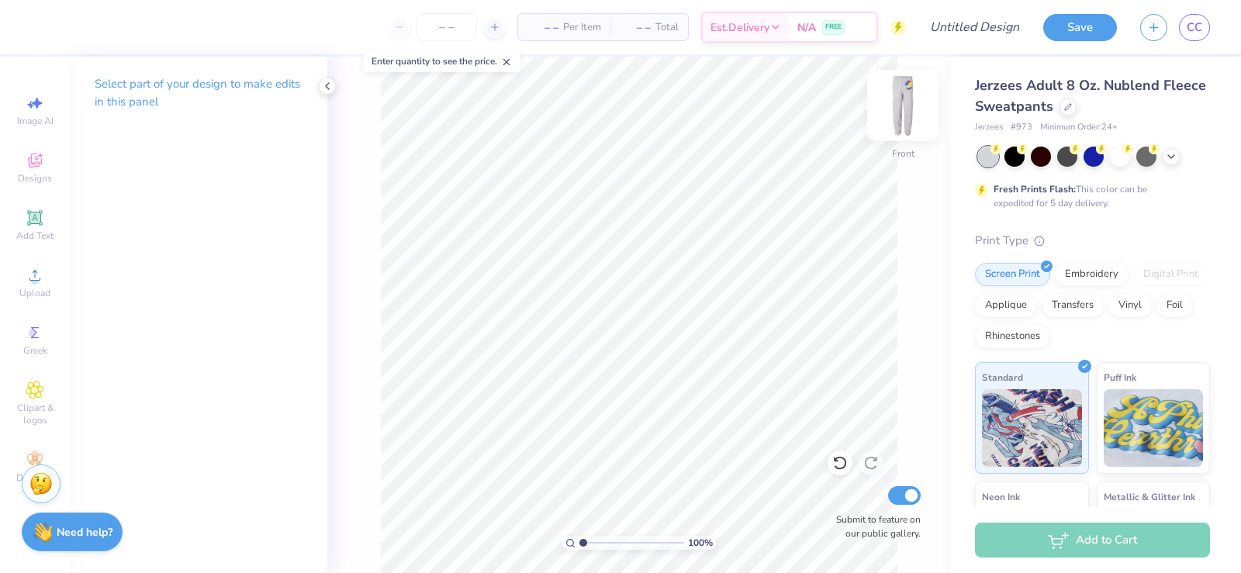
click at [903, 95] on img at bounding box center [903, 105] width 62 height 62
click at [150, 34] on div at bounding box center [154, 26] width 22 height 22
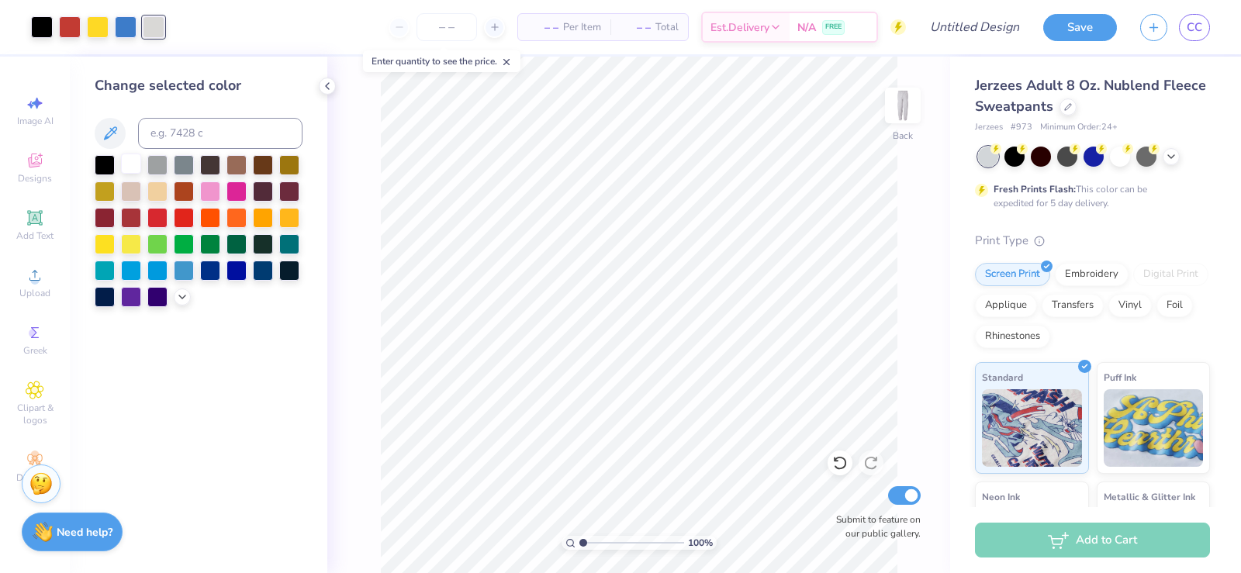
click at [133, 159] on div at bounding box center [131, 164] width 20 height 20
click at [1013, 157] on div at bounding box center [1014, 155] width 20 height 20
click at [34, 33] on div at bounding box center [42, 26] width 22 height 22
click at [134, 164] on div at bounding box center [131, 164] width 20 height 20
click at [49, 228] on div "Add Text" at bounding box center [35, 225] width 54 height 46
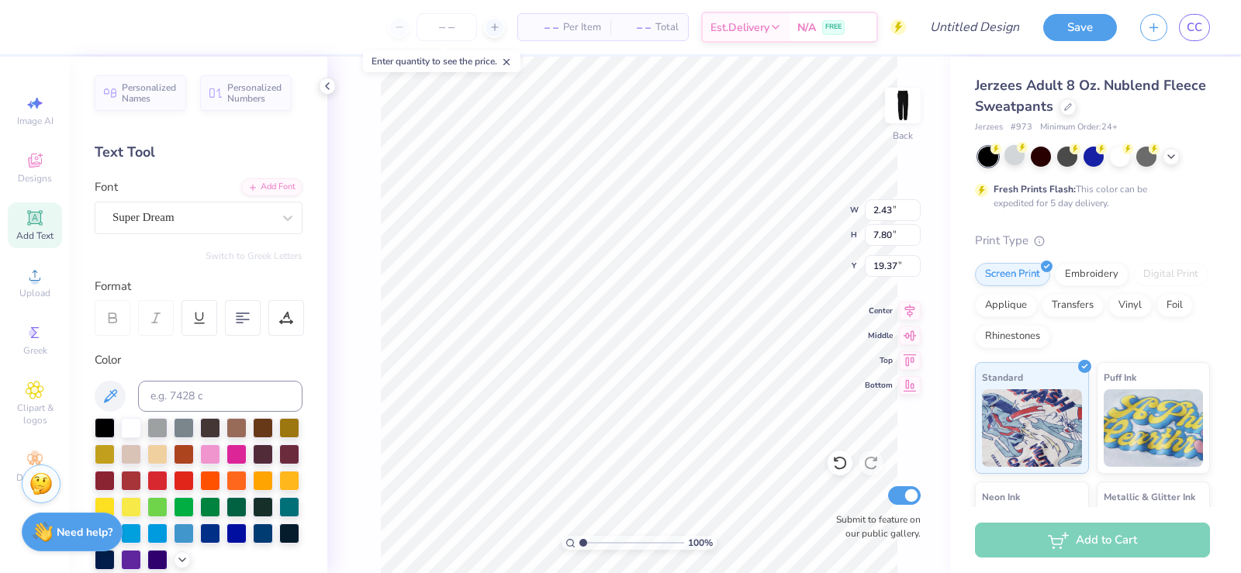
type input "2.43"
type input "7.80"
type input "19.37"
click at [173, 150] on div "Text Tool" at bounding box center [199, 152] width 208 height 21
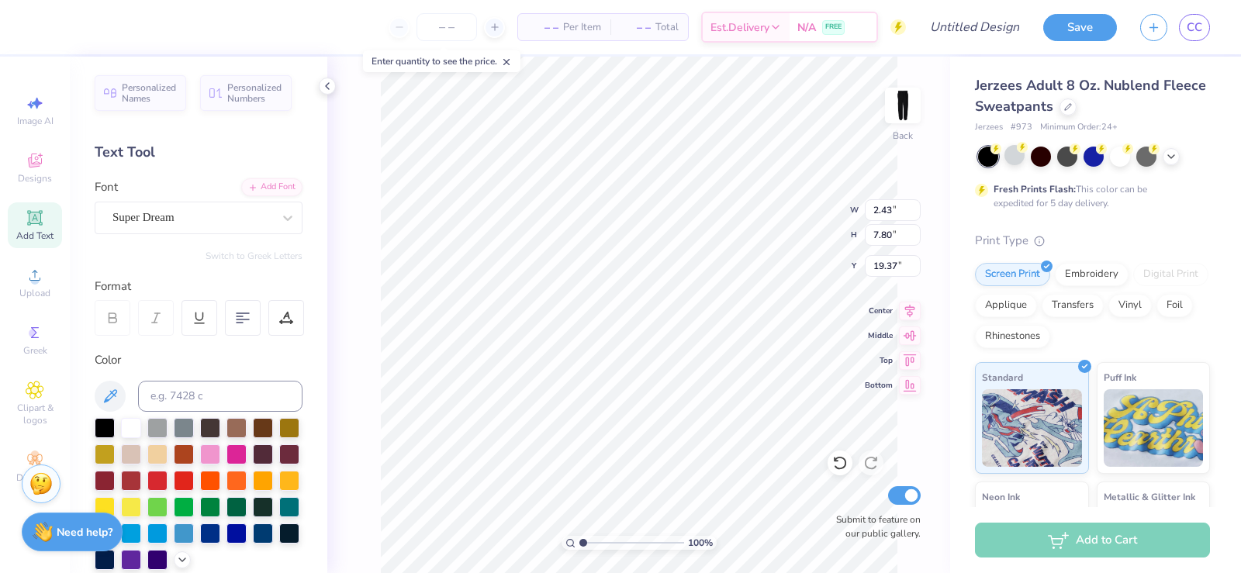
type textarea "T"
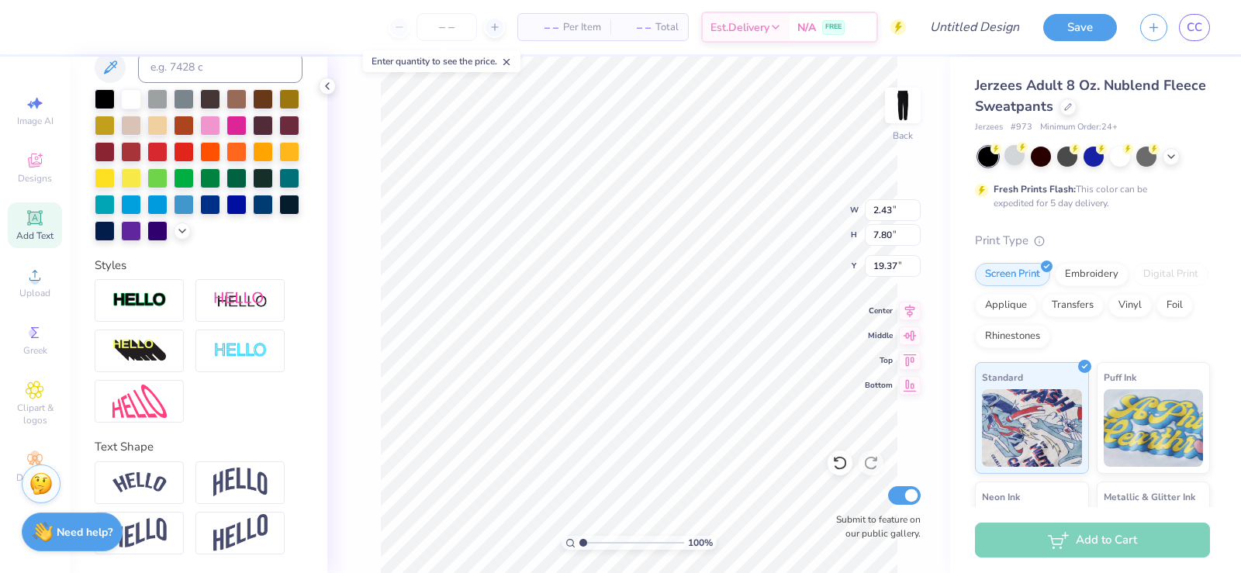
scroll to position [123, 0]
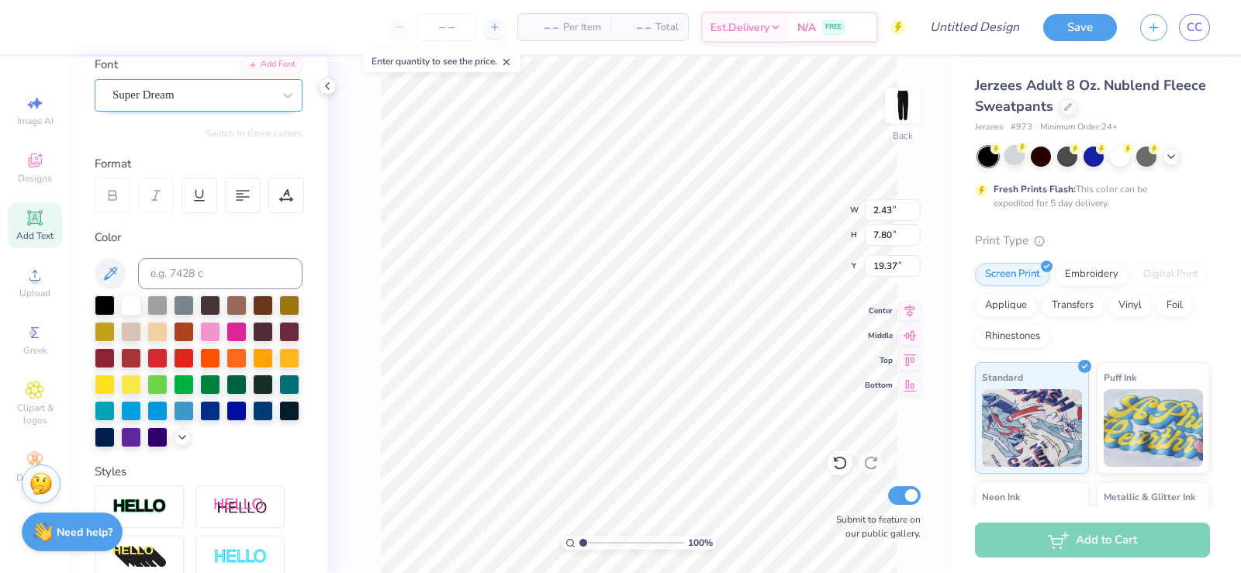
click at [169, 103] on div "Super Dream" at bounding box center [192, 95] width 163 height 24
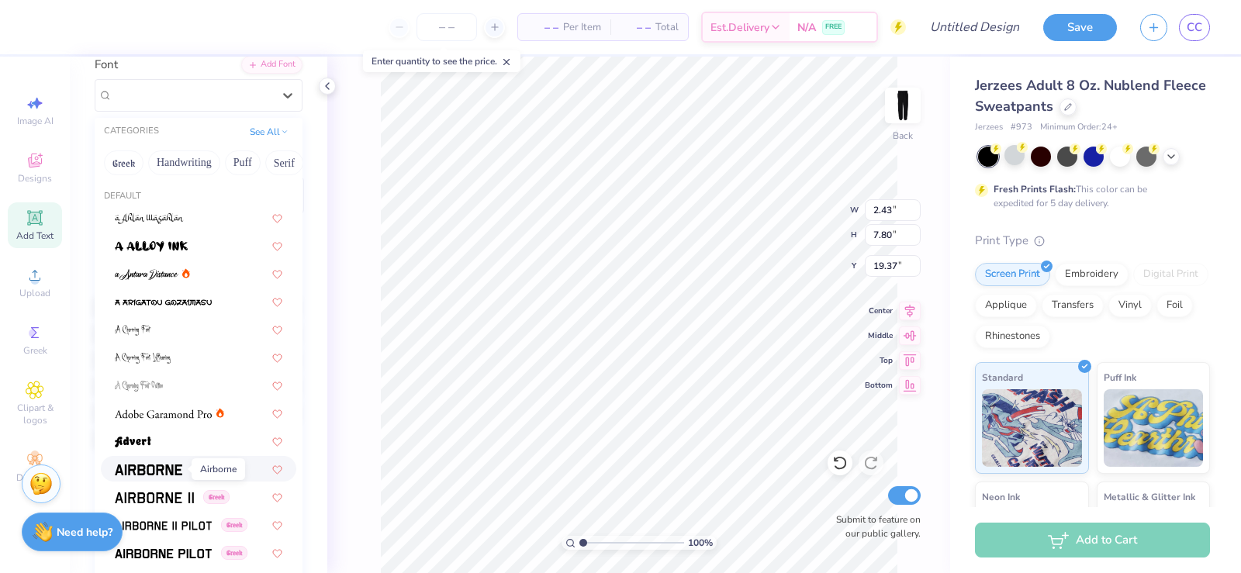
click at [163, 470] on img at bounding box center [148, 469] width 67 height 11
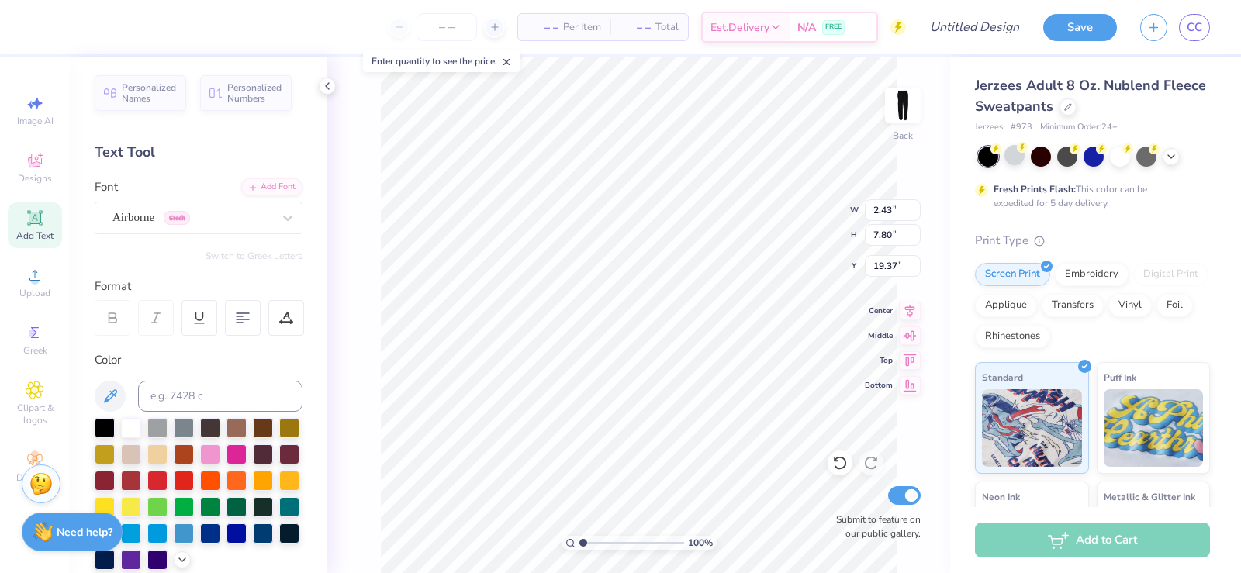
scroll to position [13, 7]
type textarea "C"
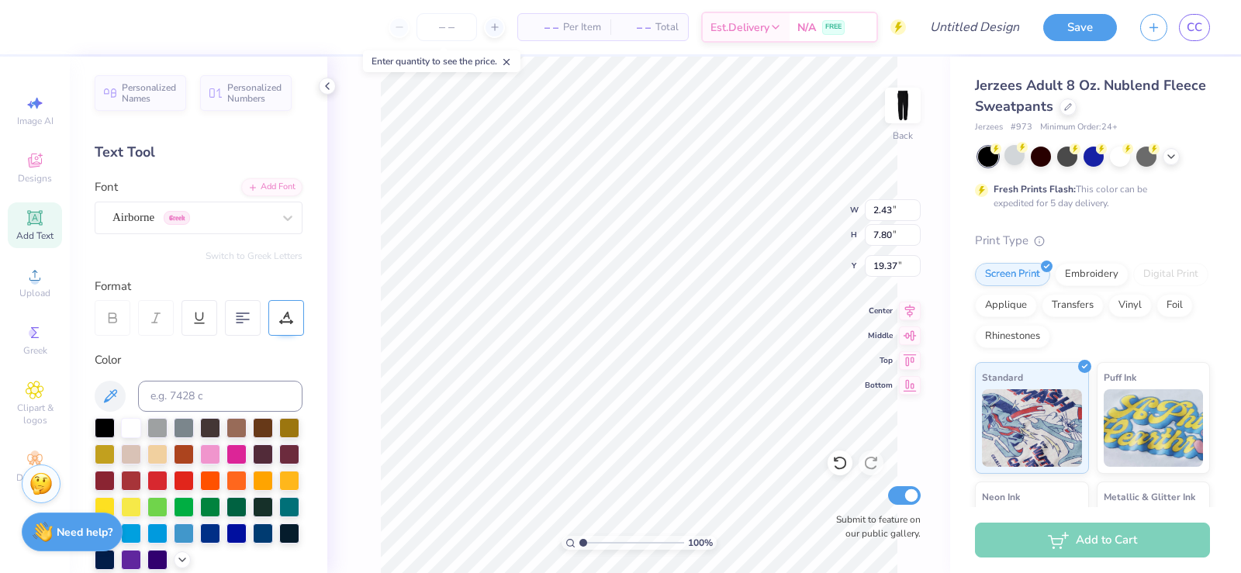
type textarea "Clinical Diagnostic Sciences Society"
click at [287, 314] on icon at bounding box center [286, 316] width 7 height 8
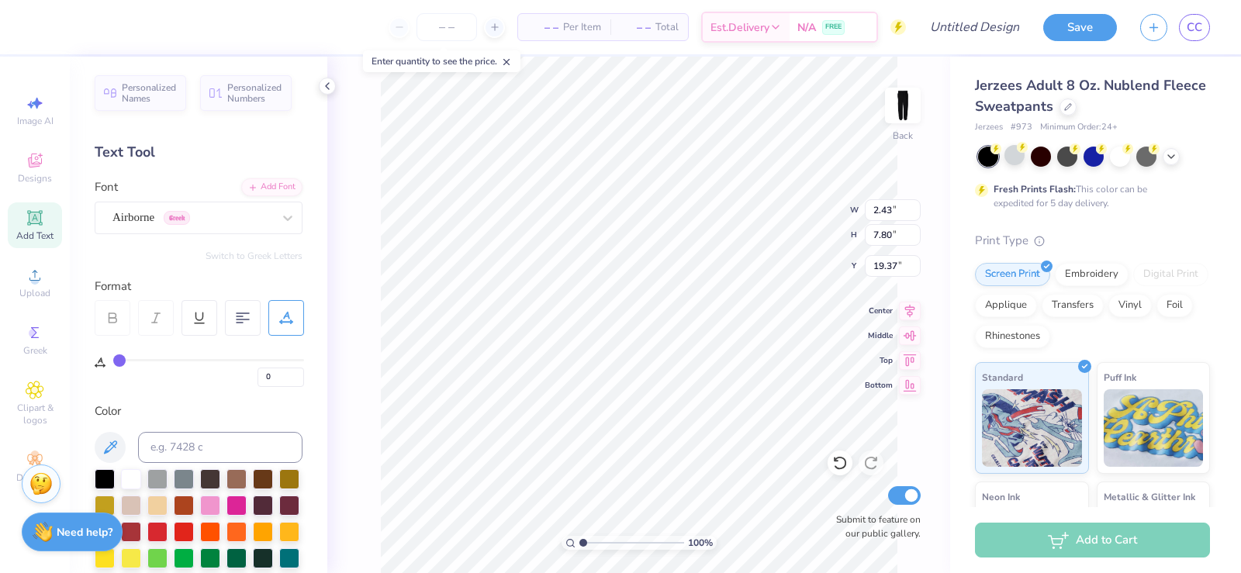
type input "4"
type input "9"
type input "15"
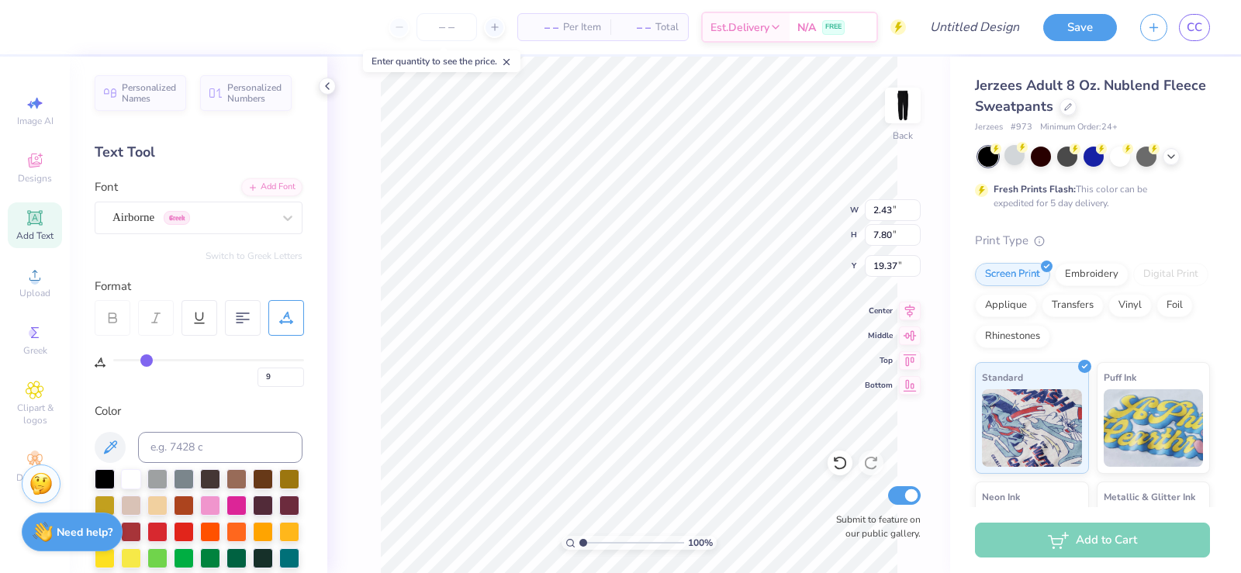
type input "15"
type input "20"
type input "25"
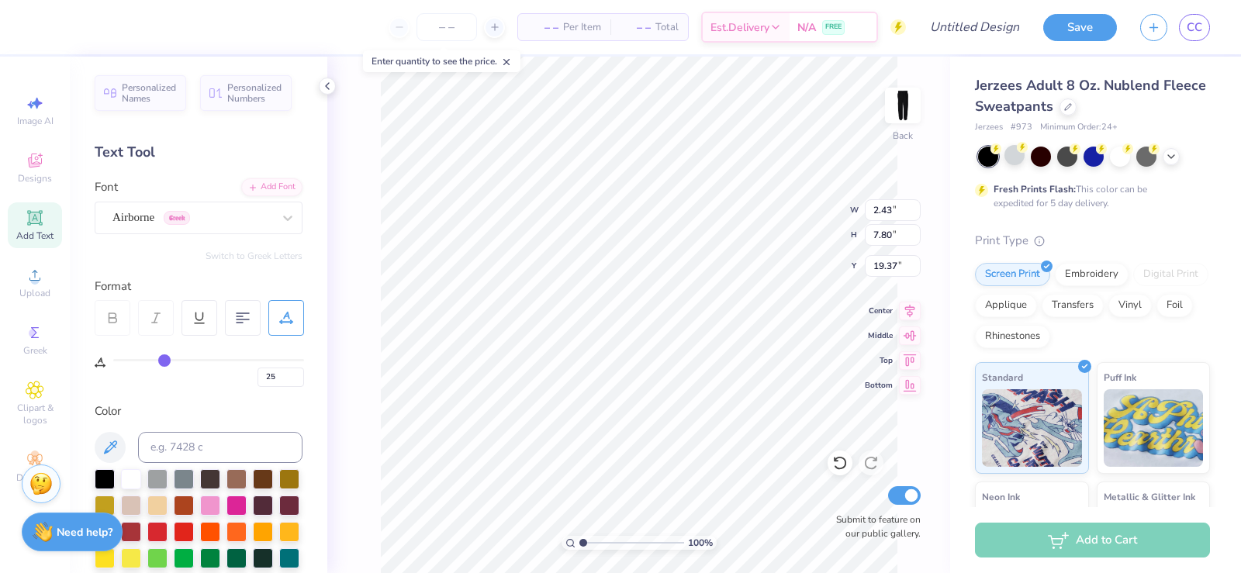
type input "31"
type input "35"
type input "37"
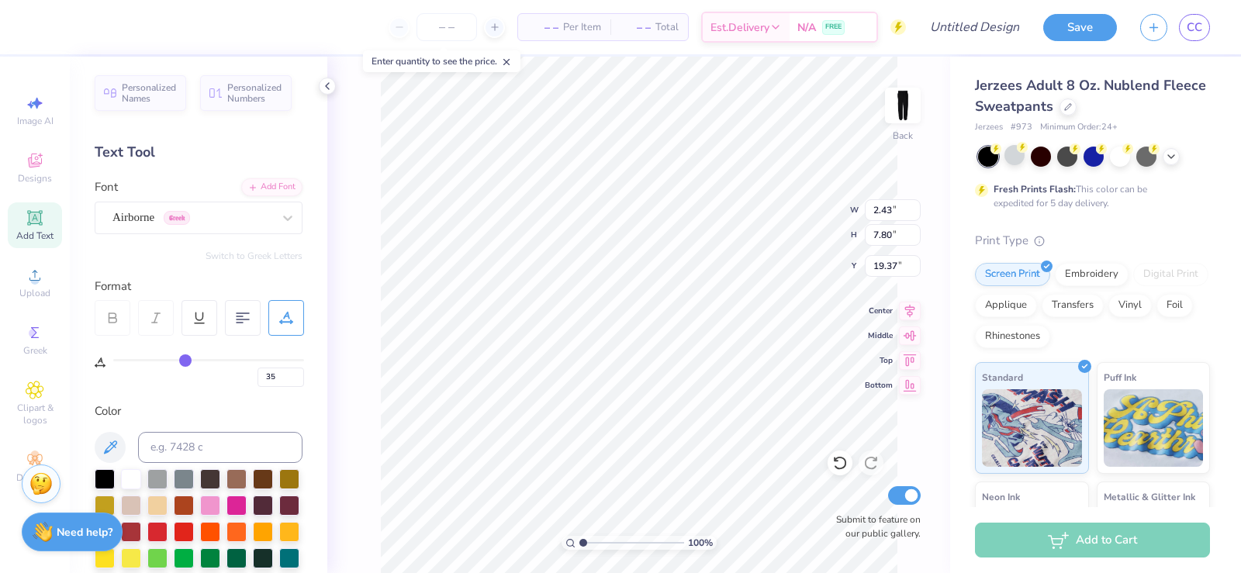
type input "37"
type input "39"
type input "40"
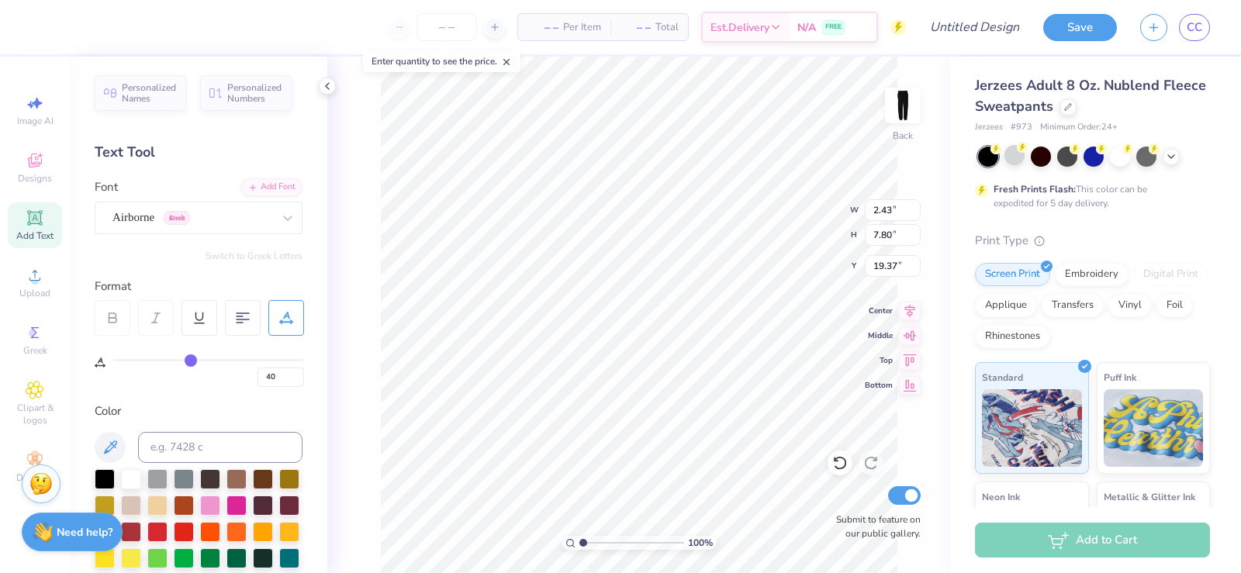
type input "43"
type input "45"
type input "47"
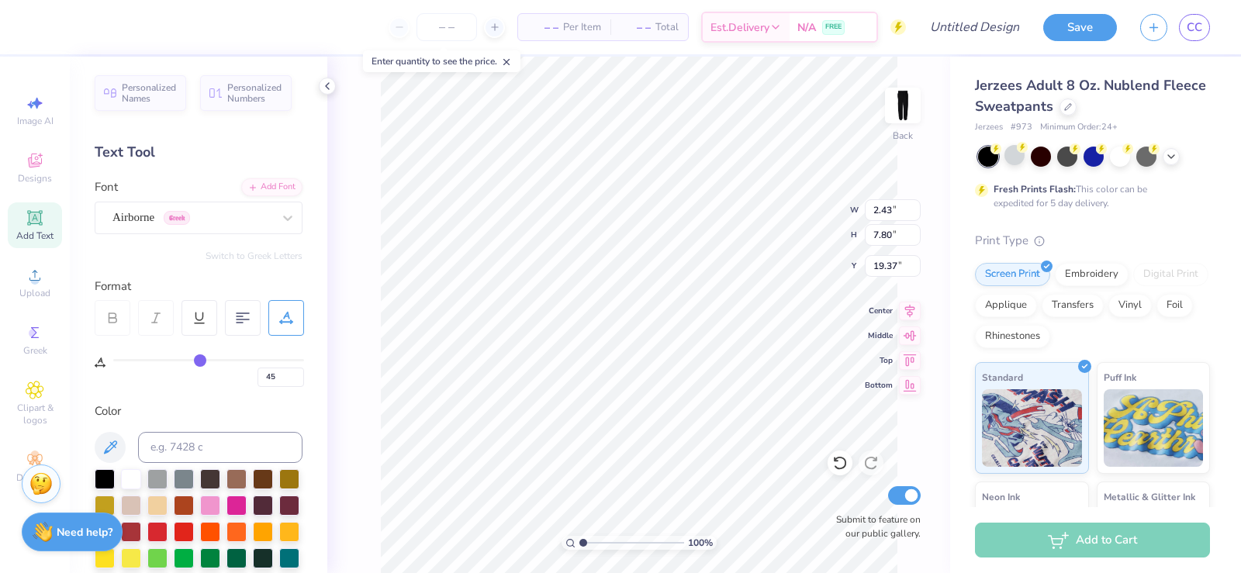
type input "47"
type input "49"
type input "50"
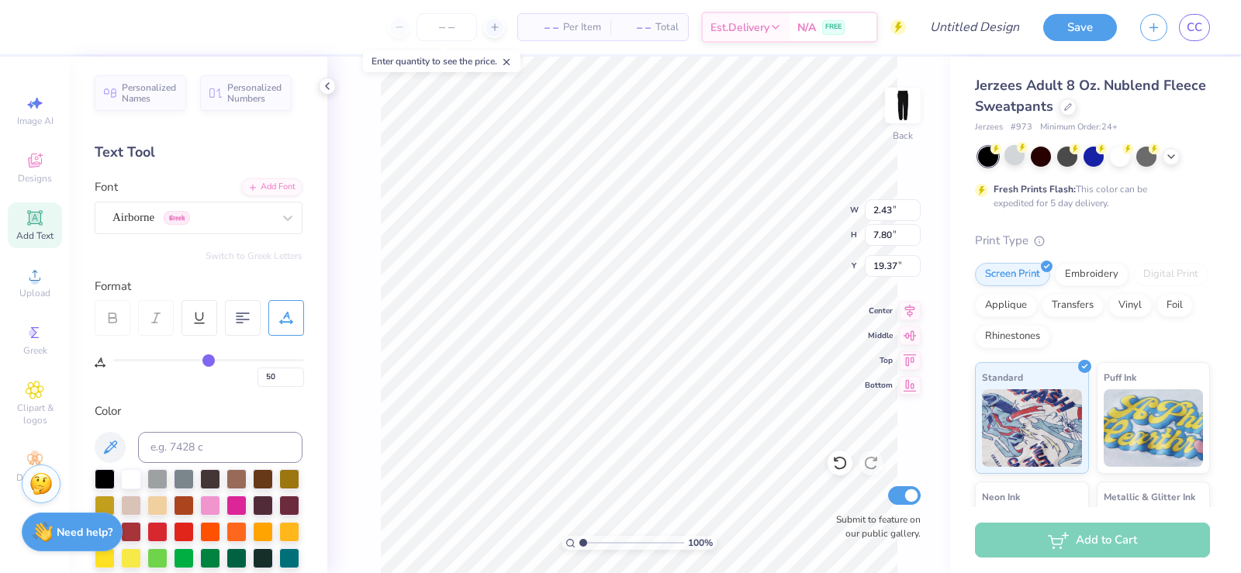
type input "51"
drag, startPoint x: 117, startPoint y: 357, endPoint x: 210, endPoint y: 369, distance: 93.8
click at [210, 361] on input "range" at bounding box center [208, 360] width 191 height 2
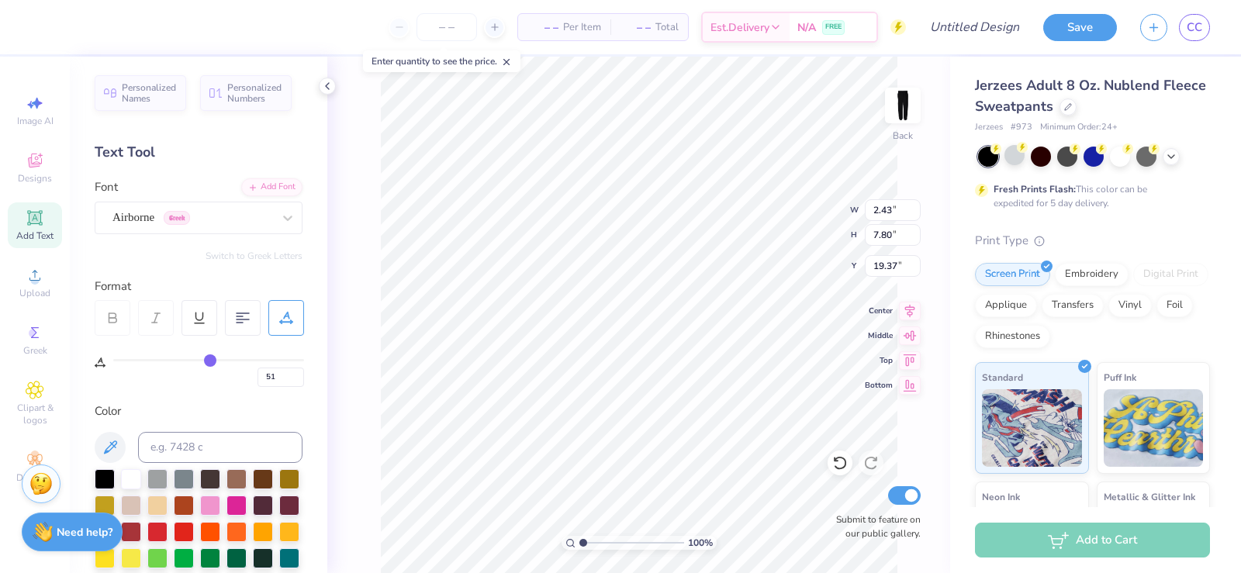
type input "53"
type input "50"
type input "47"
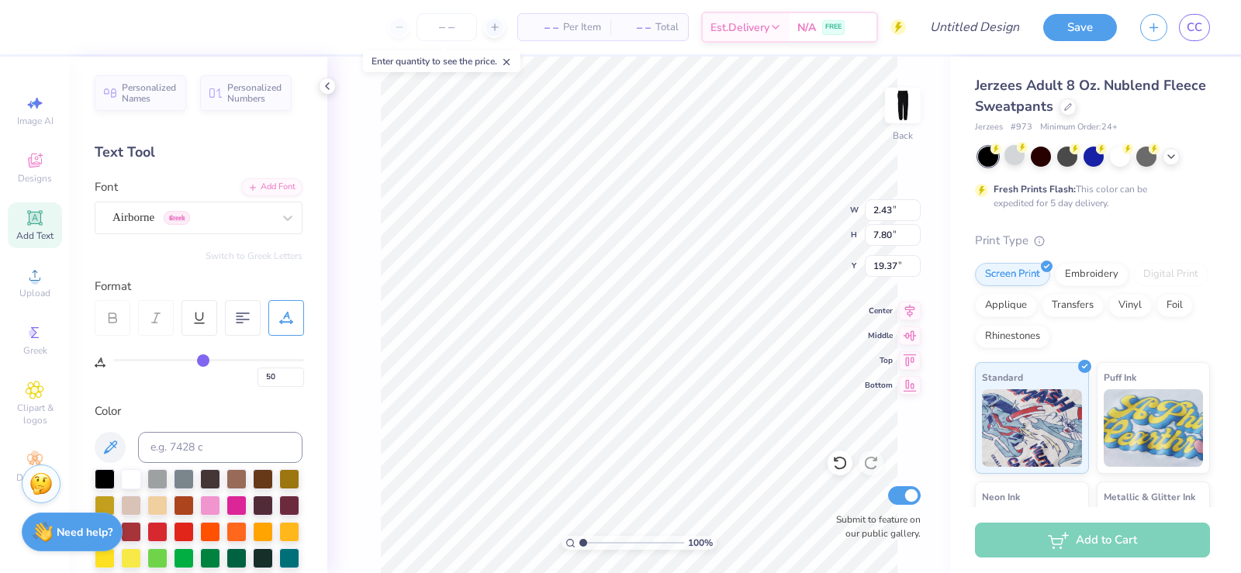
type input "47"
type input "42"
type input "34"
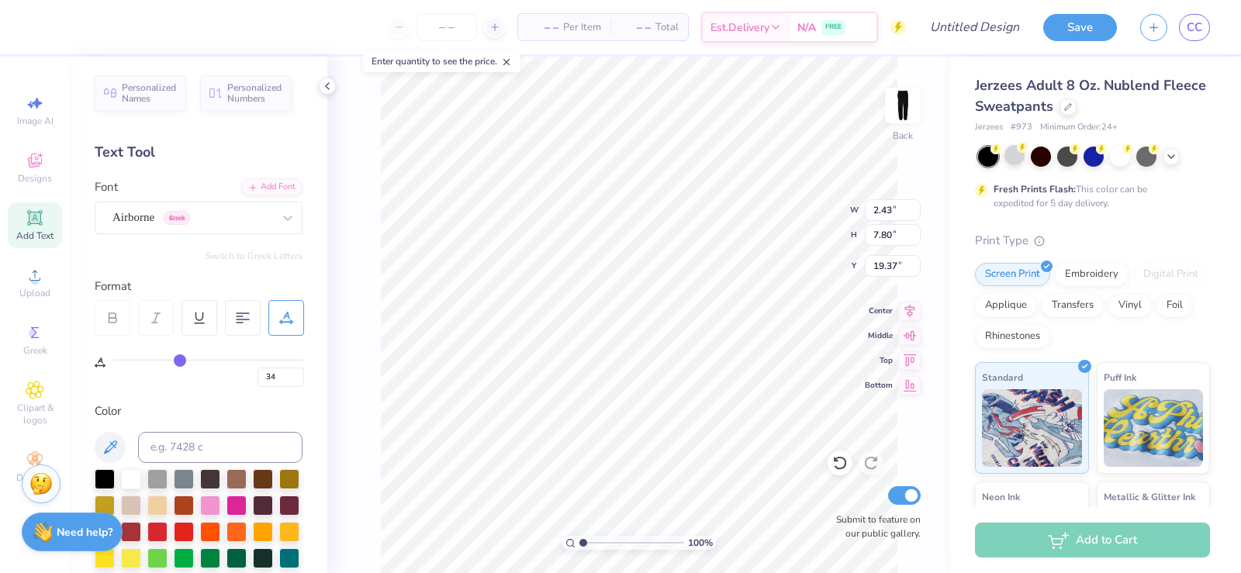
type input "24"
type input "13"
type input "2"
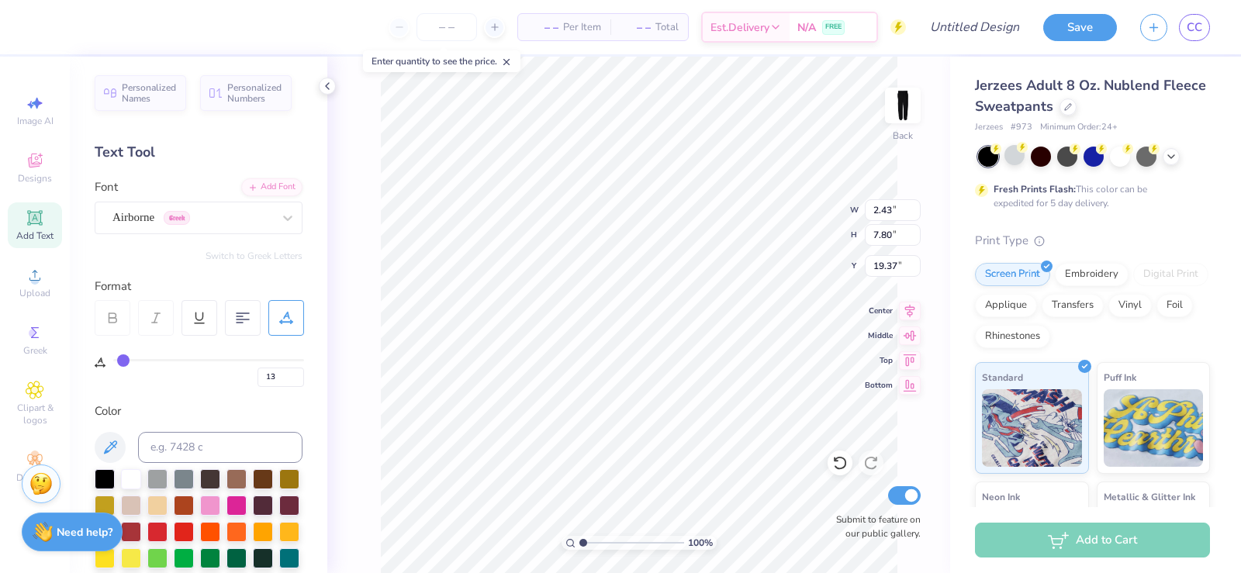
type input "2"
type input "0"
drag, startPoint x: 215, startPoint y: 364, endPoint x: 51, endPoint y: 361, distance: 163.6
type input "0"
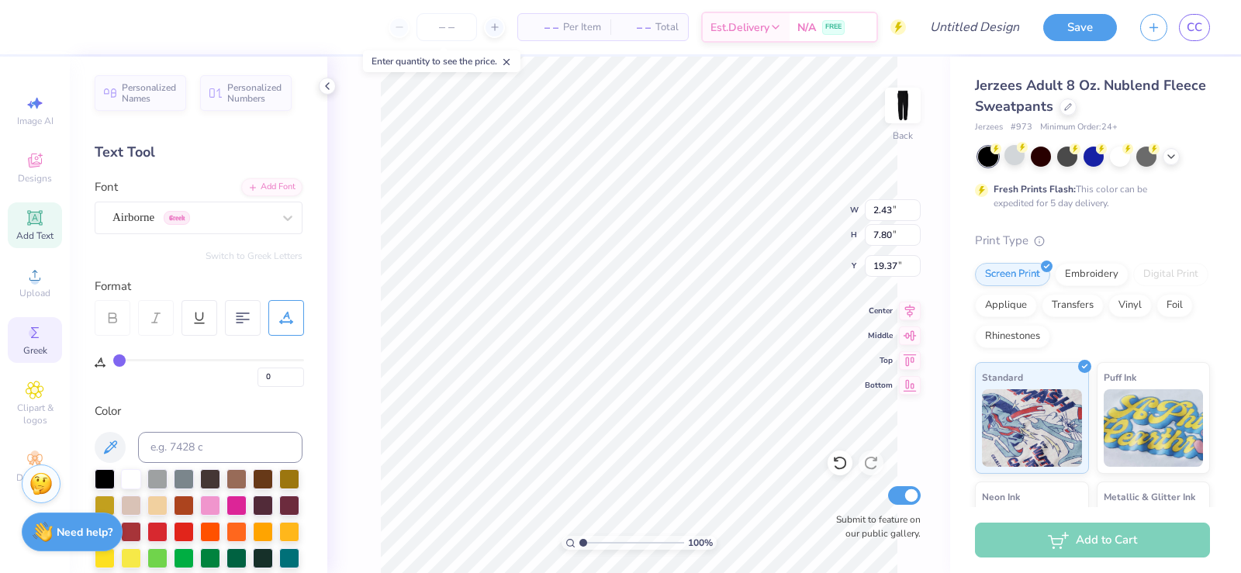
click at [113, 361] on input "range" at bounding box center [208, 360] width 191 height 2
type textarea "Clinical Sciences Society"
click at [606, 572] on html "– – Per Item – – Total Est. Delivery N/A FREE Design Title Save CC Image AI Des…" at bounding box center [620, 286] width 1241 height 573
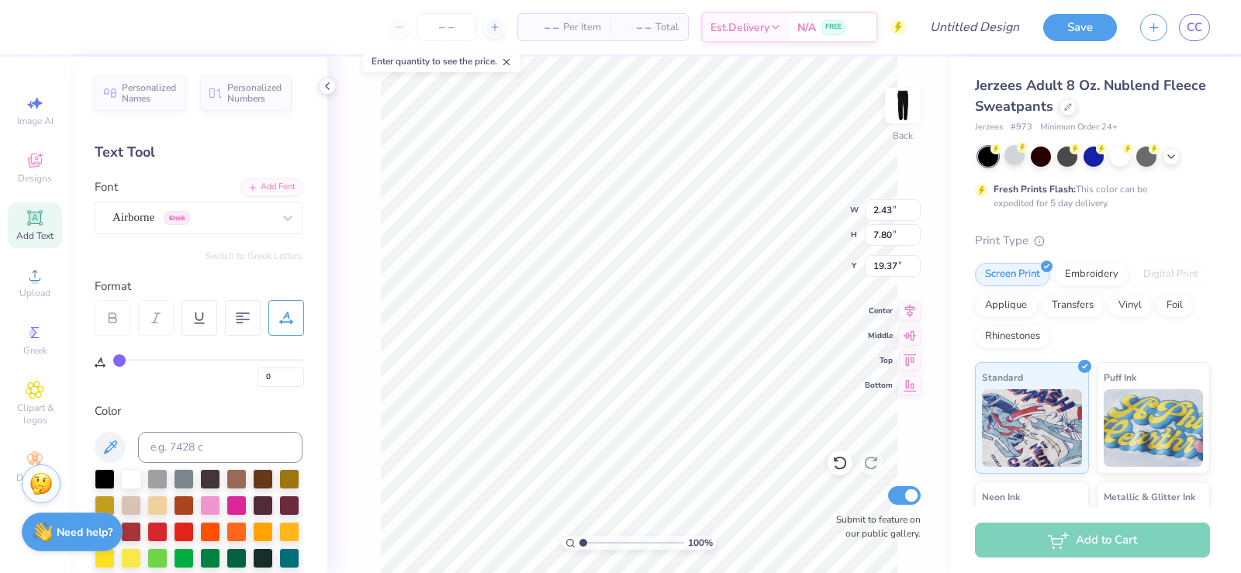
scroll to position [12, 2]
type textarea "CDSS"
type input "1"
type input "2"
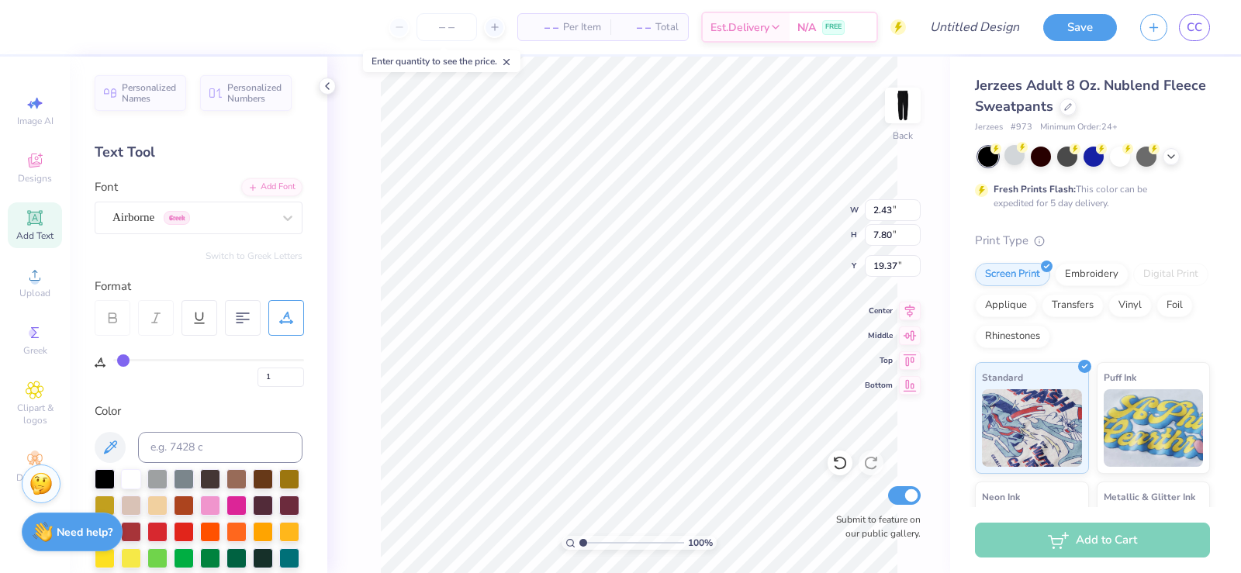
type input "2"
type input "3"
type input "4"
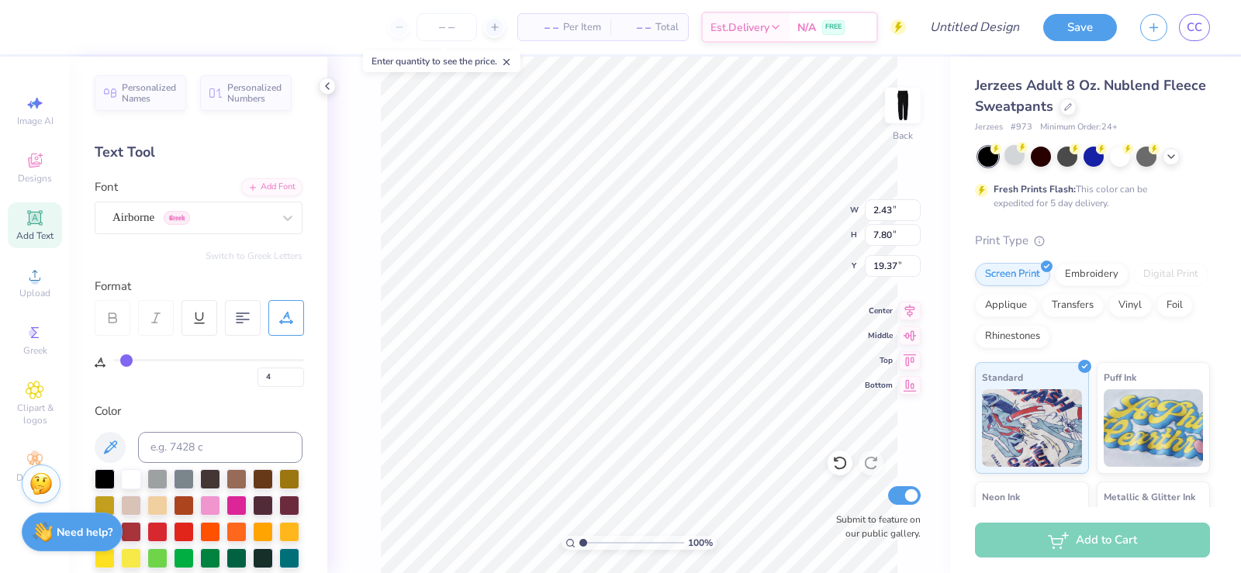
type input "5"
type input "6"
type input "7"
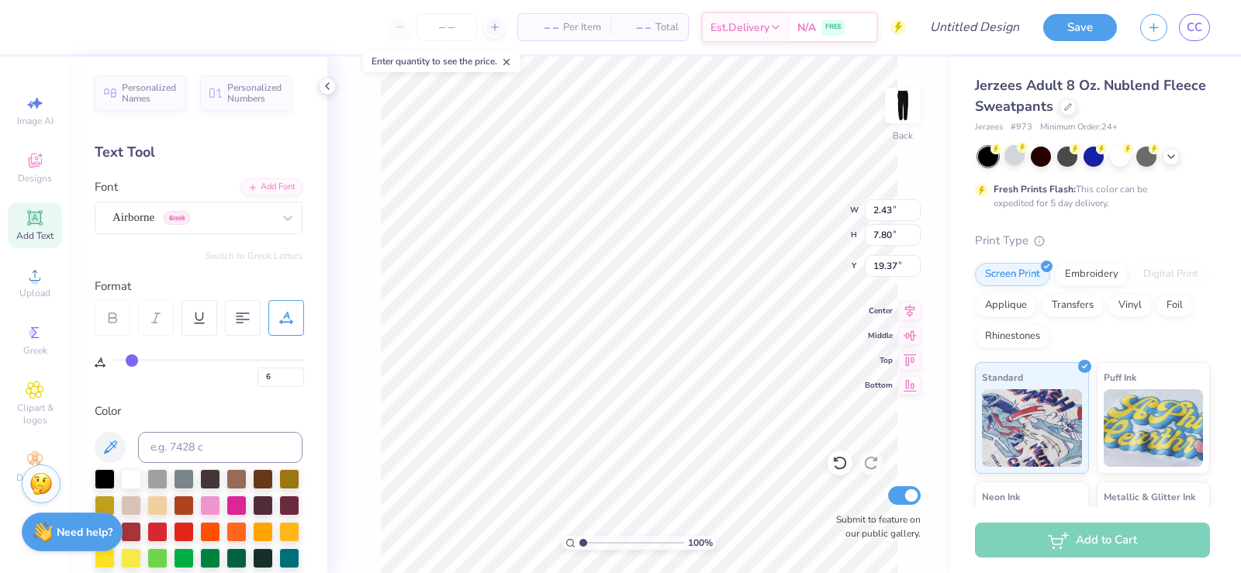
type input "7"
type input "8"
type input "10"
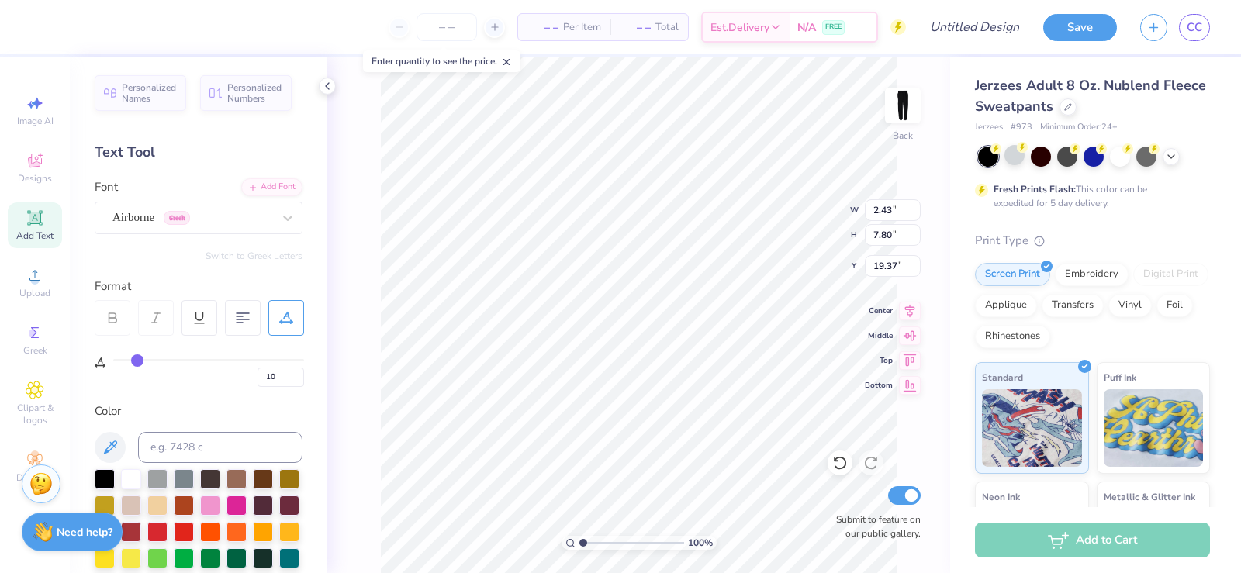
type input "11"
type input "13"
type input "14"
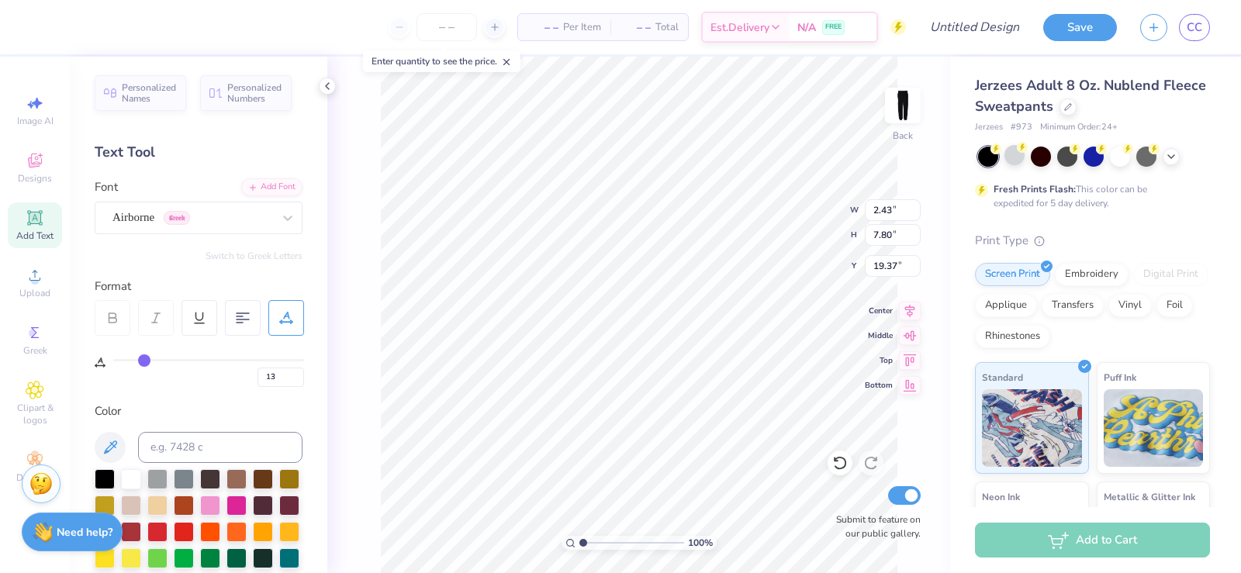
type input "14"
type input "16"
type input "17"
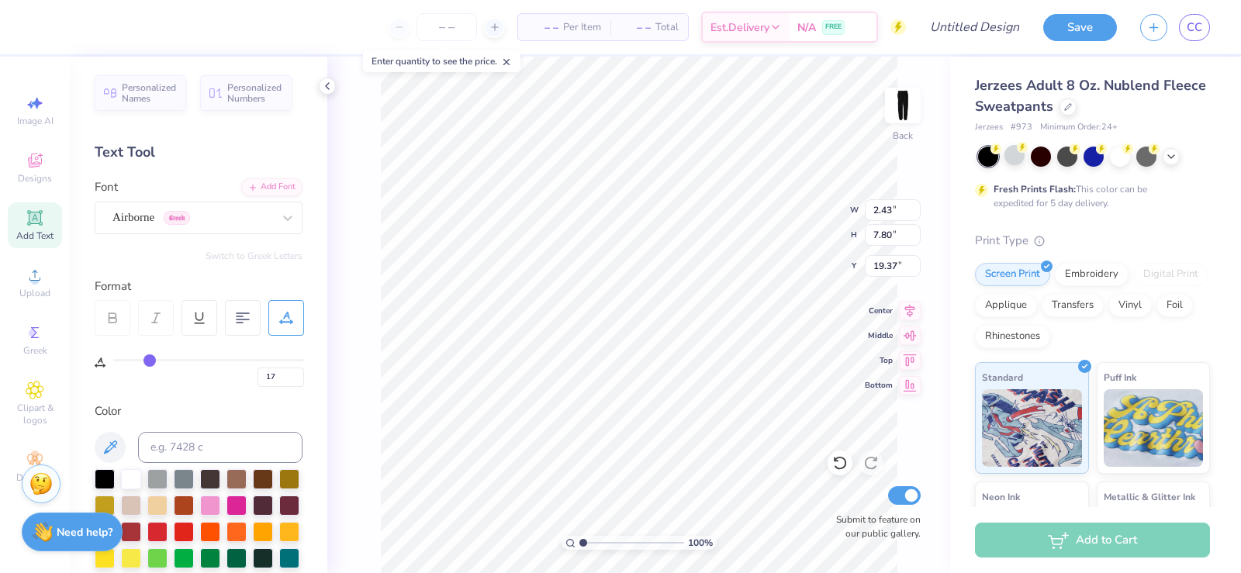
drag, startPoint x: 119, startPoint y: 361, endPoint x: 150, endPoint y: 364, distance: 31.1
click at [150, 361] on input "range" at bounding box center [208, 360] width 191 height 2
type input "15"
type input "16"
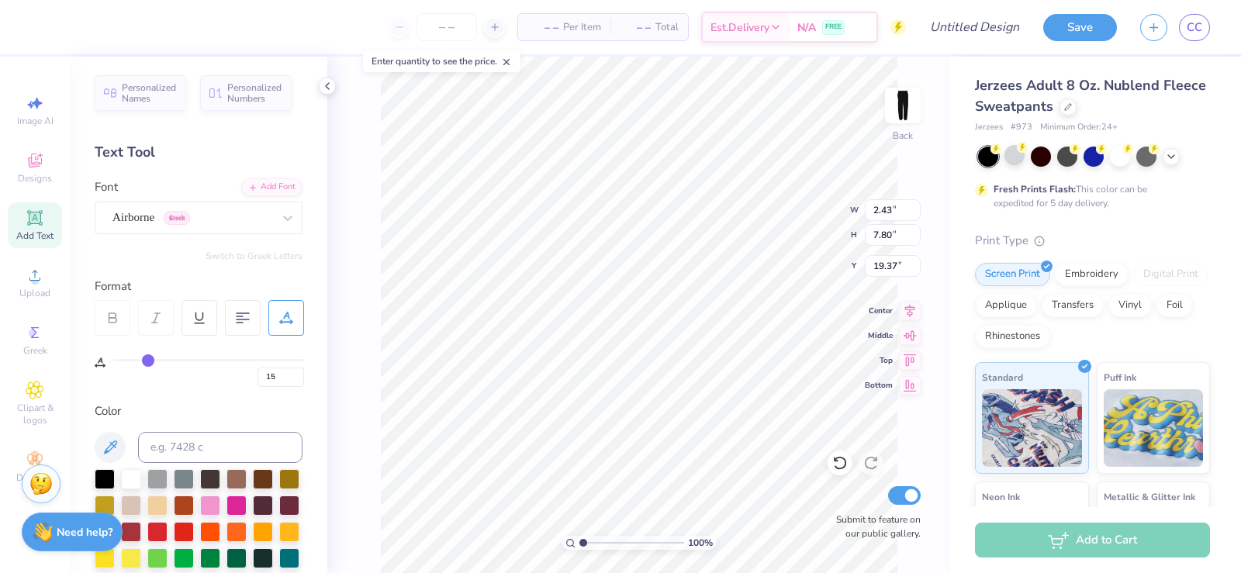
type input "16"
type input "17"
type input "18"
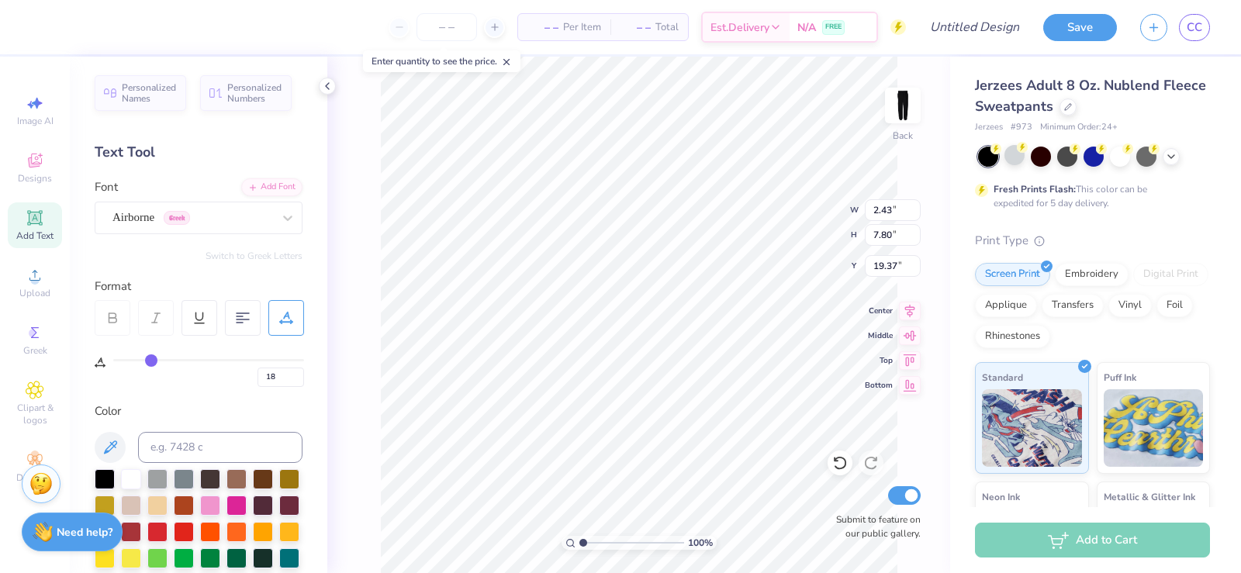
type input "19"
type input "20"
type input "21"
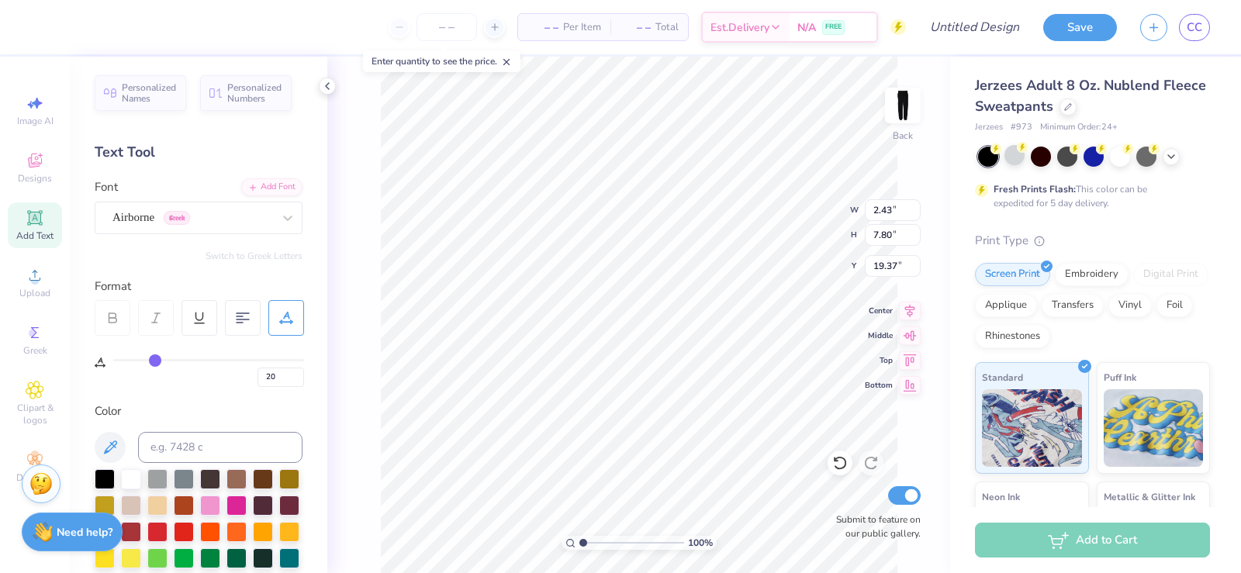
type input "21"
drag, startPoint x: 145, startPoint y: 364, endPoint x: 157, endPoint y: 368, distance: 13.0
type input "21"
click at [157, 361] on input "range" at bounding box center [208, 360] width 191 height 2
type input "2.69"
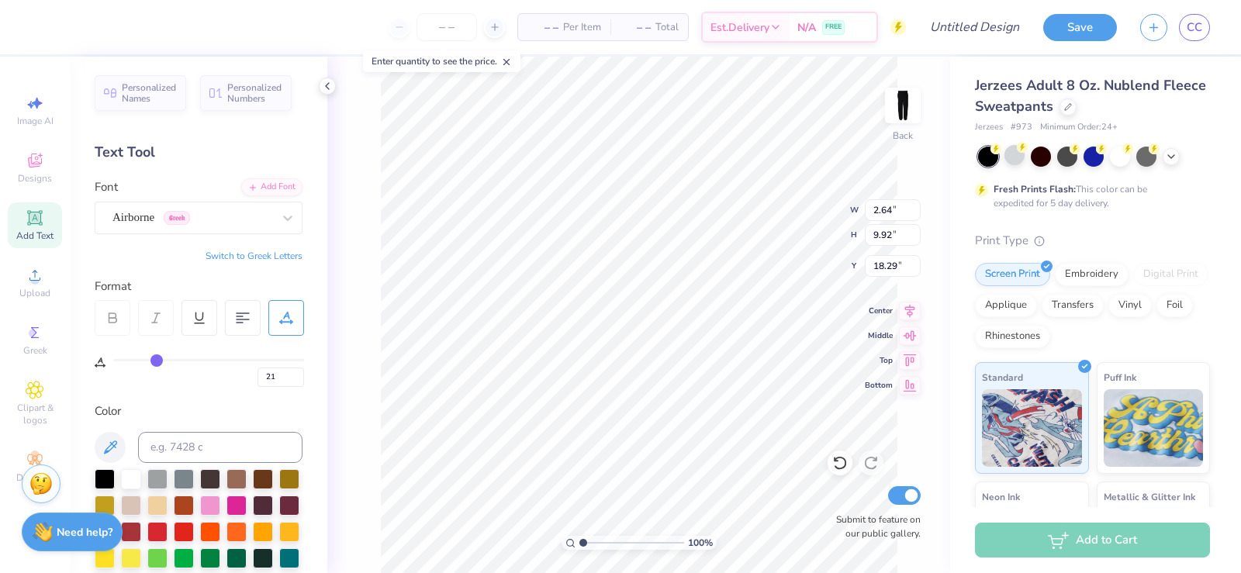
type input "10.08"
type input "18.13"
type input "2.44"
type input "10.04"
type input "15.18"
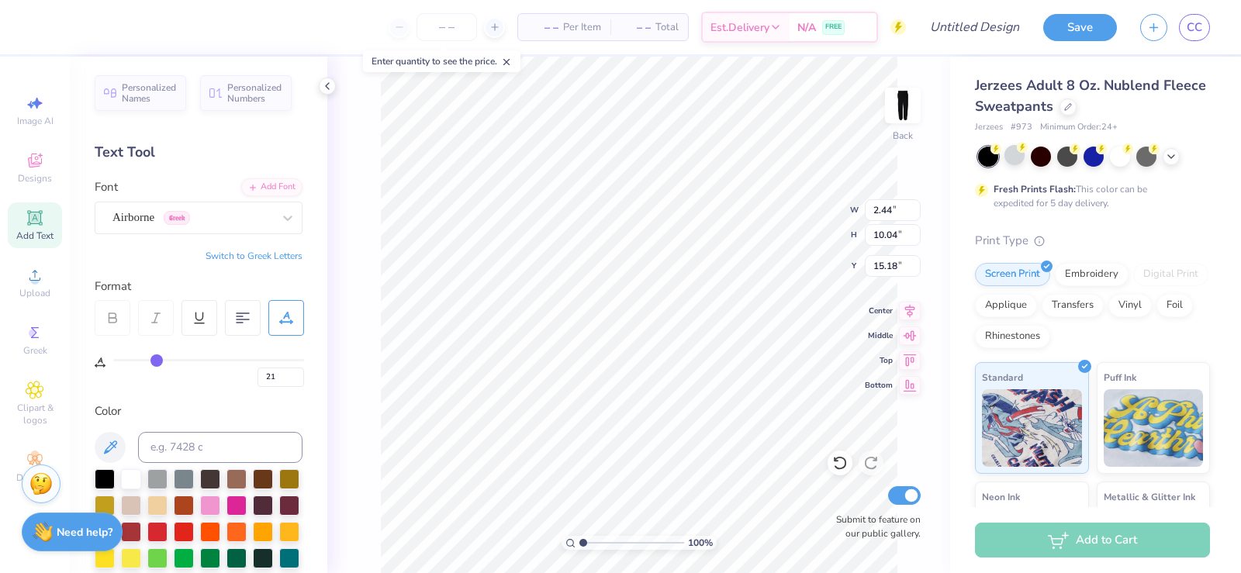
type input "23"
type input "24"
type input "27"
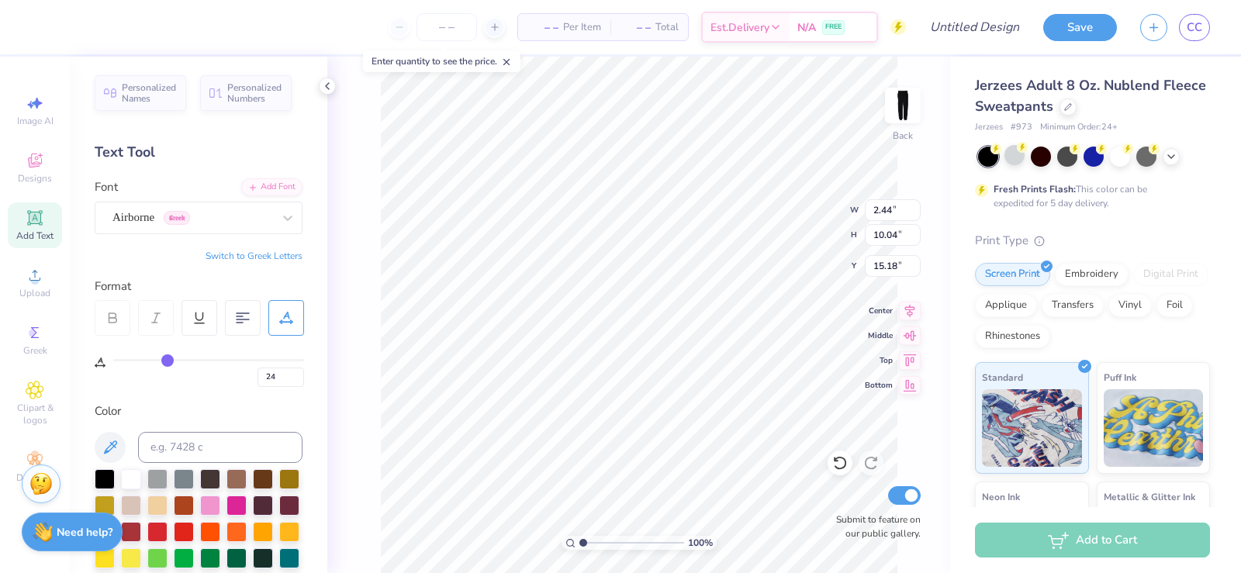
type input "27"
type input "28"
type input "29"
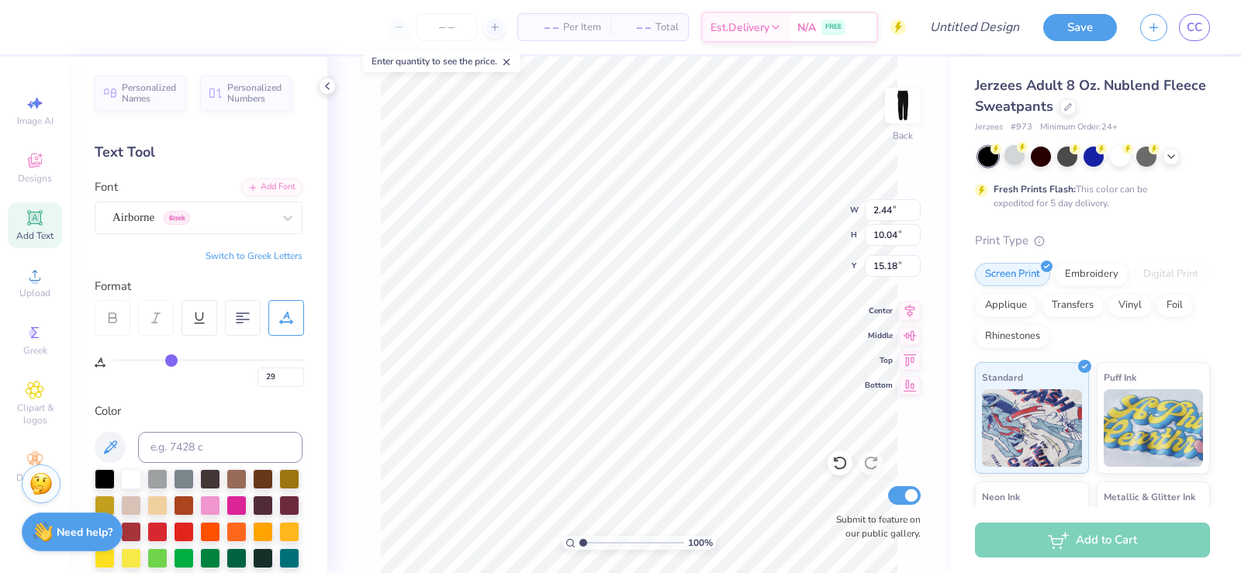
type input "30"
type input "31"
type input "33"
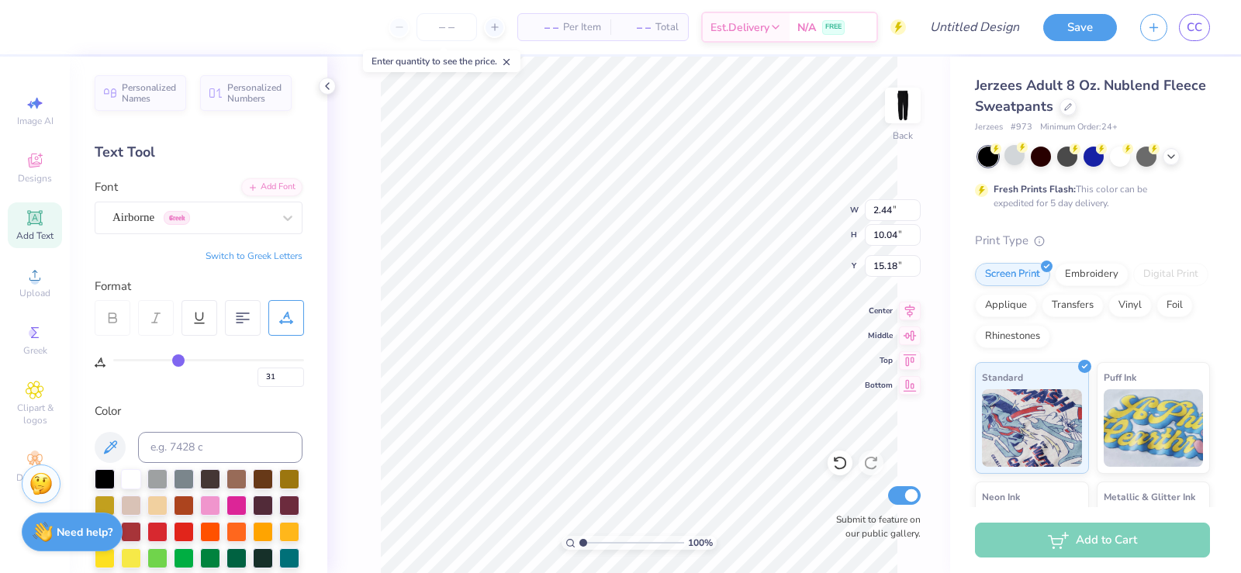
type input "33"
type input "34"
type input "36"
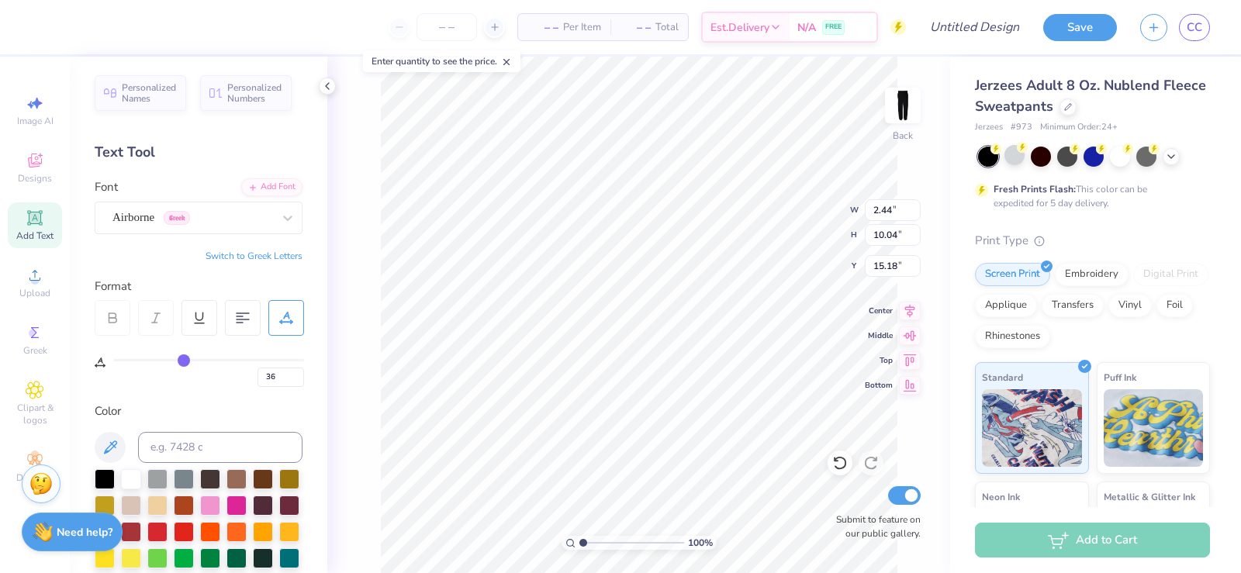
type input "37"
type input "38"
type input "39"
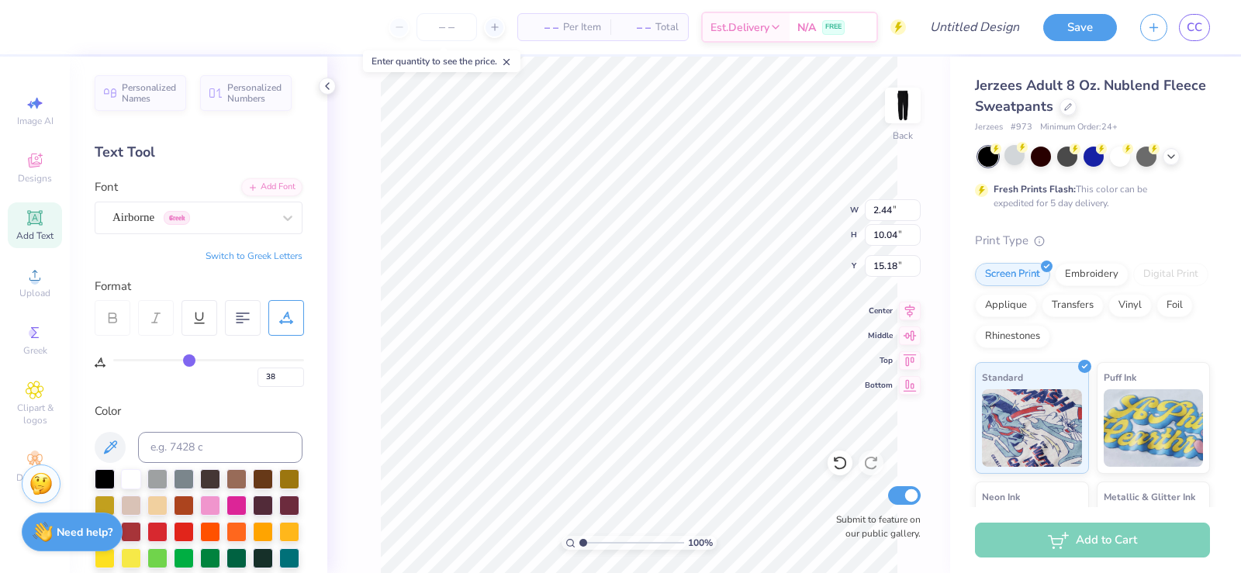
type input "39"
type input "40"
type input "41"
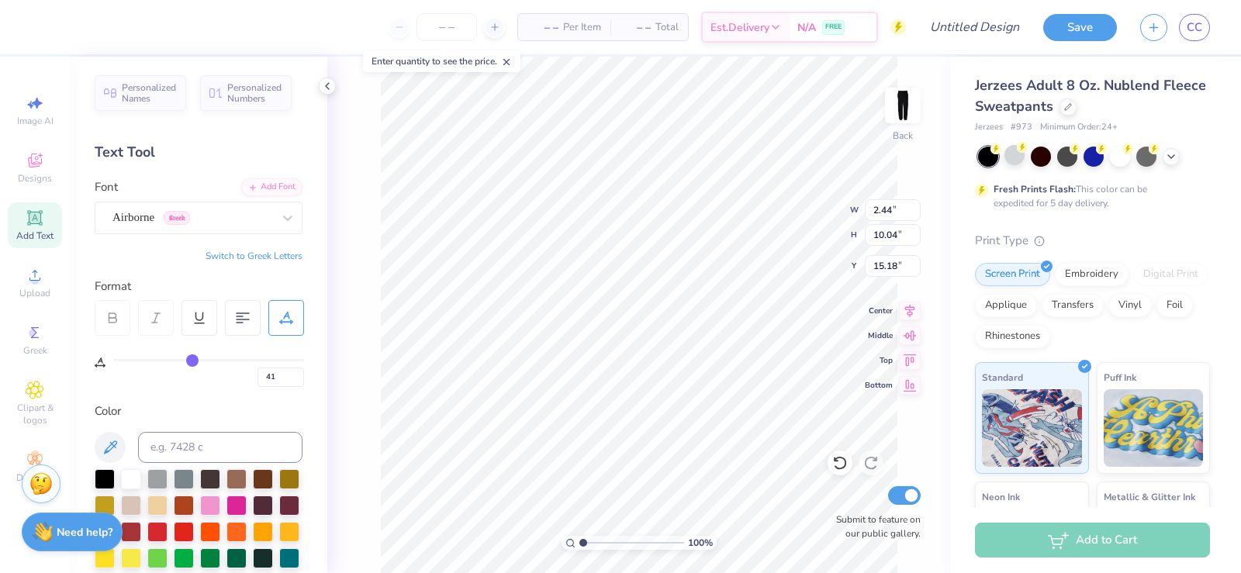
drag, startPoint x: 158, startPoint y: 361, endPoint x: 193, endPoint y: 364, distance: 35.0
type input "41"
click at [193, 361] on input "range" at bounding box center [208, 360] width 191 height 2
type input "2.45"
type input "12.01"
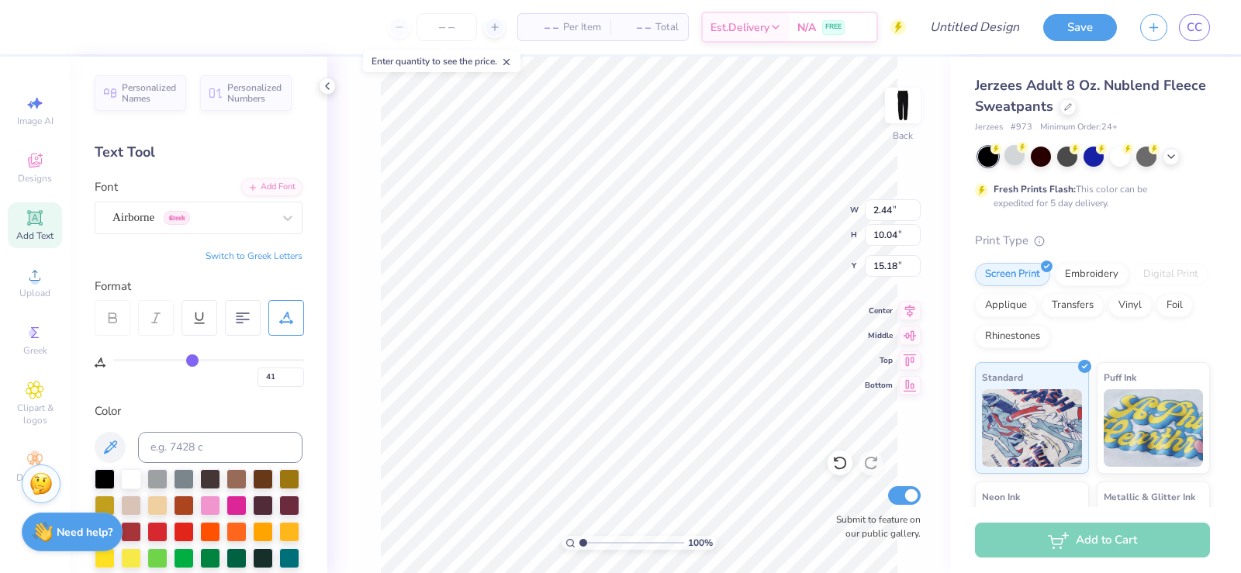
type input "14.19"
click at [280, 219] on icon at bounding box center [288, 218] width 16 height 16
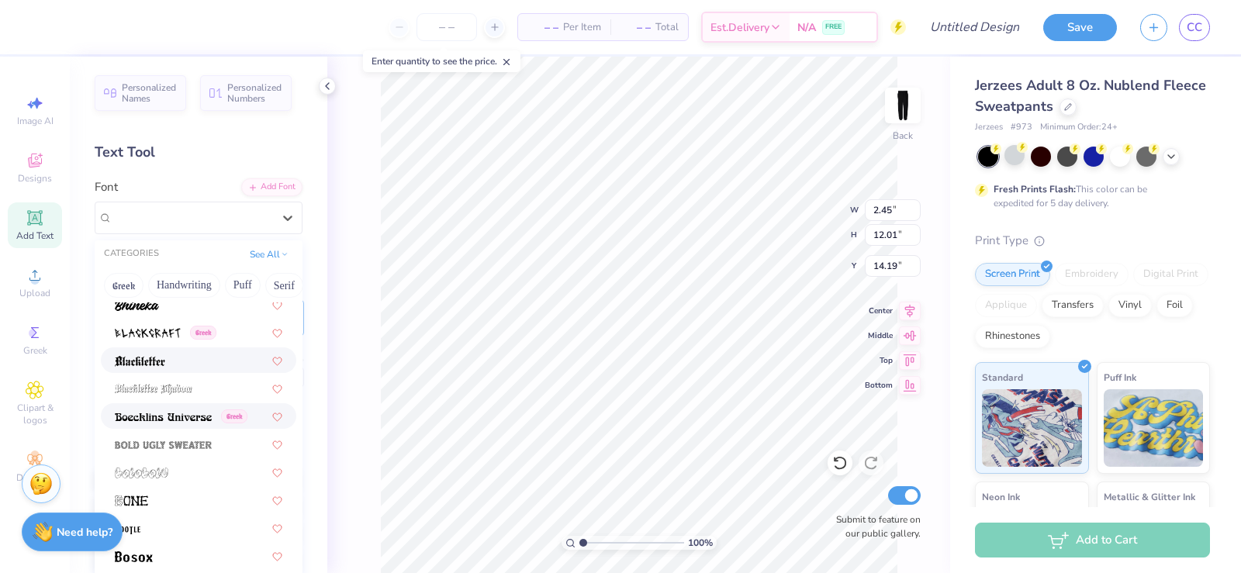
scroll to position [930, 0]
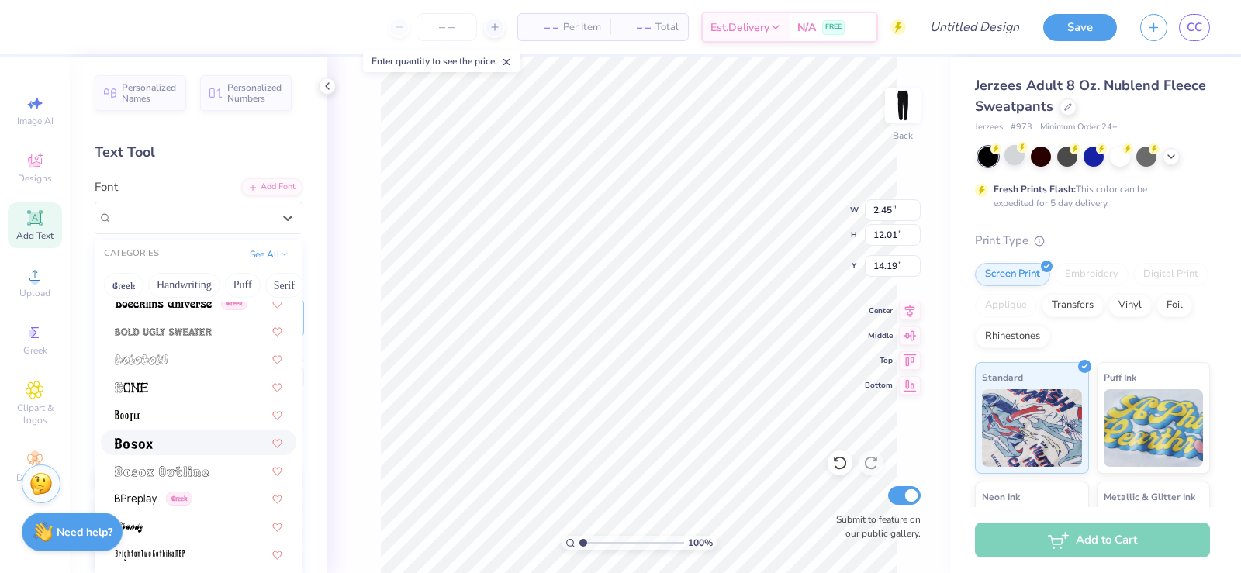
click at [204, 440] on div at bounding box center [198, 442] width 167 height 16
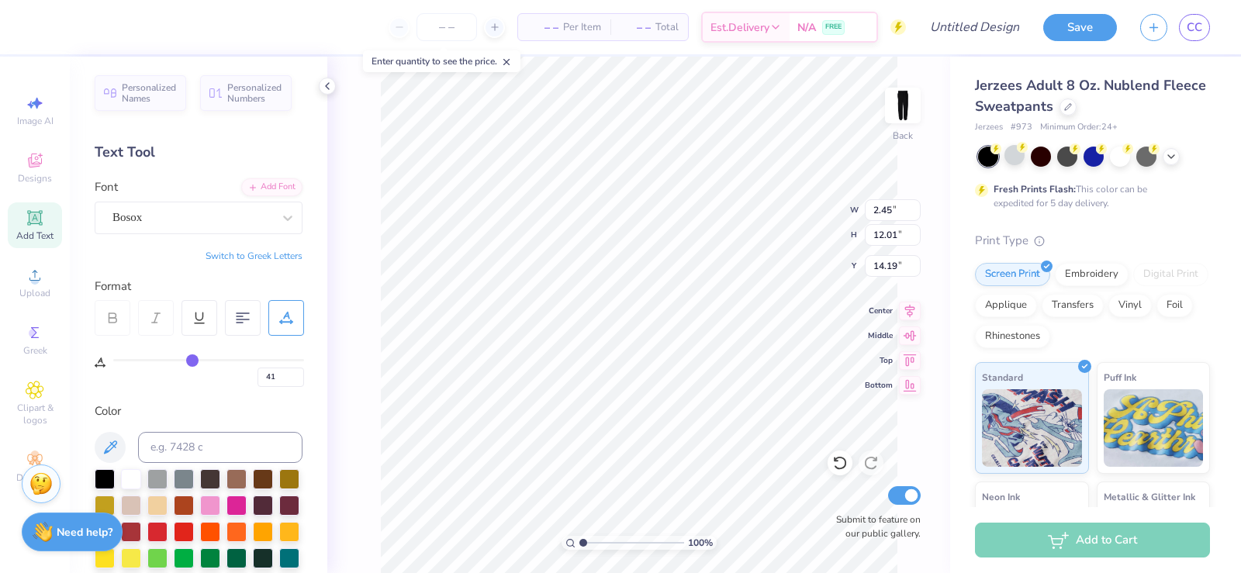
type input "1.86"
type input "9.49"
type input "15.45"
click at [254, 226] on div at bounding box center [192, 217] width 160 height 21
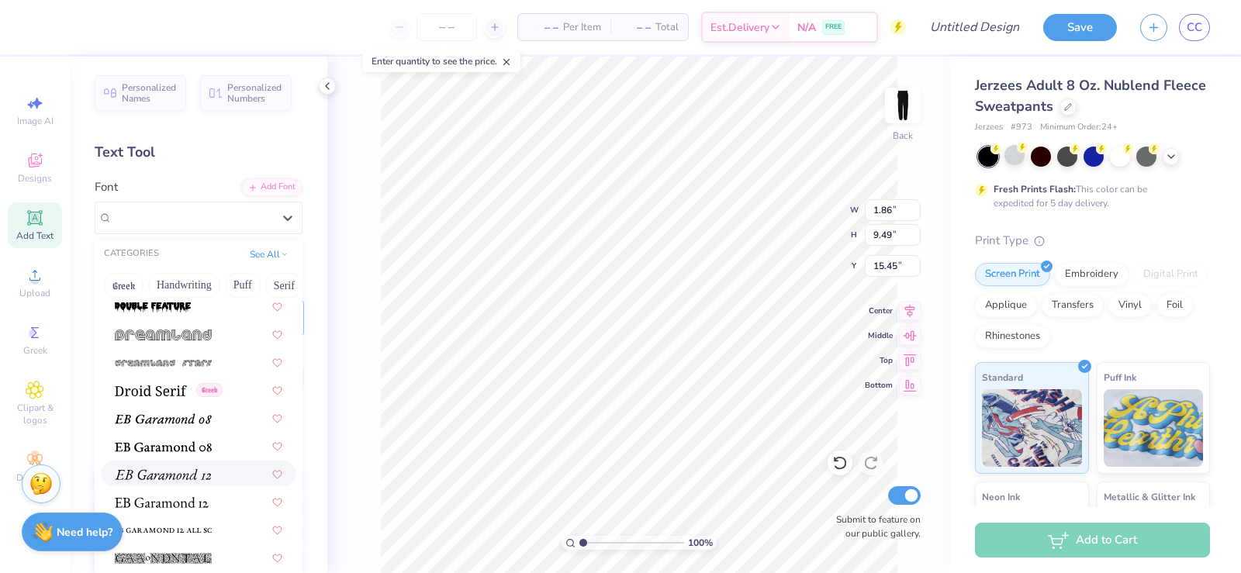
scroll to position [3179, 0]
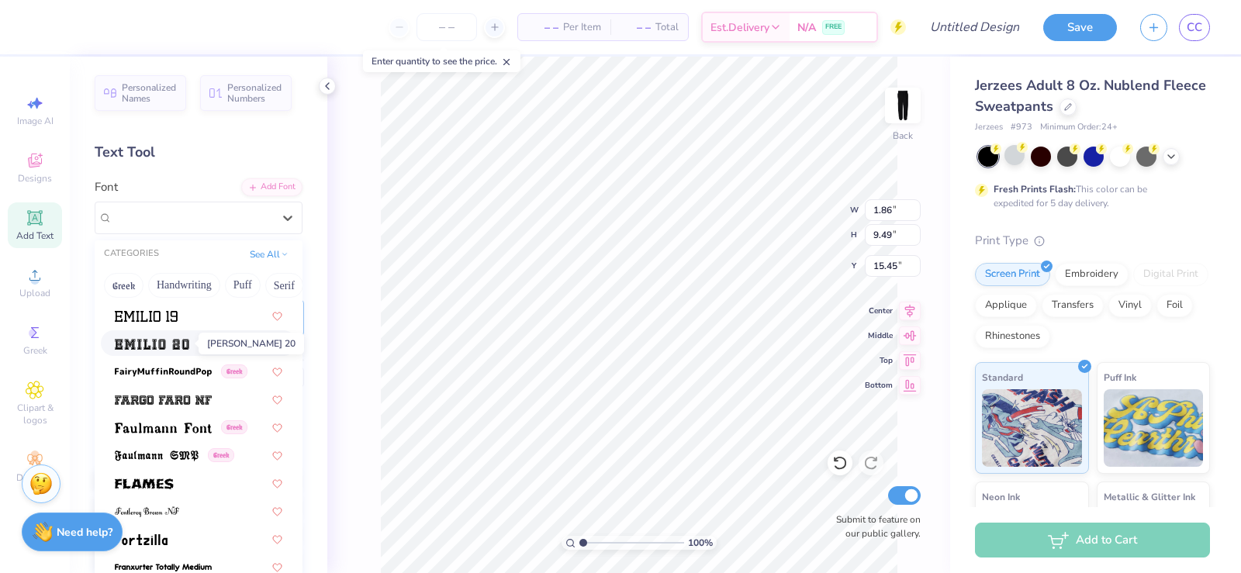
click at [161, 343] on img at bounding box center [152, 344] width 74 height 11
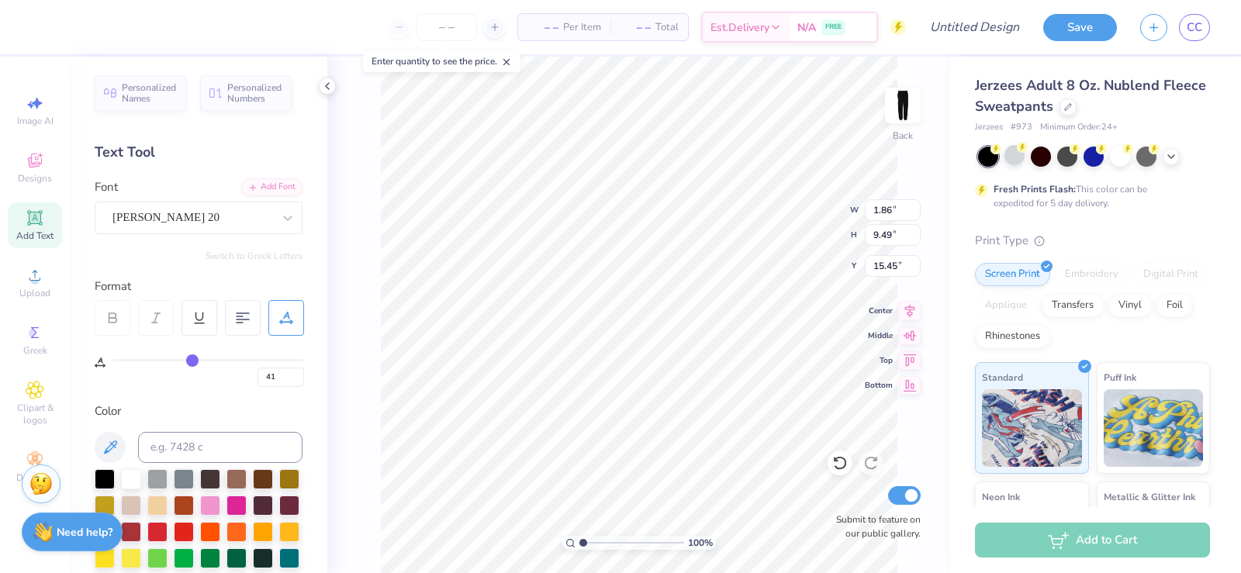
type input "3.06"
type input "13.77"
type input "13.31"
type input "3.13"
type input "13.79"
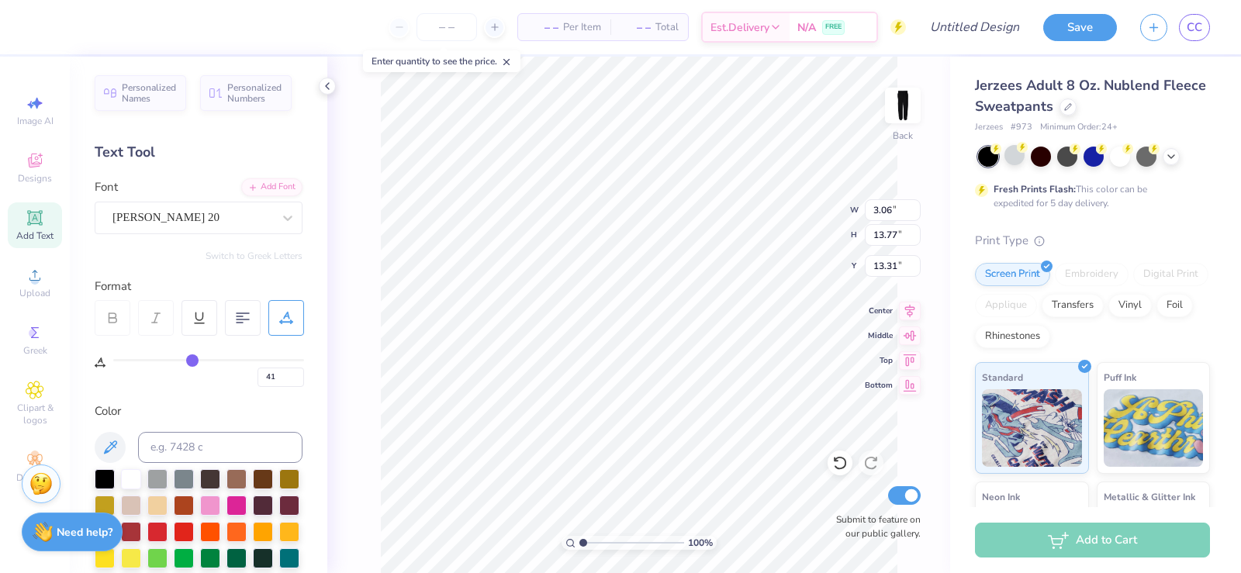
type input "13.30"
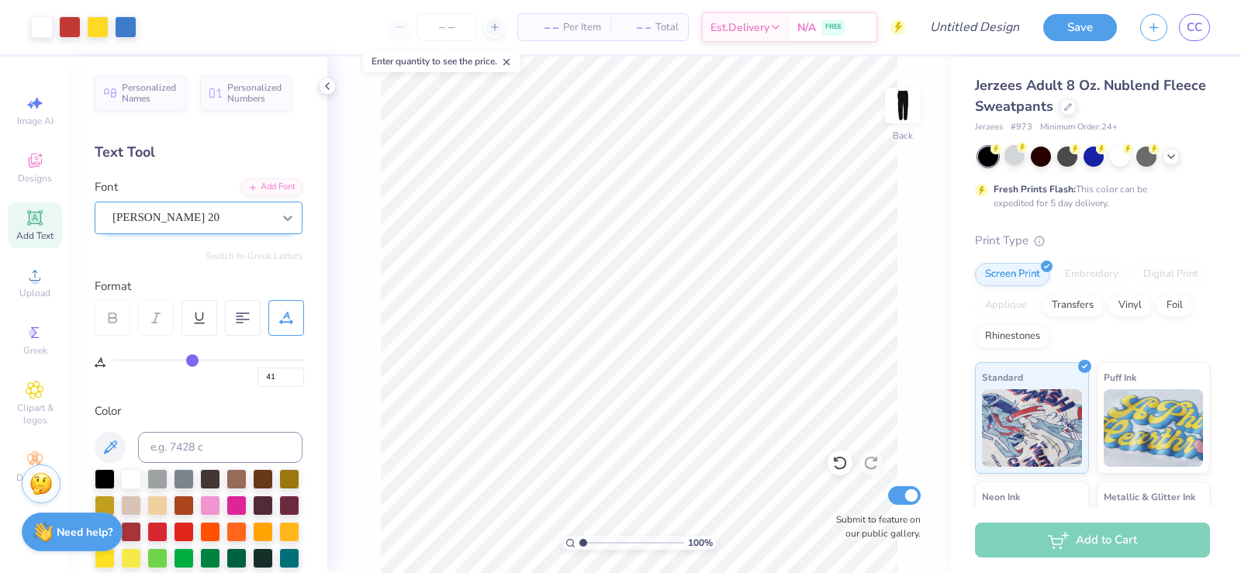
click at [274, 217] on div at bounding box center [288, 218] width 28 height 28
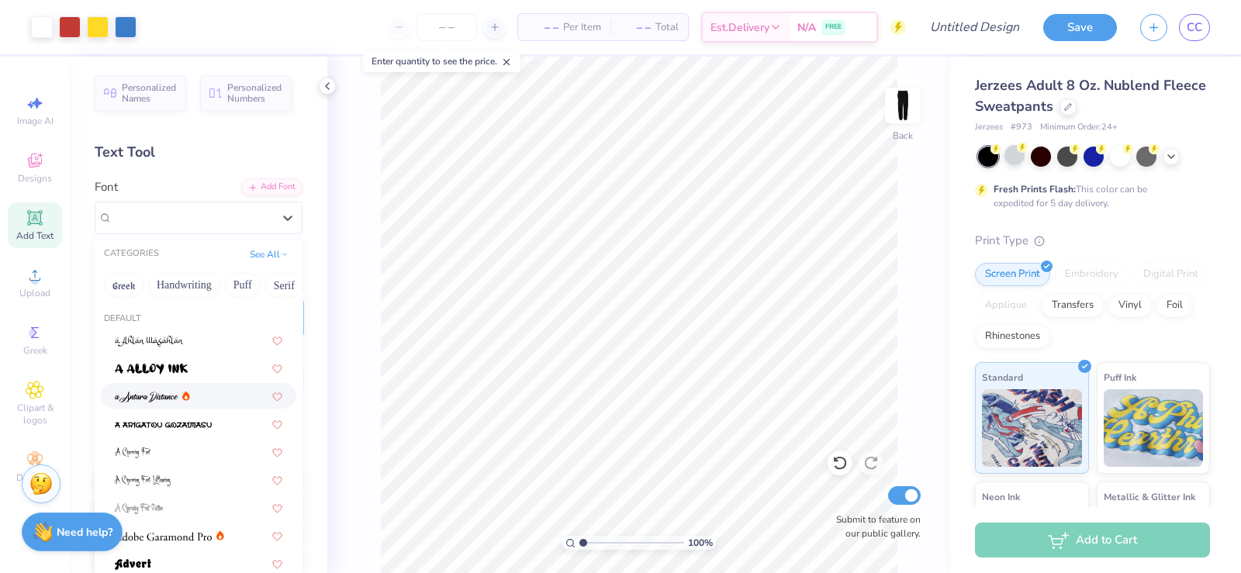
scroll to position [155, 0]
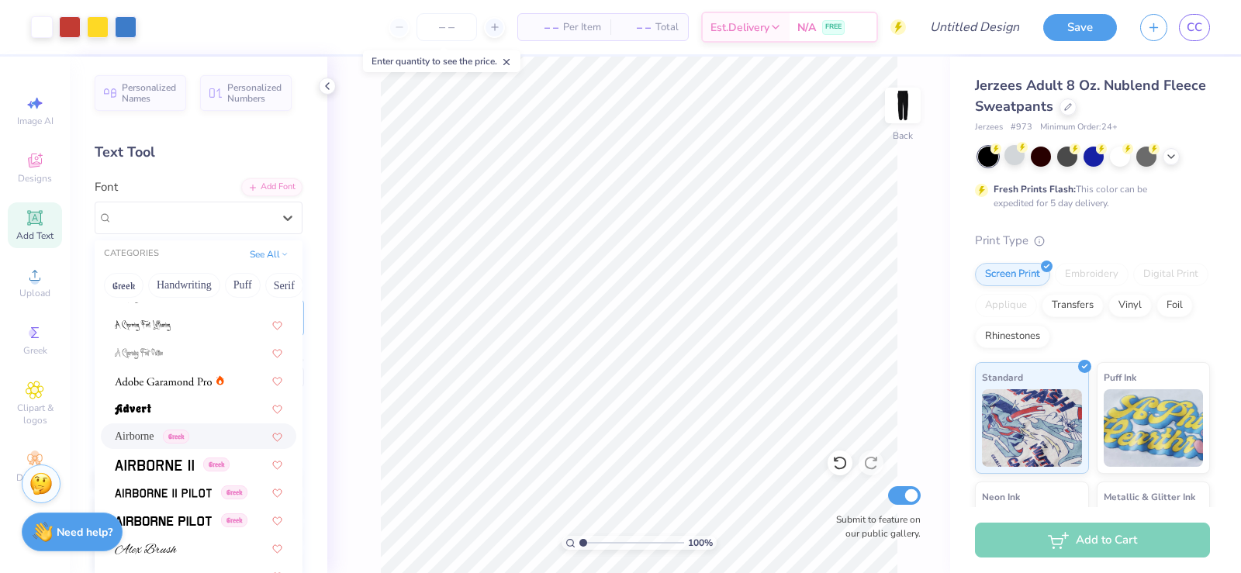
click at [226, 433] on div "Airborne Greek" at bounding box center [198, 436] width 167 height 16
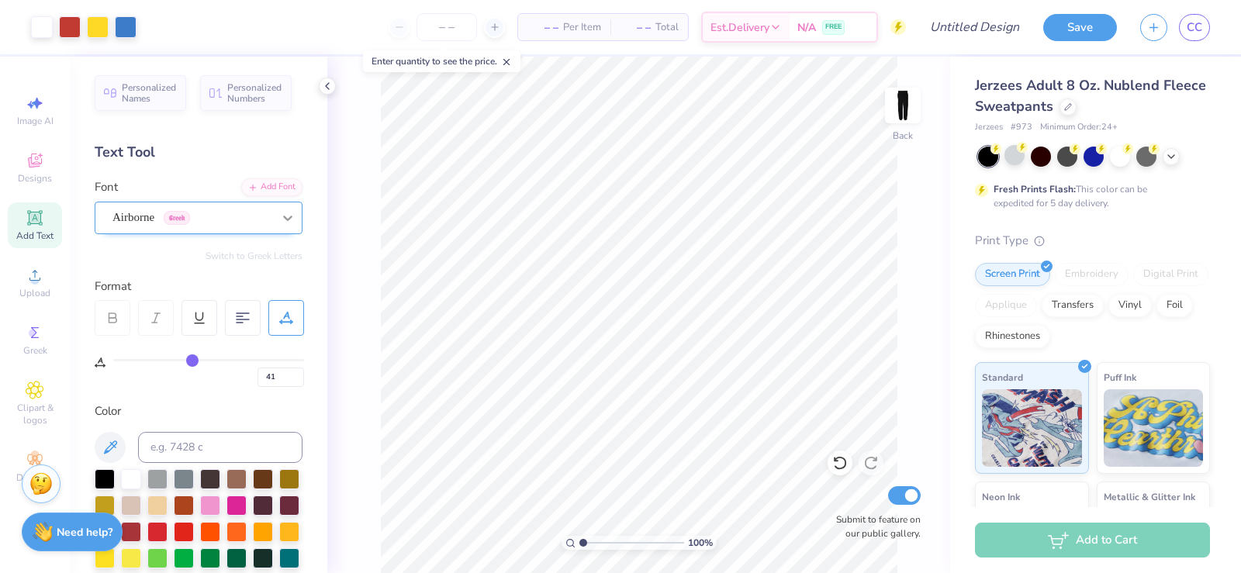
click at [280, 219] on icon at bounding box center [288, 218] width 16 height 16
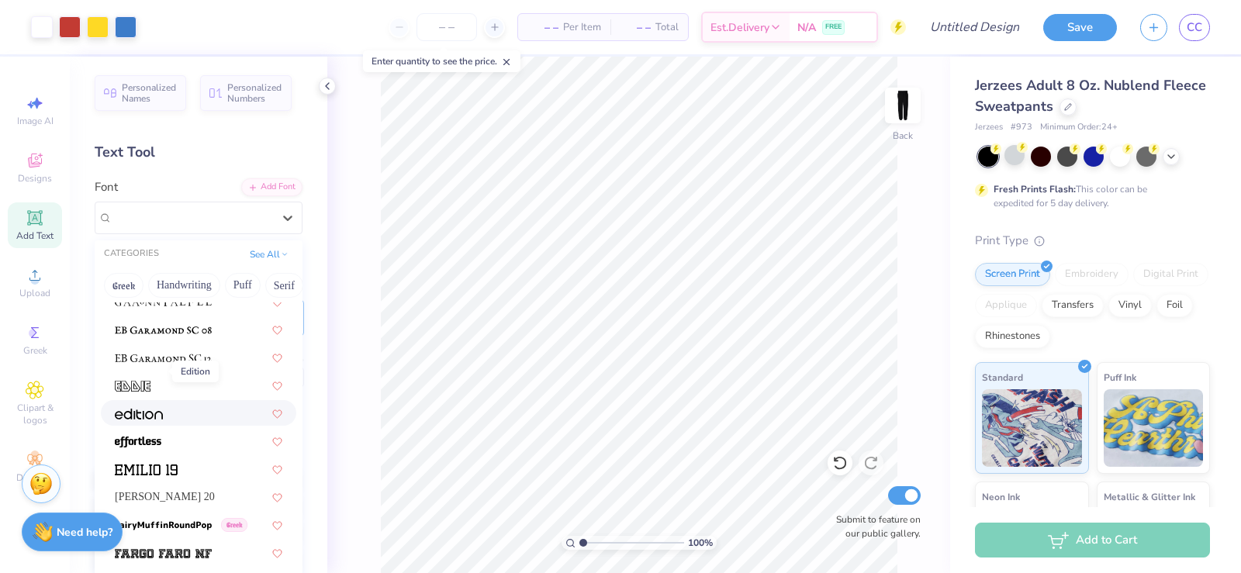
scroll to position [3102, 0]
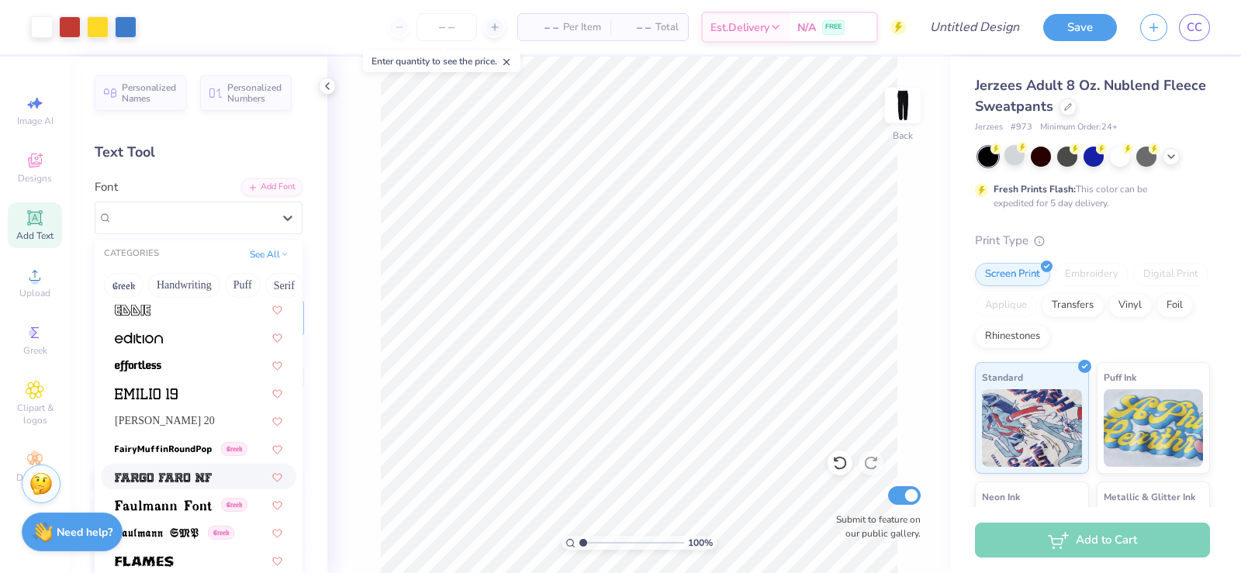
click at [150, 477] on img at bounding box center [163, 477] width 97 height 11
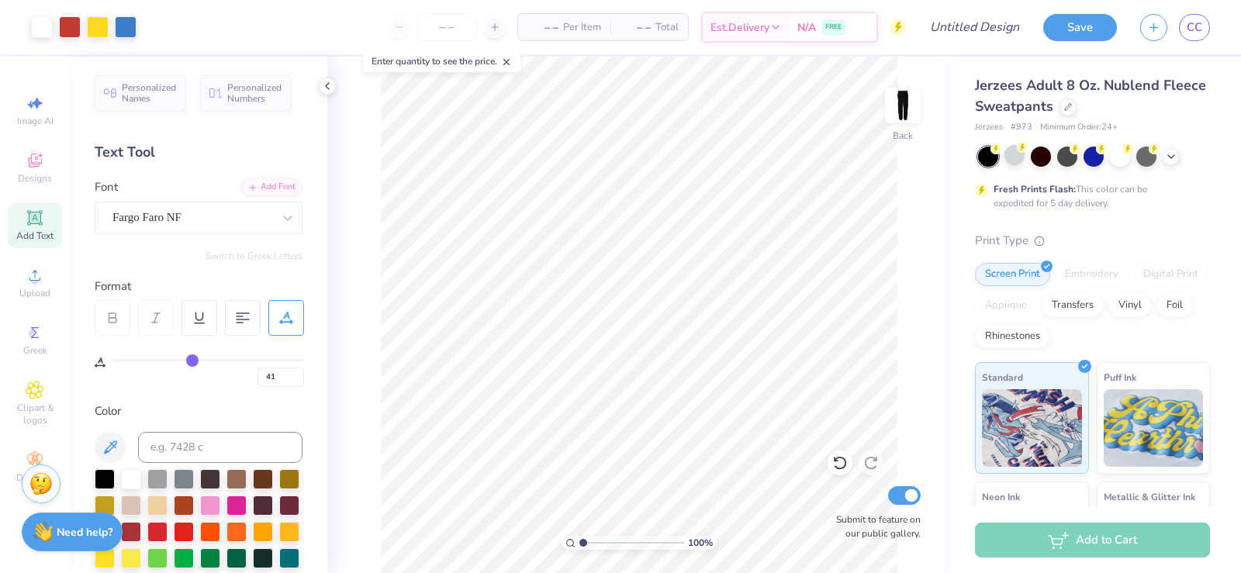
click at [281, 316] on icon at bounding box center [286, 318] width 14 height 14
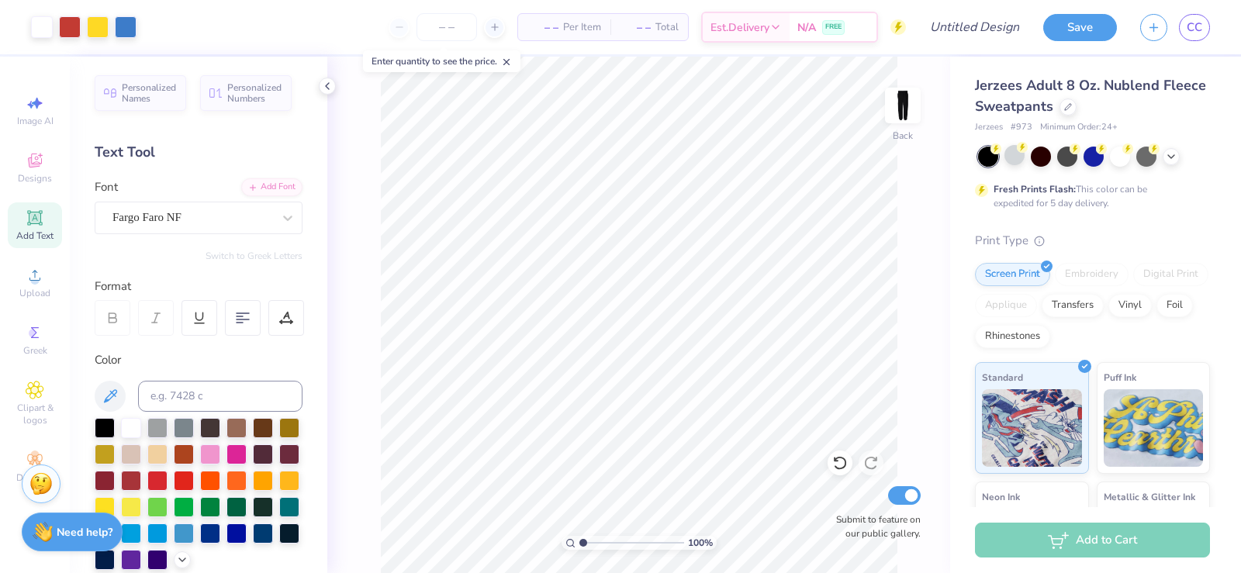
click at [231, 268] on div "Personalized Names Personalized Numbers Text Tool Add Font Font Fargo Faro NF S…" at bounding box center [198, 315] width 257 height 516
click at [185, 225] on div "Fargo Faro NF" at bounding box center [192, 217] width 163 height 24
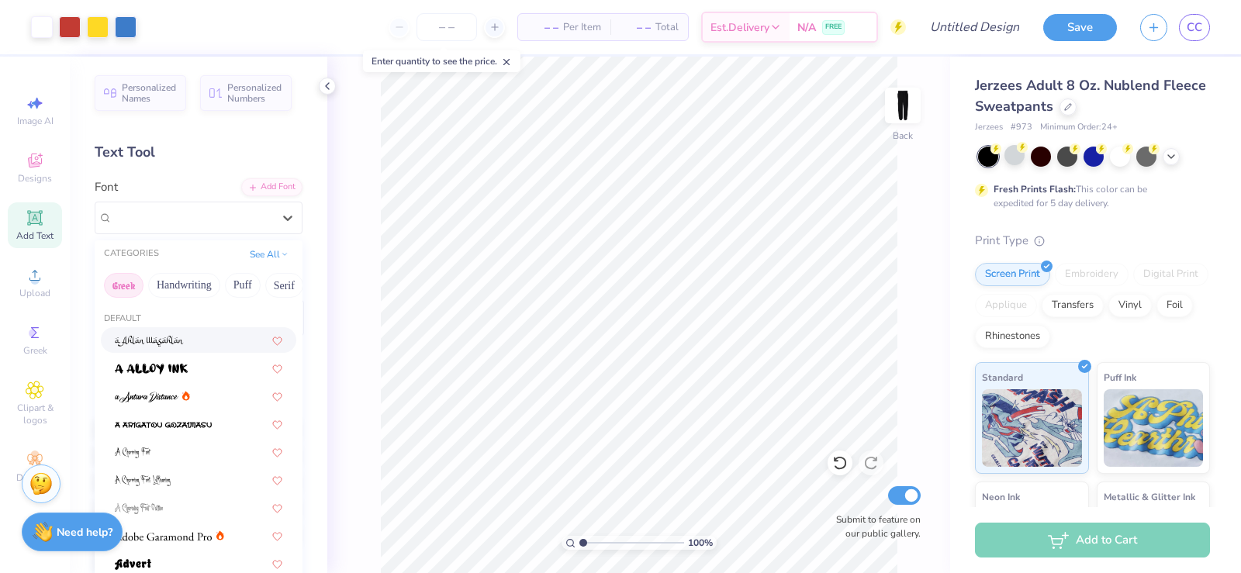
click at [121, 285] on button "Greek" at bounding box center [124, 285] width 40 height 25
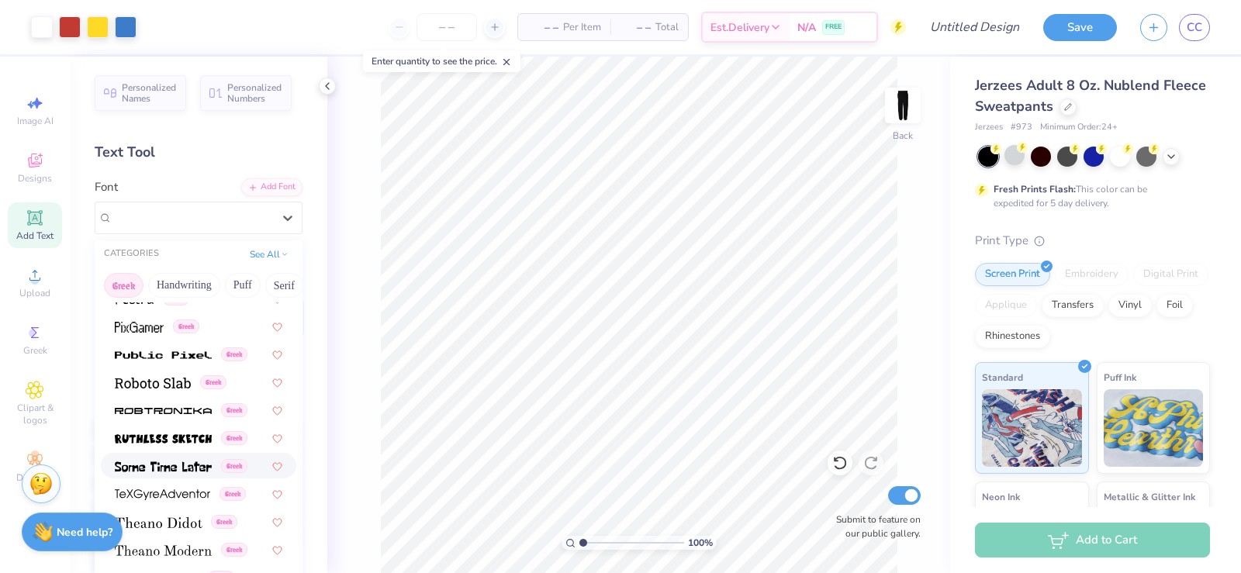
scroll to position [937, 0]
click at [242, 277] on button "Puff" at bounding box center [243, 285] width 36 height 25
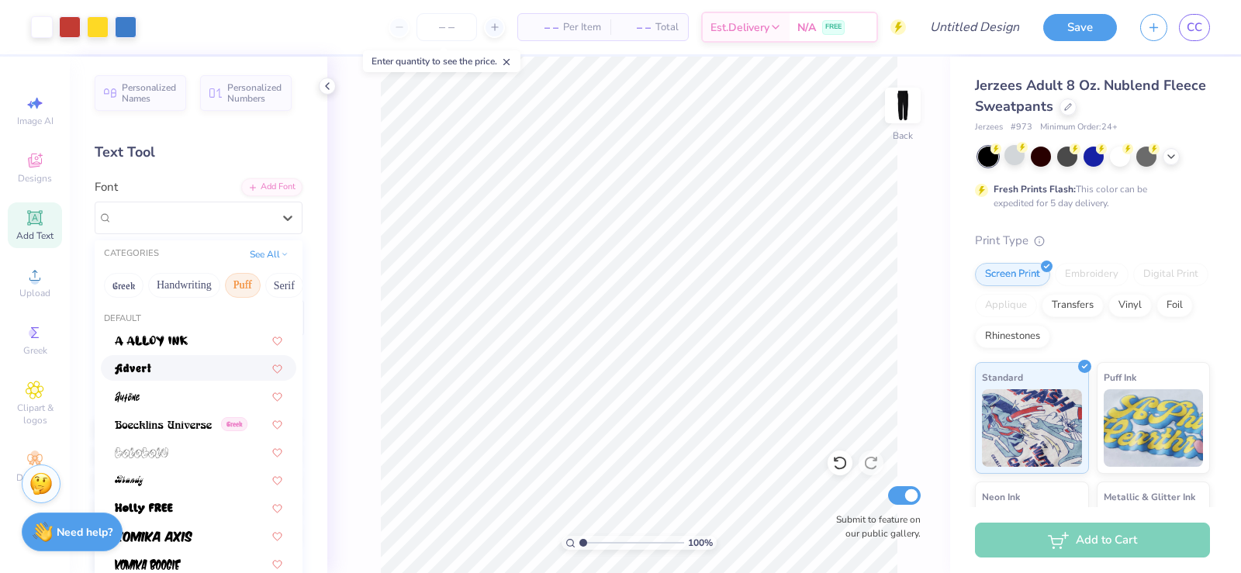
click at [156, 365] on div at bounding box center [198, 368] width 167 height 16
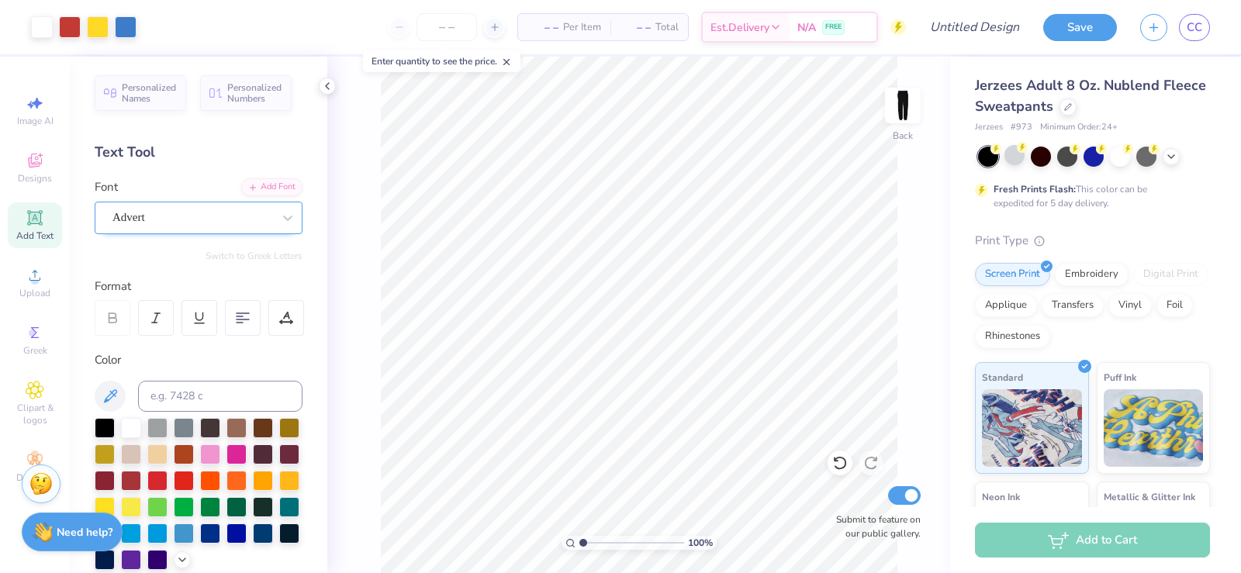
click at [261, 223] on div "Advert" at bounding box center [192, 217] width 163 height 24
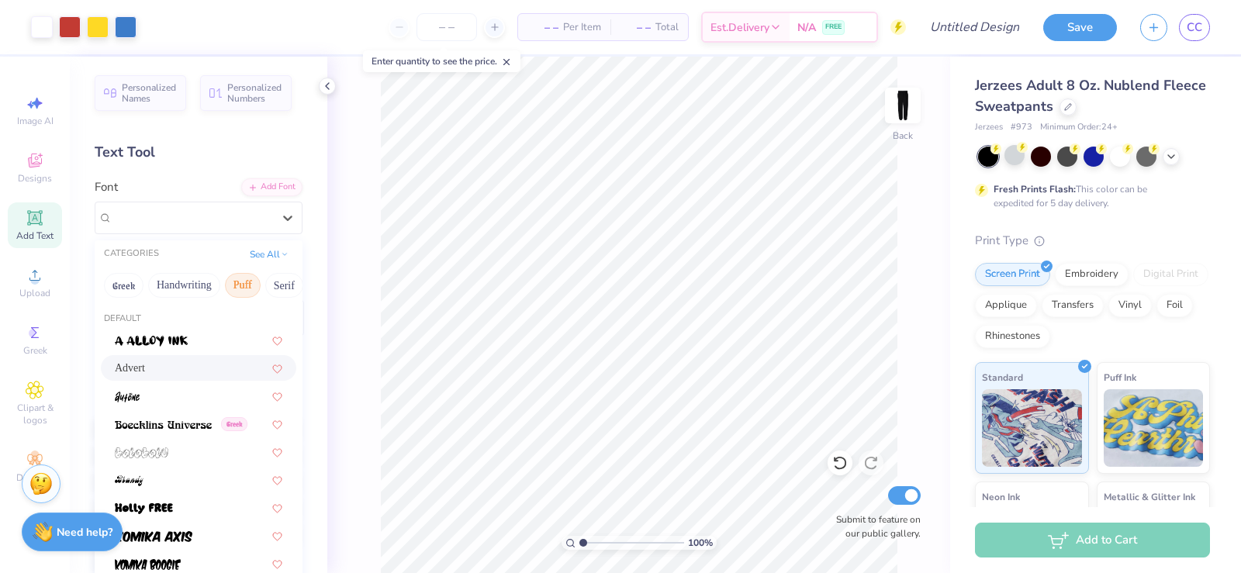
drag, startPoint x: 274, startPoint y: 286, endPoint x: 236, endPoint y: 284, distance: 37.3
click at [236, 285] on div "Greek Handwriting Puff Serif Bold Calligraphy Retro Sans Serif Minimal Fantasy …" at bounding box center [199, 285] width 208 height 34
click at [278, 256] on button "See All" at bounding box center [269, 253] width 48 height 16
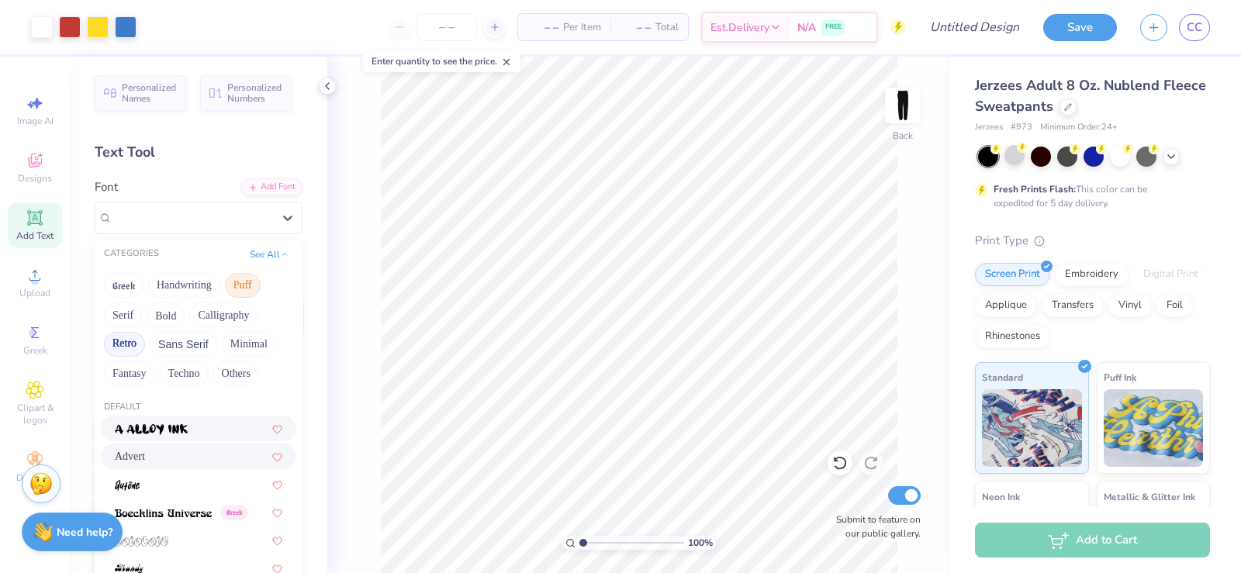
click at [136, 347] on button "Retro" at bounding box center [124, 344] width 41 height 25
click at [299, 362] on div "Personalized Names Personalized Numbers Text Tool Add Font Font option a Antara…" at bounding box center [198, 315] width 257 height 516
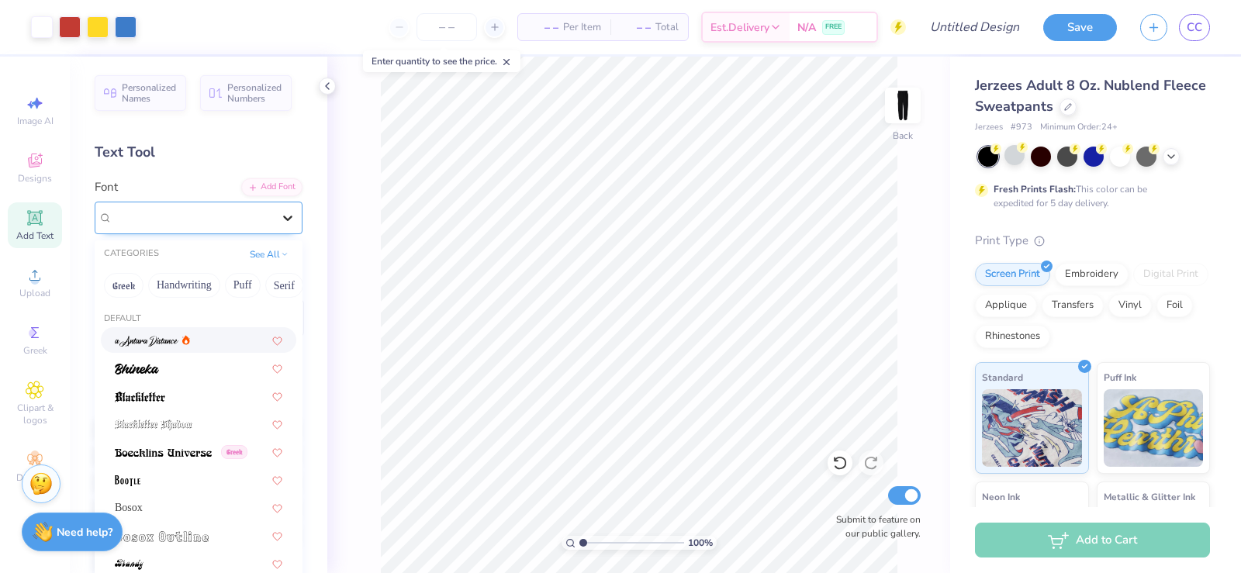
click at [280, 219] on icon at bounding box center [288, 218] width 16 height 16
click at [140, 281] on button "Greek" at bounding box center [124, 285] width 40 height 25
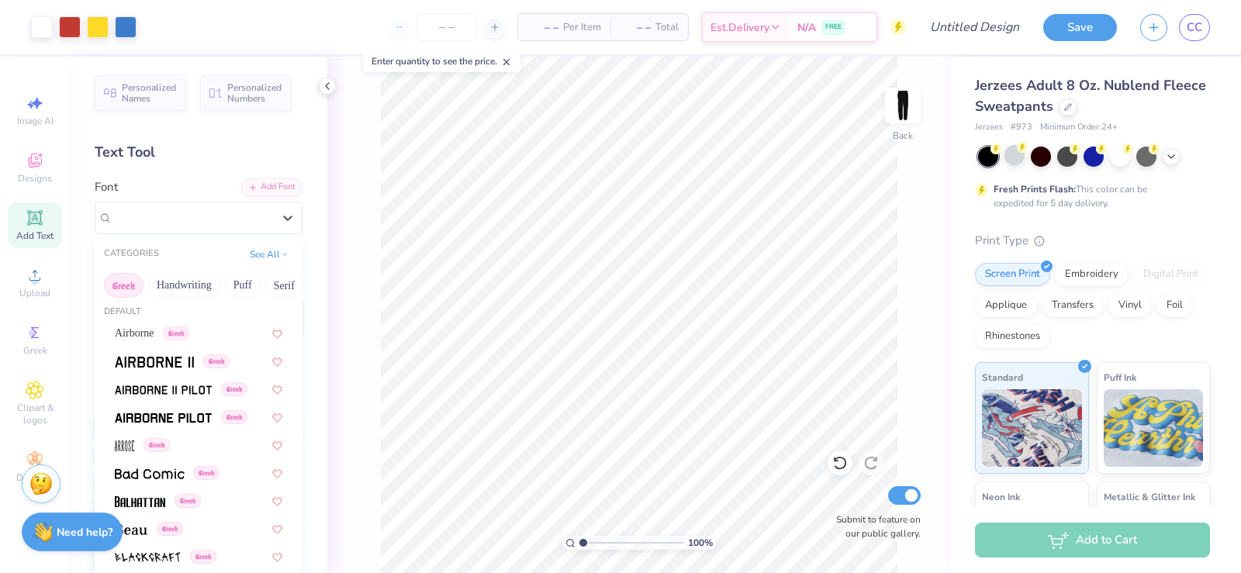
scroll to position [317, 0]
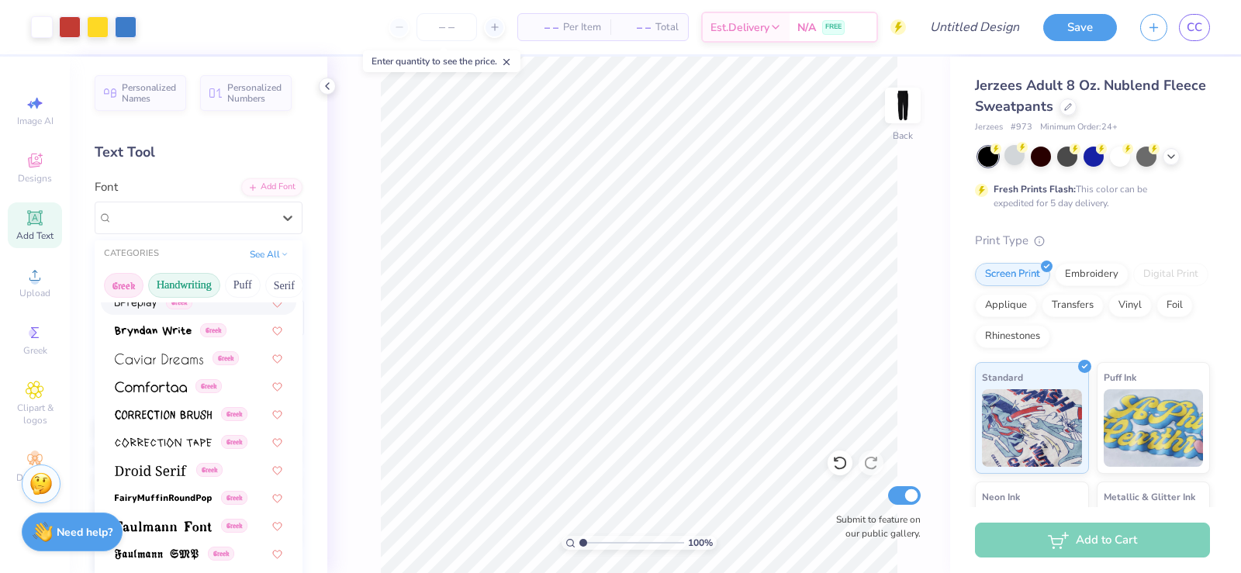
click at [178, 282] on button "Handwriting" at bounding box center [184, 285] width 72 height 25
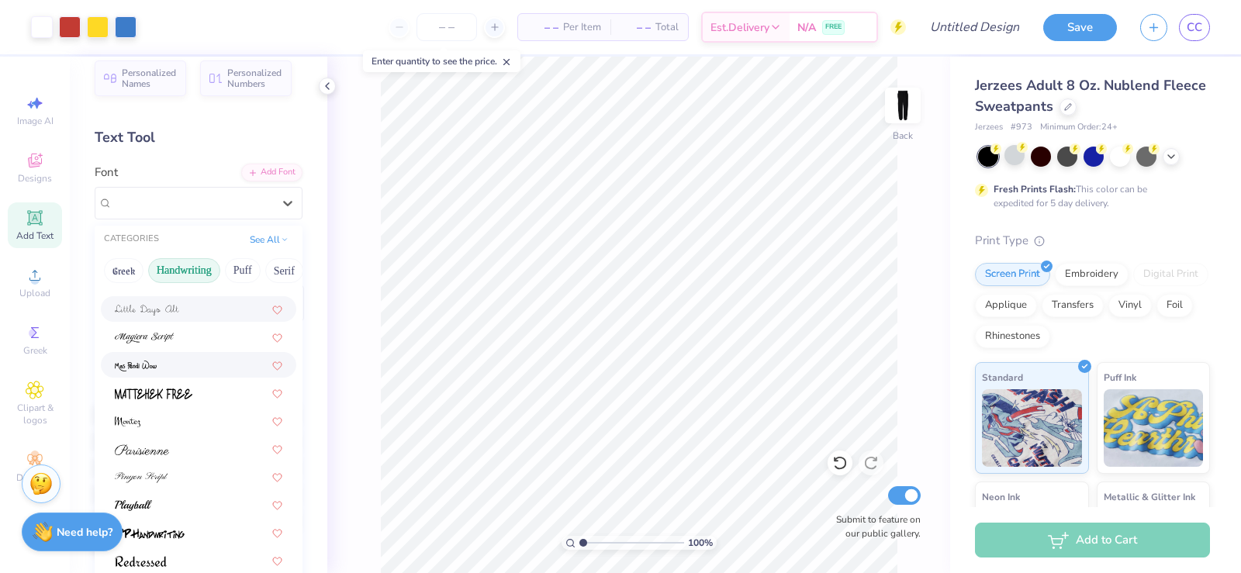
scroll to position [0, 0]
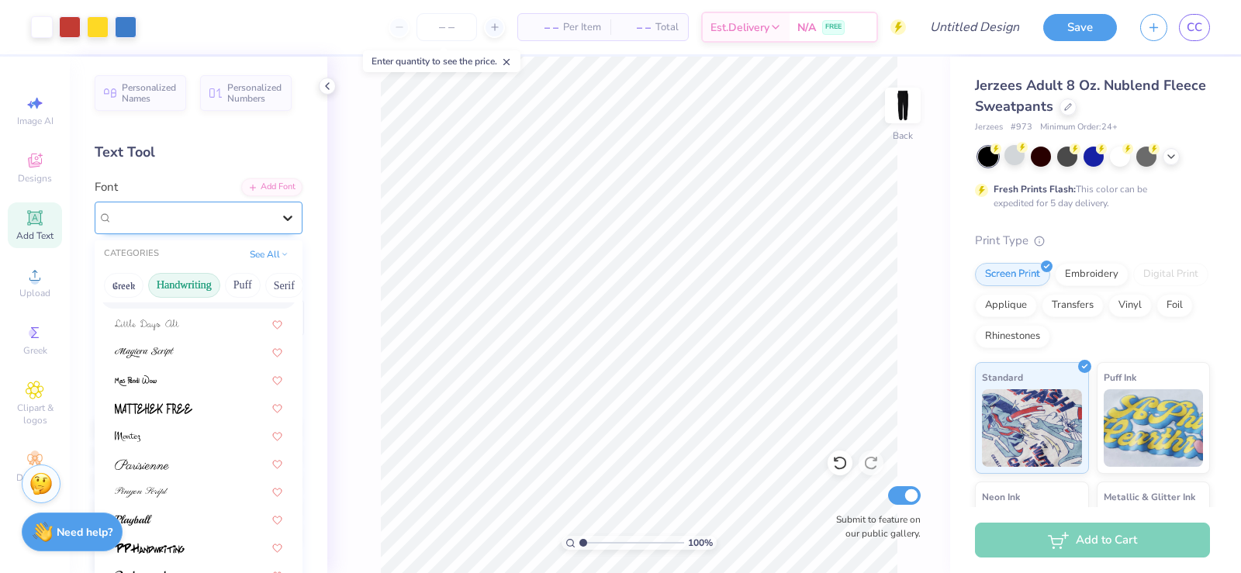
click at [280, 215] on icon at bounding box center [288, 218] width 16 height 16
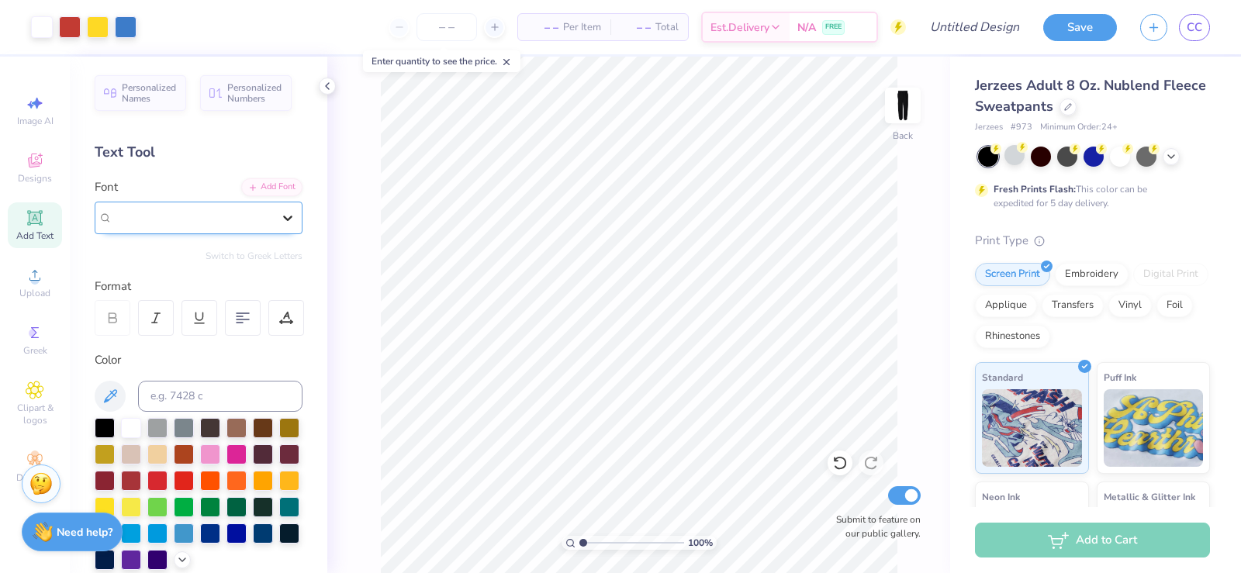
click at [280, 220] on icon at bounding box center [288, 218] width 16 height 16
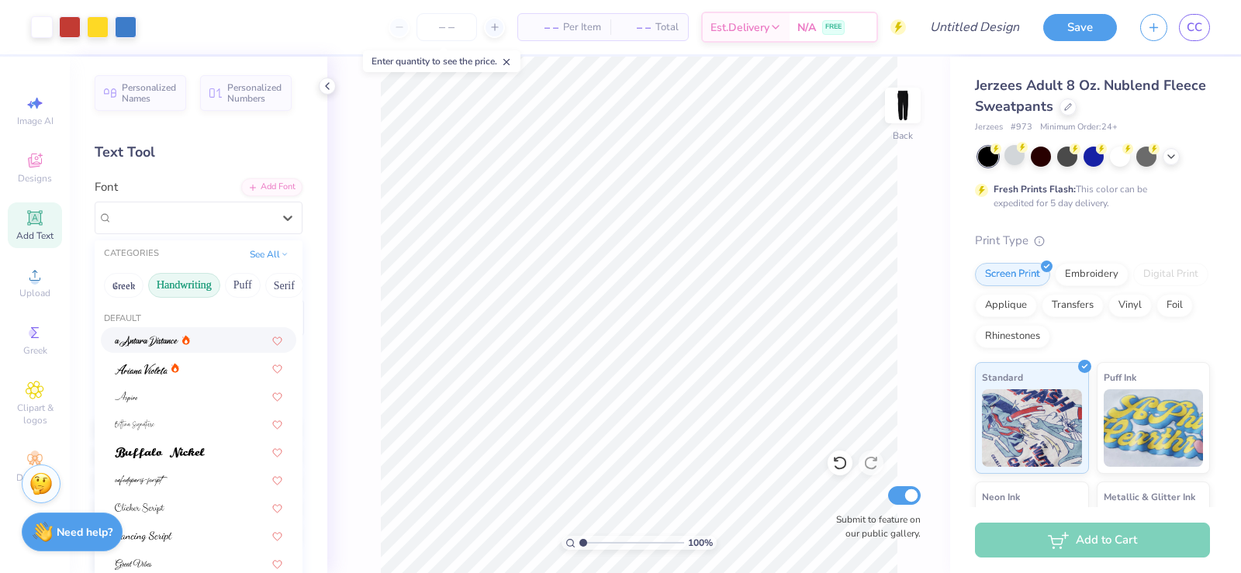
click at [204, 292] on button "Handwriting" at bounding box center [184, 285] width 72 height 25
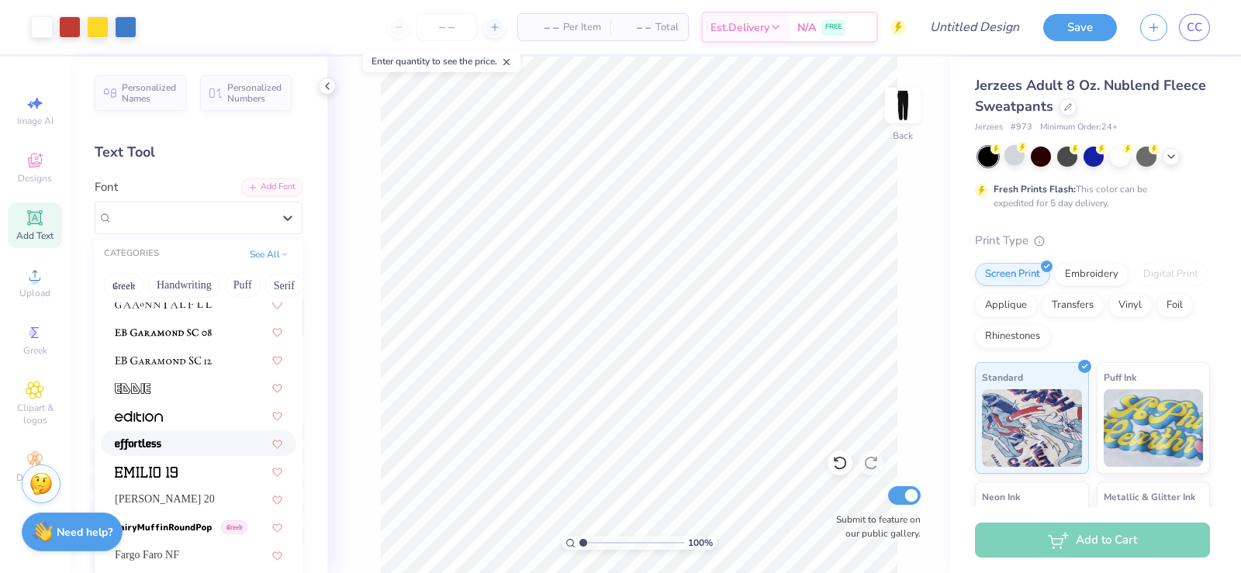
scroll to position [3024, 0]
click at [164, 496] on span "[PERSON_NAME] 20" at bounding box center [165, 498] width 100 height 16
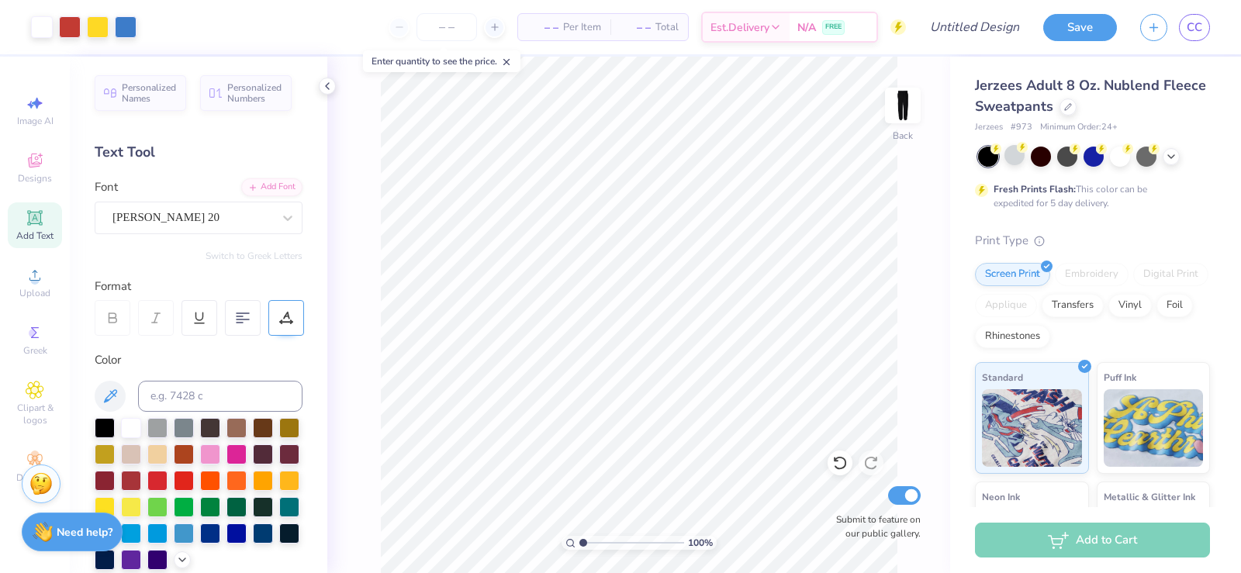
click at [296, 318] on div at bounding box center [286, 318] width 36 height 36
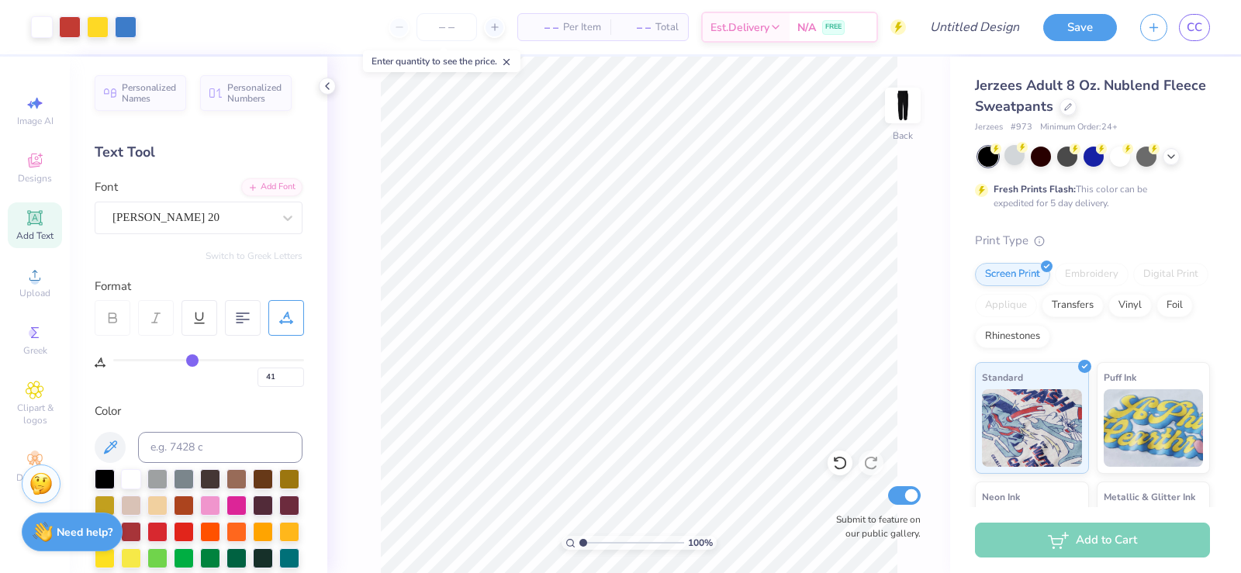
type input "44"
type input "45"
type input "46"
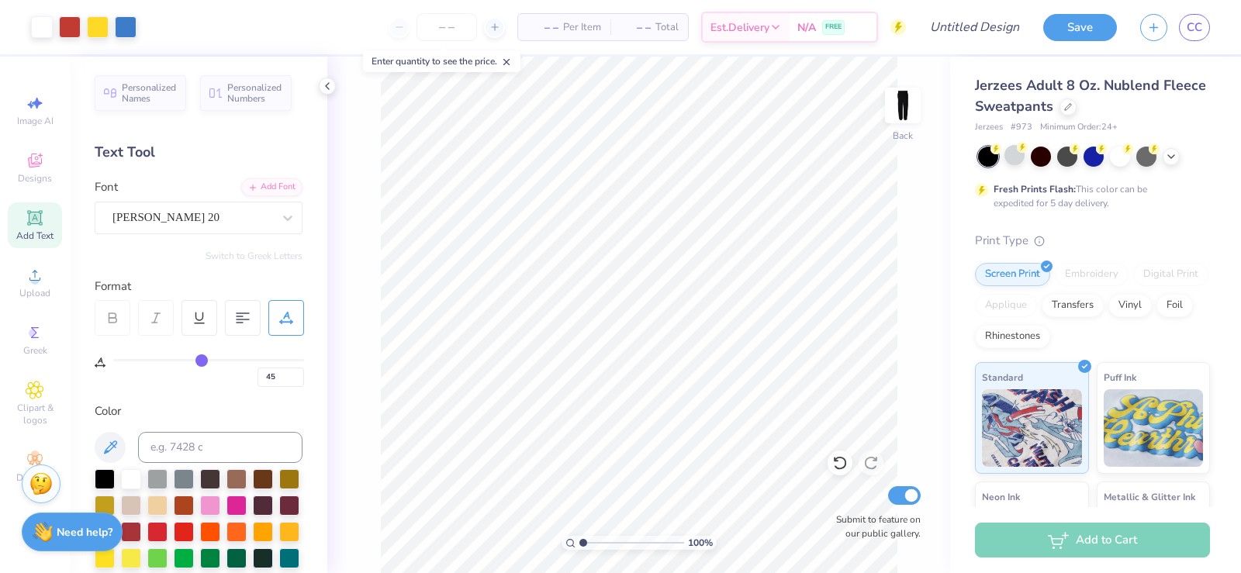
type input "46"
type input "47"
type input "48"
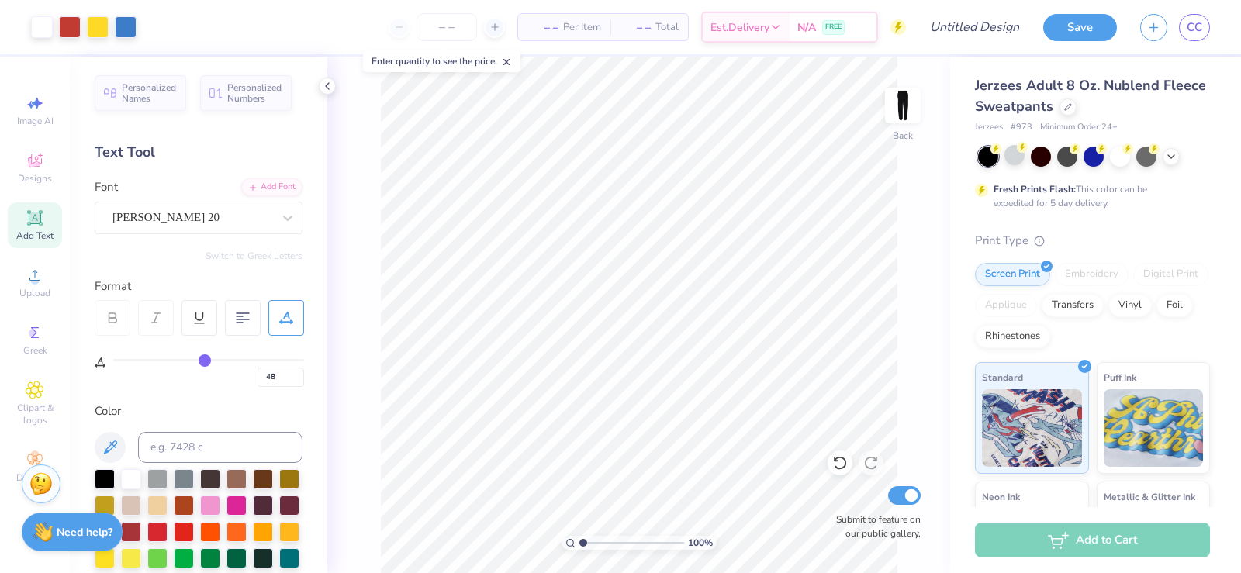
type input "49"
drag, startPoint x: 197, startPoint y: 362, endPoint x: 207, endPoint y: 363, distance: 10.1
click at [207, 361] on input "range" at bounding box center [208, 360] width 191 height 2
type input "50"
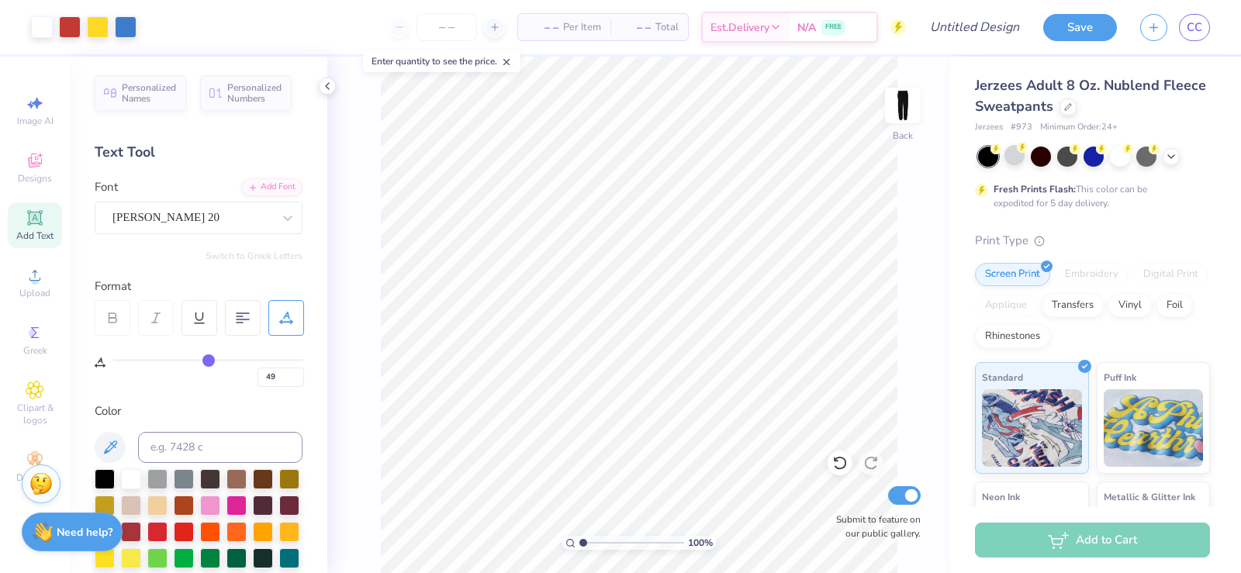
type input "50"
type input "51"
type input "52"
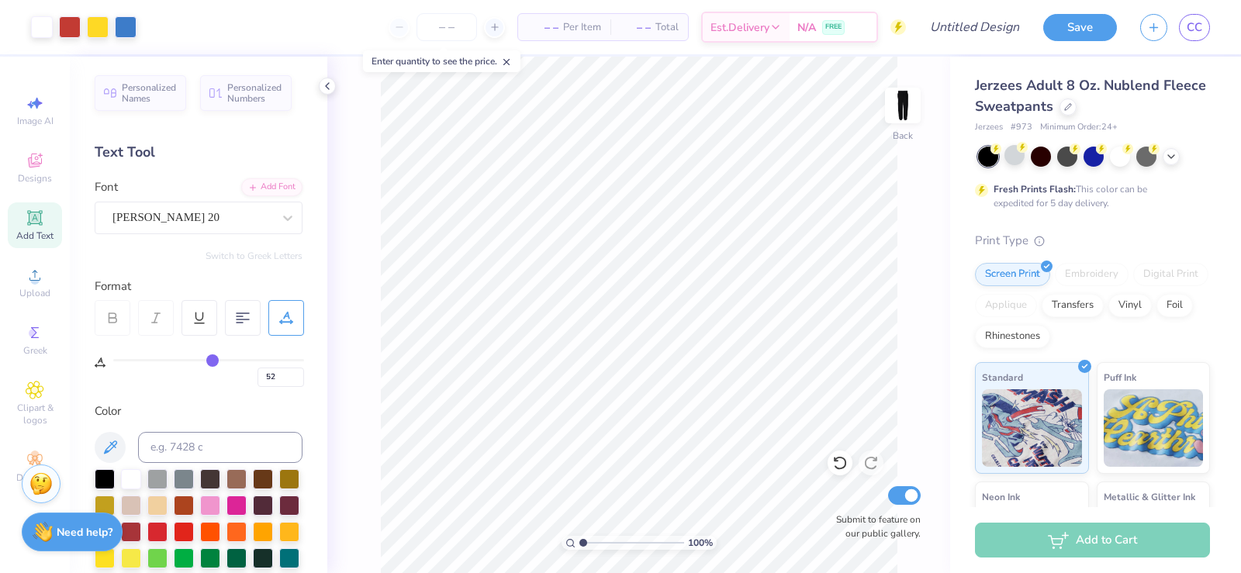
type input "53"
type input "54"
type input "55"
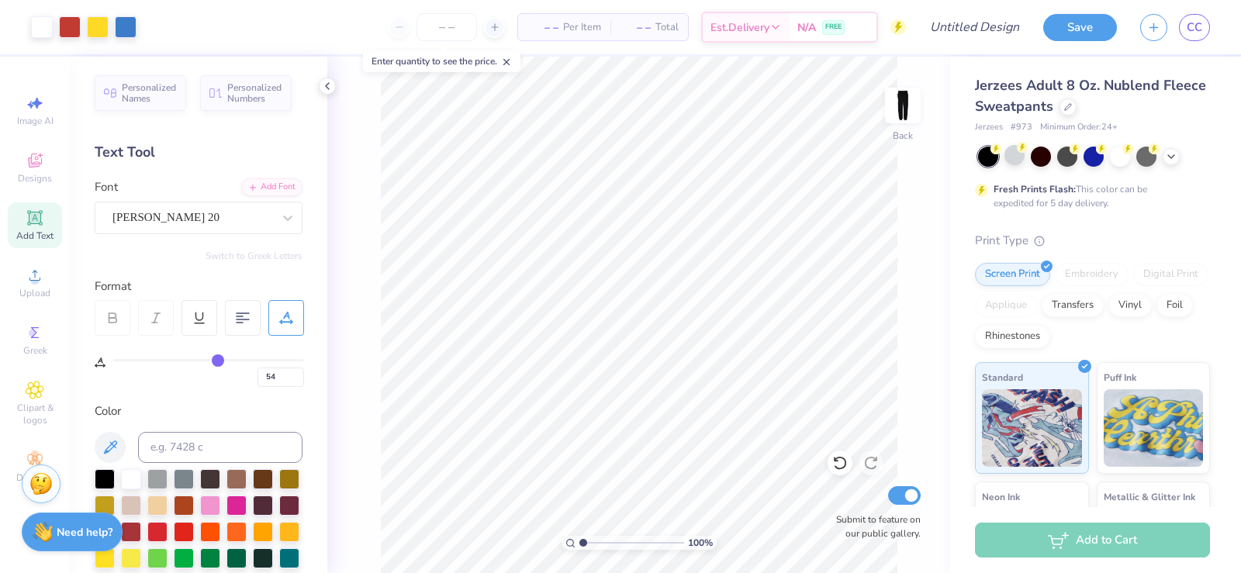
type input "55"
type input "56"
type input "57"
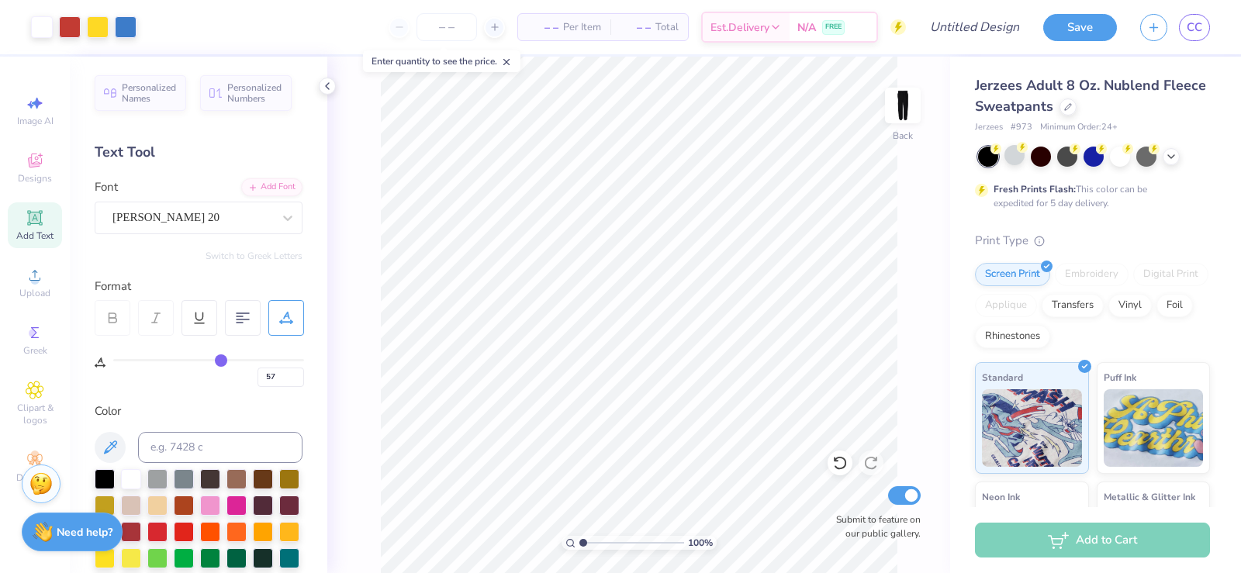
type input "58"
drag, startPoint x: 209, startPoint y: 361, endPoint x: 223, endPoint y: 361, distance: 14.0
type input "58"
click at [223, 361] on input "range" at bounding box center [208, 360] width 191 height 2
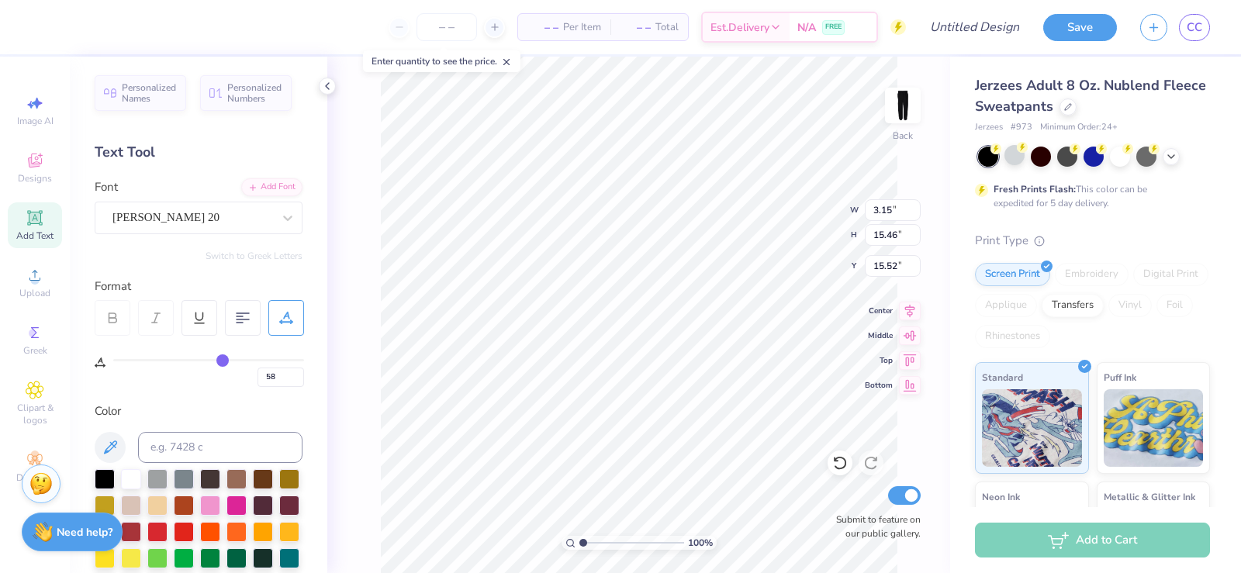
type input "15.52"
click at [125, 410] on div "Color" at bounding box center [199, 411] width 208 height 18
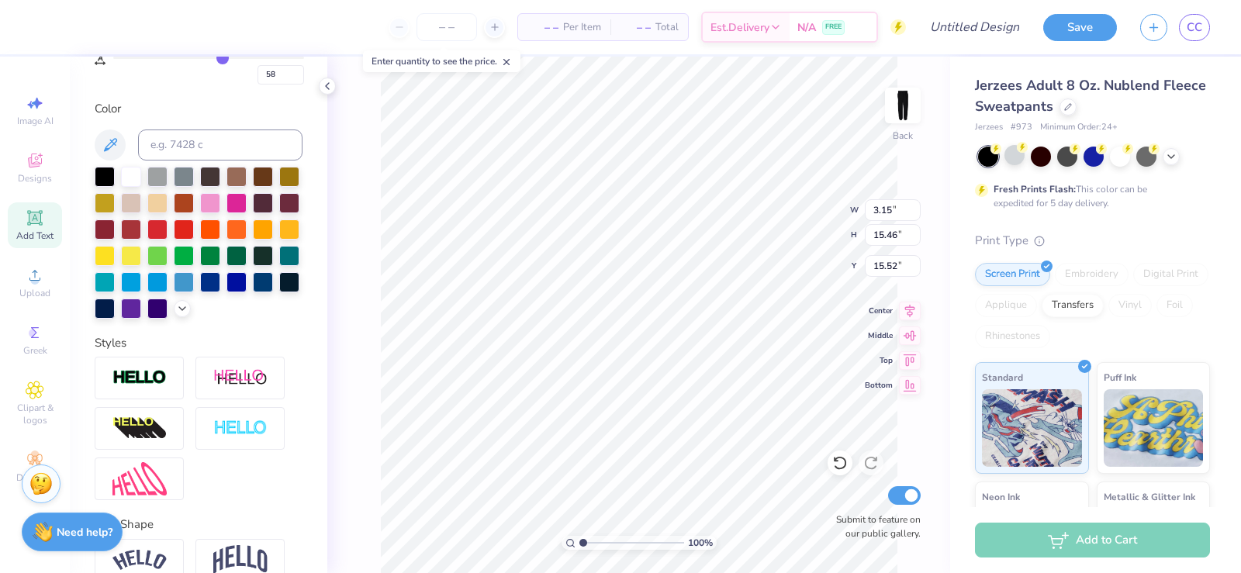
scroll to position [155, 0]
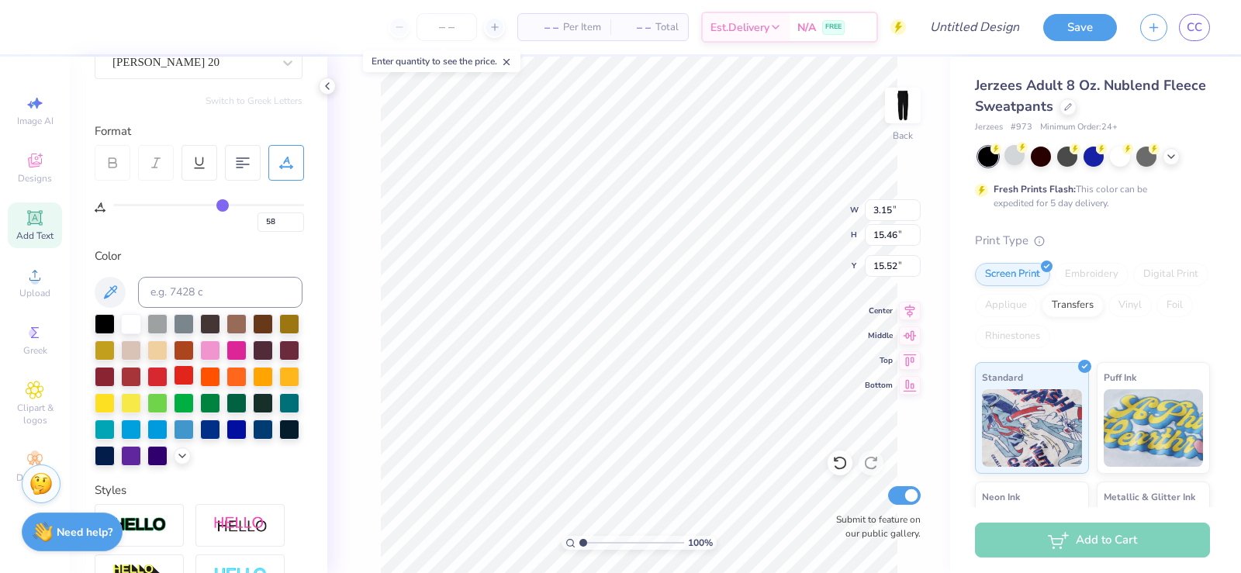
click at [194, 376] on div at bounding box center [184, 375] width 20 height 20
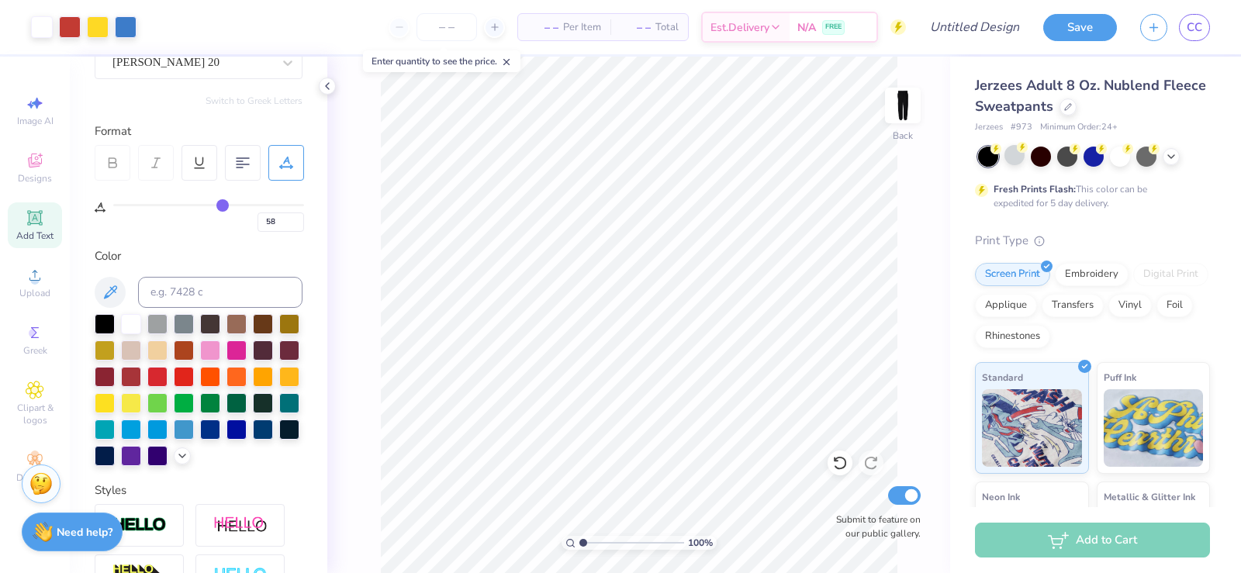
click at [39, 220] on icon at bounding box center [35, 218] width 12 height 12
type input "0"
type input "2.42"
type input "7.81"
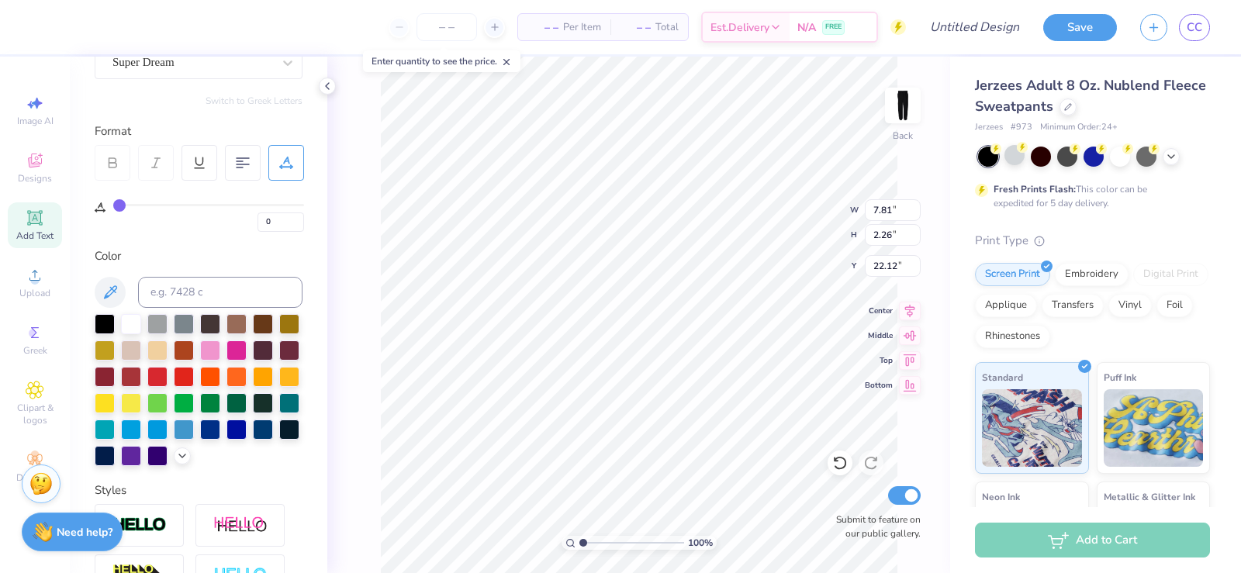
type input "19.33"
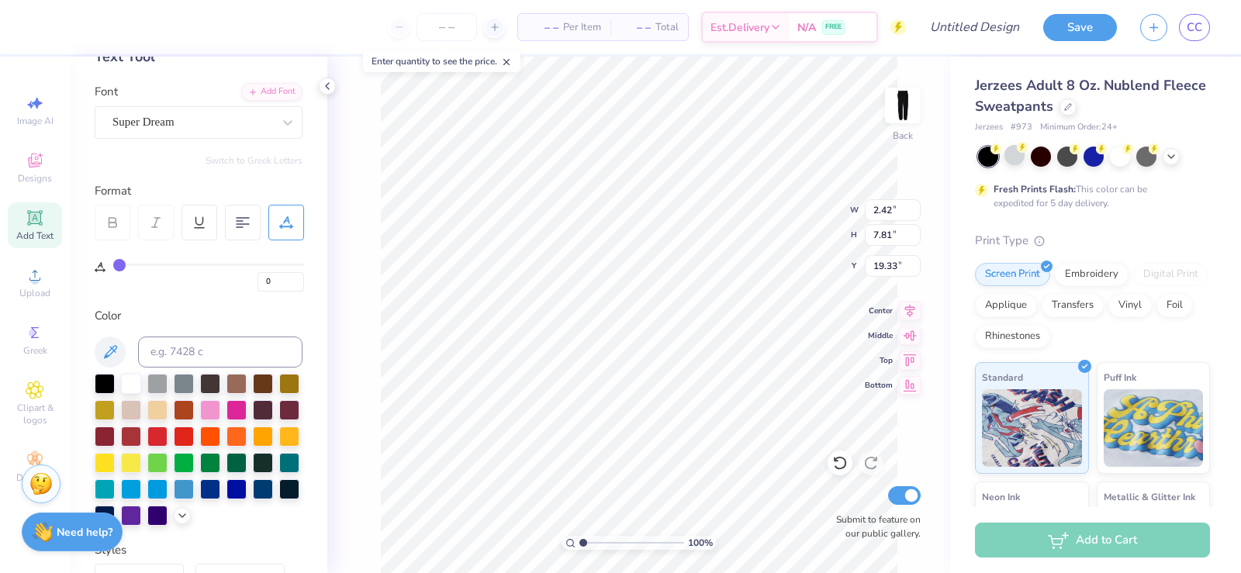
scroll to position [0, 0]
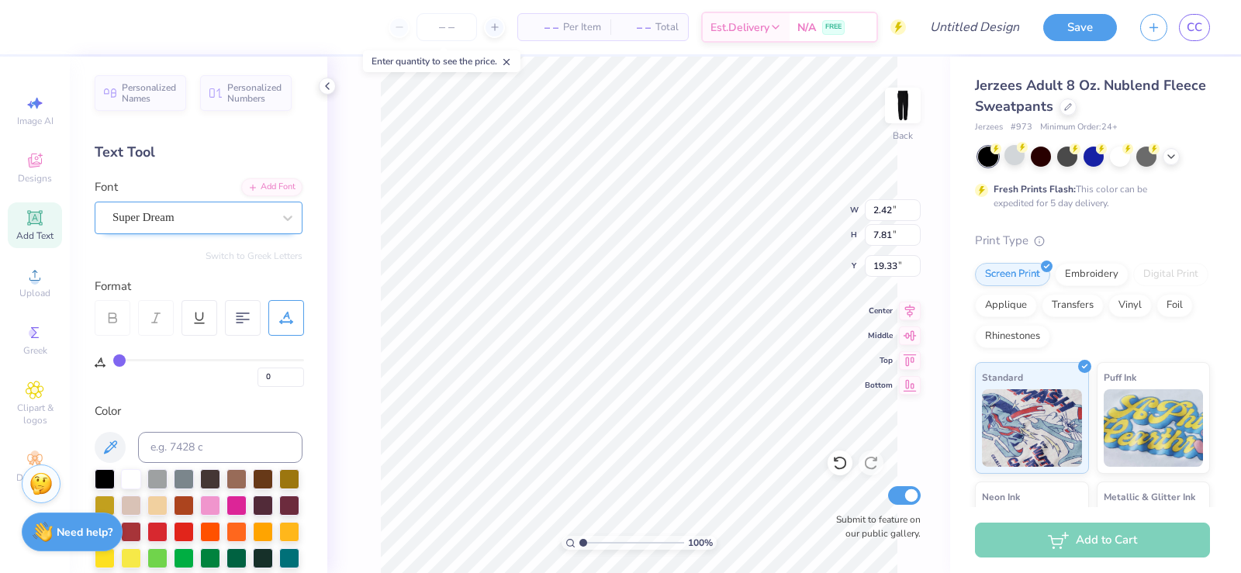
click at [244, 216] on div "Super Dream" at bounding box center [192, 217] width 163 height 24
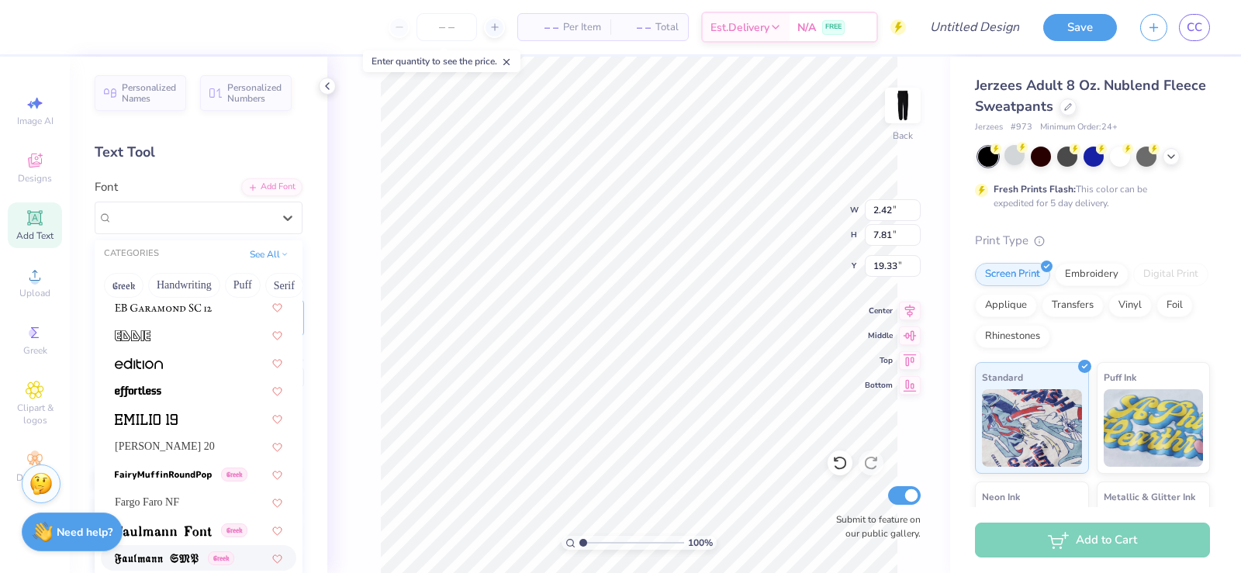
scroll to position [3179, 0]
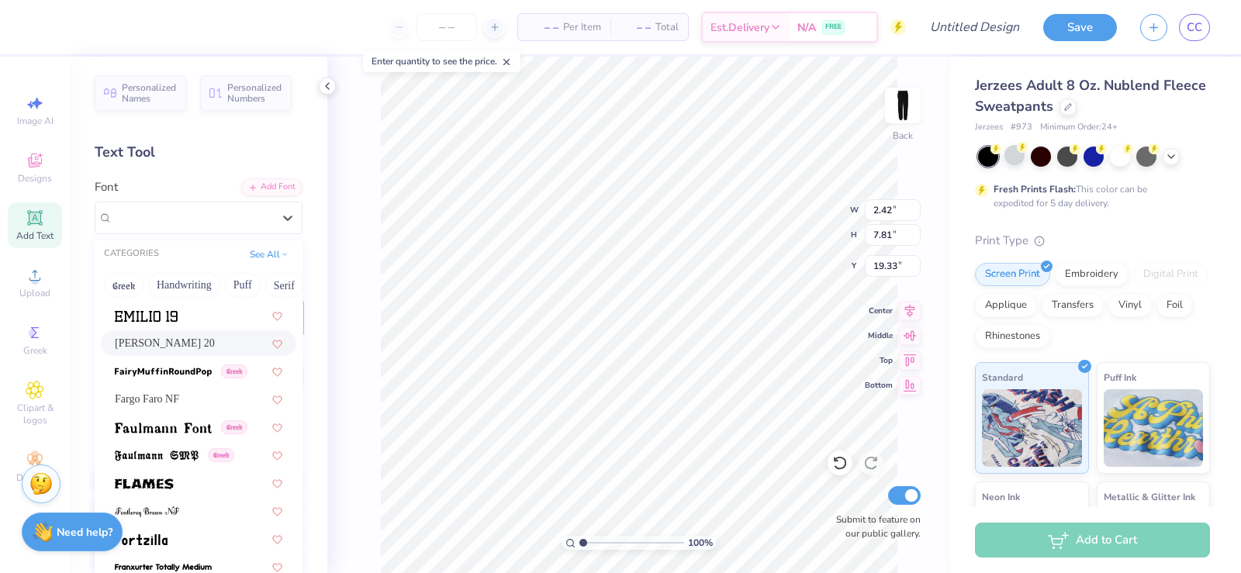
click at [186, 343] on div "[PERSON_NAME] 20" at bounding box center [198, 343] width 167 height 16
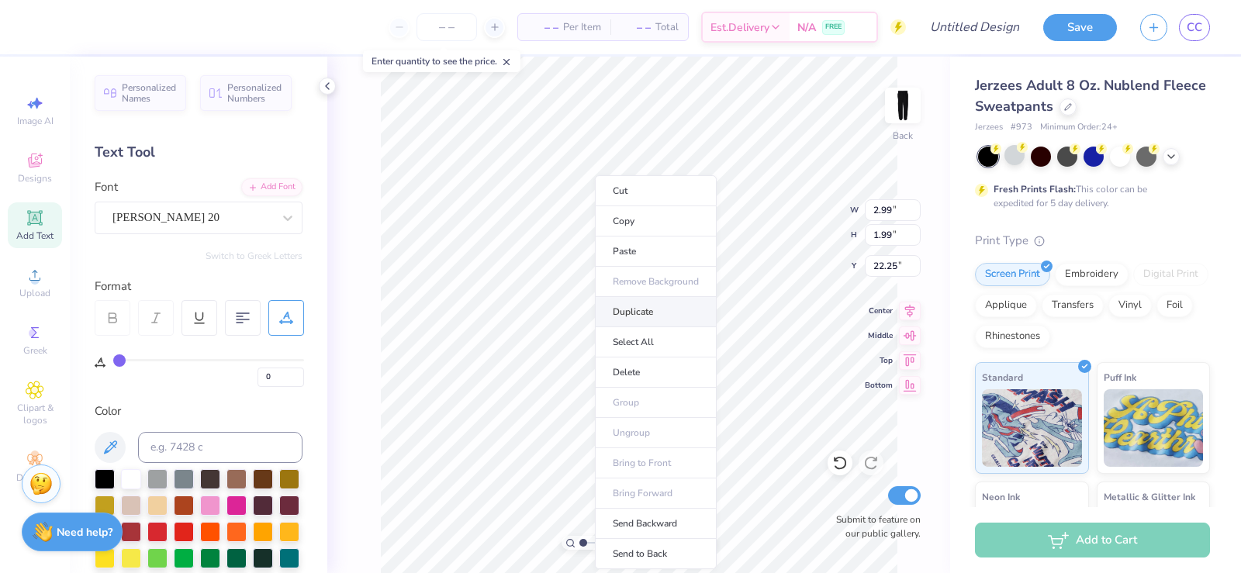
click at [623, 315] on li "Duplicate" at bounding box center [656, 312] width 122 height 30
click at [637, 311] on li "Duplicate" at bounding box center [662, 312] width 122 height 30
click at [636, 317] on li "Duplicate" at bounding box center [668, 312] width 122 height 30
click at [621, 319] on li "Duplicate" at bounding box center [636, 312] width 122 height 30
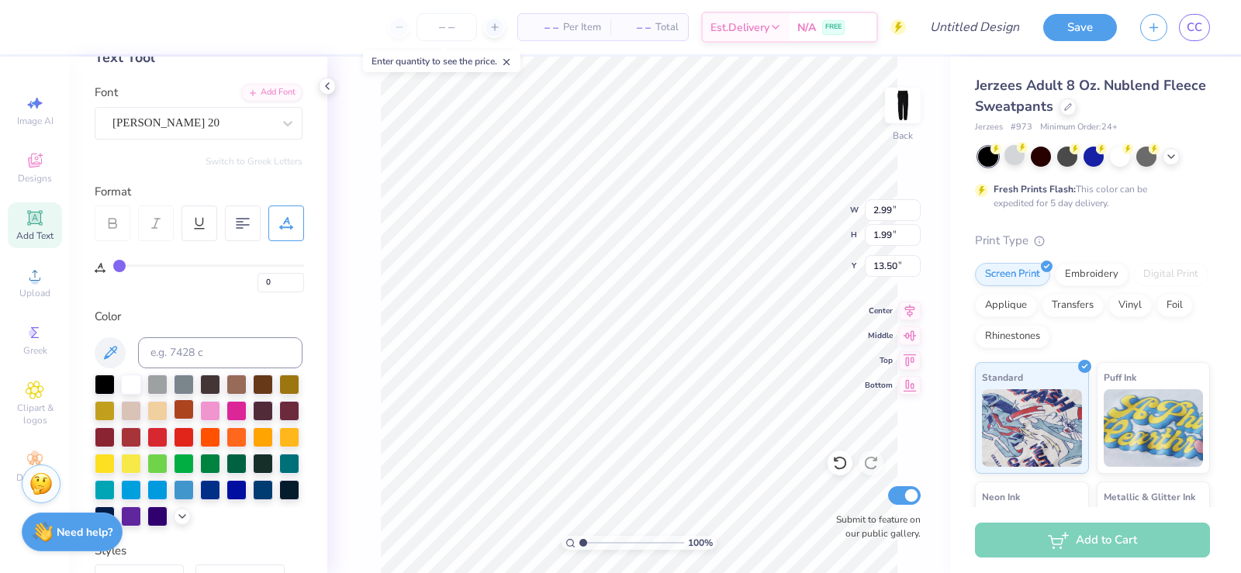
scroll to position [155, 0]
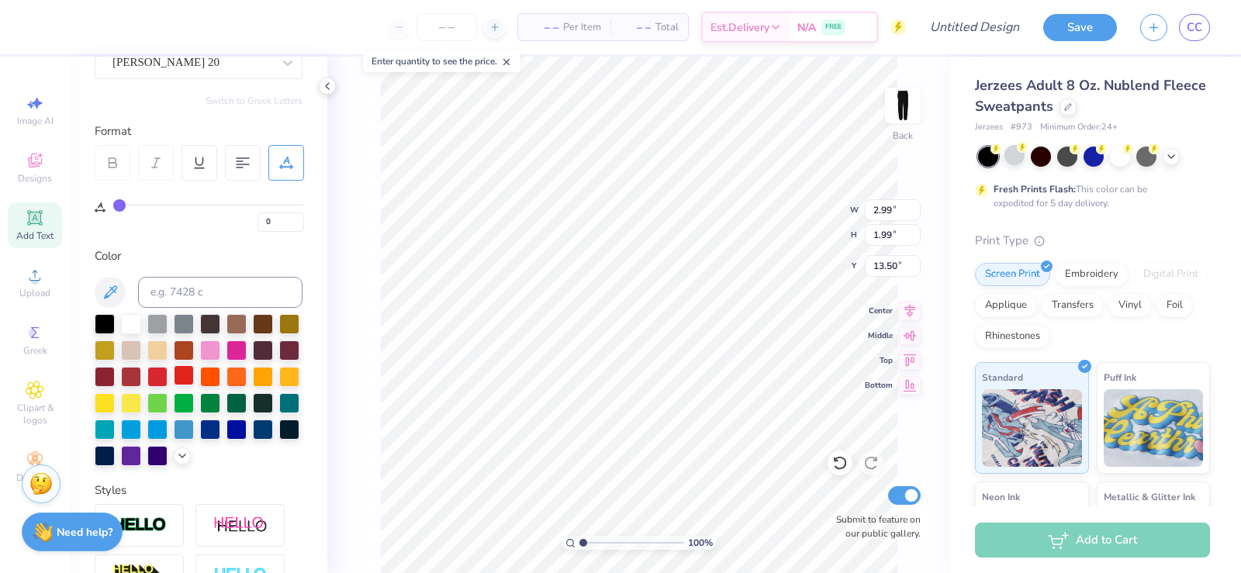
click at [194, 378] on div at bounding box center [184, 375] width 20 height 20
click at [200, 438] on div at bounding box center [210, 428] width 20 height 20
click at [174, 438] on div at bounding box center [184, 428] width 20 height 20
click at [115, 405] on div at bounding box center [105, 402] width 20 height 20
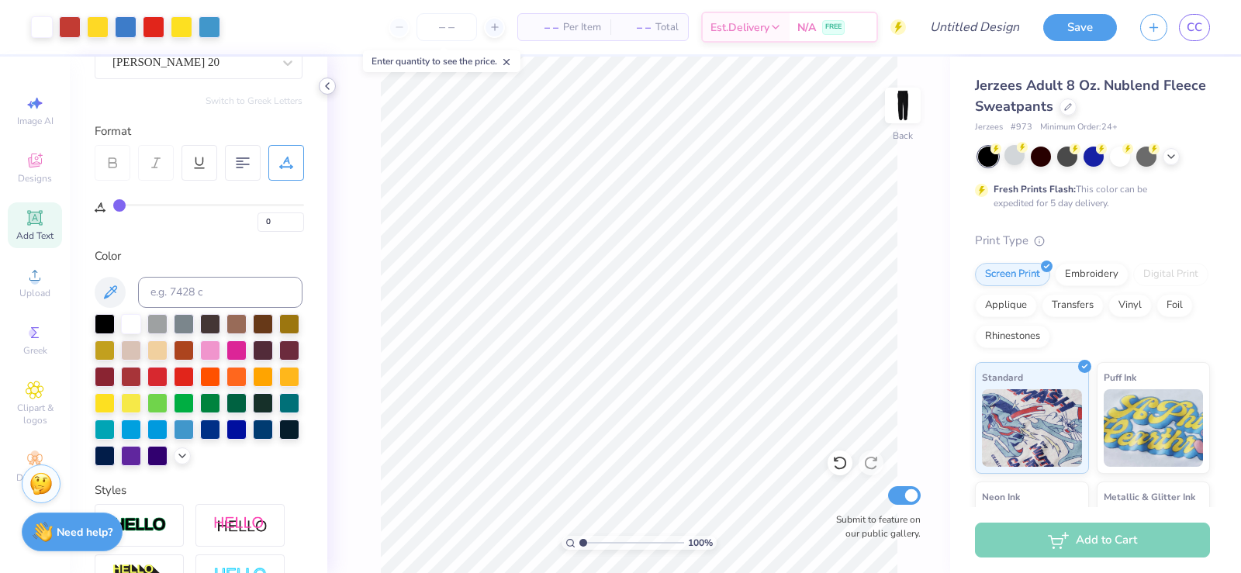
click at [329, 81] on icon at bounding box center [327, 86] width 12 height 12
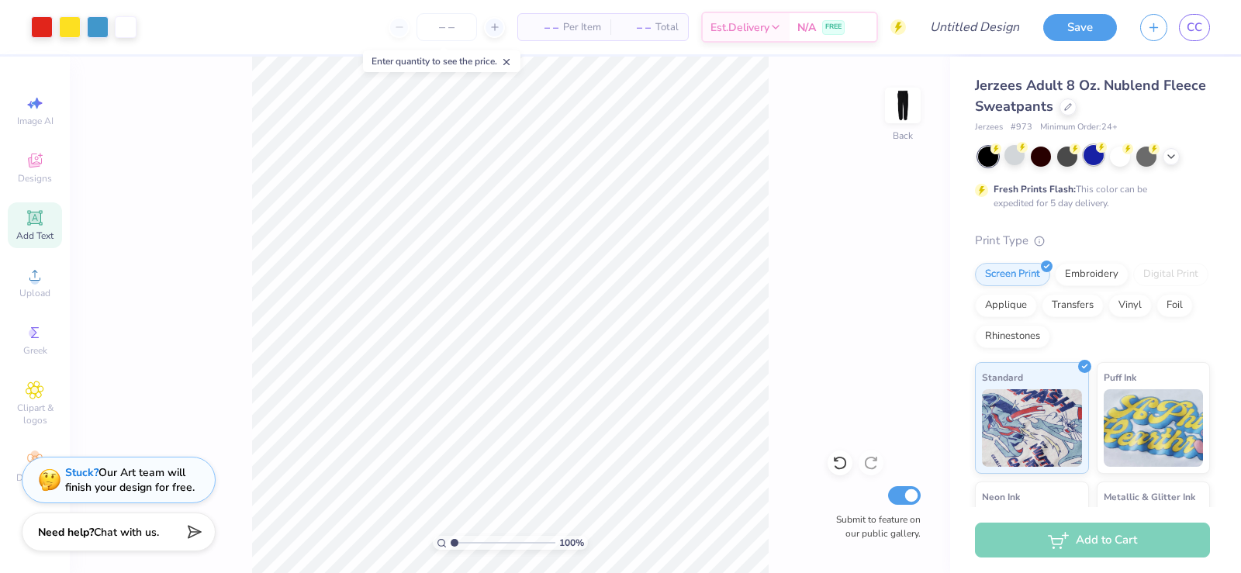
click at [1098, 160] on div at bounding box center [1093, 155] width 20 height 20
click at [1096, 161] on div "Almost there" at bounding box center [655, 315] width 1171 height 516
click at [1017, 161] on div at bounding box center [1014, 155] width 20 height 20
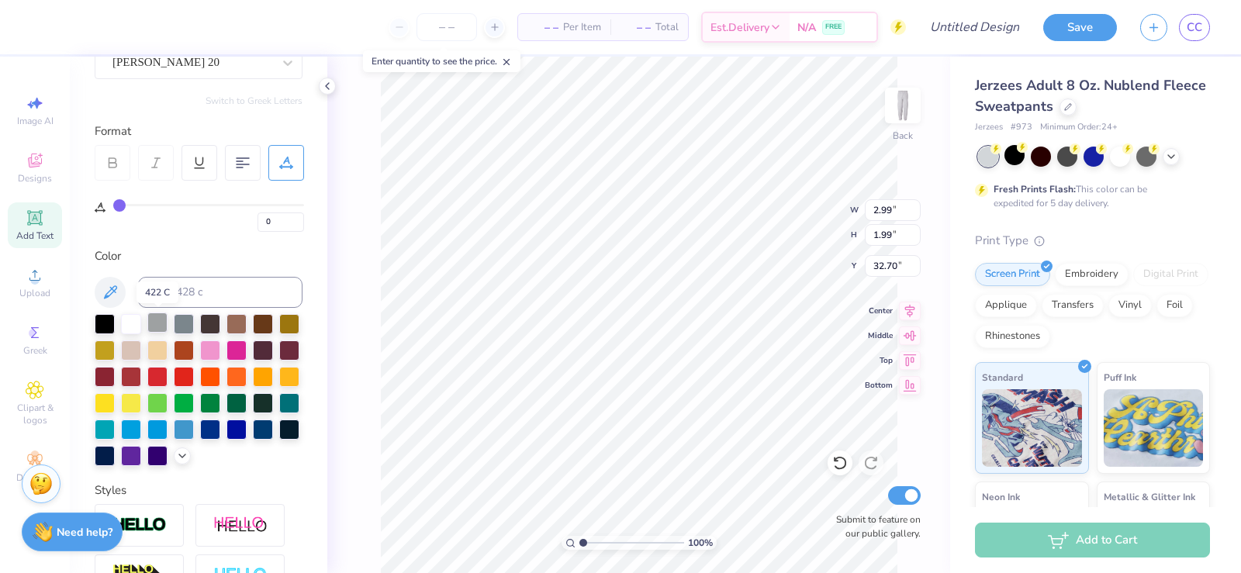
click at [161, 326] on div at bounding box center [157, 322] width 20 height 20
click at [102, 326] on div at bounding box center [105, 322] width 20 height 20
click at [279, 385] on div at bounding box center [289, 375] width 20 height 20
click at [141, 408] on div at bounding box center [131, 402] width 20 height 20
click at [279, 385] on div at bounding box center [289, 375] width 20 height 20
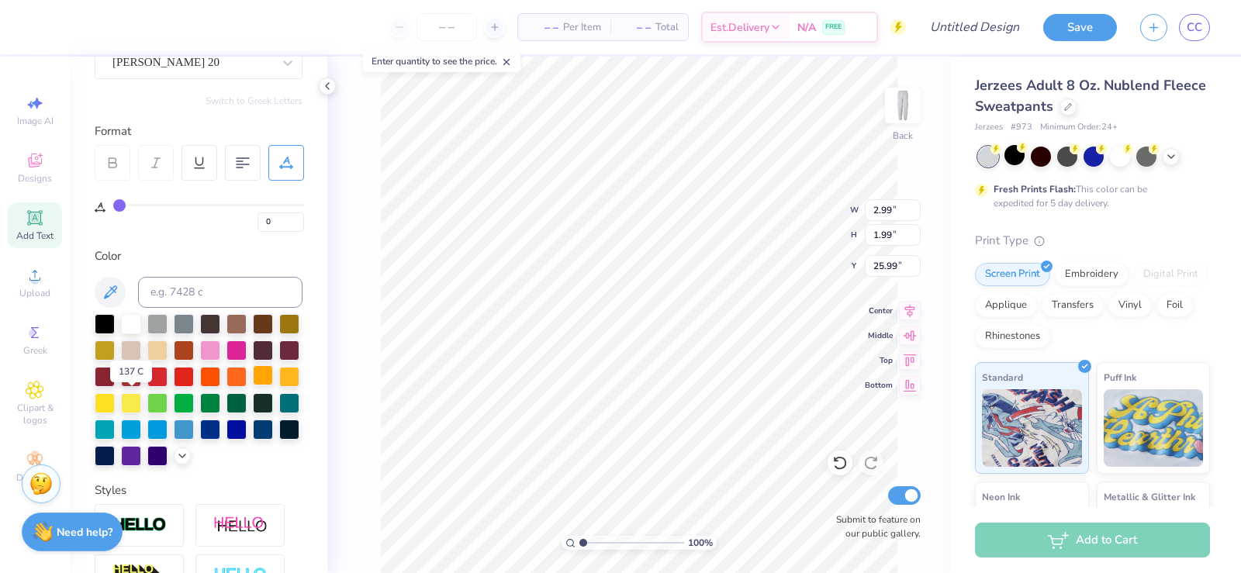
click at [253, 385] on div at bounding box center [263, 375] width 20 height 20
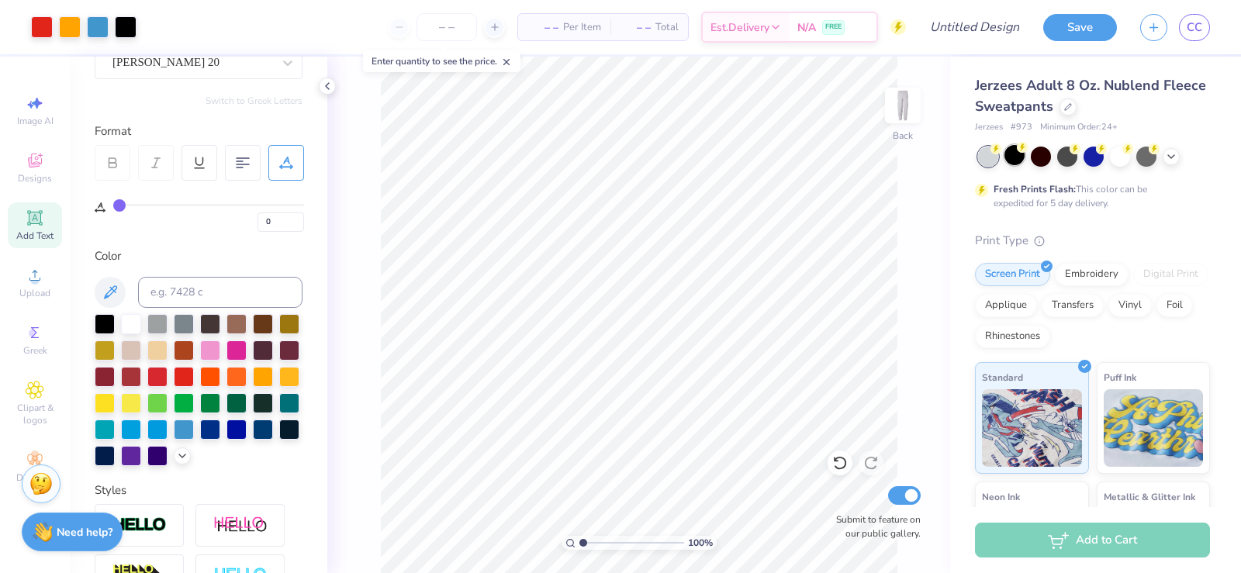
click at [1014, 159] on div at bounding box center [1014, 155] width 20 height 20
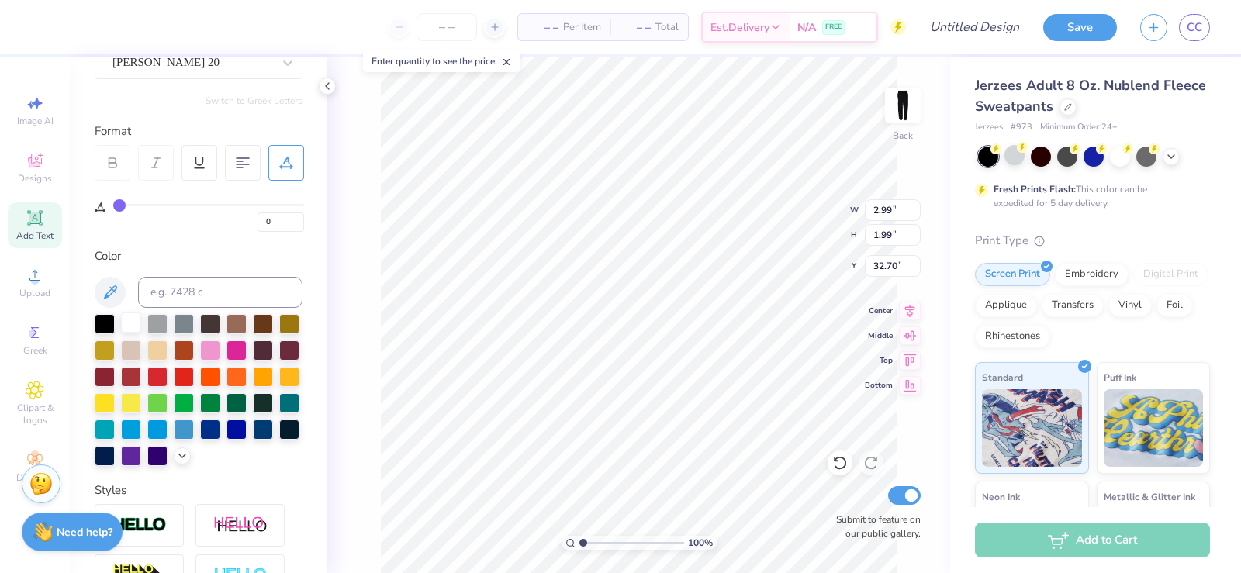
click at [129, 323] on div at bounding box center [131, 322] width 20 height 20
click at [132, 326] on div at bounding box center [131, 322] width 20 height 20
click at [133, 323] on div at bounding box center [131, 322] width 20 height 20
click at [136, 331] on div at bounding box center [131, 322] width 20 height 20
click at [433, 30] on input "number" at bounding box center [446, 27] width 60 height 28
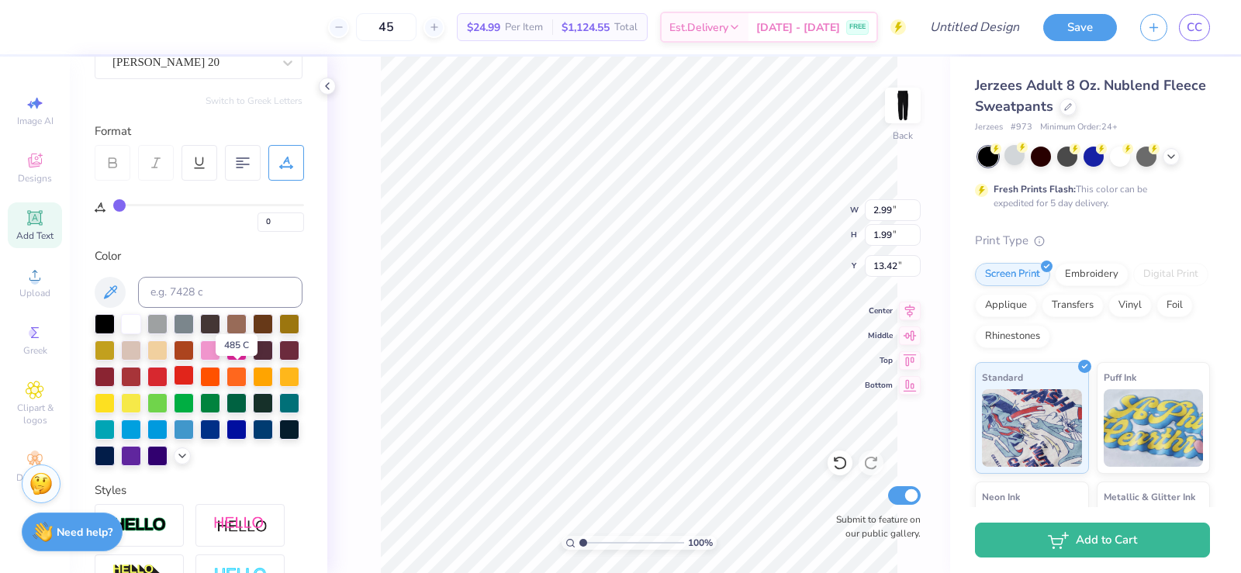
click at [194, 375] on div at bounding box center [184, 375] width 20 height 20
click at [174, 438] on div at bounding box center [184, 428] width 20 height 20
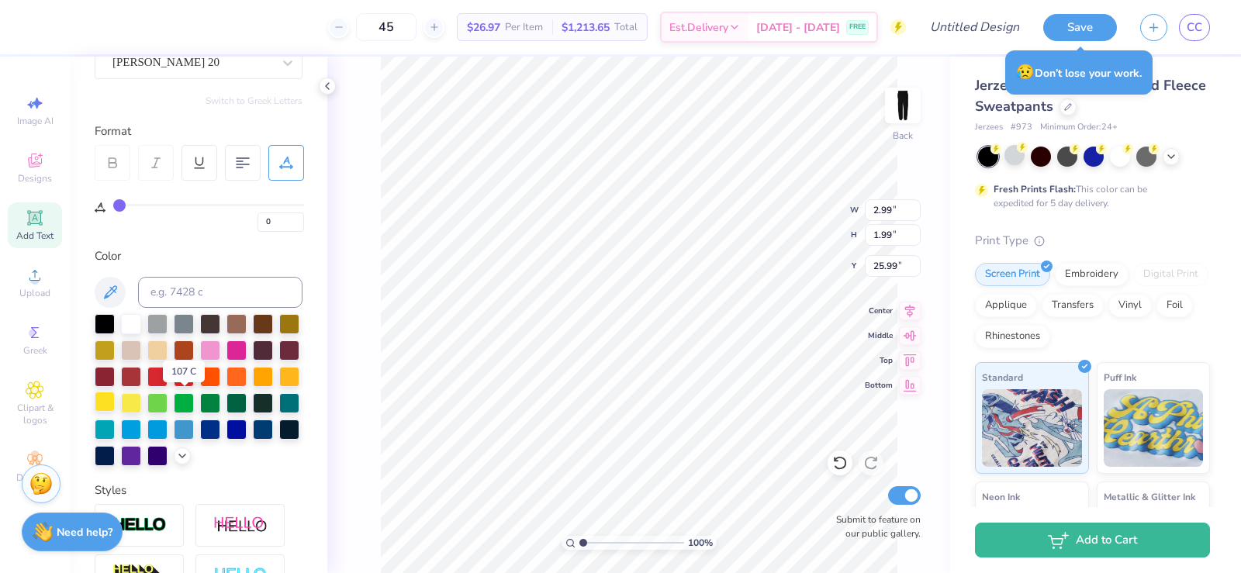
click at [115, 405] on div at bounding box center [105, 402] width 20 height 20
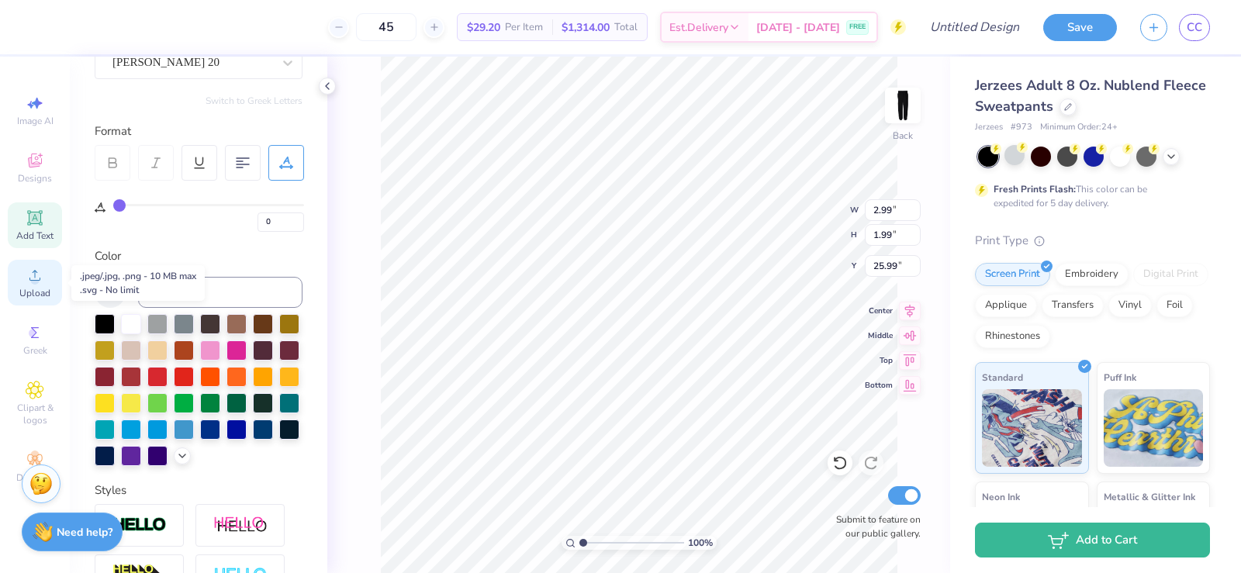
click at [40, 277] on icon at bounding box center [35, 275] width 19 height 19
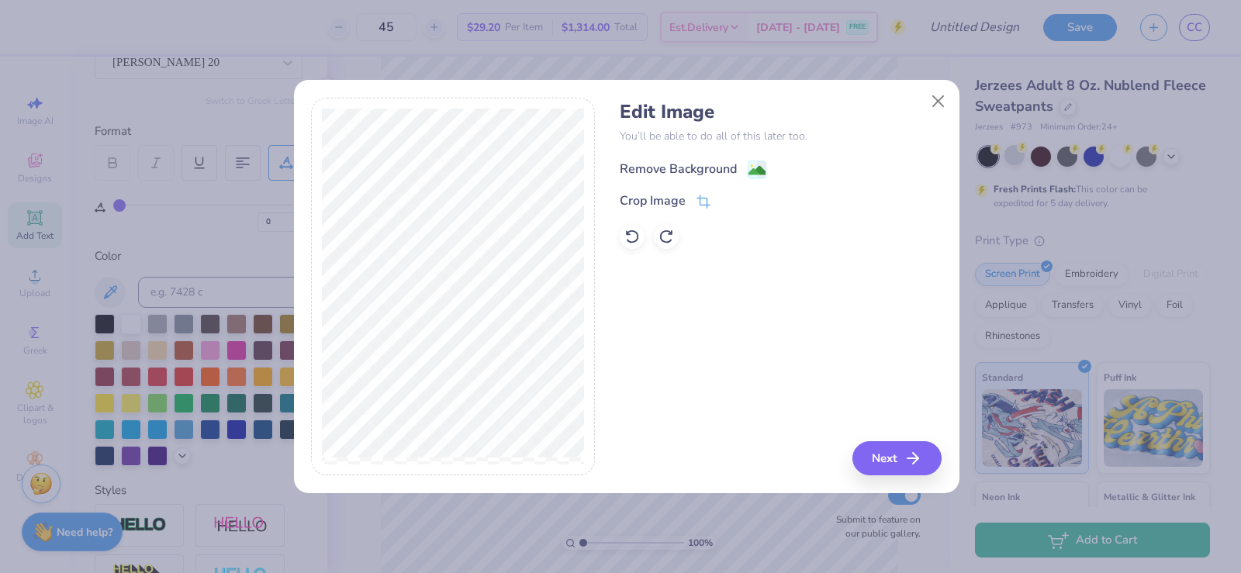
click at [747, 167] on icon at bounding box center [756, 170] width 19 height 19
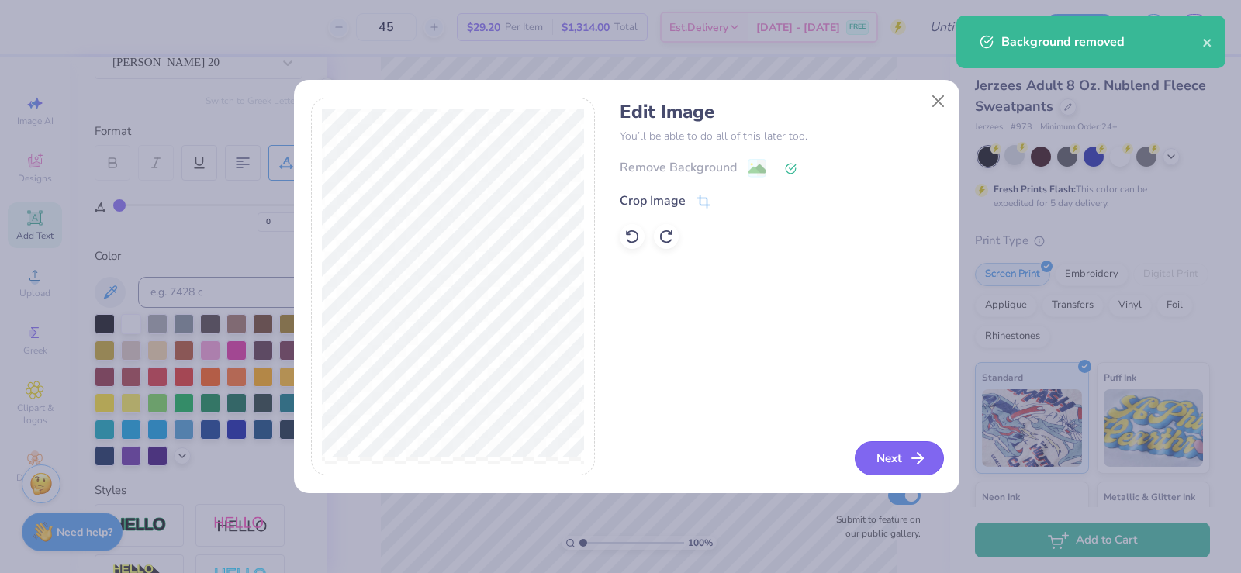
click at [899, 457] on button "Next" at bounding box center [898, 458] width 89 height 34
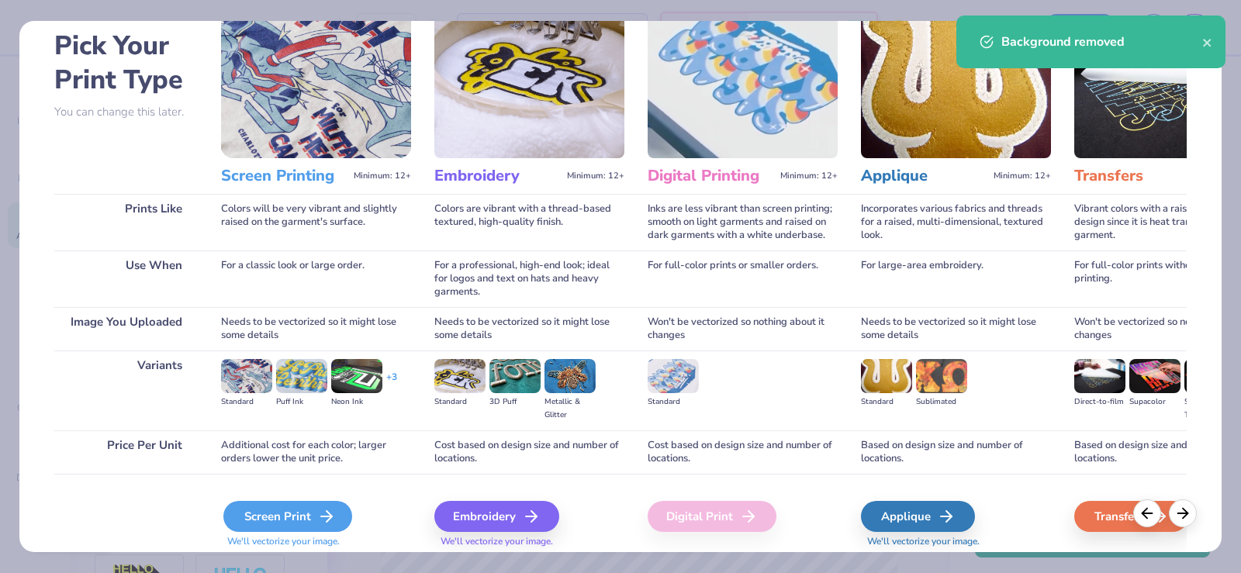
scroll to position [123, 0]
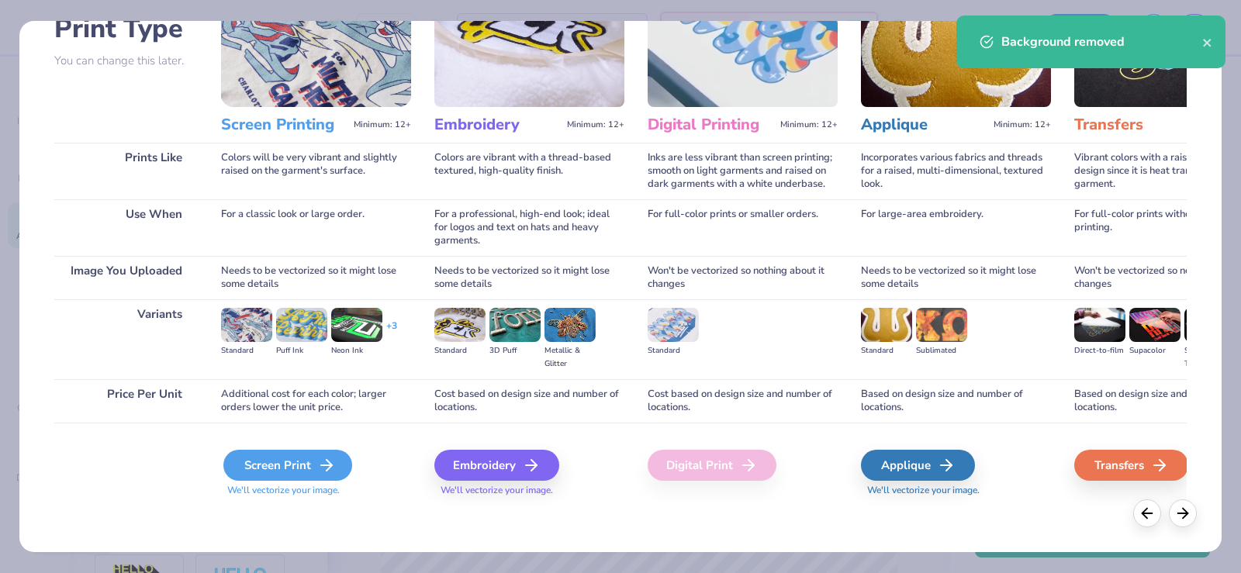
click at [299, 468] on div "Screen Print" at bounding box center [287, 465] width 129 height 31
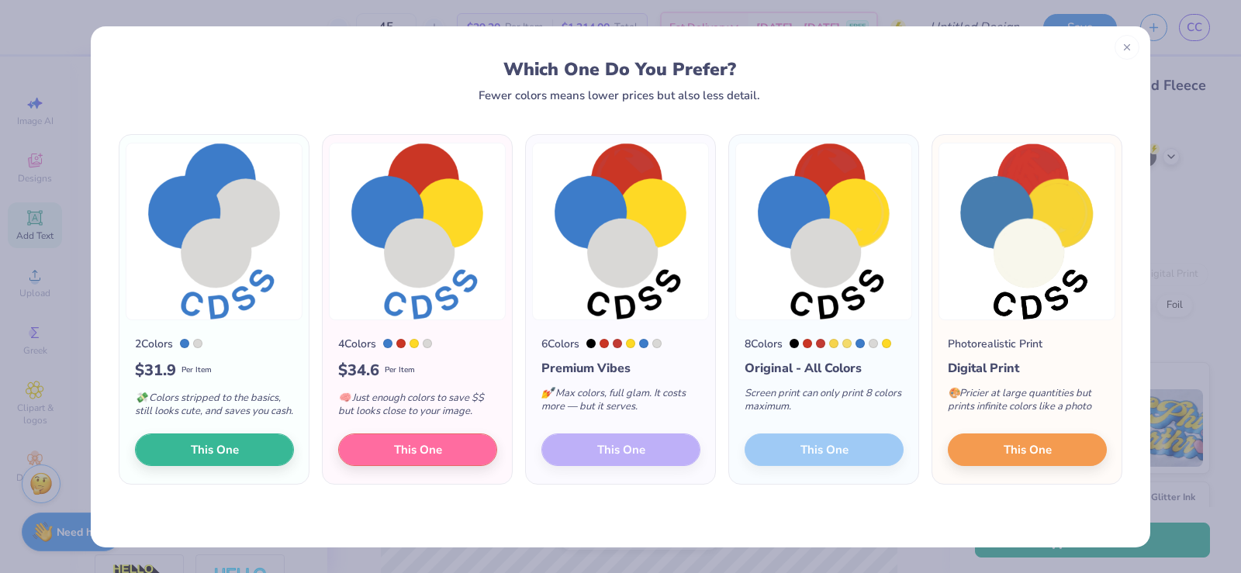
click at [589, 468] on div "6 Colors Premium Vibes 💅 Max colors, full glam. It costs more — but it serves. …" at bounding box center [620, 402] width 189 height 164
click at [599, 463] on div "6 Colors Premium Vibes 💅 Max colors, full glam. It costs more — but it serves. …" at bounding box center [620, 402] width 189 height 164
click at [613, 341] on div at bounding box center [623, 343] width 75 height 9
click at [1131, 45] on icon at bounding box center [1126, 45] width 11 height 11
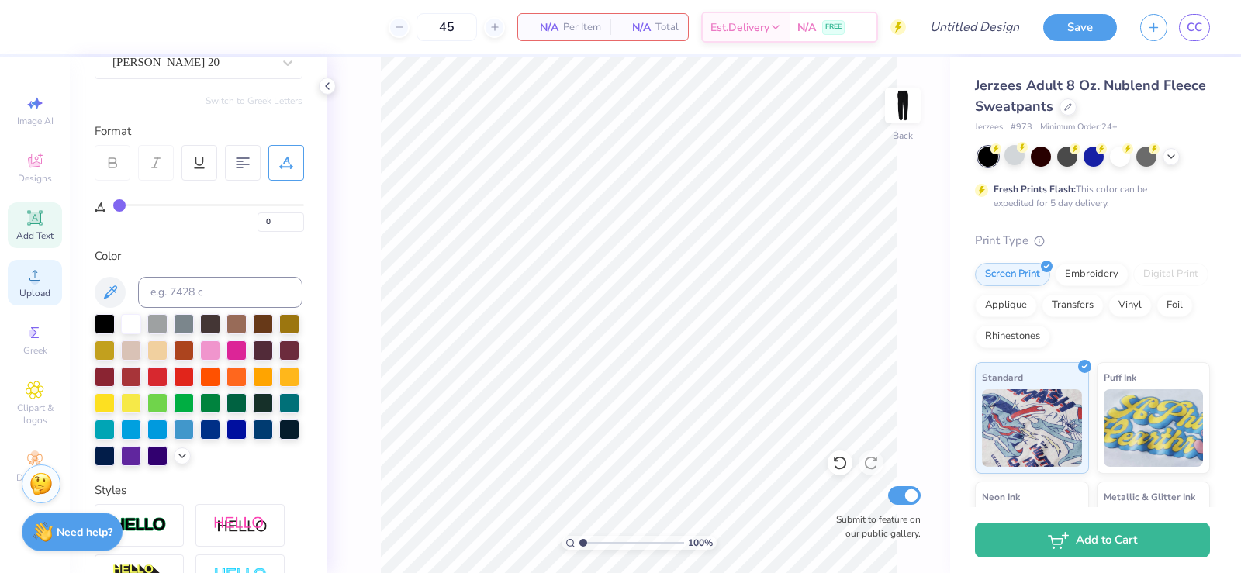
click at [42, 291] on span "Upload" at bounding box center [34, 293] width 31 height 12
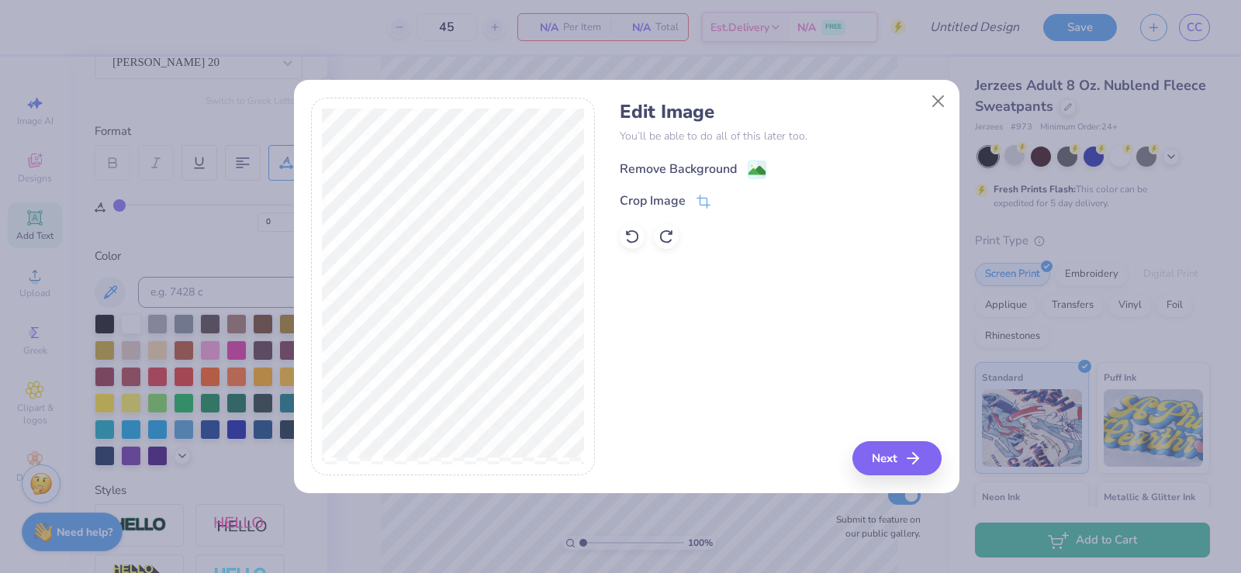
click at [669, 164] on div "Remove Background" at bounding box center [678, 169] width 117 height 19
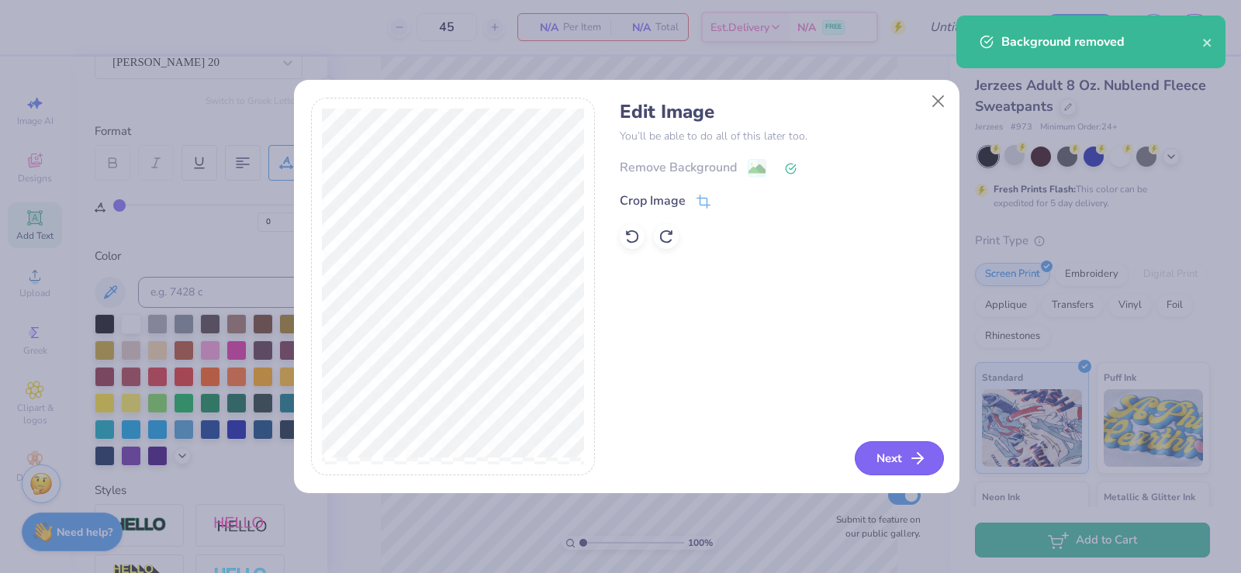
click at [880, 466] on button "Next" at bounding box center [898, 458] width 89 height 34
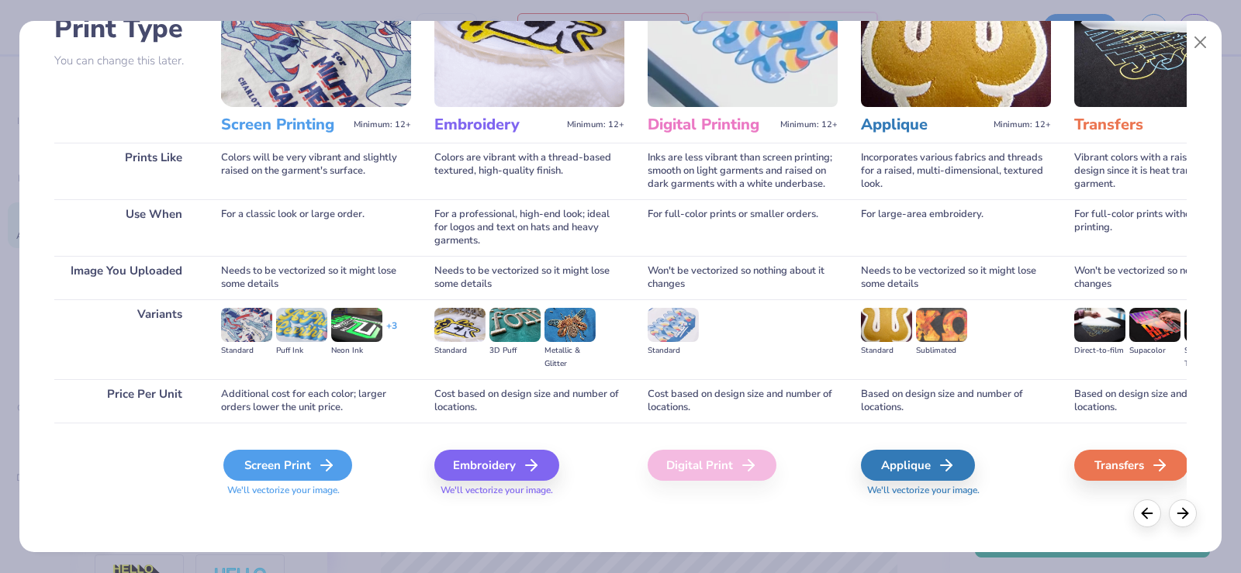
click at [326, 475] on icon at bounding box center [326, 465] width 19 height 19
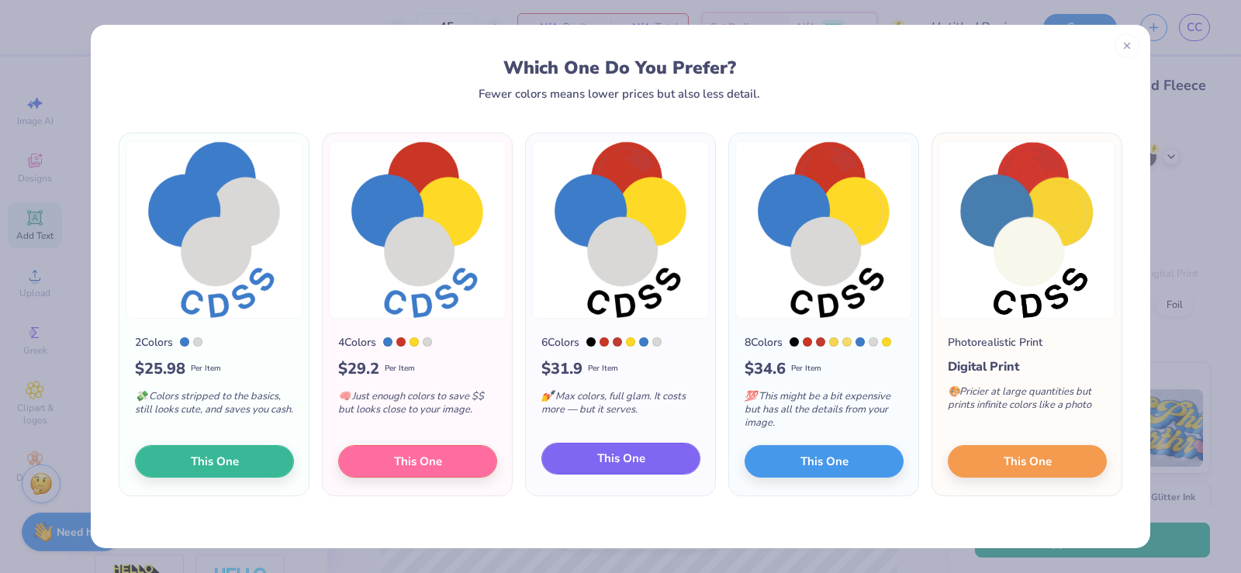
click at [597, 463] on span "This One" at bounding box center [621, 459] width 48 height 18
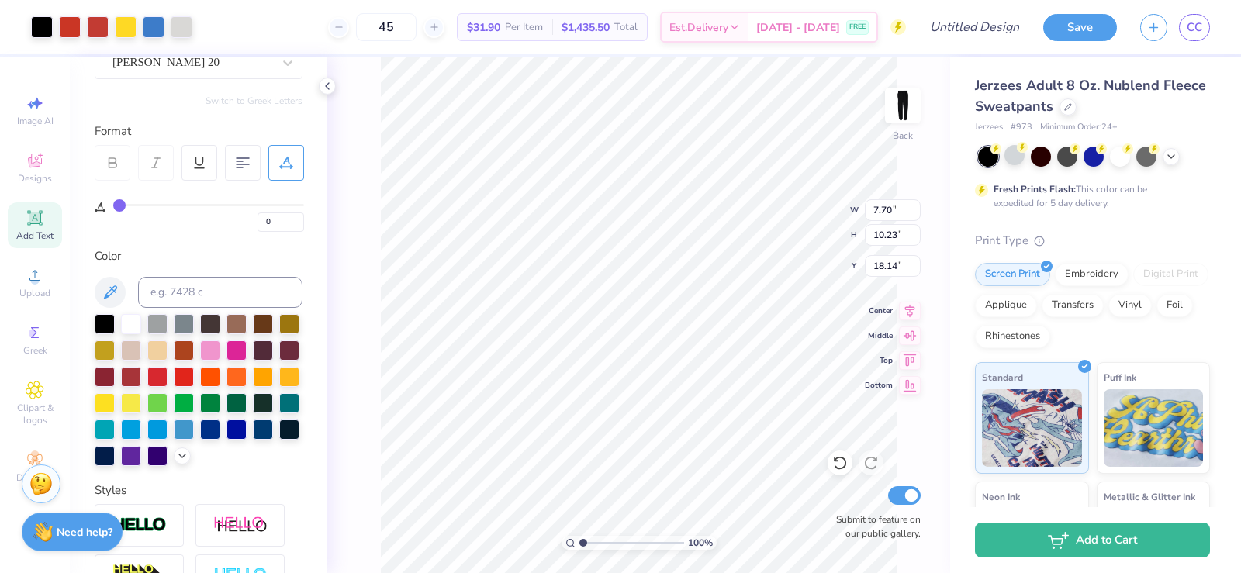
click at [67, 32] on div at bounding box center [620, 286] width 1241 height 573
click at [71, 29] on div at bounding box center [70, 26] width 22 height 22
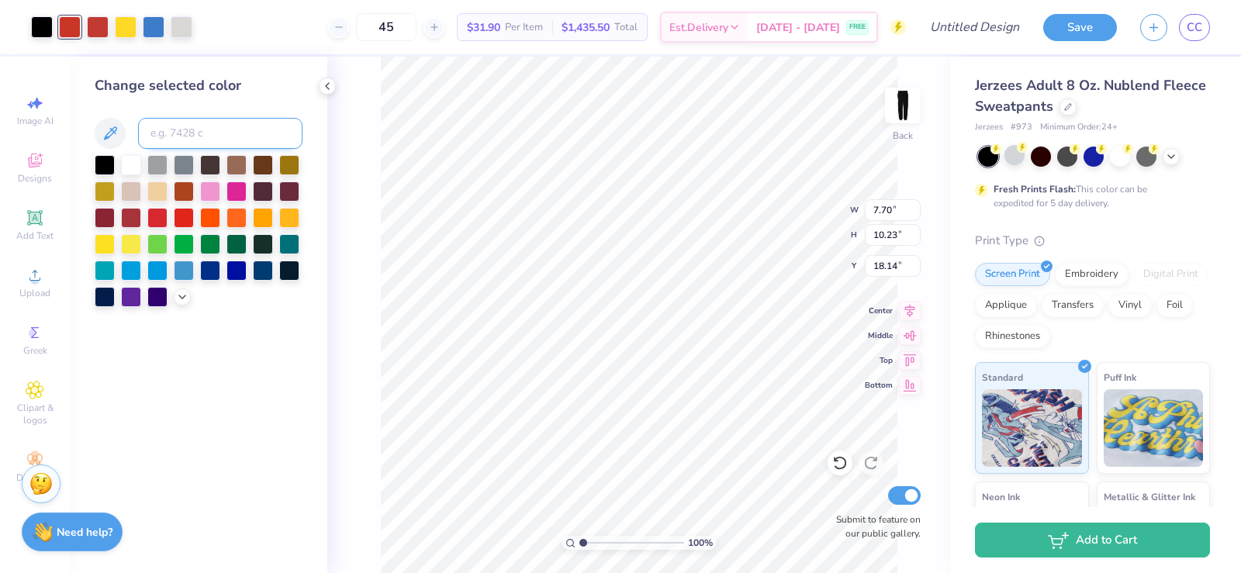
click at [169, 126] on input at bounding box center [220, 133] width 164 height 31
click at [155, 29] on div at bounding box center [154, 26] width 22 height 22
click at [131, 158] on div at bounding box center [131, 164] width 20 height 20
click at [49, 29] on div at bounding box center [42, 26] width 22 height 22
click at [136, 165] on div at bounding box center [131, 164] width 20 height 20
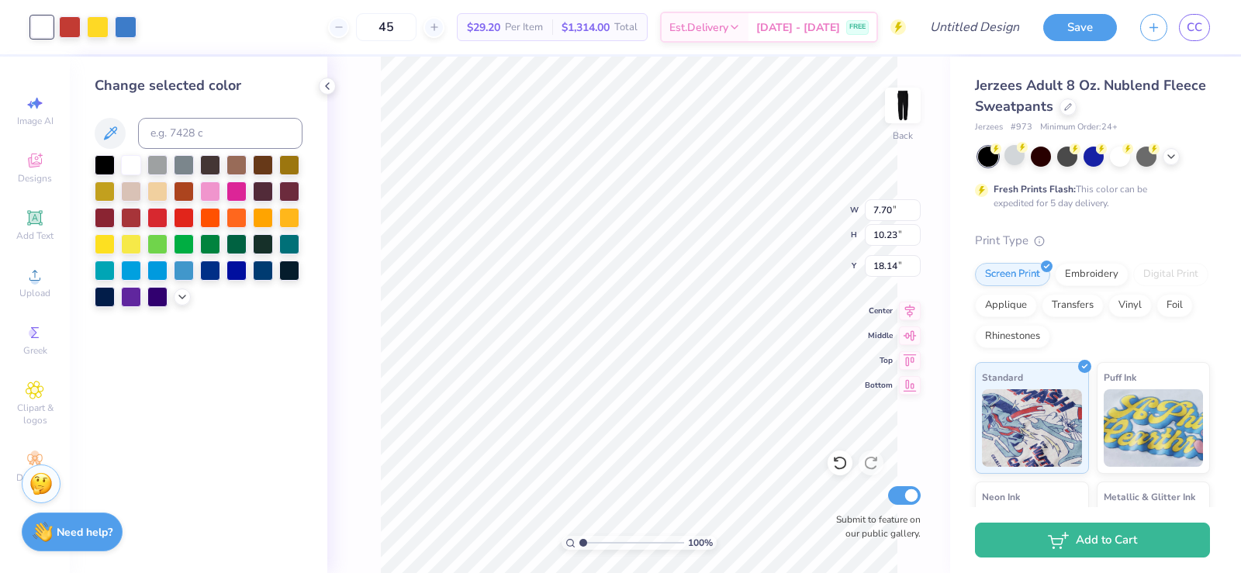
click at [157, 29] on div "45 $29.20 Per Item $1,314.00 Total Est. Delivery [DATE] - [DATE] FREE" at bounding box center [527, 27] width 758 height 54
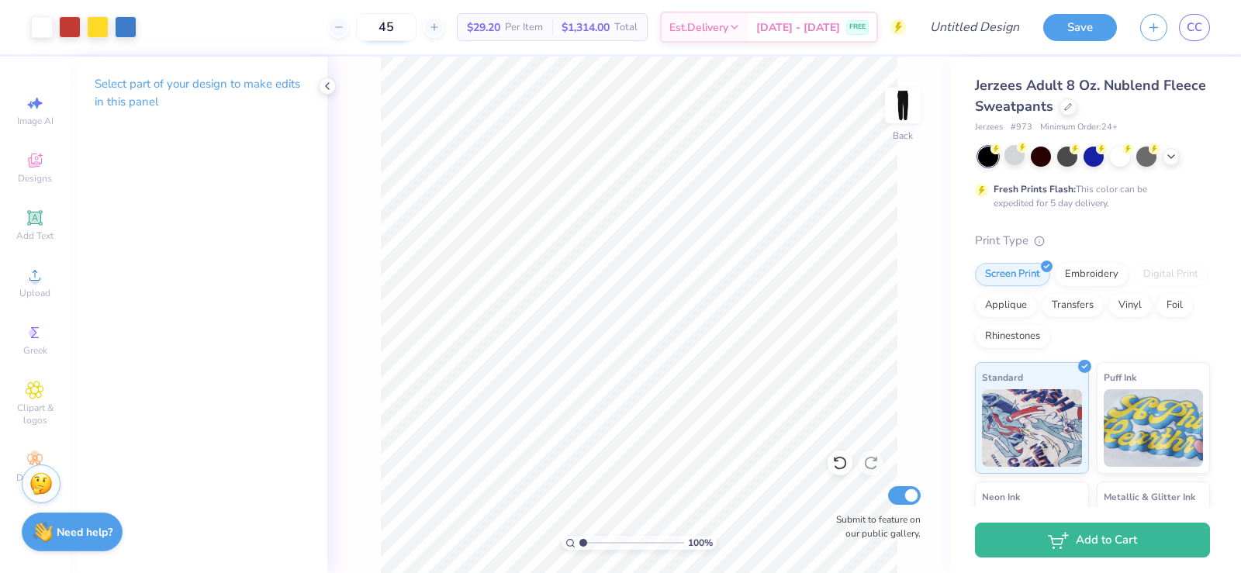
click at [399, 30] on input "45" at bounding box center [386, 27] width 60 height 28
click at [1085, 29] on button "Save" at bounding box center [1080, 25] width 74 height 27
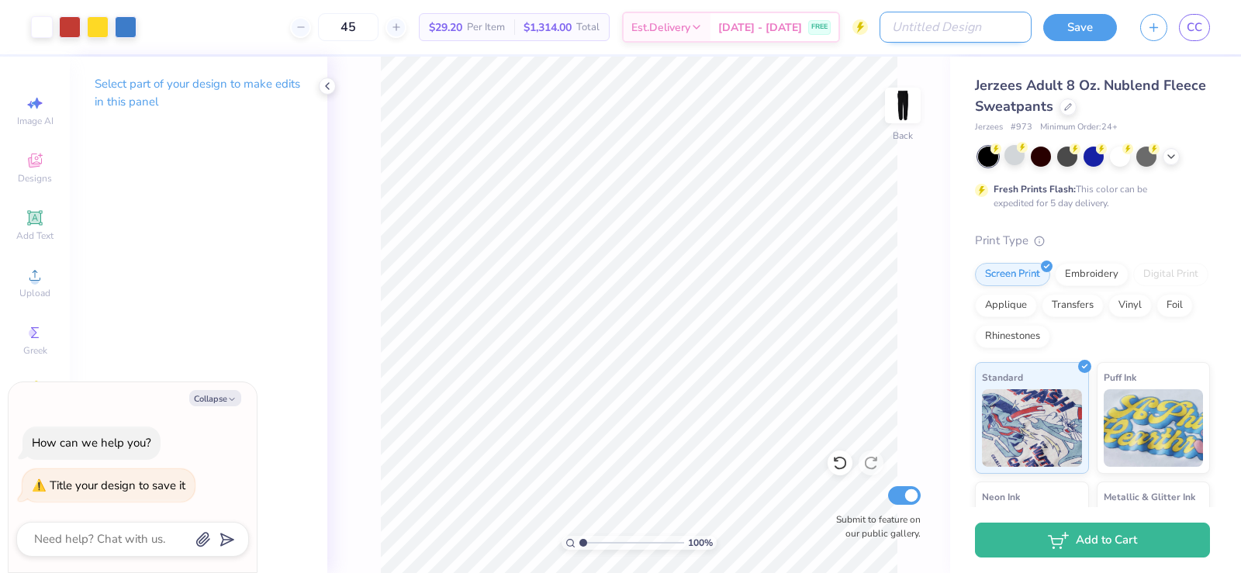
click at [1002, 28] on input "Design Title" at bounding box center [955, 27] width 152 height 31
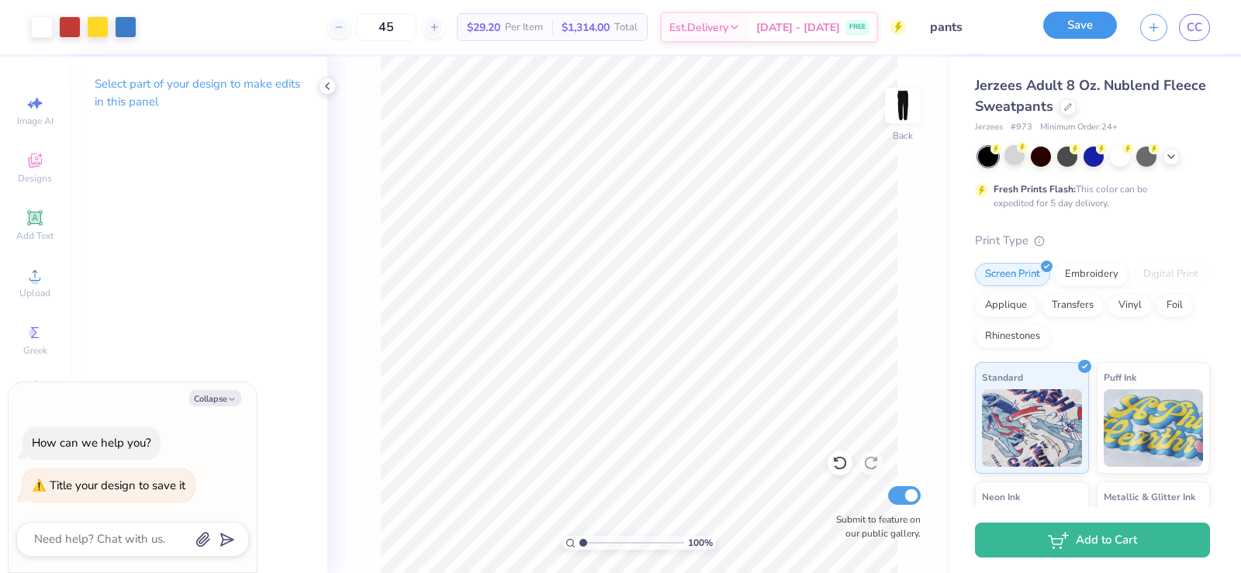
click at [1096, 22] on button "Save" at bounding box center [1080, 25] width 74 height 27
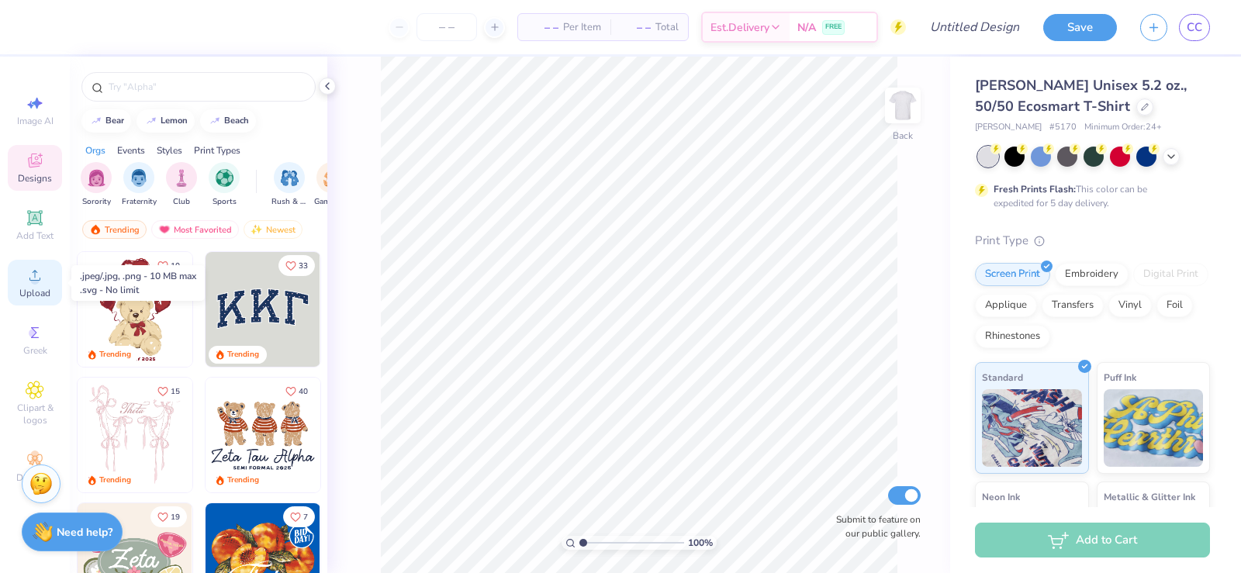
click at [33, 282] on circle at bounding box center [34, 280] width 9 height 9
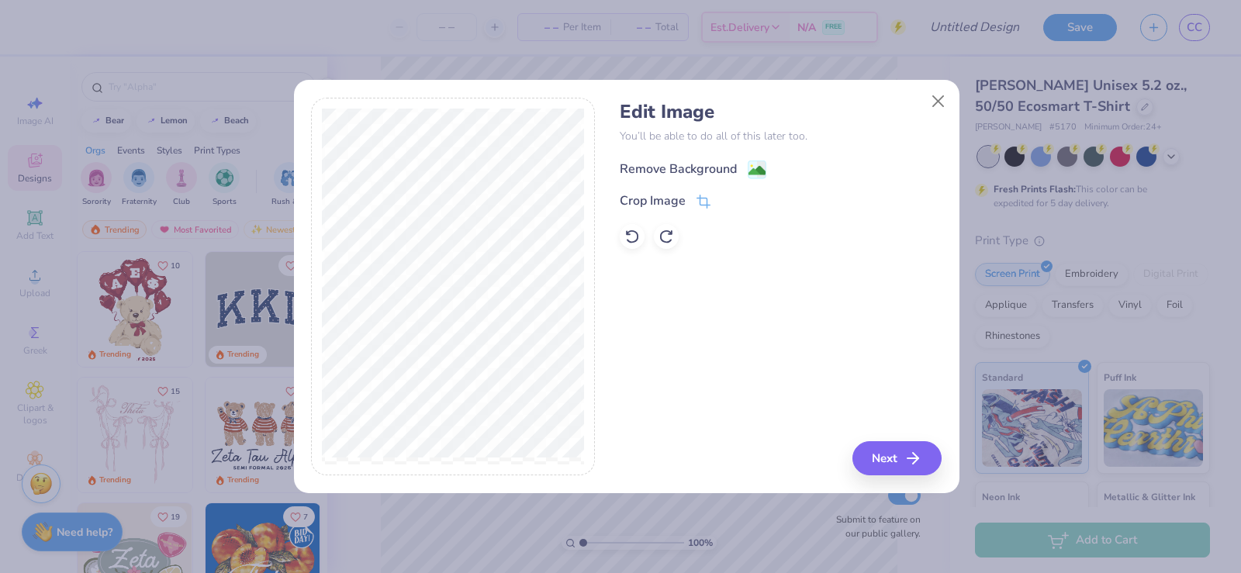
click at [672, 172] on div "Remove Background" at bounding box center [678, 169] width 117 height 19
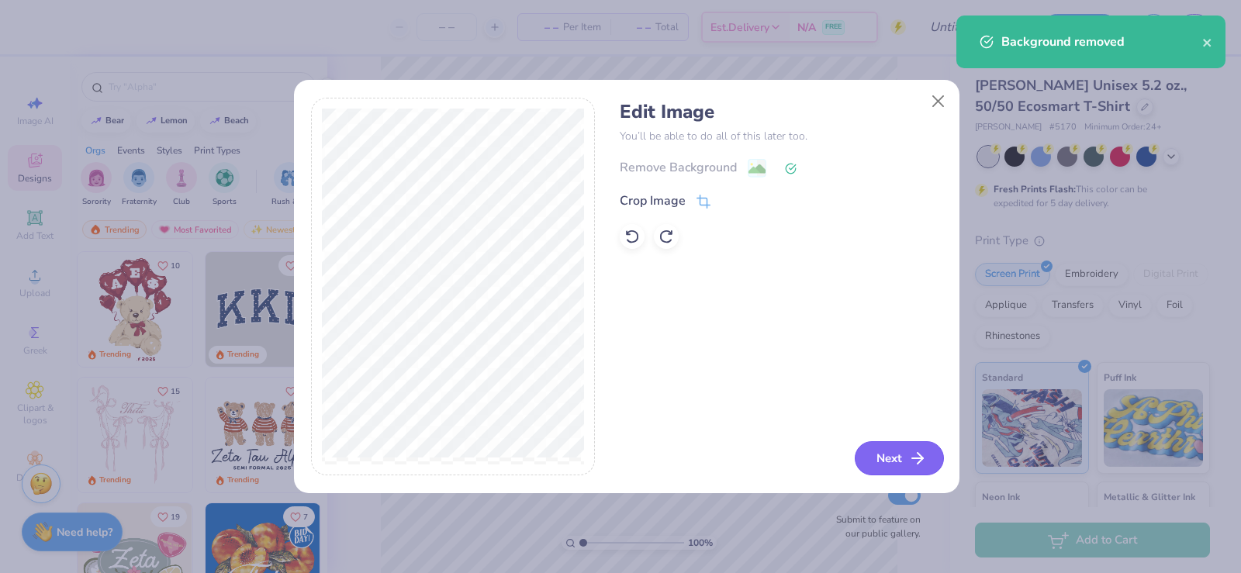
click at [888, 450] on button "Next" at bounding box center [898, 458] width 89 height 34
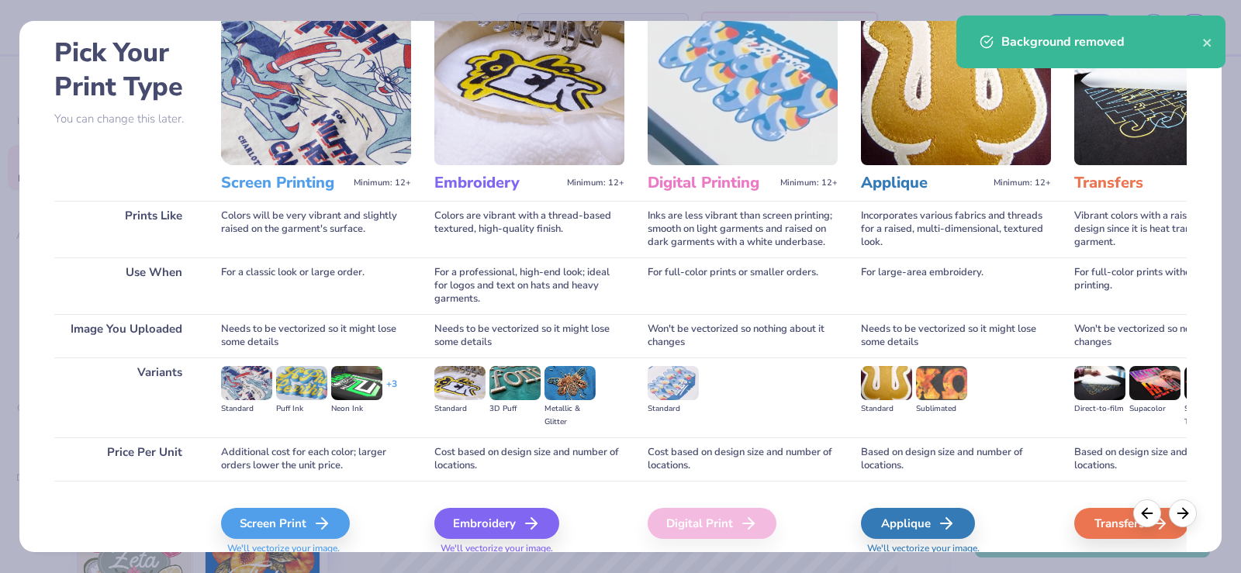
scroll to position [123, 0]
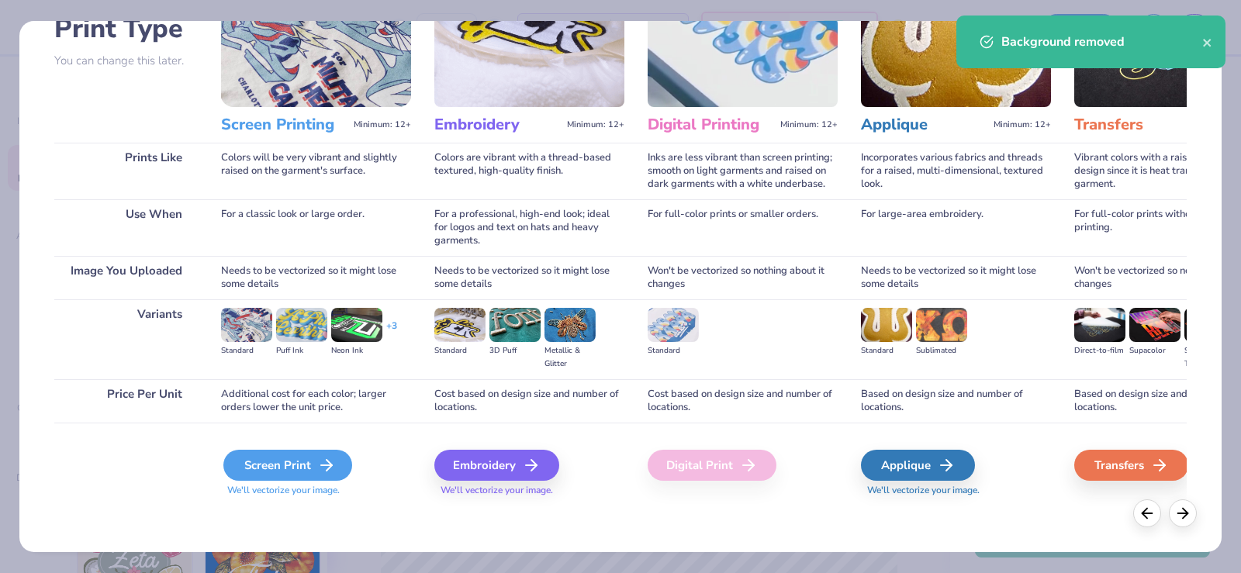
click at [284, 456] on div "Screen Print" at bounding box center [287, 465] width 129 height 31
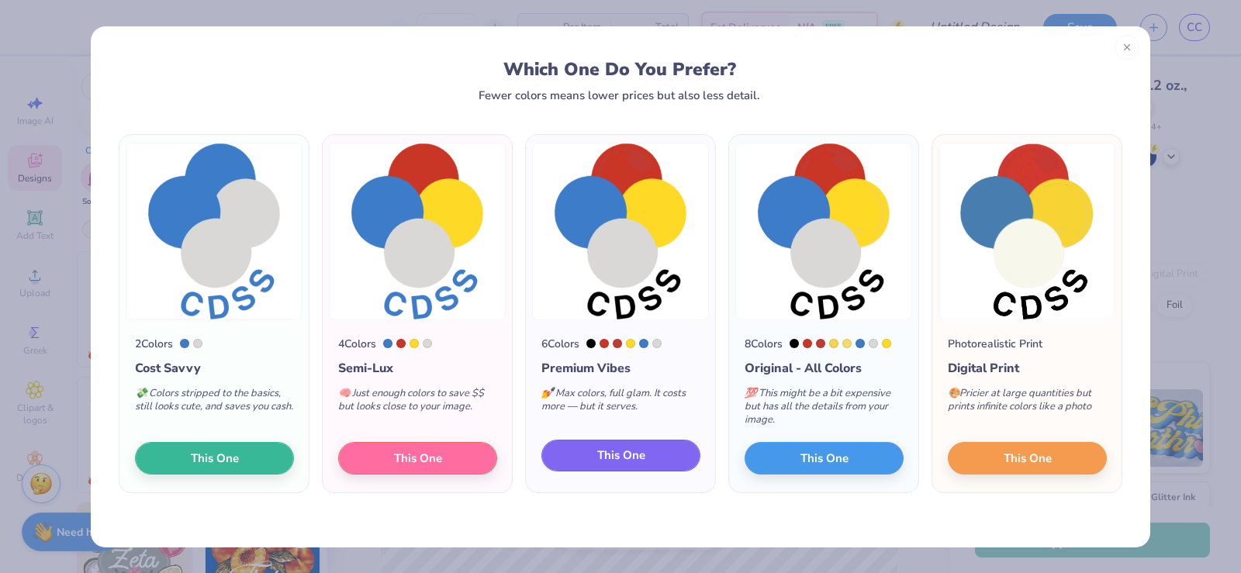
click at [593, 450] on button "This One" at bounding box center [620, 456] width 159 height 33
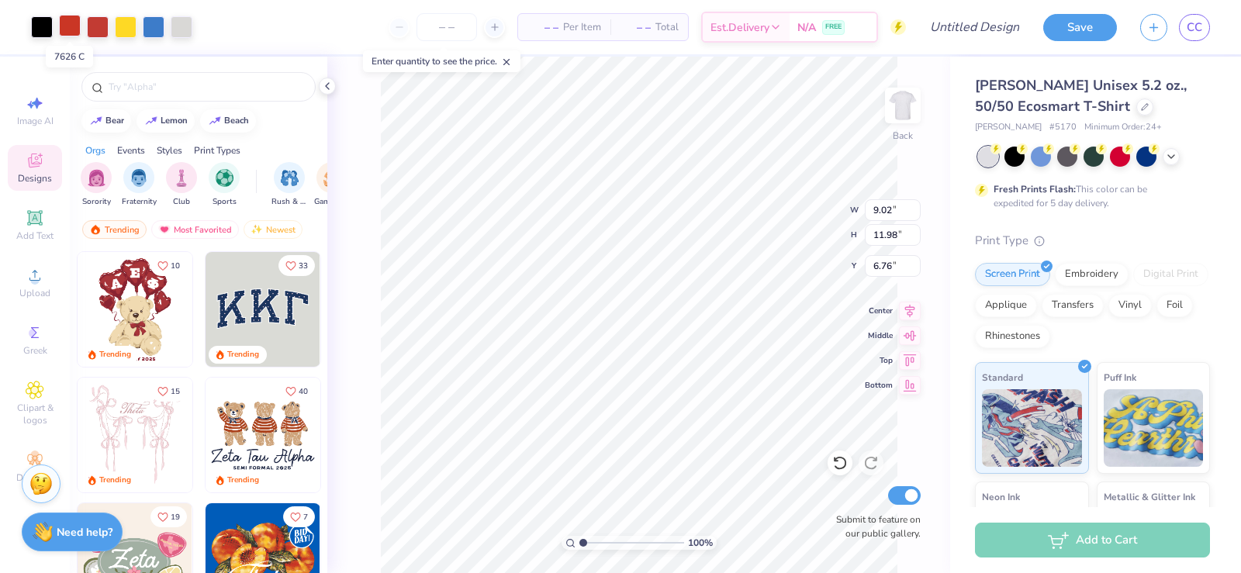
click at [76, 26] on div at bounding box center [70, 26] width 22 height 22
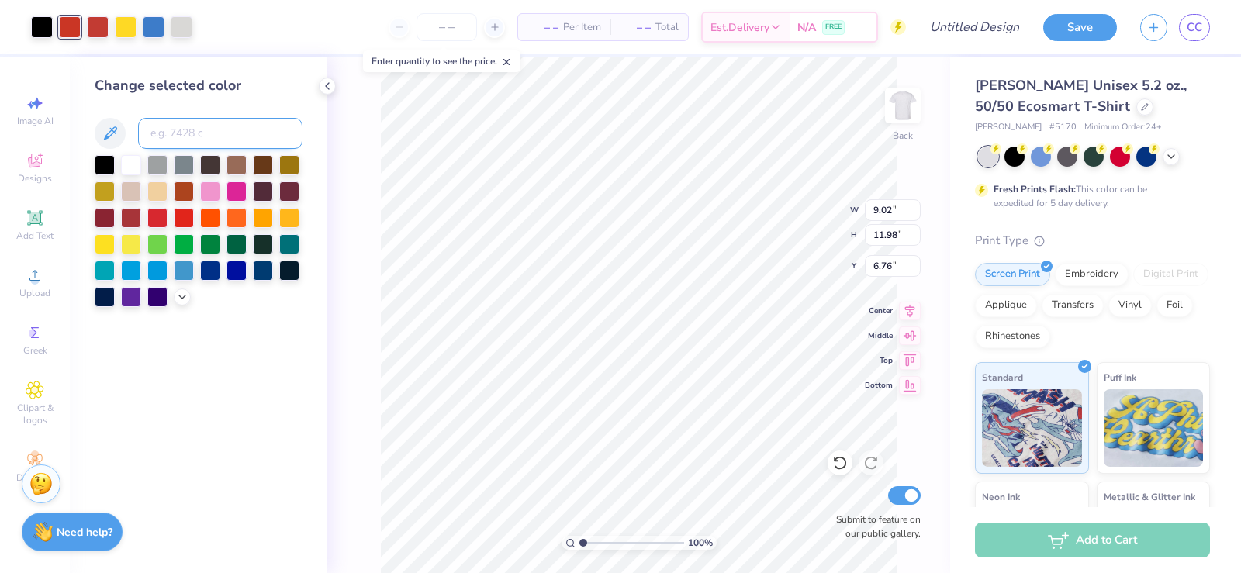
click at [198, 124] on input at bounding box center [220, 133] width 164 height 31
type input "180"
click at [143, 26] on div at bounding box center [154, 26] width 22 height 22
click at [137, 161] on div at bounding box center [131, 164] width 20 height 20
type input "4.38"
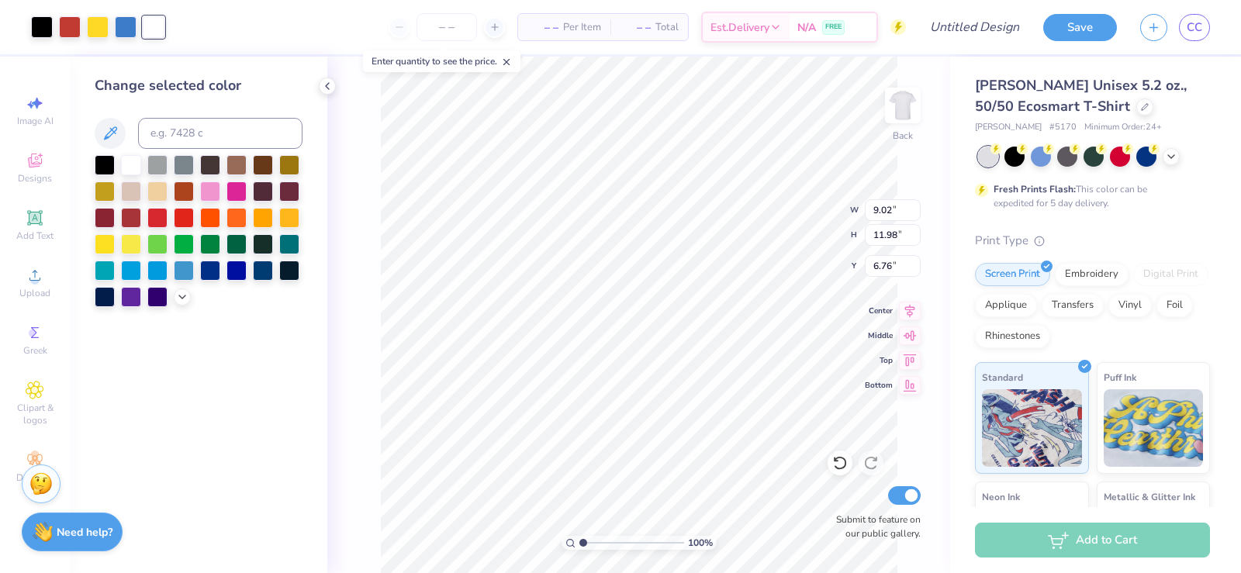
type input "5.82"
type input "1.38"
click at [451, 23] on input "number" at bounding box center [446, 27] width 60 height 28
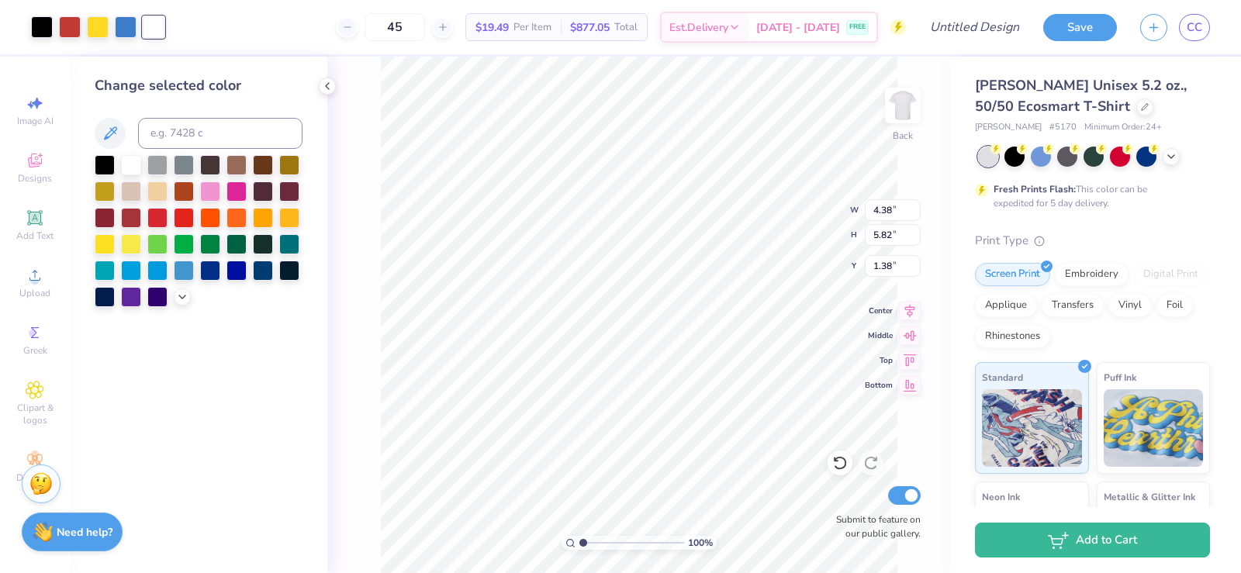
type input "45"
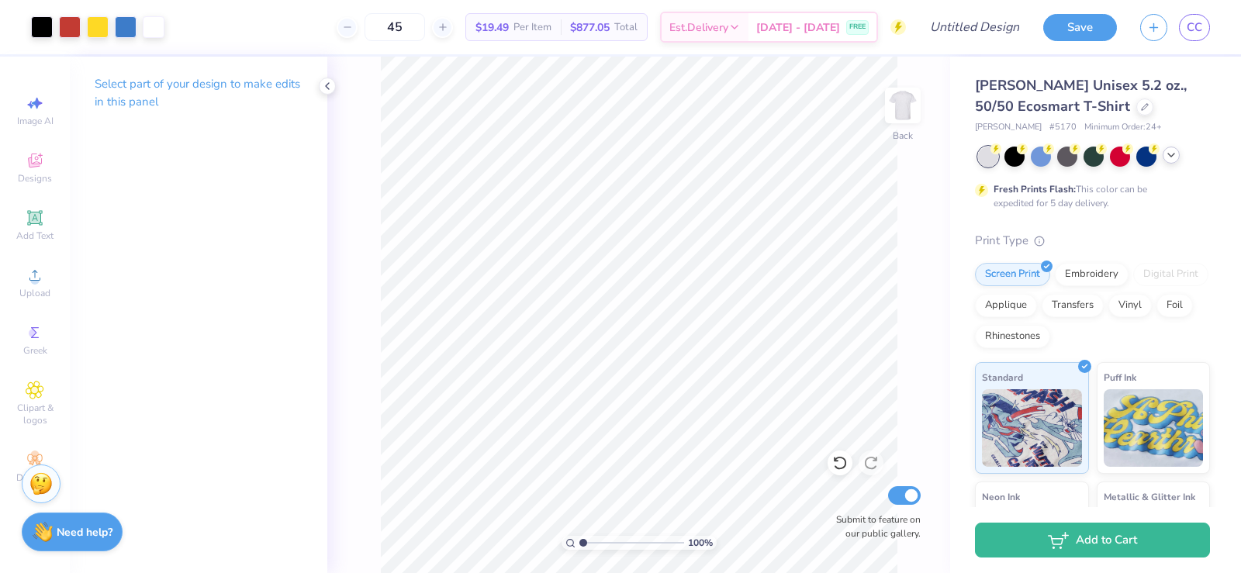
click at [1172, 155] on polyline at bounding box center [1171, 155] width 6 height 3
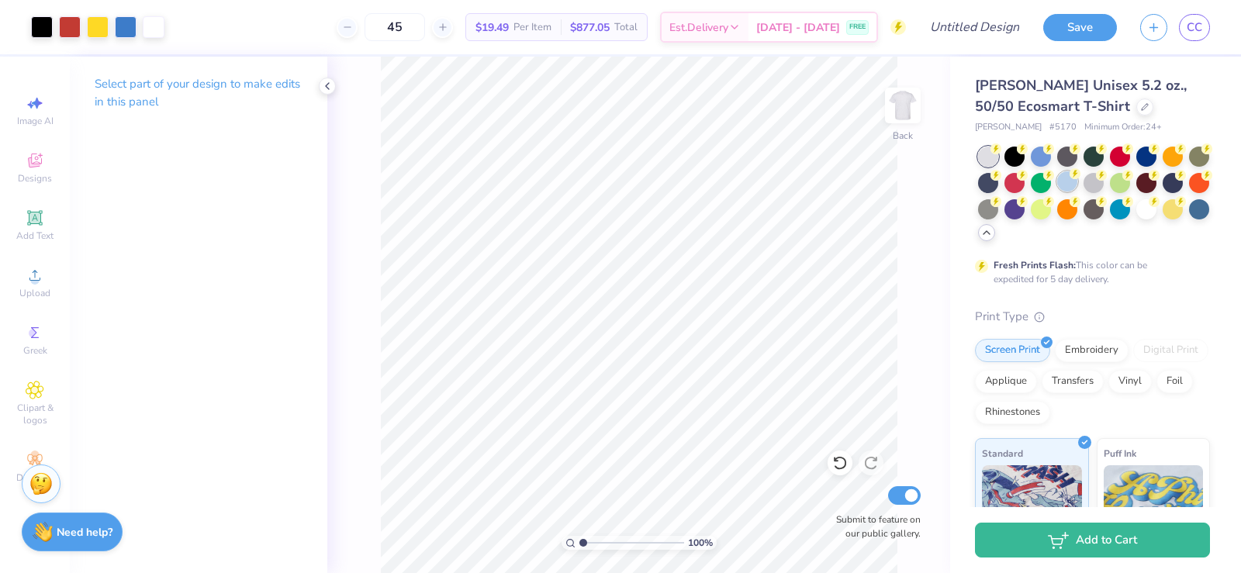
click at [1077, 185] on div at bounding box center [1067, 181] width 20 height 20
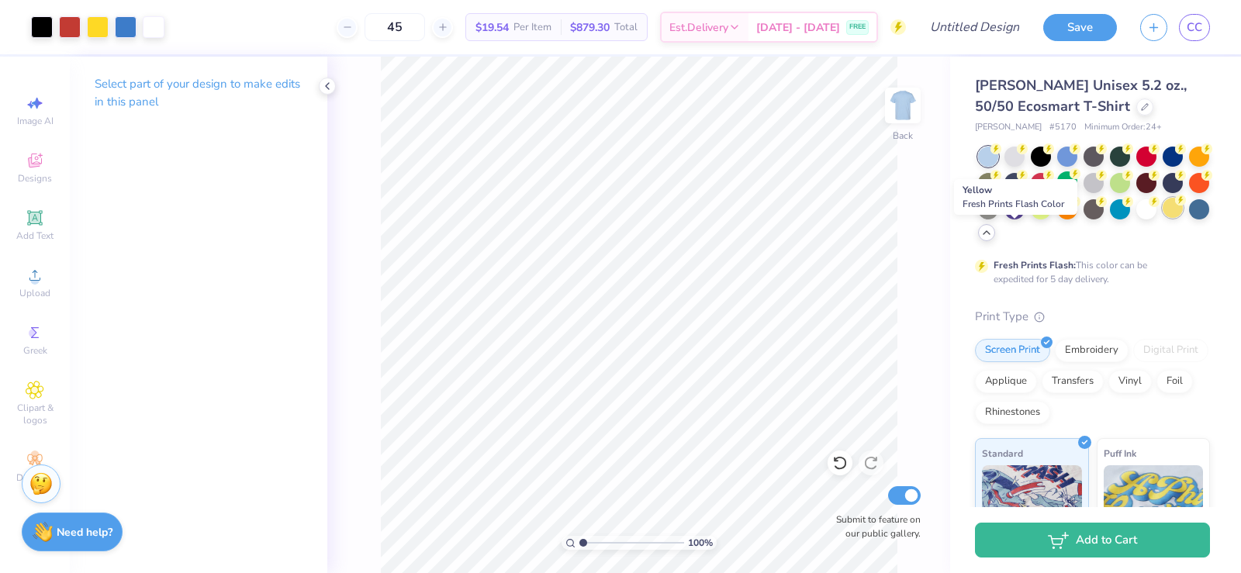
click at [1162, 218] on div at bounding box center [1172, 208] width 20 height 20
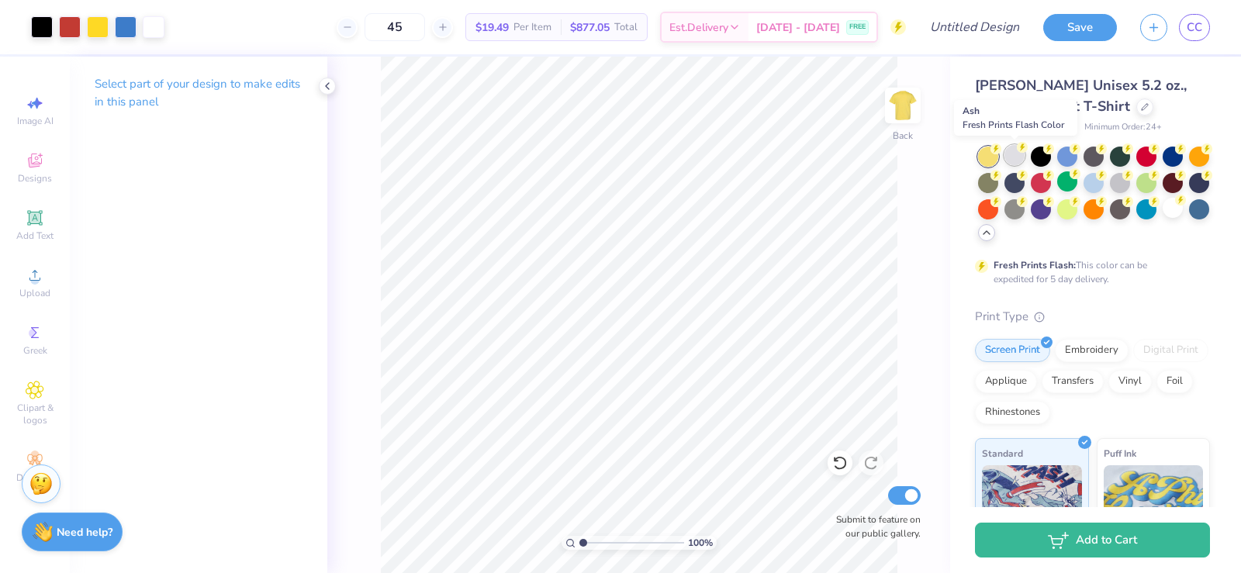
click at [1019, 161] on div at bounding box center [1014, 155] width 20 height 20
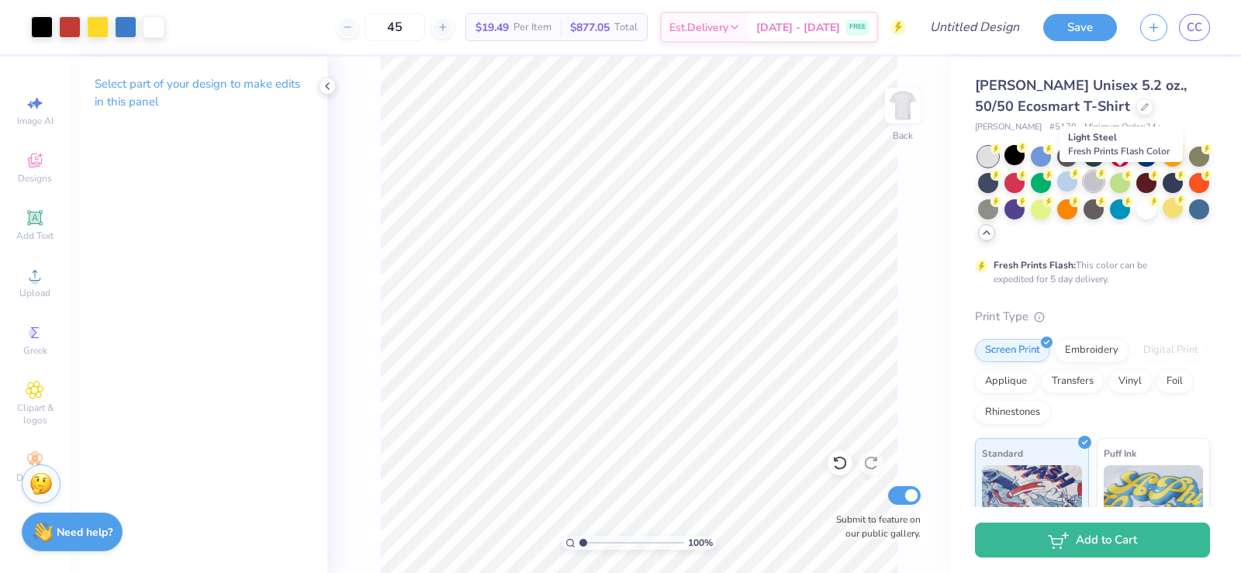
click at [1103, 184] on div at bounding box center [1093, 181] width 20 height 20
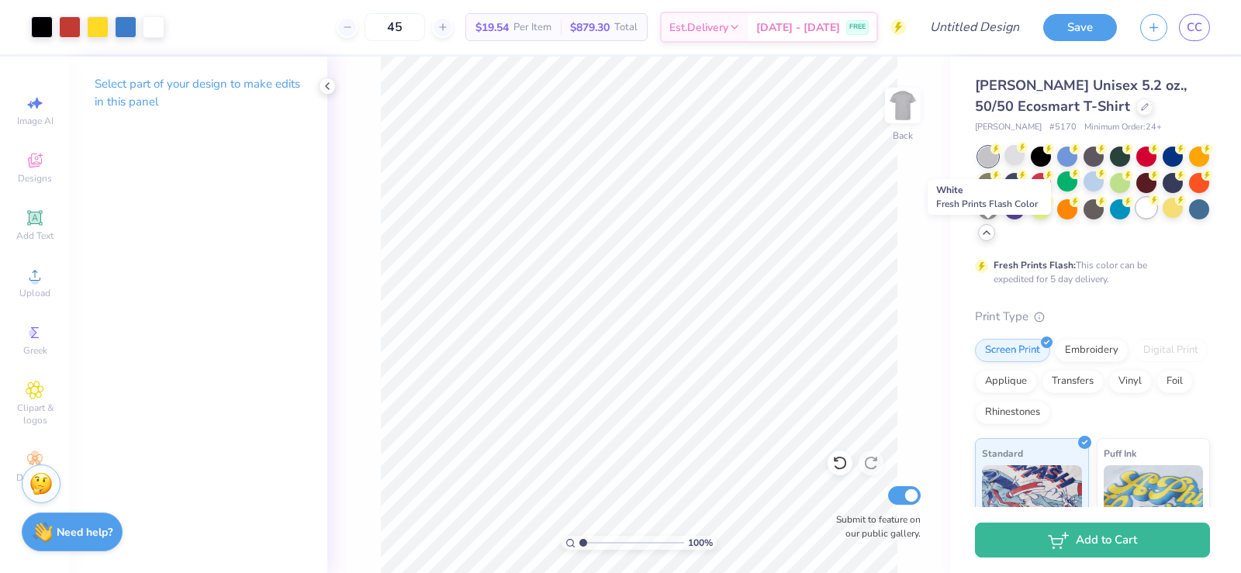
click at [1136, 218] on div at bounding box center [1146, 208] width 20 height 20
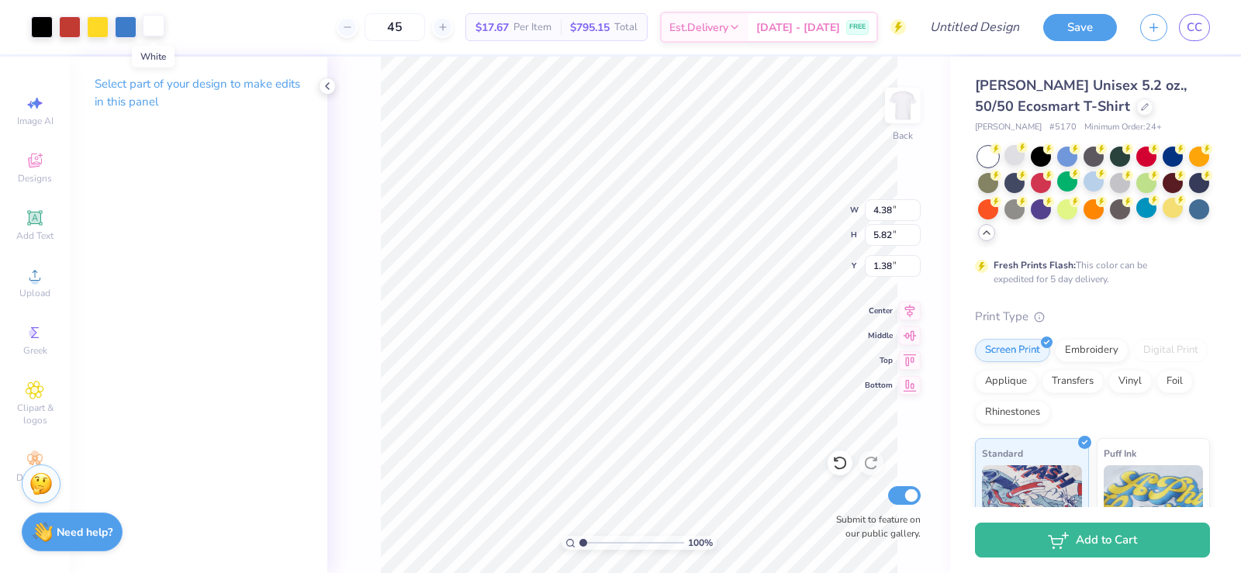
click at [159, 29] on div at bounding box center [154, 26] width 22 height 22
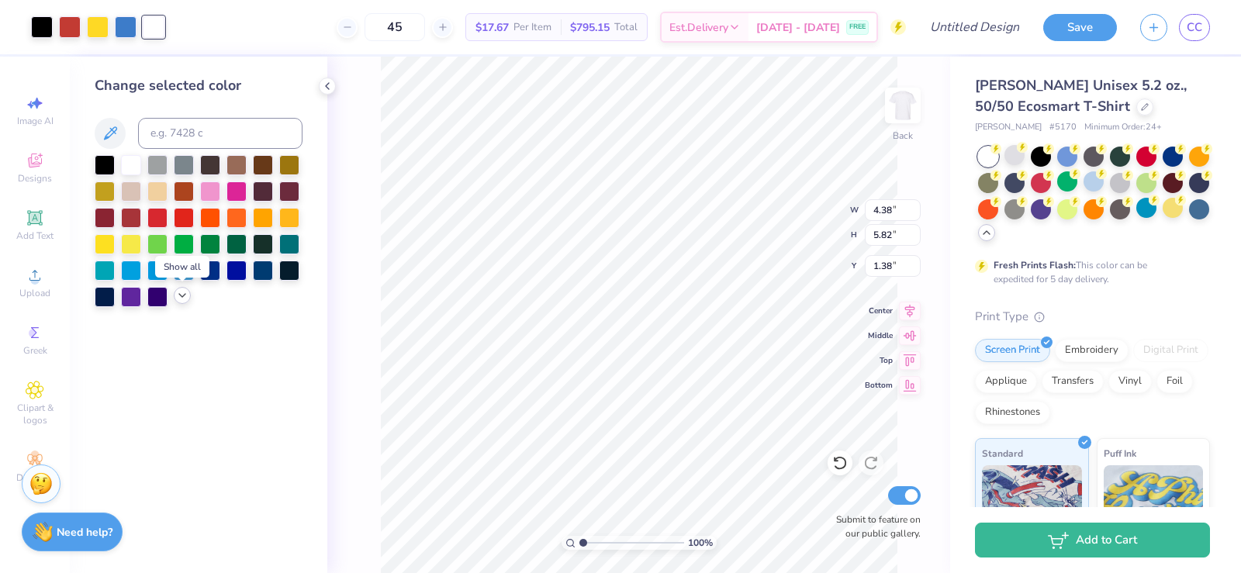
click at [185, 299] on icon at bounding box center [182, 295] width 12 height 12
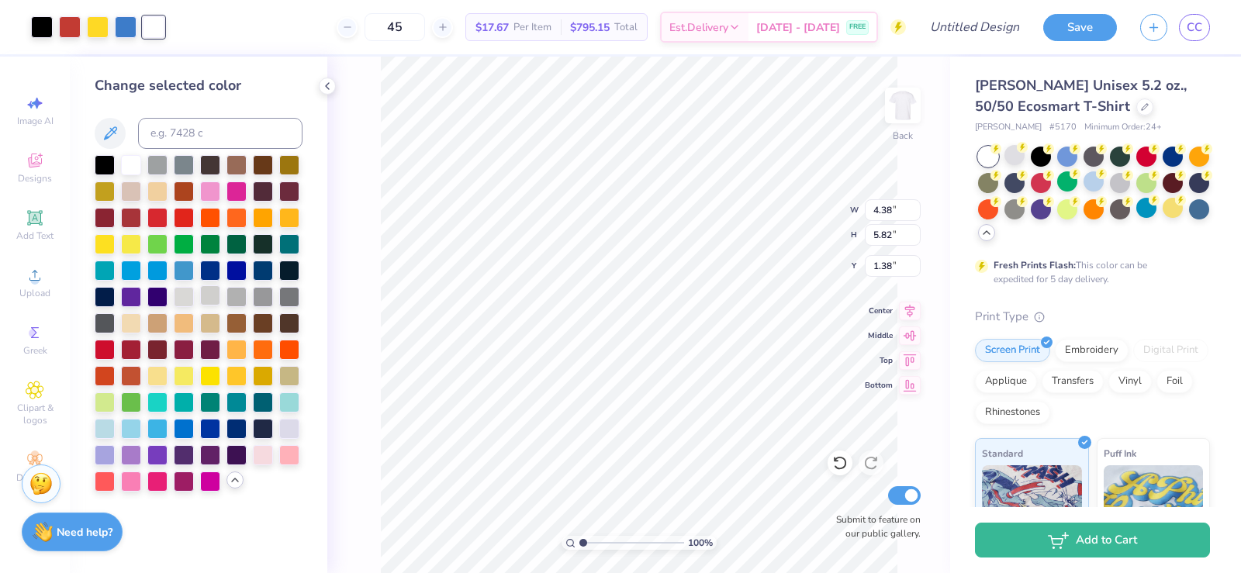
click at [212, 294] on div at bounding box center [210, 295] width 20 height 20
click at [186, 297] on div at bounding box center [184, 295] width 20 height 20
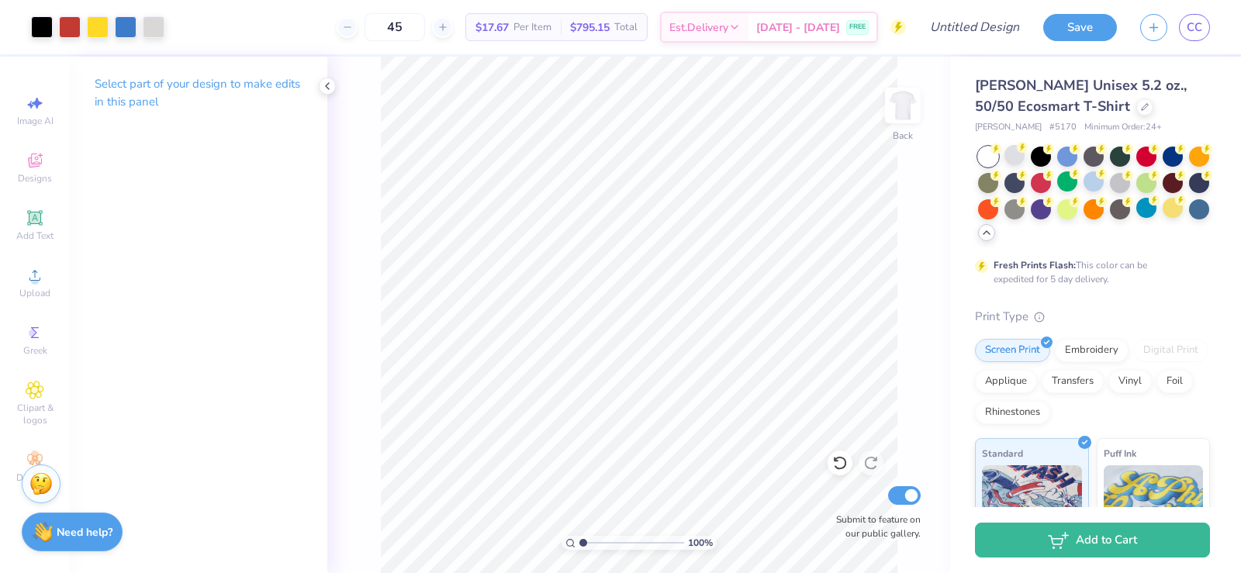
click at [367, 169] on div "100 % Back Submit to feature on our public gallery." at bounding box center [638, 315] width 623 height 516
click at [1103, 187] on div at bounding box center [1093, 181] width 20 height 20
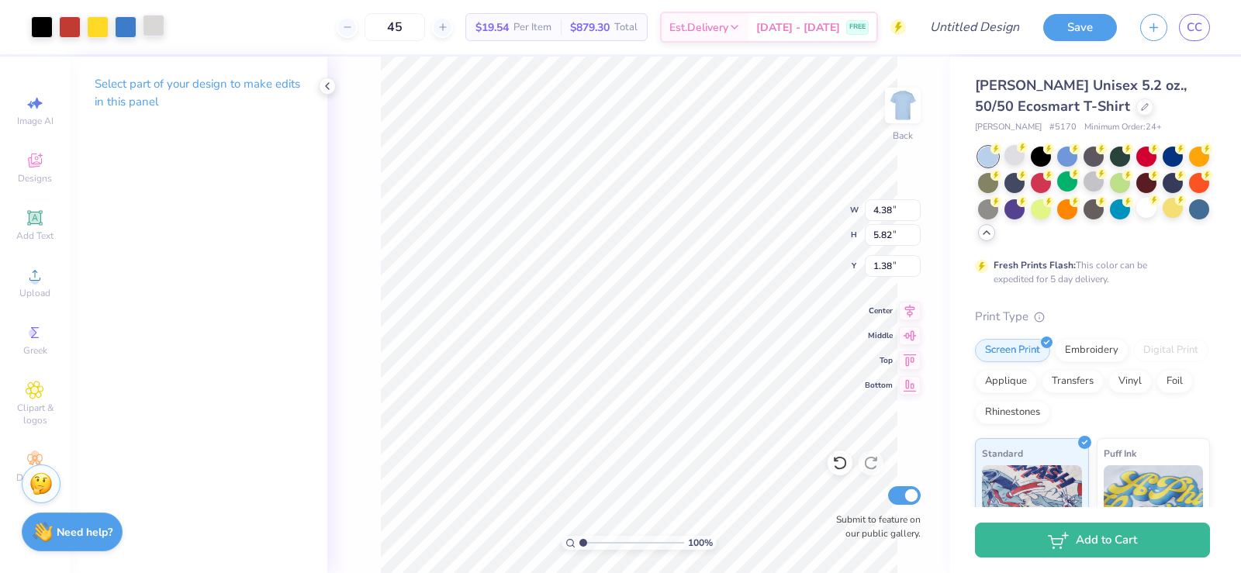
click at [150, 26] on div at bounding box center [154, 26] width 22 height 22
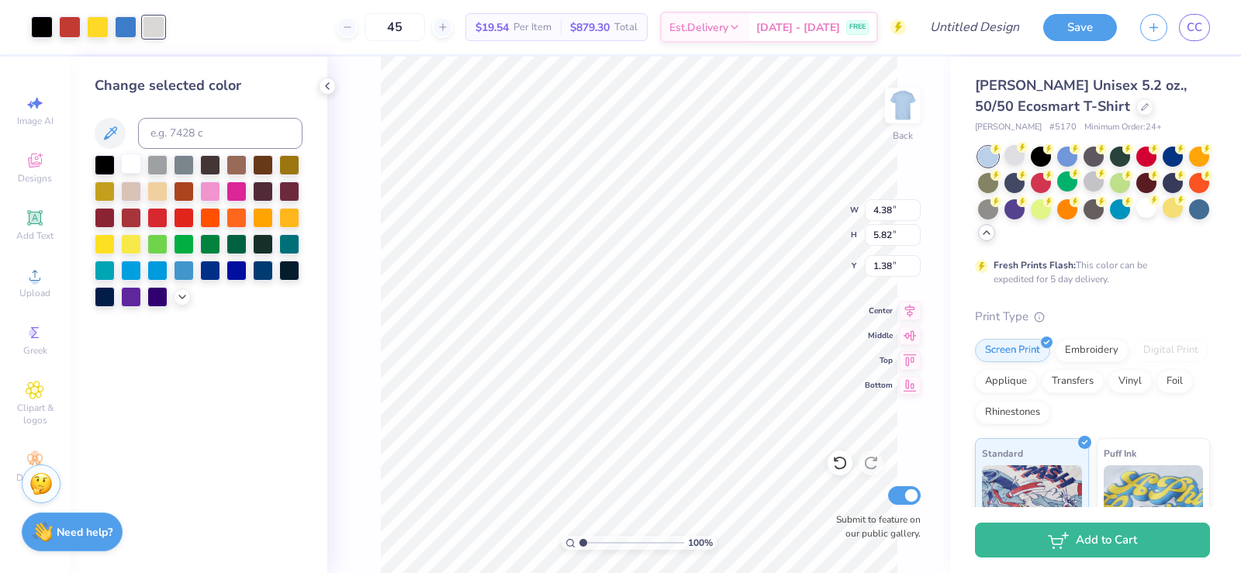
click at [135, 163] on div at bounding box center [131, 164] width 20 height 20
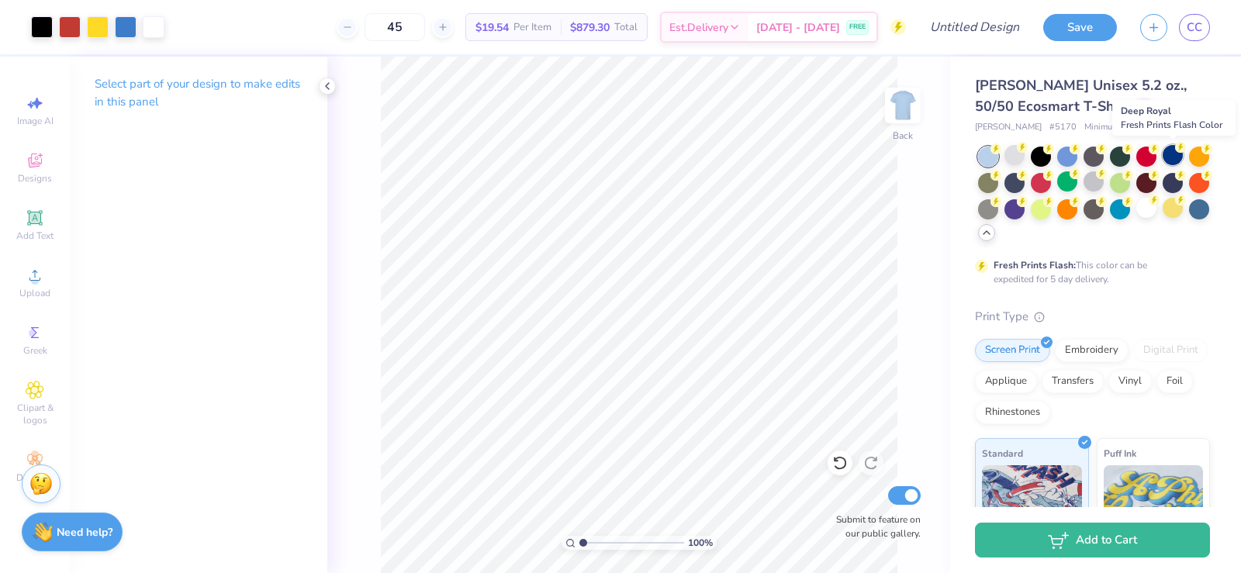
click at [1166, 154] on div at bounding box center [1172, 155] width 20 height 20
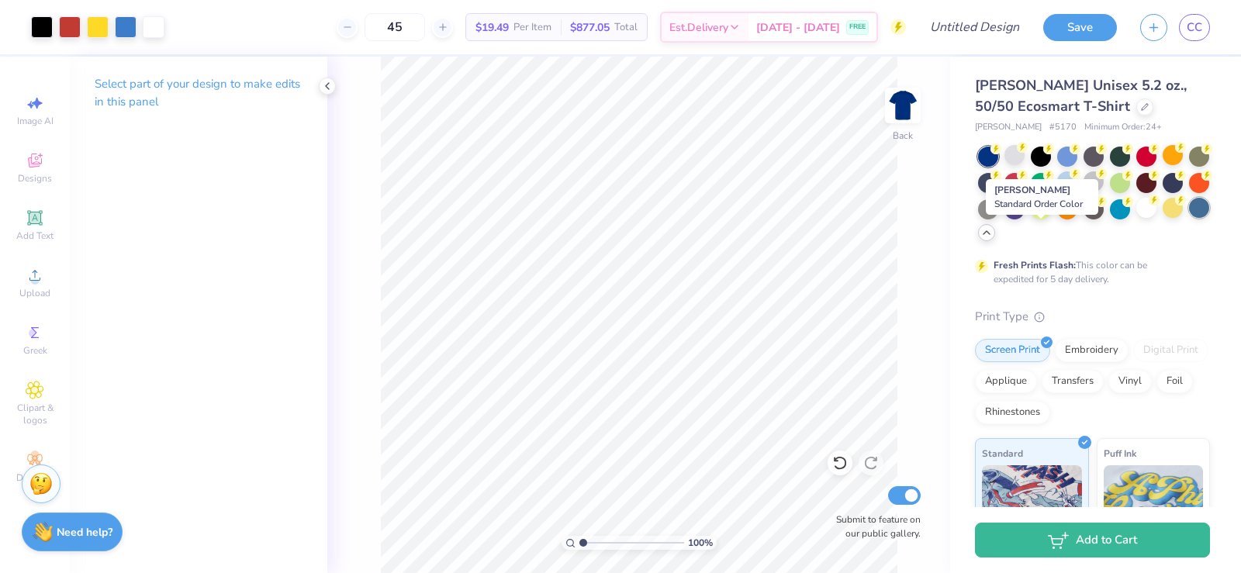
click at [1189, 218] on div at bounding box center [1199, 208] width 20 height 20
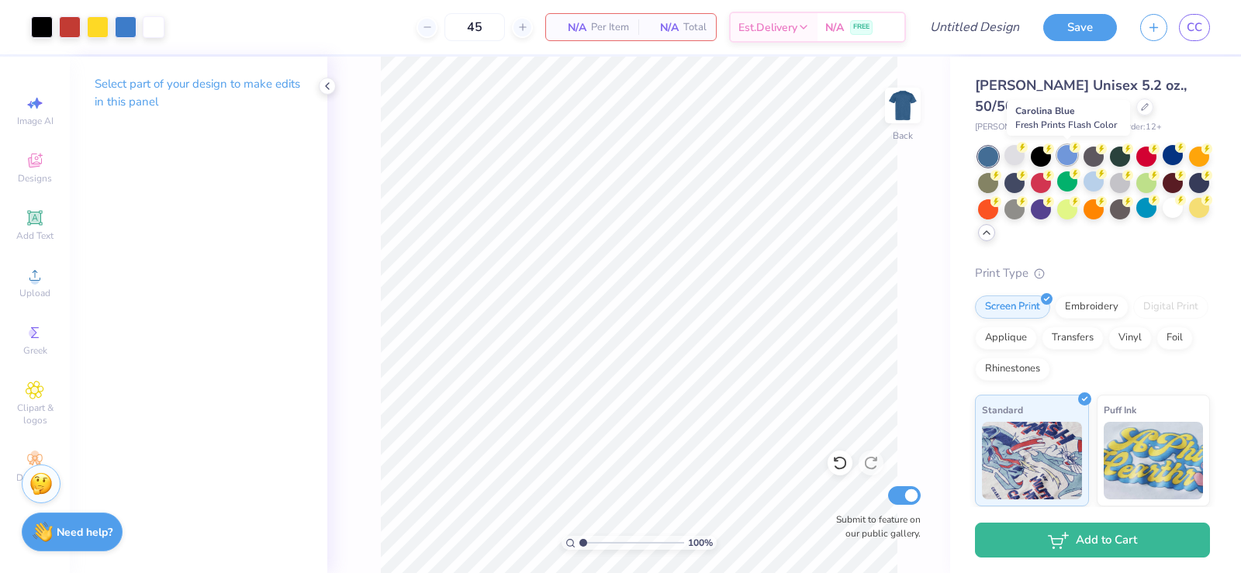
click at [1068, 154] on div at bounding box center [1067, 155] width 20 height 20
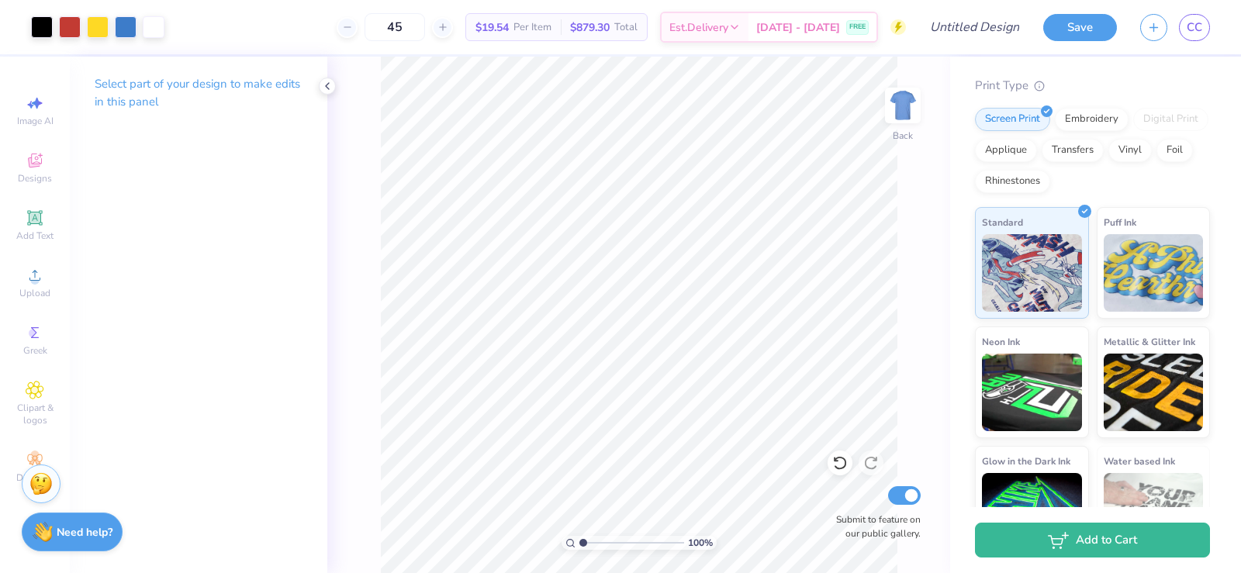
scroll to position [285, 0]
